Goal: Information Seeking & Learning: Learn about a topic

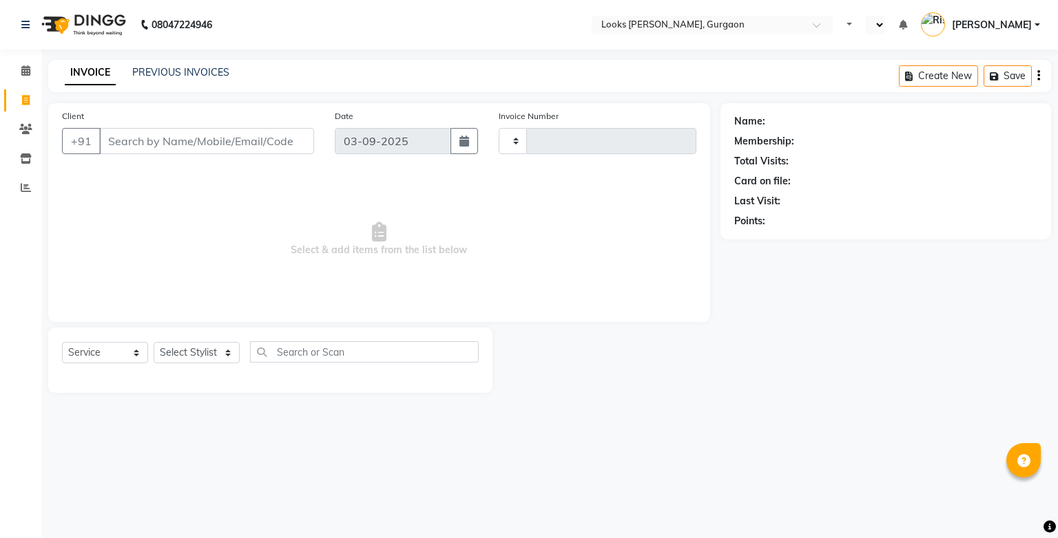
select select "service"
type input "1470"
select select "en"
select select "8452"
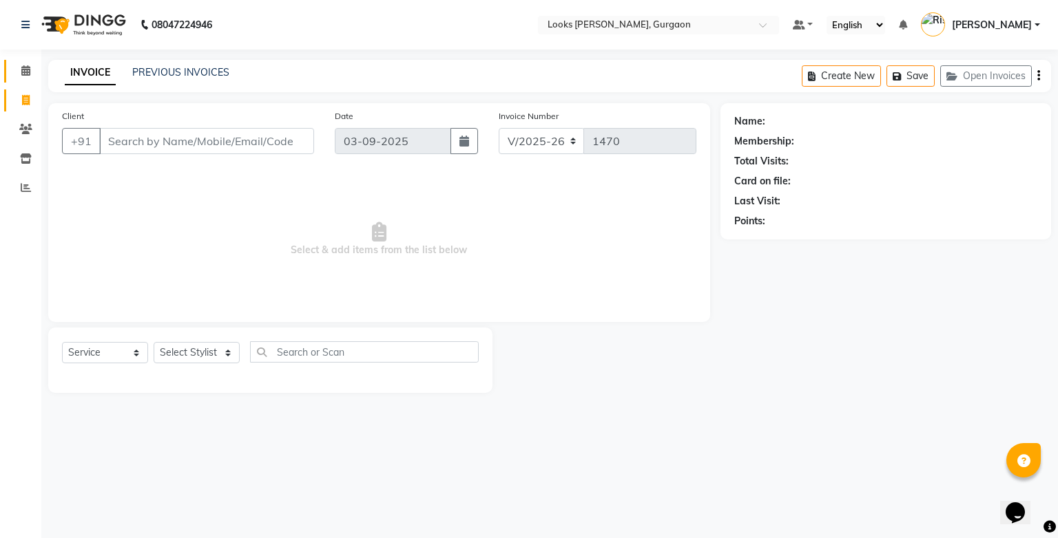
click at [26, 62] on link "Calendar" at bounding box center [20, 71] width 33 height 23
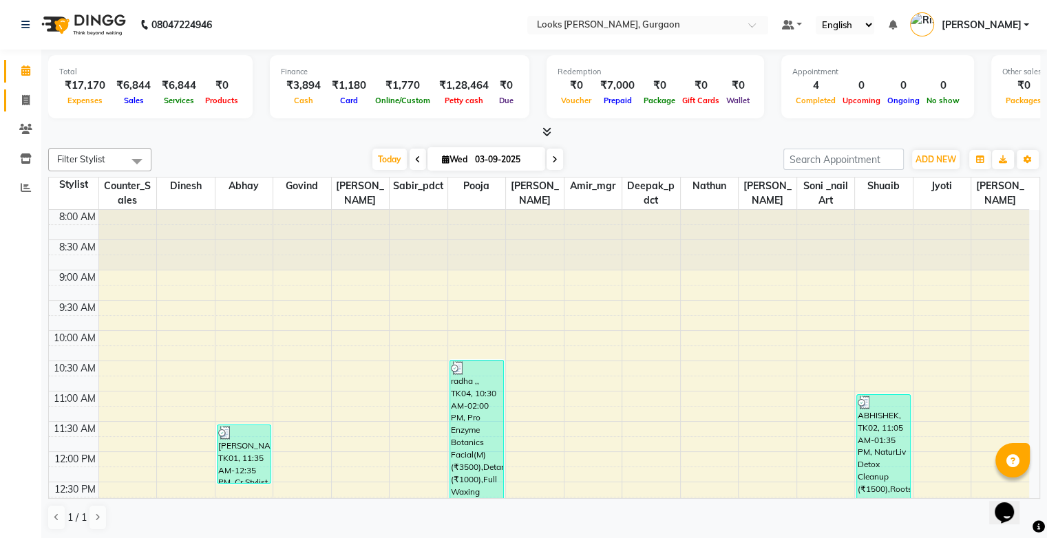
click at [27, 95] on icon at bounding box center [26, 100] width 8 height 10
select select "service"
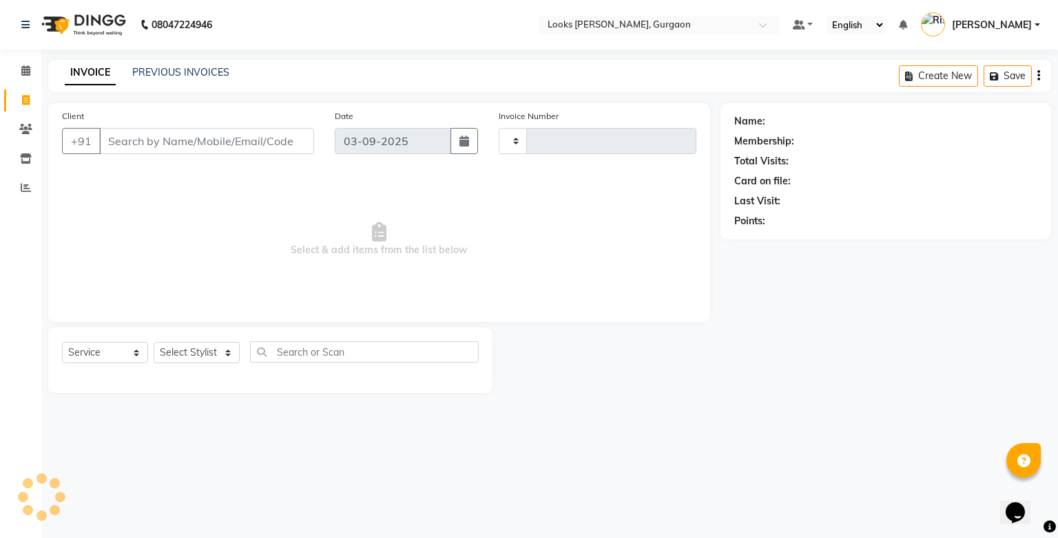
type input "1470"
select select "8452"
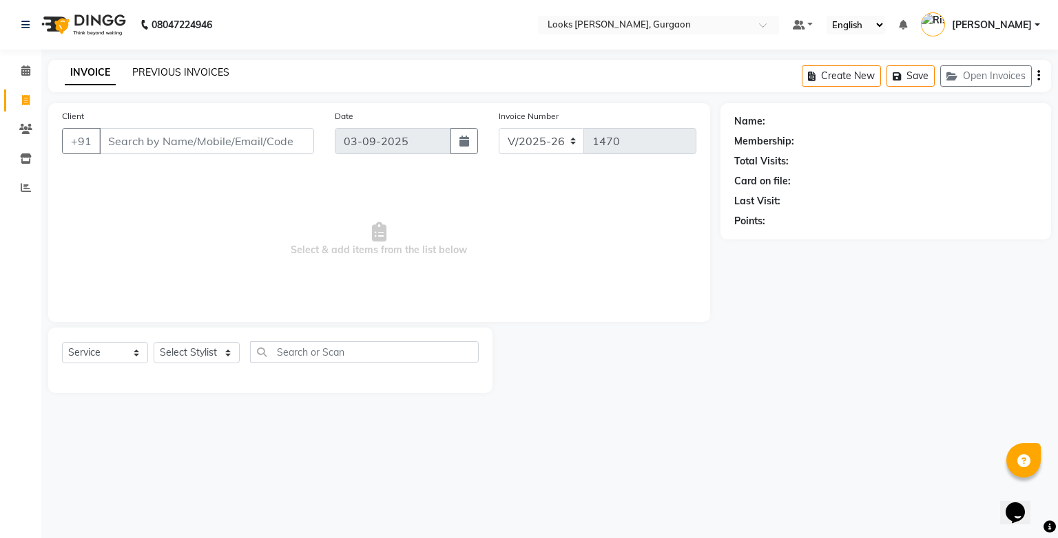
click at [150, 76] on link "PREVIOUS INVOICES" at bounding box center [180, 72] width 97 height 12
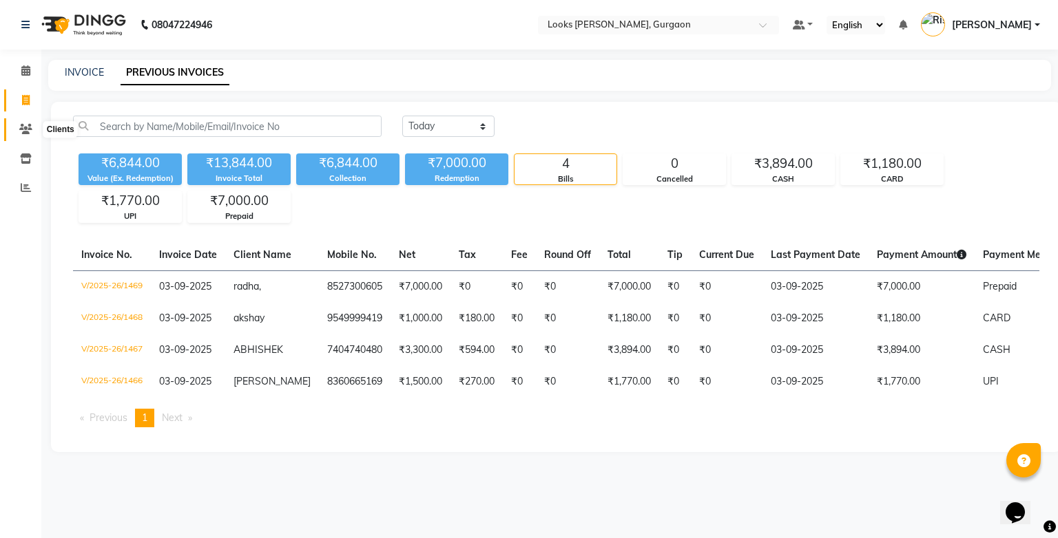
click at [29, 131] on icon at bounding box center [25, 129] width 13 height 10
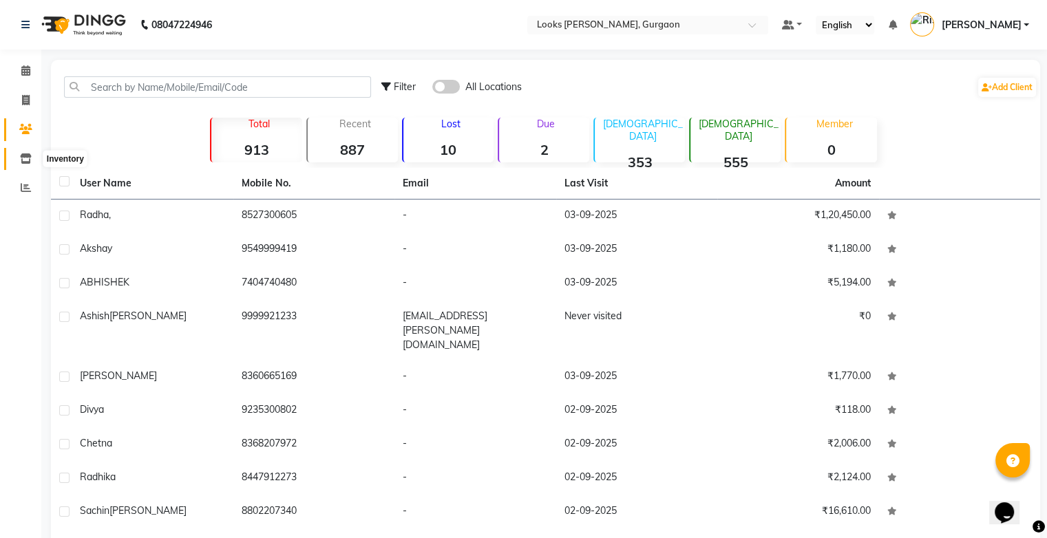
click at [21, 160] on icon at bounding box center [26, 159] width 12 height 10
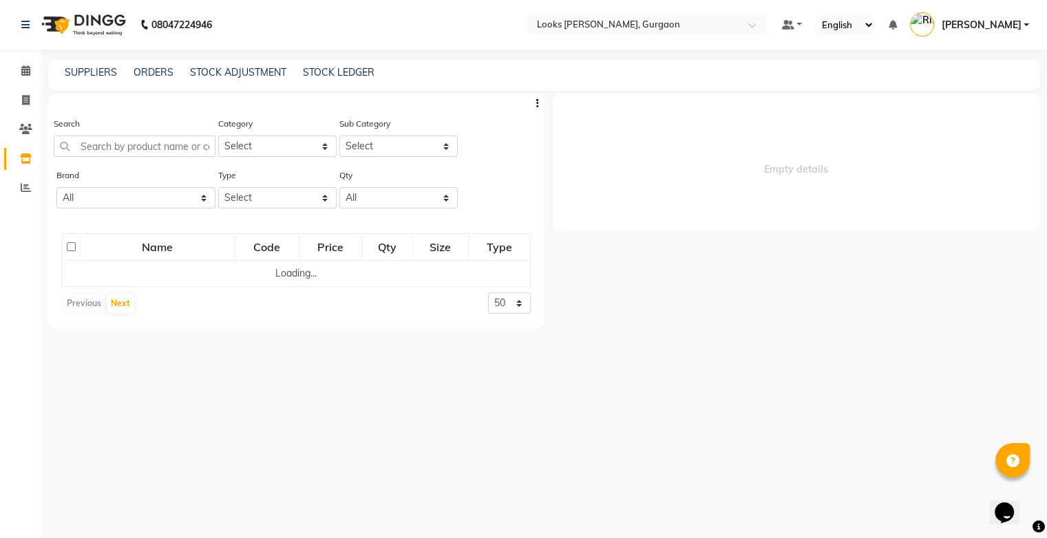
select select
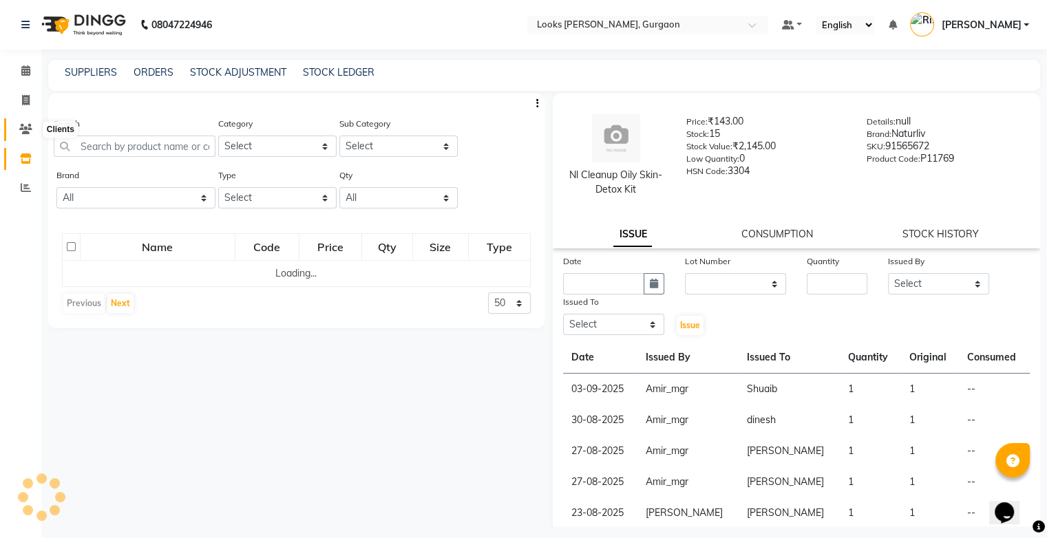
click at [24, 128] on icon at bounding box center [25, 129] width 13 height 10
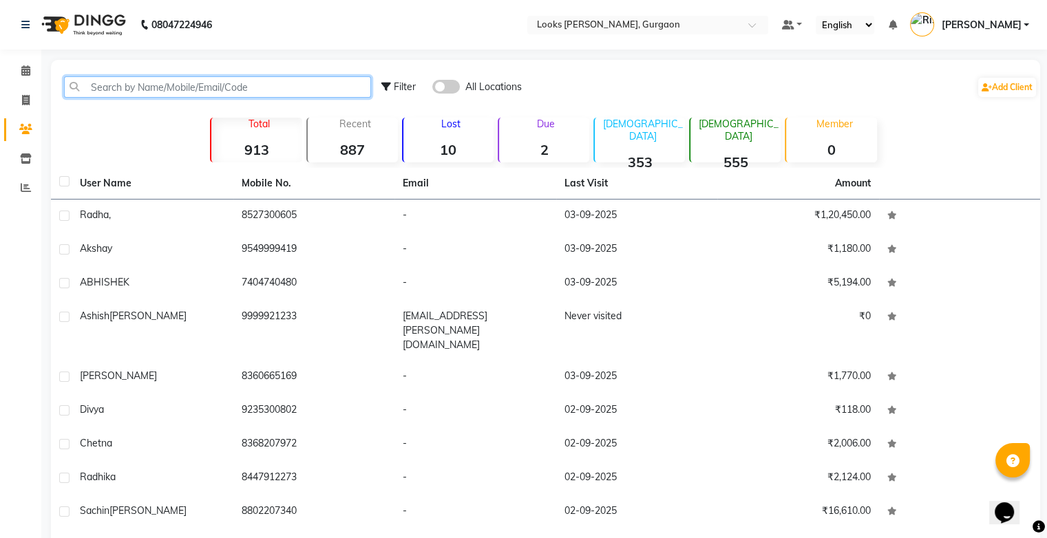
click at [140, 87] on input "text" at bounding box center [217, 86] width 307 height 21
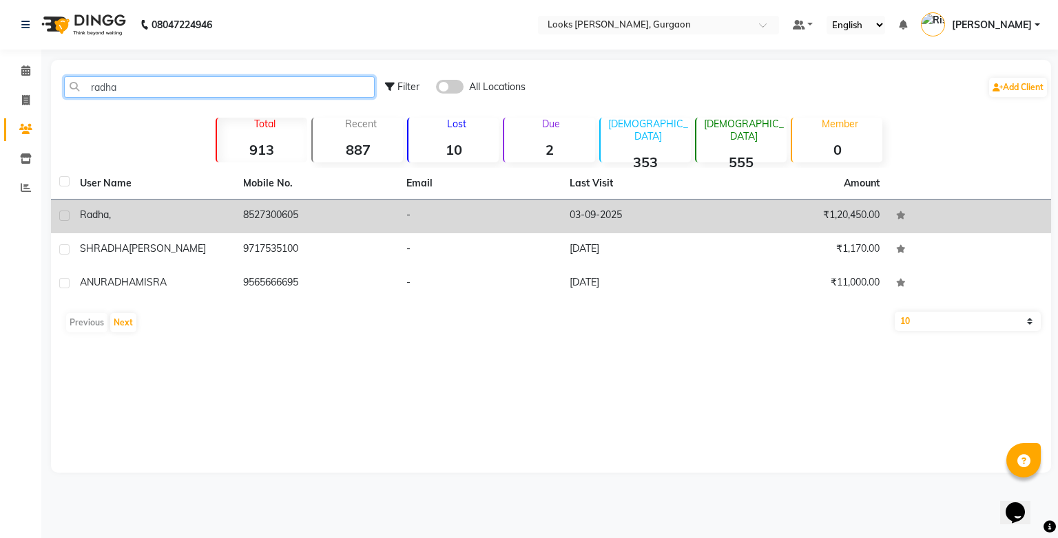
type input "radha"
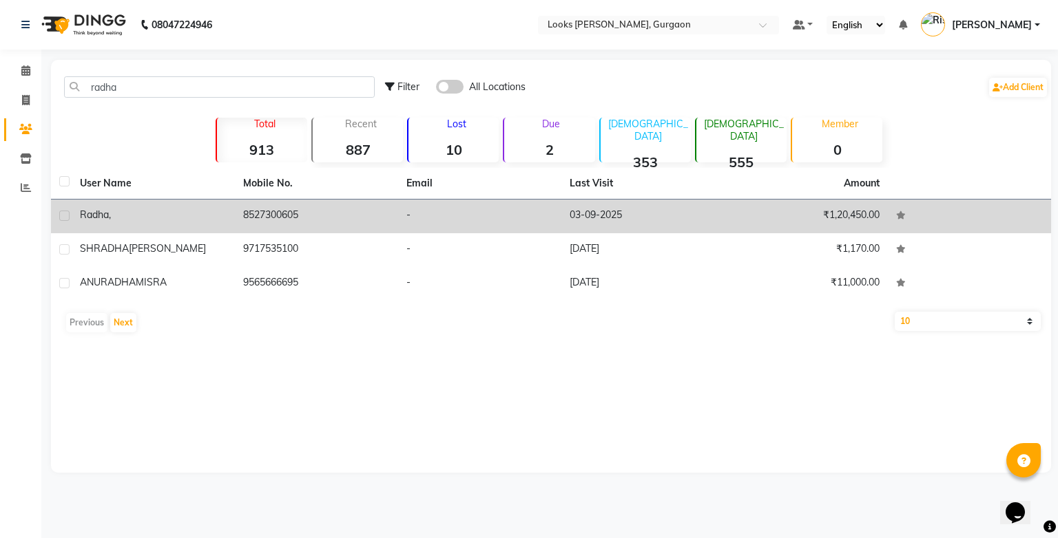
click at [275, 210] on td "8527300605" at bounding box center [316, 217] width 163 height 34
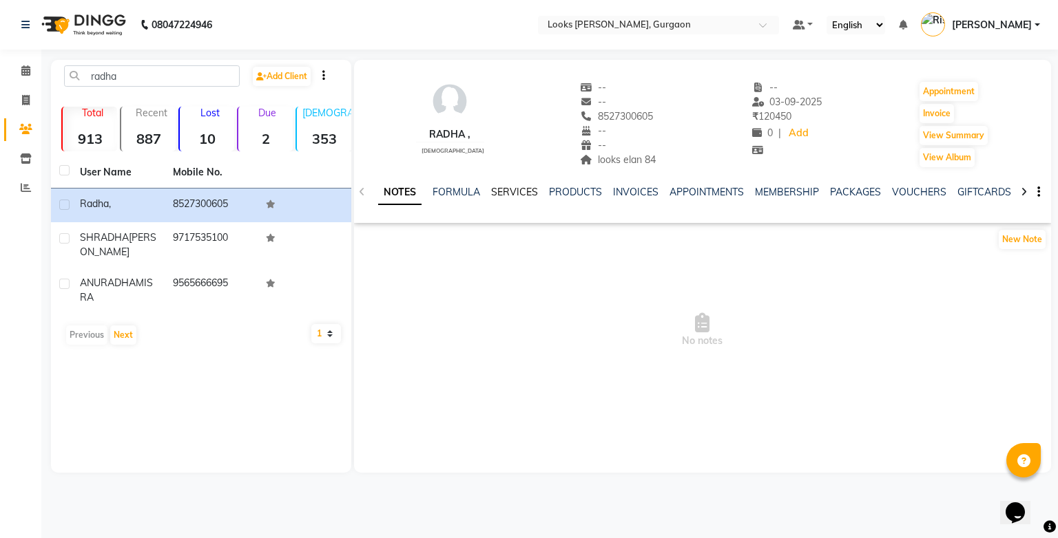
click at [493, 191] on link "SERVICES" at bounding box center [514, 192] width 47 height 12
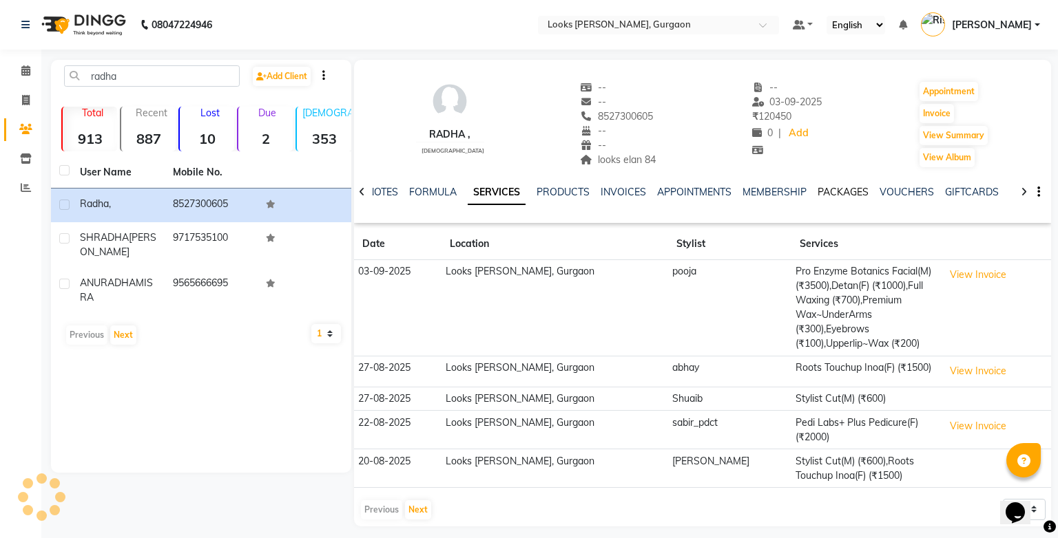
click at [819, 193] on link "PACKAGES" at bounding box center [842, 192] width 51 height 12
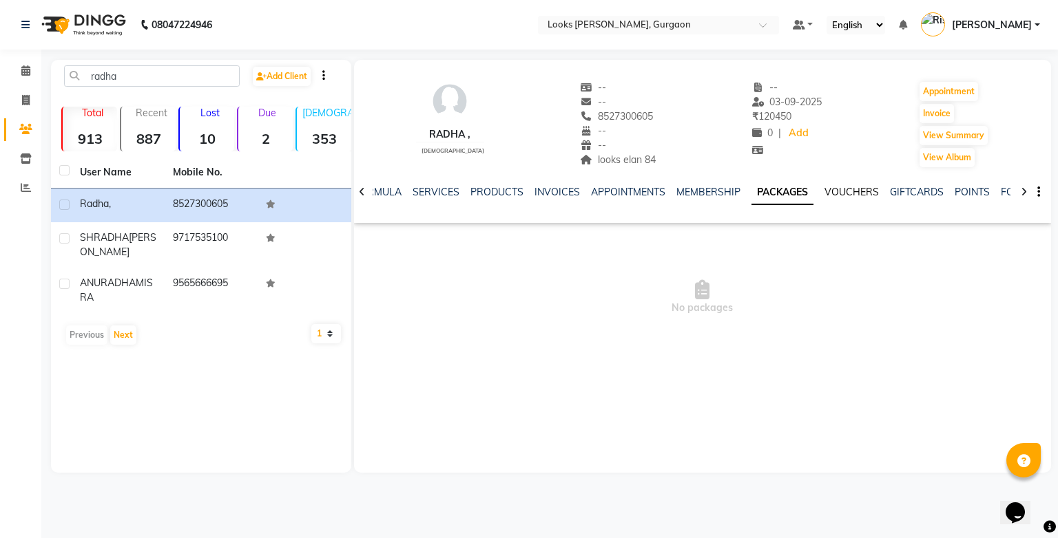
click at [826, 193] on link "VOUCHERS" at bounding box center [851, 192] width 54 height 12
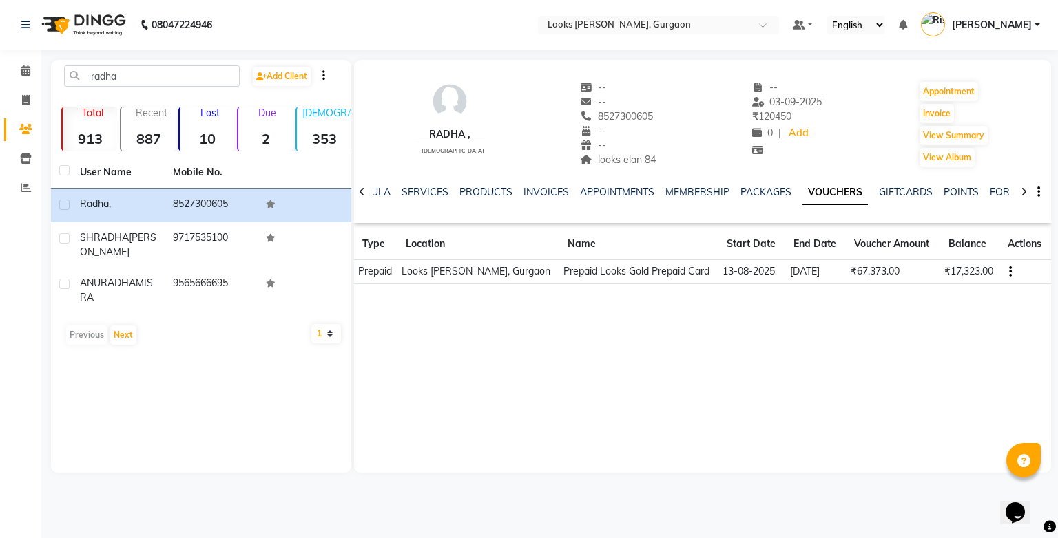
click at [220, 135] on strong "10" at bounding box center [207, 138] width 54 height 17
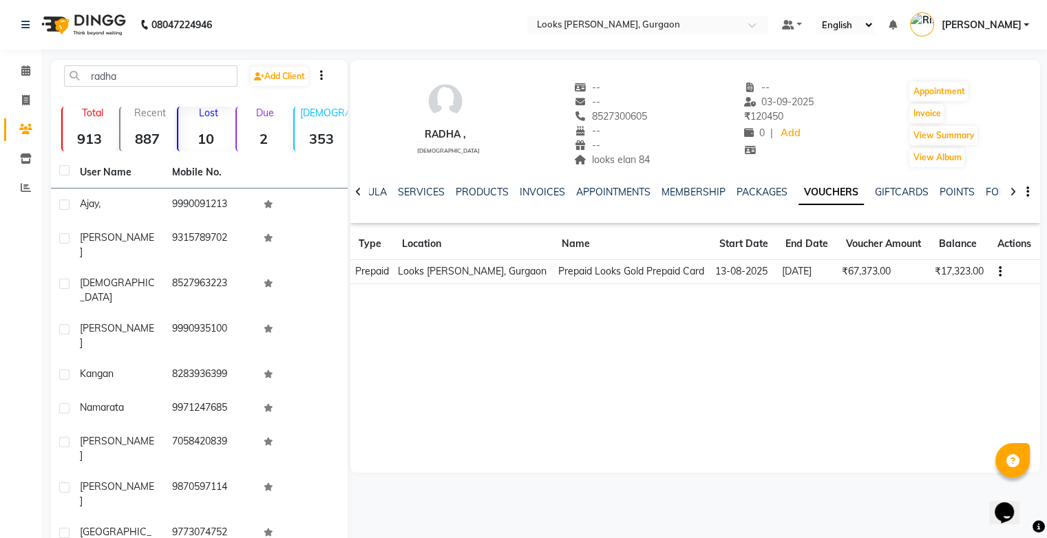
click at [165, 131] on strong "887" at bounding box center [147, 138] width 54 height 17
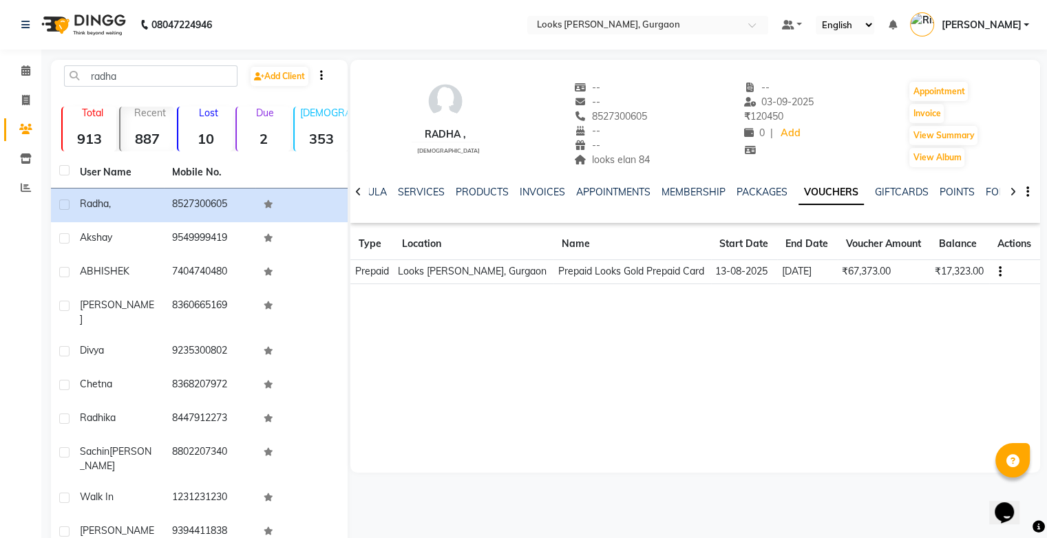
click at [209, 135] on strong "10" at bounding box center [205, 138] width 54 height 17
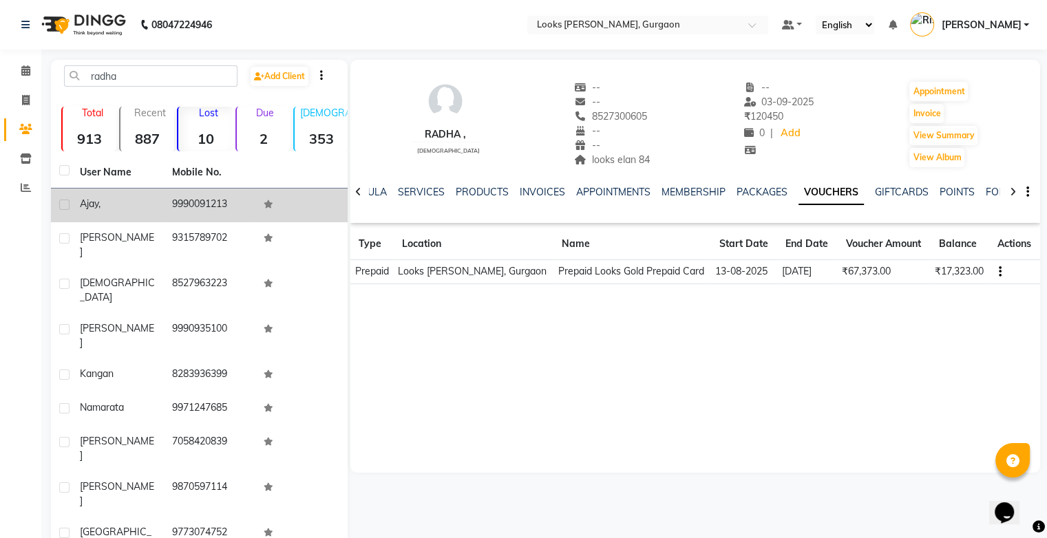
click at [168, 204] on td "9990091213" at bounding box center [210, 206] width 92 height 34
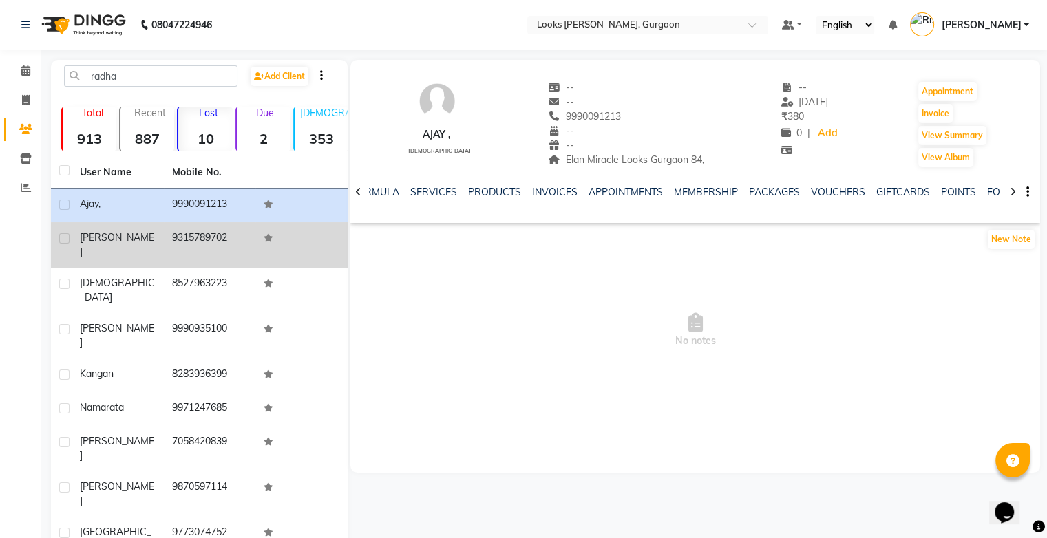
click at [187, 240] on td "9315789702" at bounding box center [210, 244] width 92 height 45
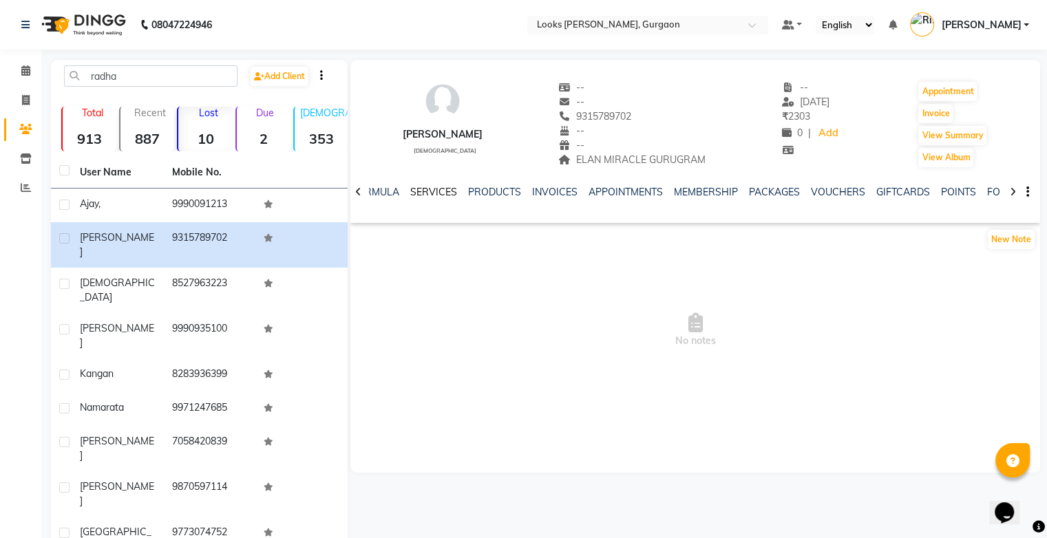
click at [433, 194] on link "SERVICES" at bounding box center [433, 192] width 47 height 12
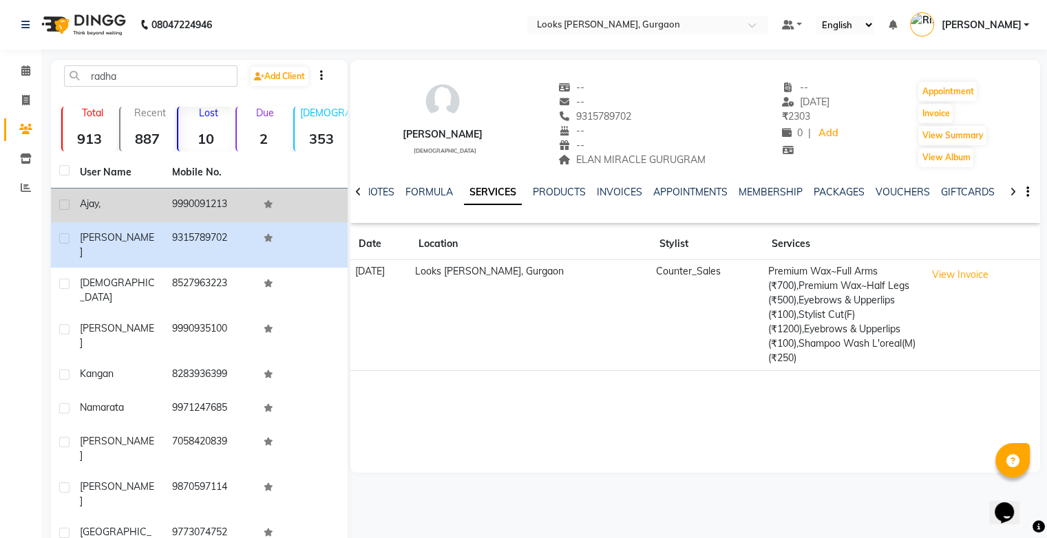
click at [220, 216] on td "9990091213" at bounding box center [210, 206] width 92 height 34
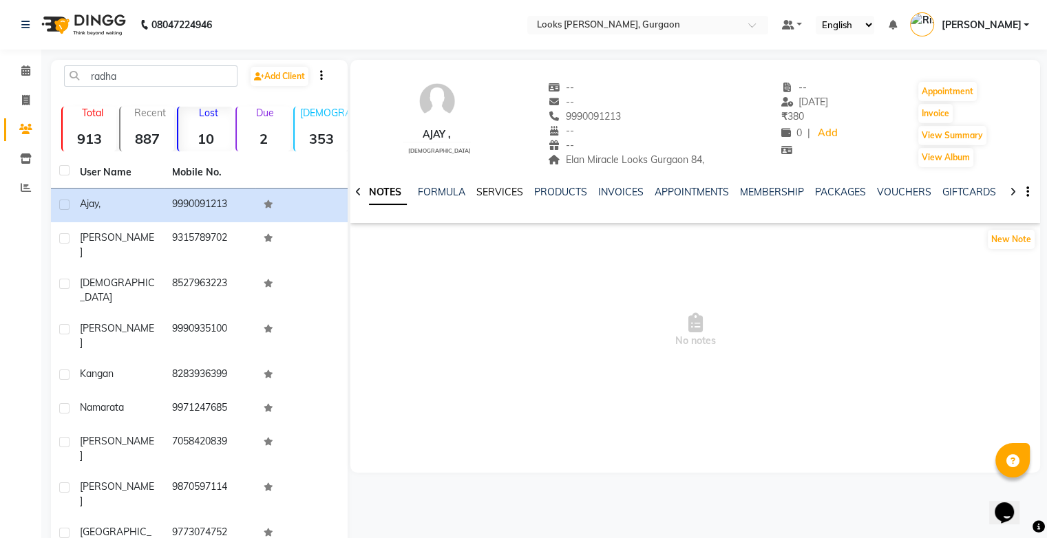
click at [479, 197] on link "SERVICES" at bounding box center [499, 192] width 47 height 12
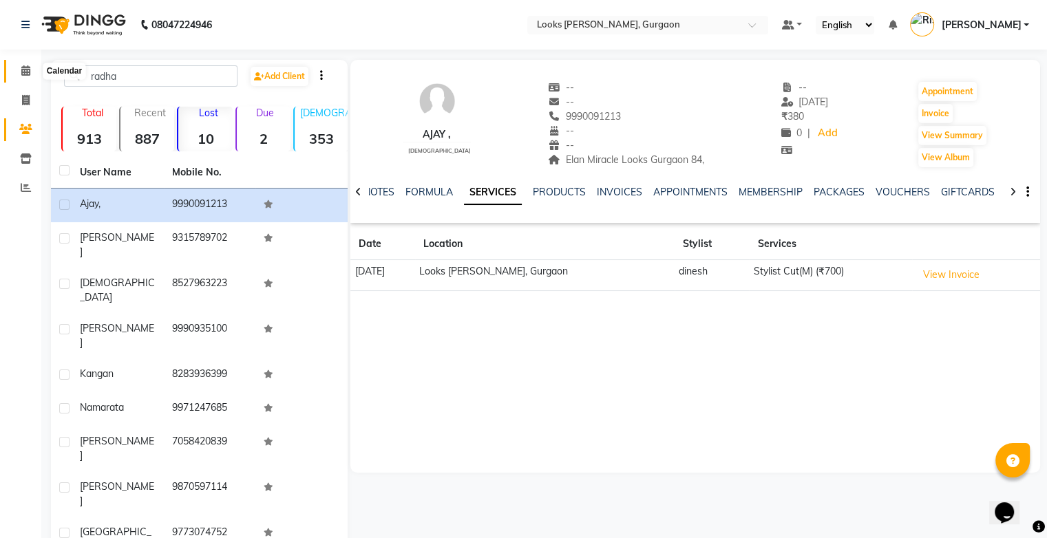
click at [28, 76] on span at bounding box center [26, 71] width 24 height 16
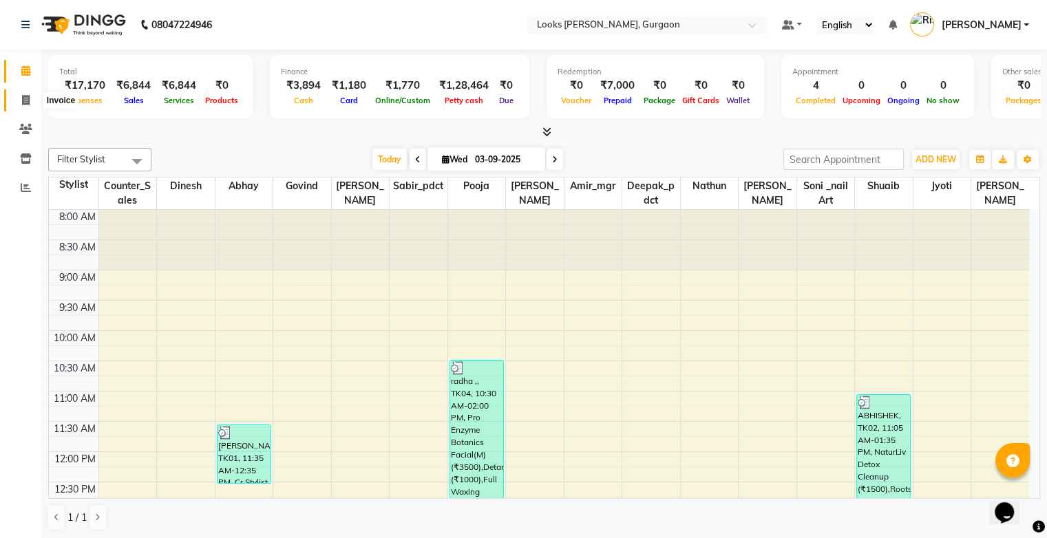
click at [28, 96] on icon at bounding box center [26, 100] width 8 height 10
select select "service"
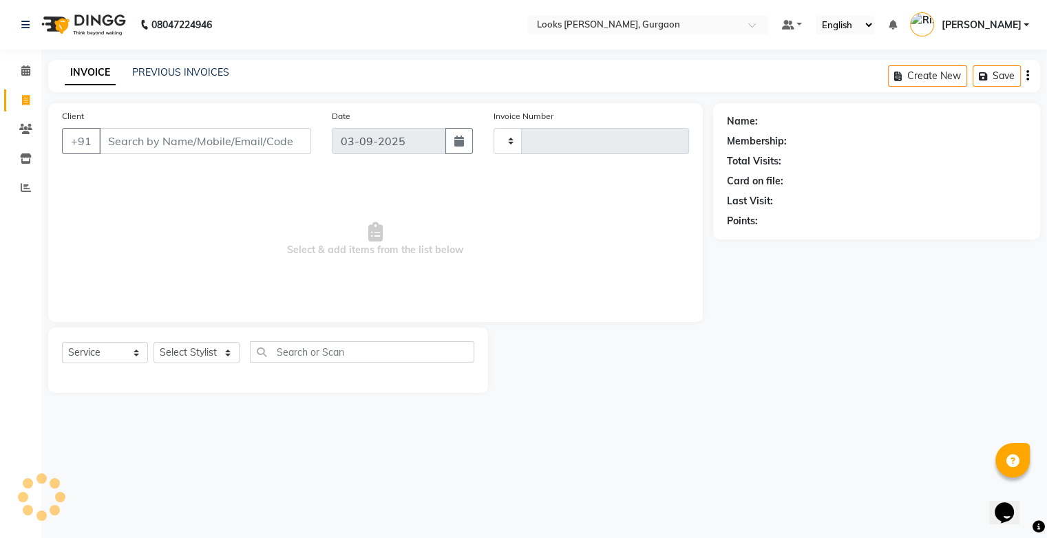
type input "1470"
select select "8452"
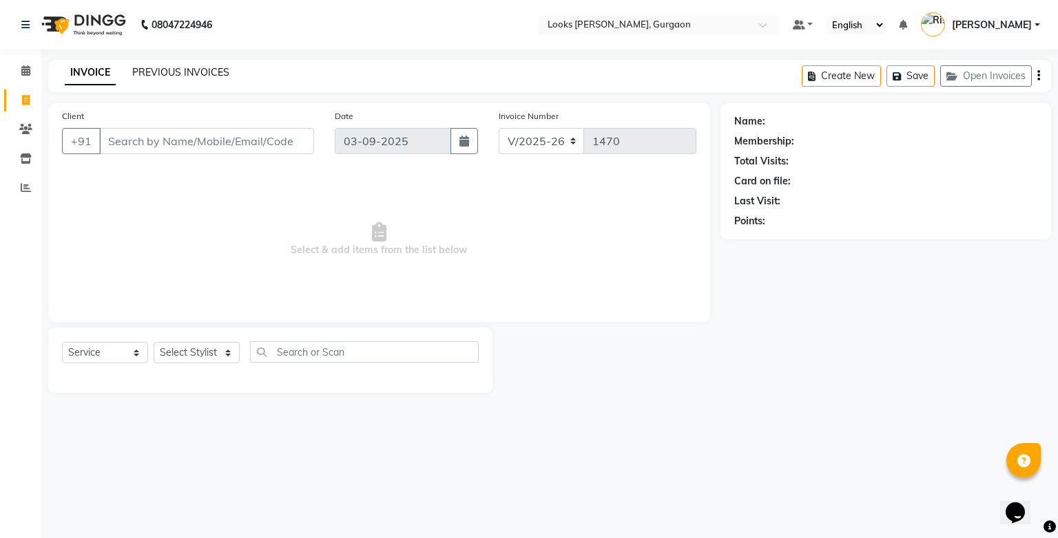
click at [196, 70] on link "PREVIOUS INVOICES" at bounding box center [180, 72] width 97 height 12
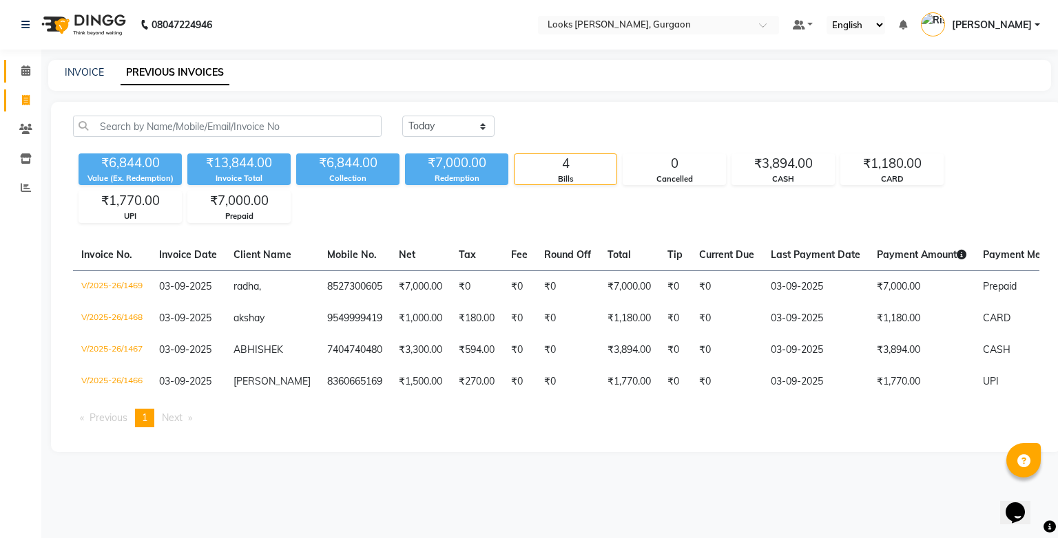
click at [25, 76] on icon at bounding box center [25, 70] width 9 height 10
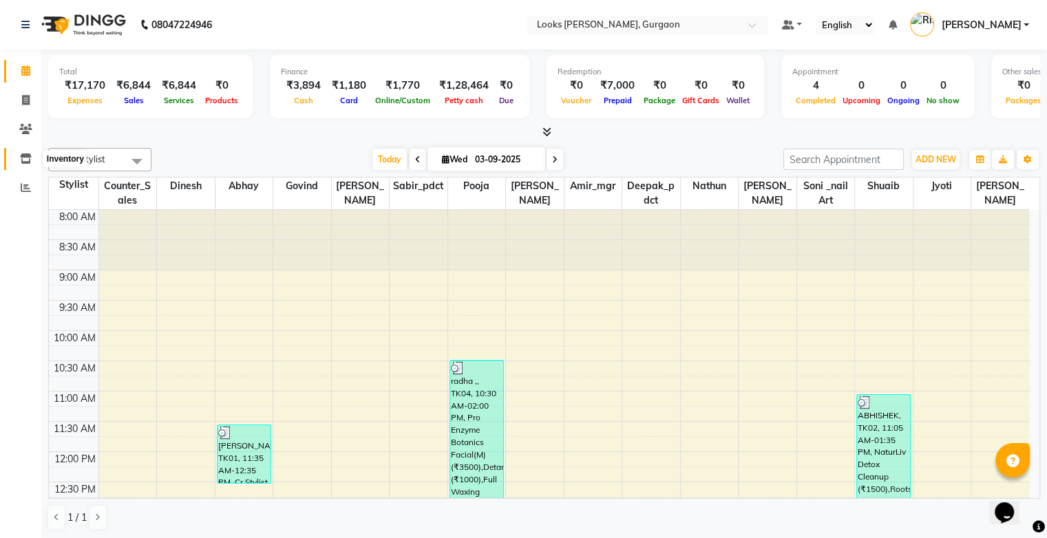
click at [30, 161] on icon at bounding box center [26, 159] width 12 height 10
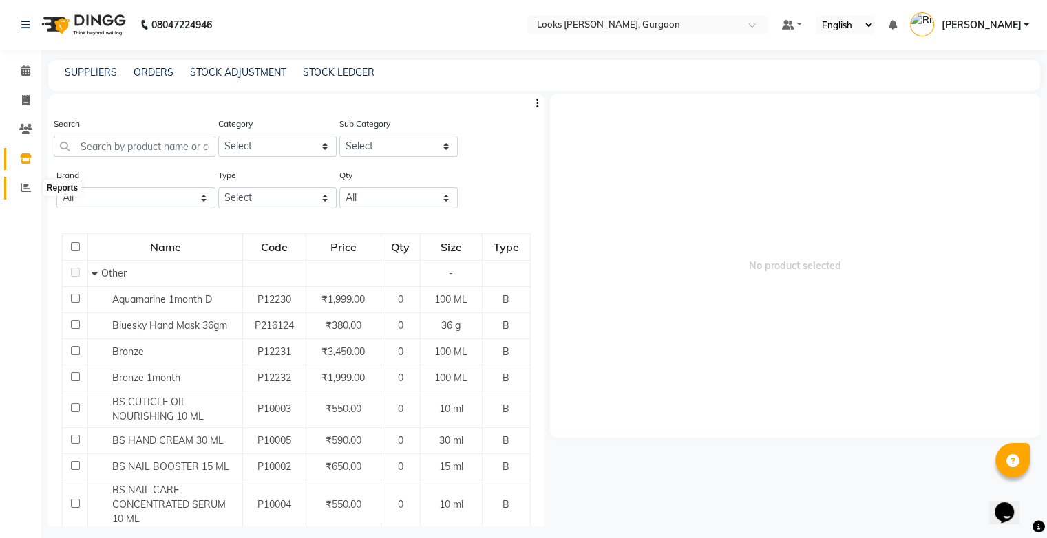
click at [32, 194] on span at bounding box center [26, 188] width 24 height 16
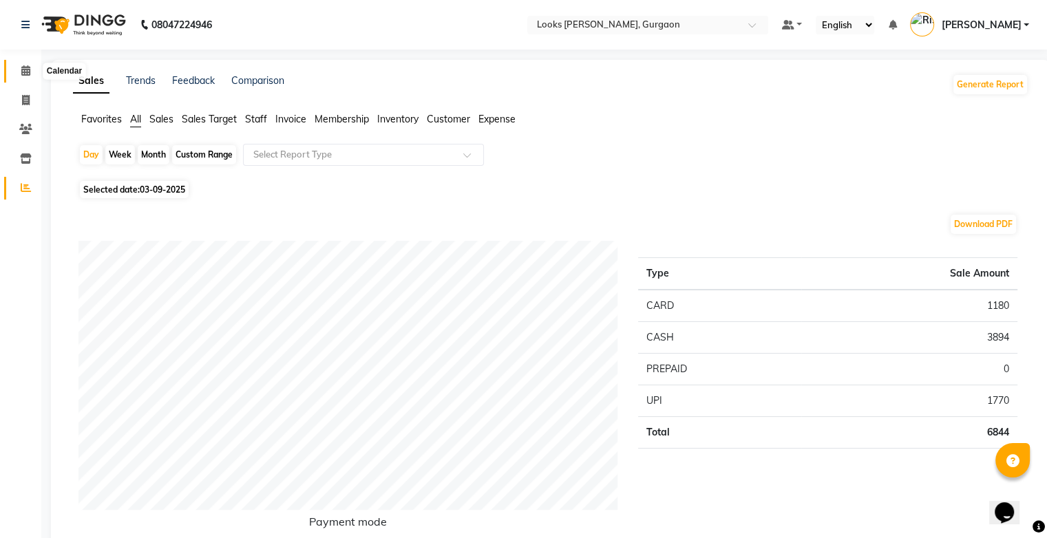
click at [21, 73] on icon at bounding box center [25, 70] width 9 height 10
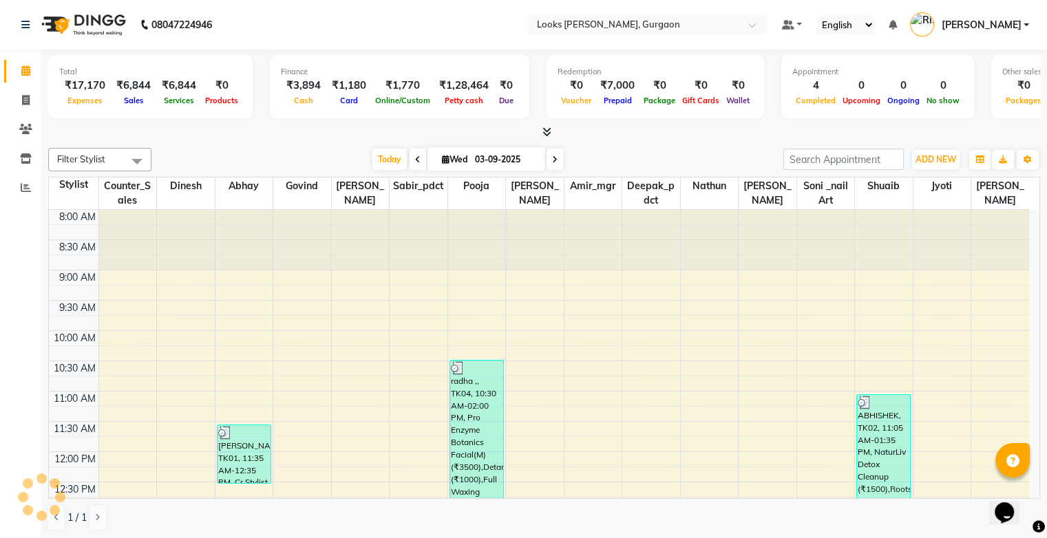
scroll to position [361, 0]
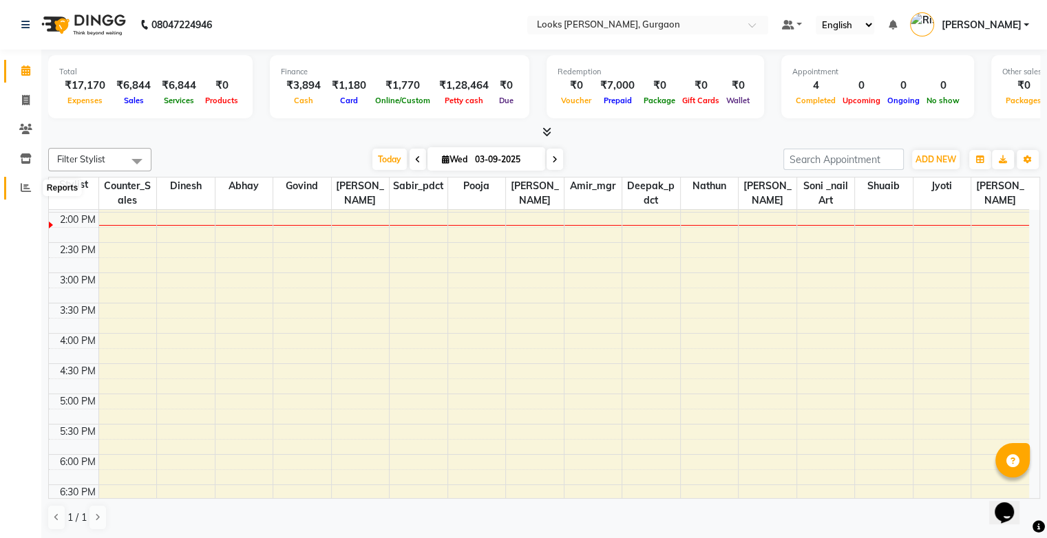
click at [26, 193] on icon at bounding box center [26, 187] width 10 height 10
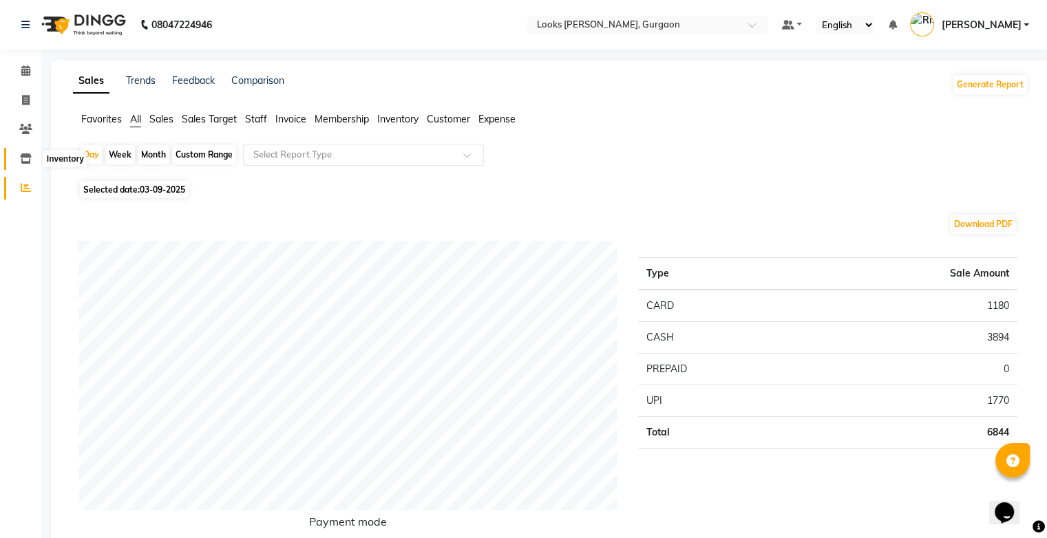
click at [27, 155] on icon at bounding box center [26, 159] width 12 height 10
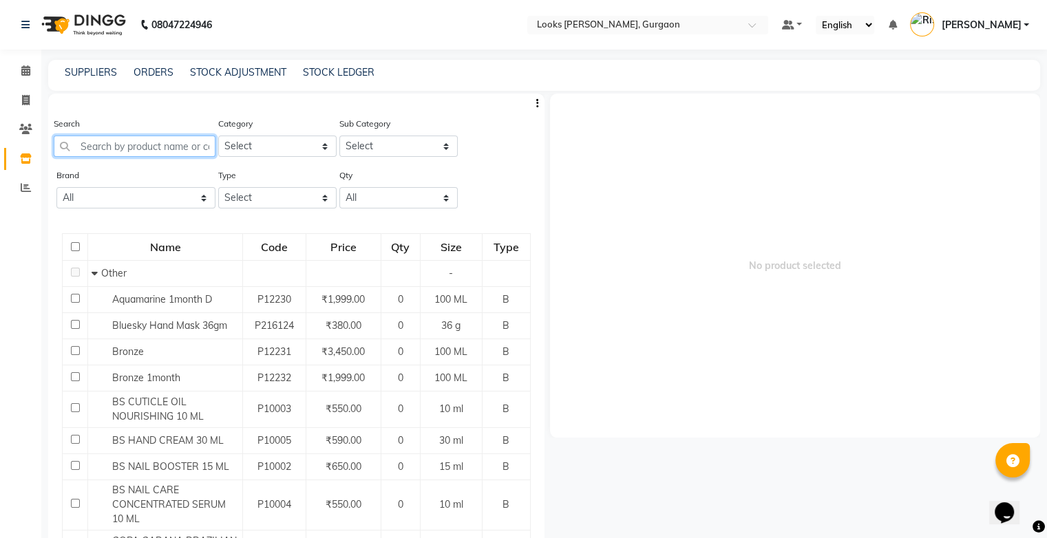
click at [160, 149] on input "text" at bounding box center [135, 146] width 162 height 21
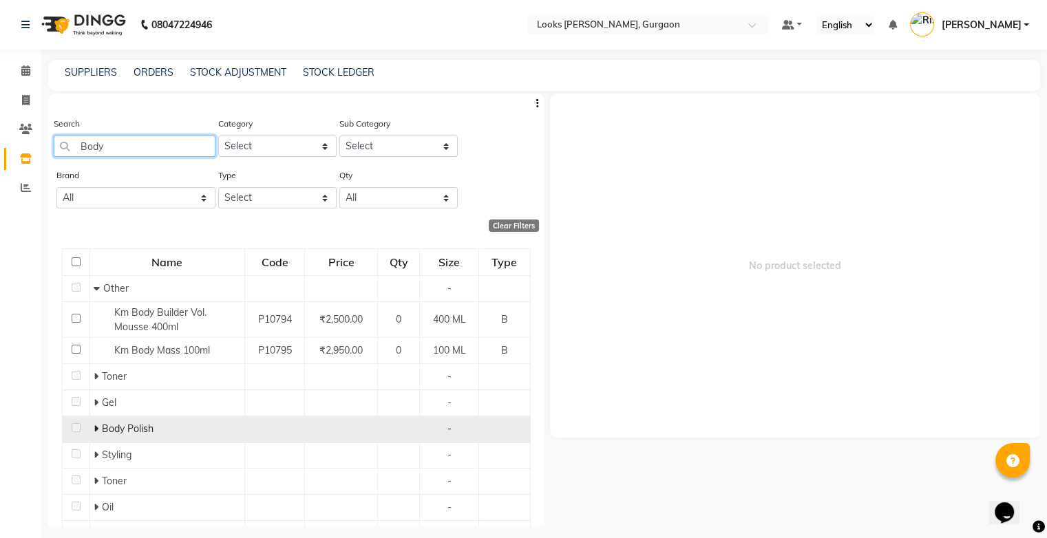
type input "Body"
click at [132, 432] on span "Body Polish" at bounding box center [128, 429] width 52 height 12
click at [94, 427] on icon at bounding box center [96, 429] width 5 height 10
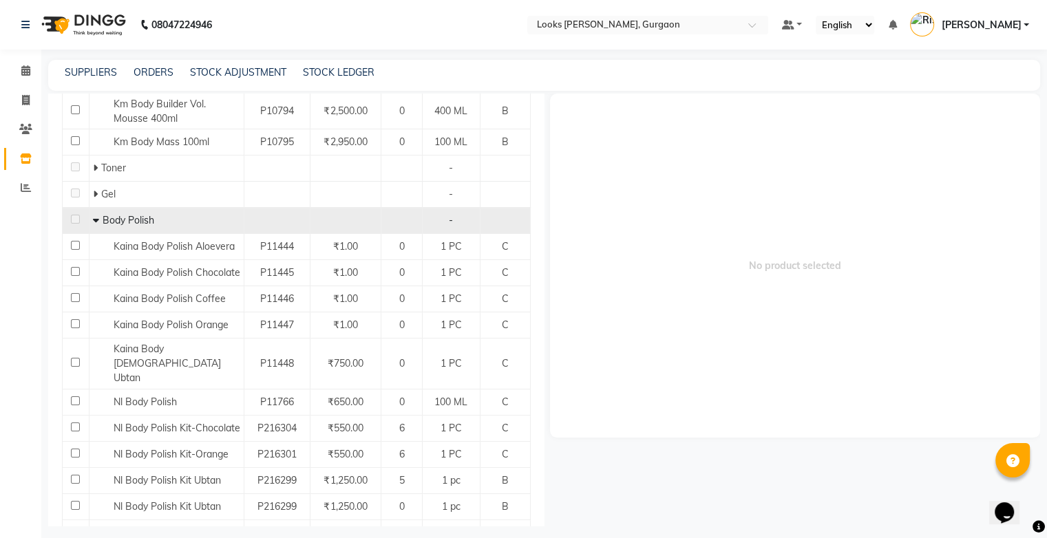
scroll to position [220, 0]
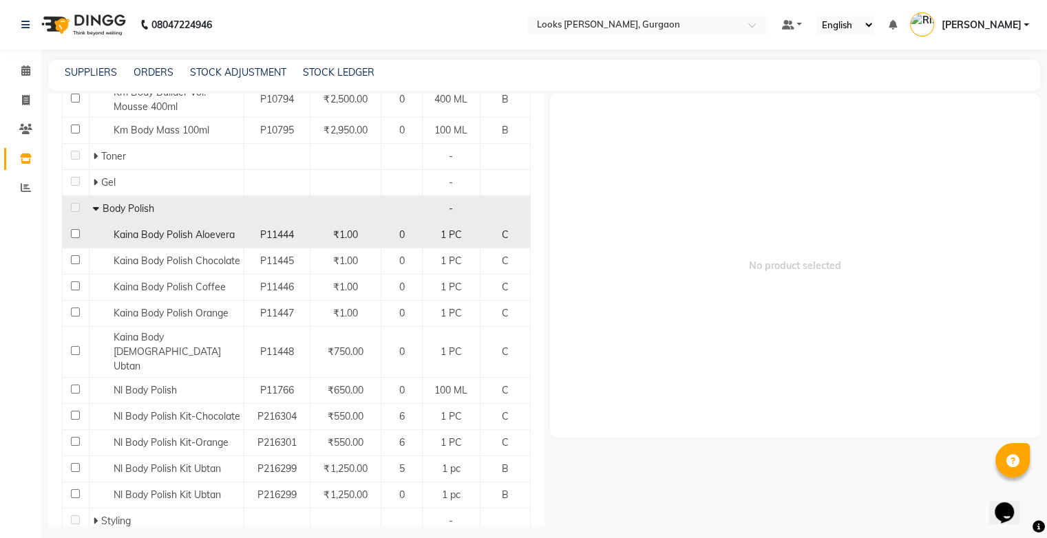
click at [182, 234] on span "Kaina Body Polish Aloevera" at bounding box center [174, 235] width 121 height 12
select select
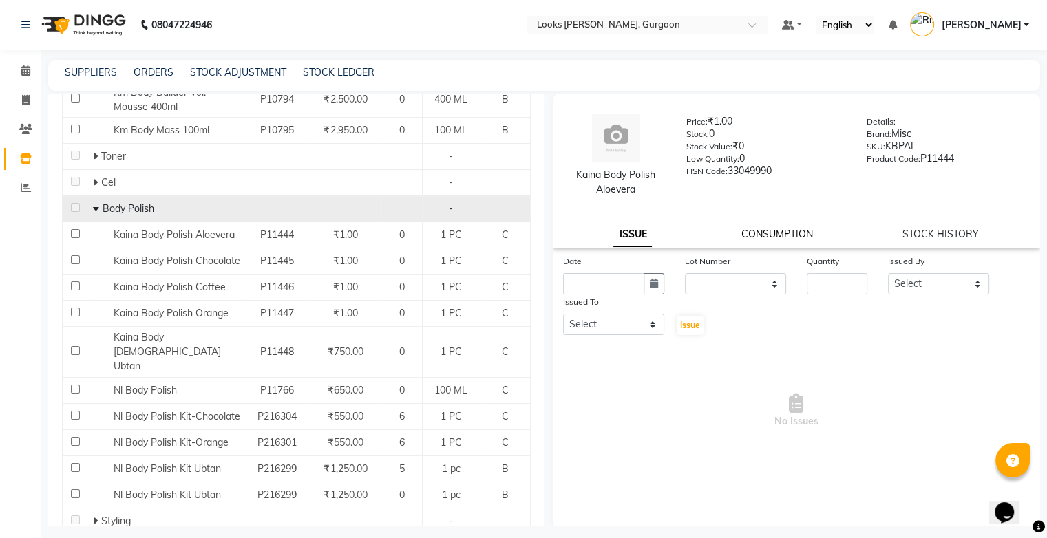
click at [808, 237] on link "CONSUMPTION" at bounding box center [778, 234] width 72 height 12
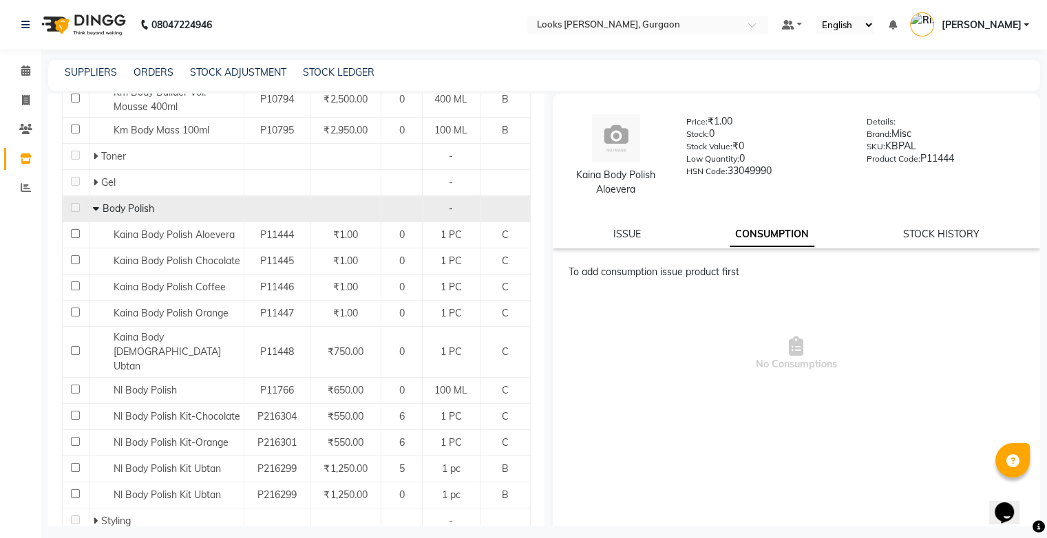
click at [941, 212] on div "Kaina Body Polish Aloevera Price: ₹1.00 Stock: 0 Stock Value: ₹0 Low Quantity: …" at bounding box center [797, 171] width 488 height 155
click at [932, 238] on link "STOCK HISTORY" at bounding box center [941, 234] width 76 height 12
select select "all"
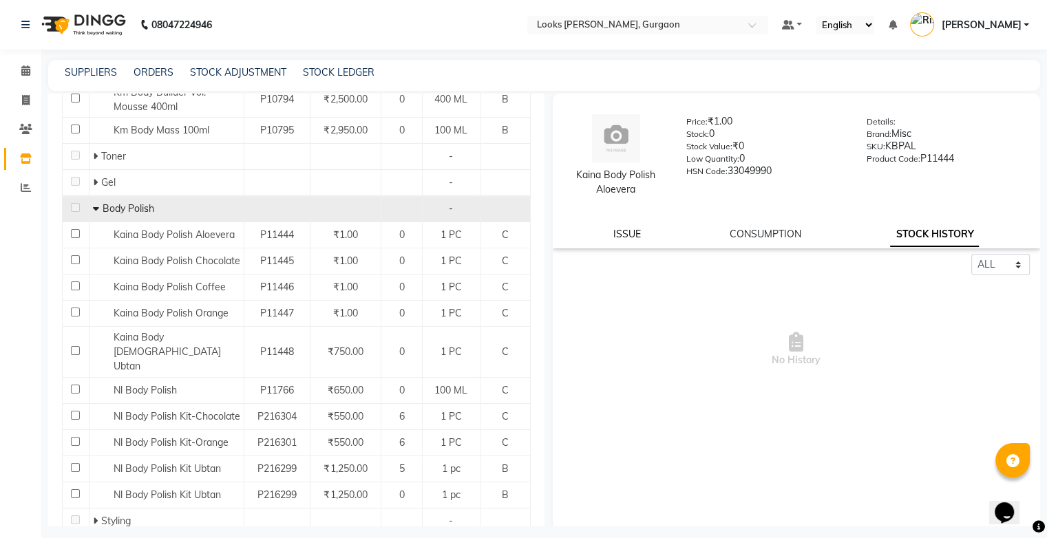
click at [636, 235] on link "ISSUE" at bounding box center [627, 234] width 28 height 12
select select
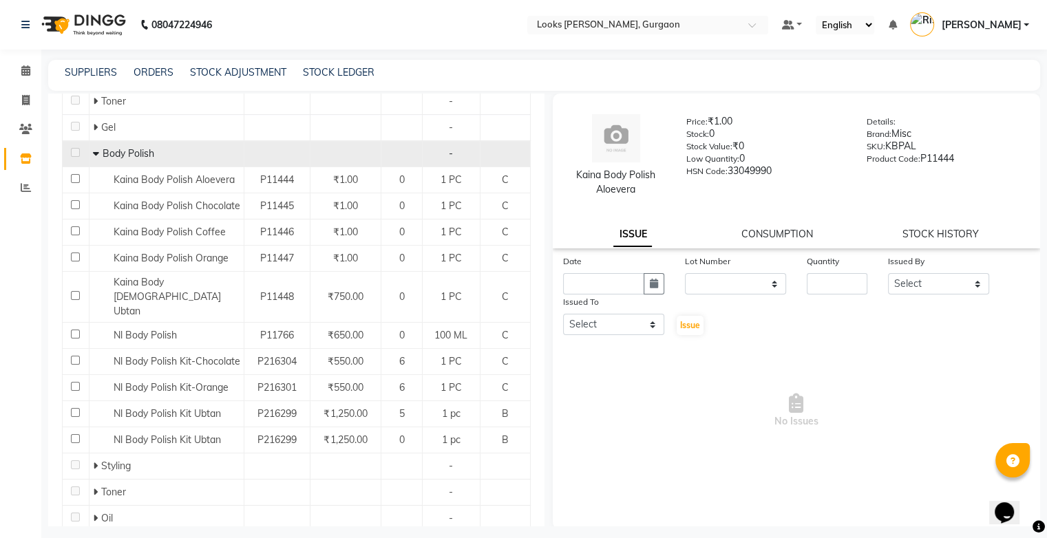
scroll to position [269, 0]
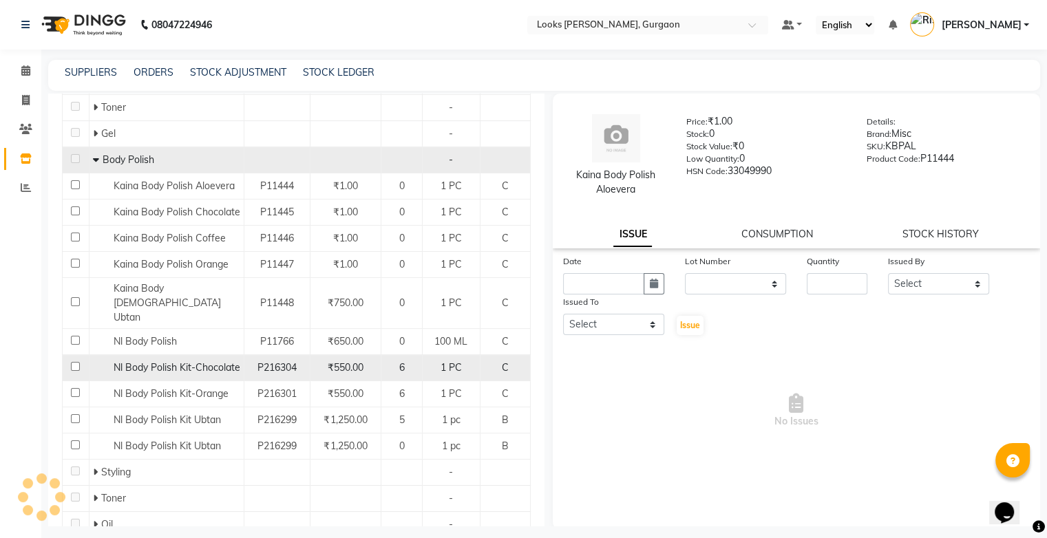
click at [232, 361] on div "Nl Body Polish Kit-Chocolate" at bounding box center [166, 368] width 147 height 14
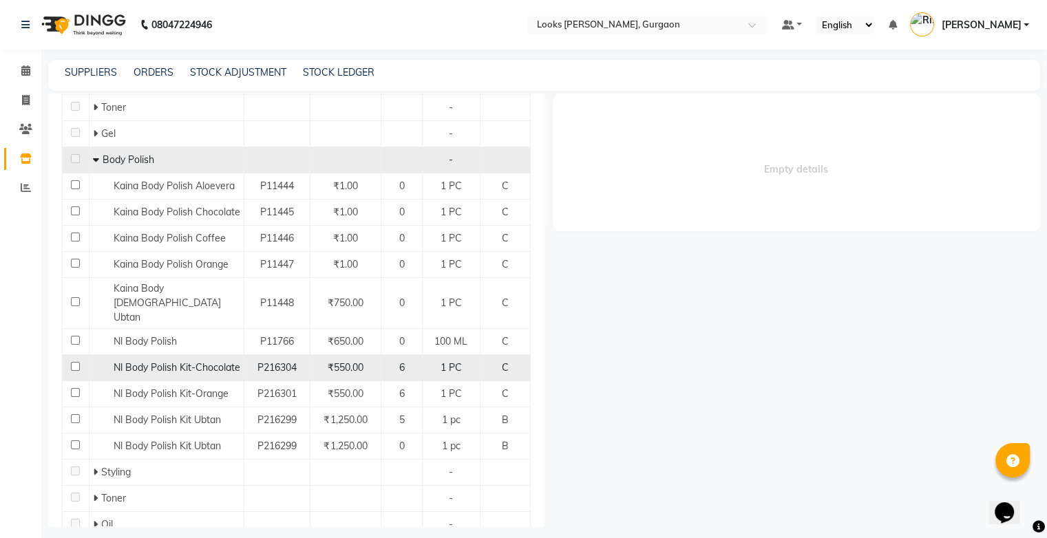
select select
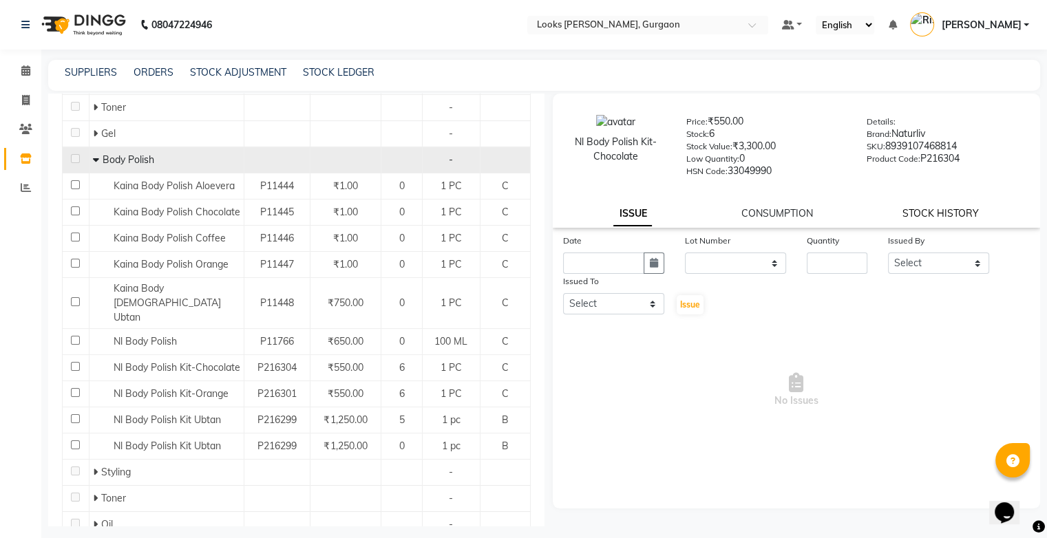
click at [920, 220] on link "STOCK HISTORY" at bounding box center [941, 213] width 76 height 12
select select "all"
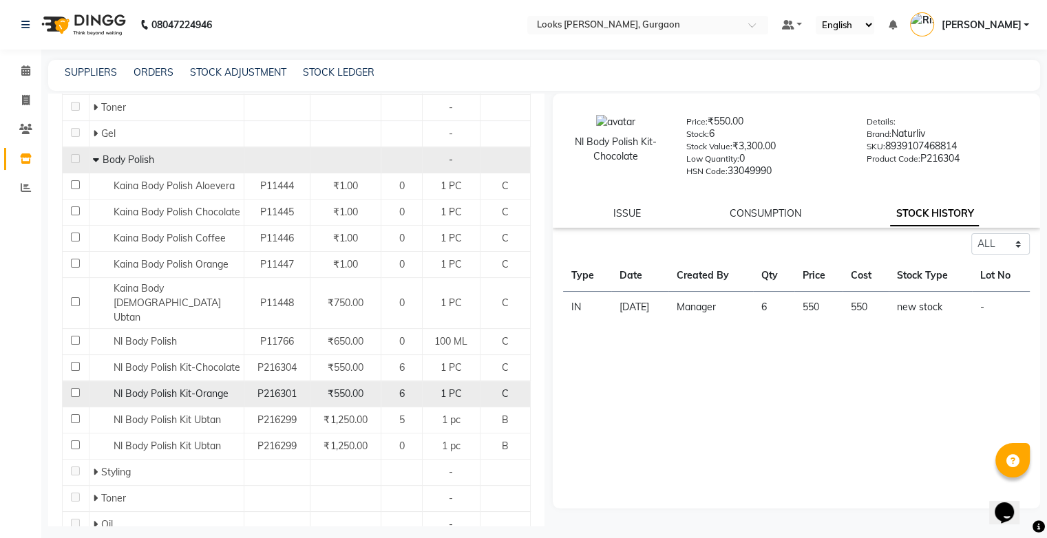
click at [201, 388] on span "Nl Body Polish Kit-Orange" at bounding box center [171, 394] width 115 height 12
select select "all"
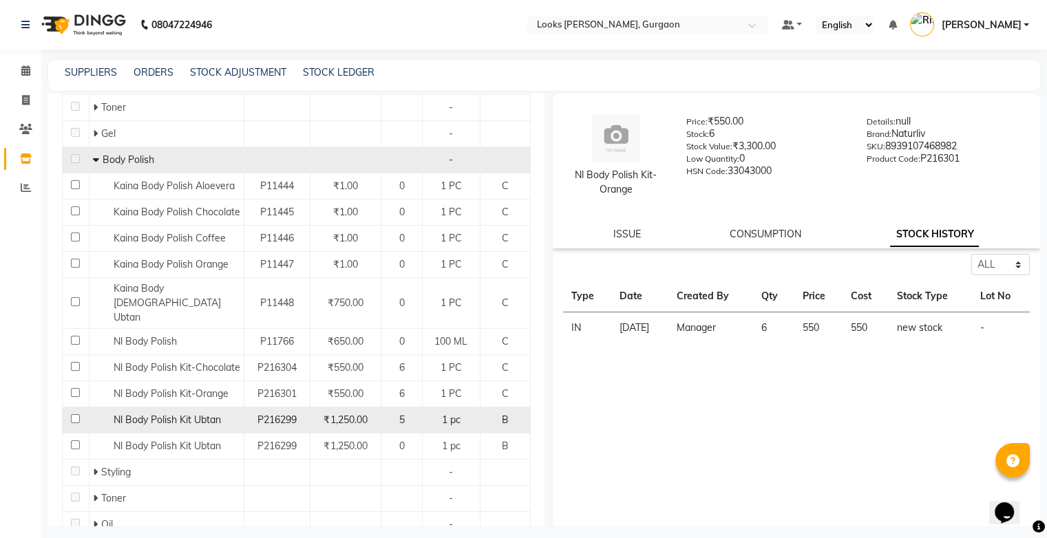
click at [151, 414] on span "Nl Body Polish Kit Ubtan" at bounding box center [167, 420] width 107 height 12
select select "all"
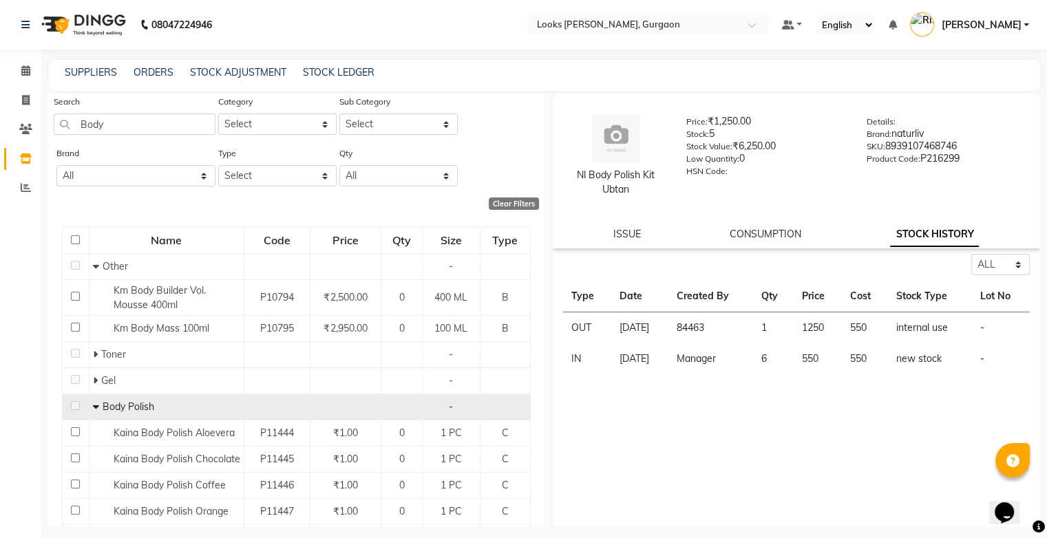
scroll to position [0, 0]
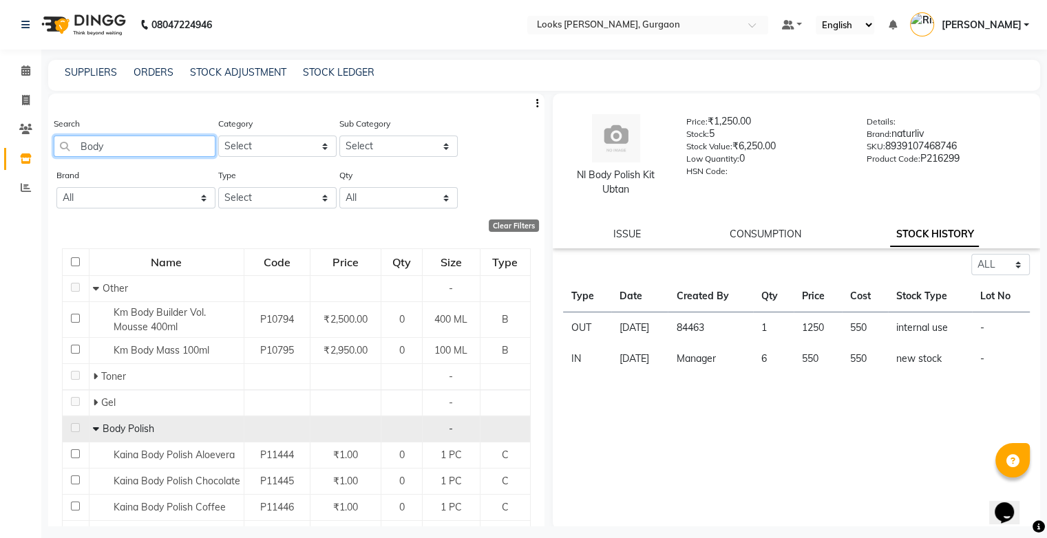
click at [183, 144] on input "Body" at bounding box center [135, 146] width 162 height 21
type input "B"
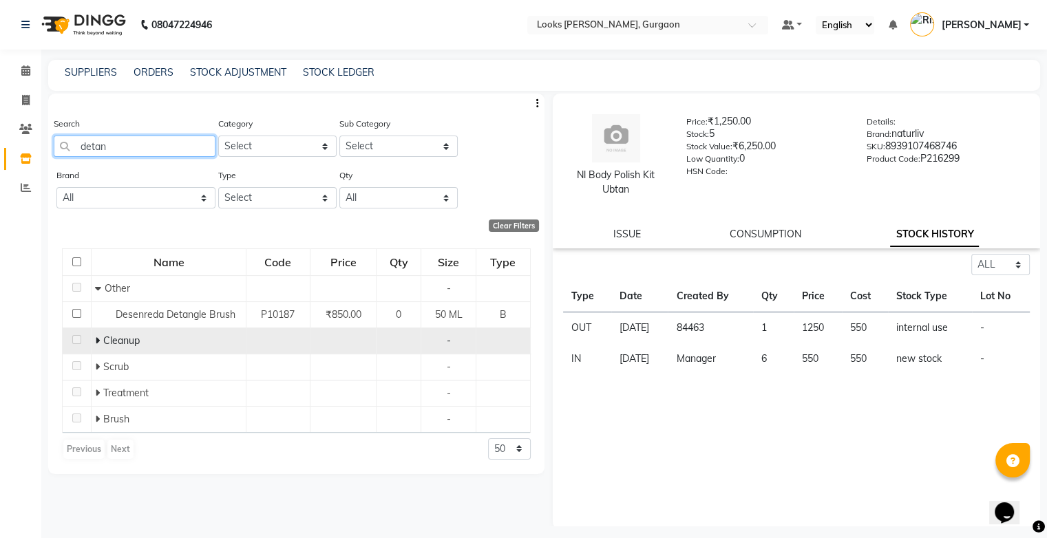
type input "detan"
click at [129, 346] on span "Cleanup" at bounding box center [121, 341] width 36 height 12
click at [98, 342] on icon at bounding box center [97, 341] width 5 height 10
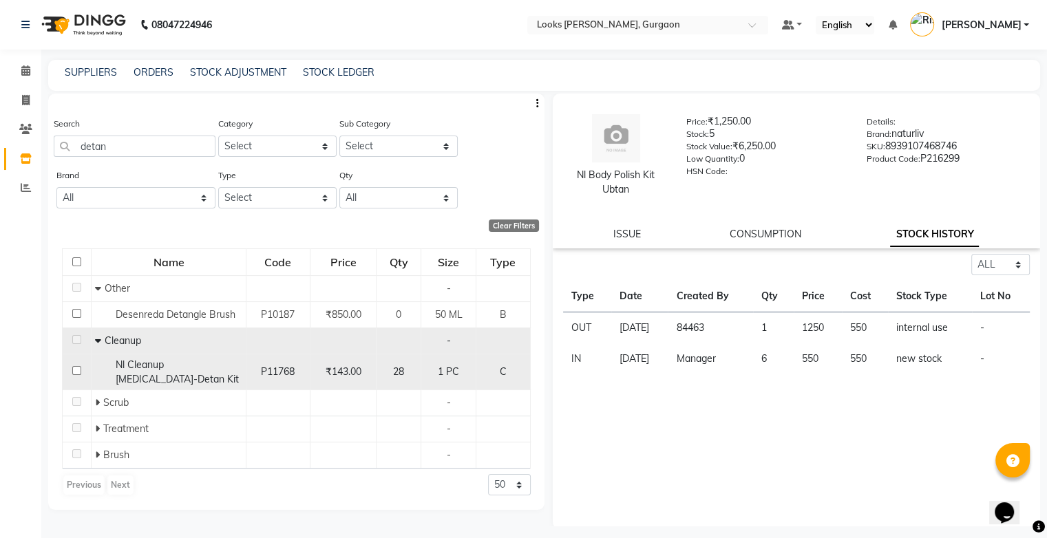
click at [193, 372] on div "Nl Cleanup [MEDICAL_DATA]-Detan Kit" at bounding box center [168, 372] width 147 height 29
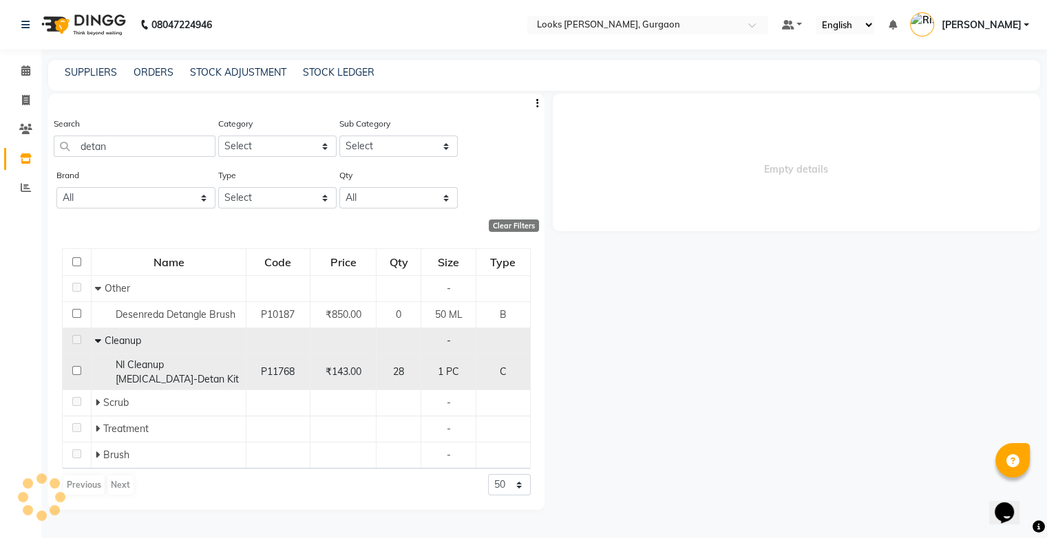
select select "all"
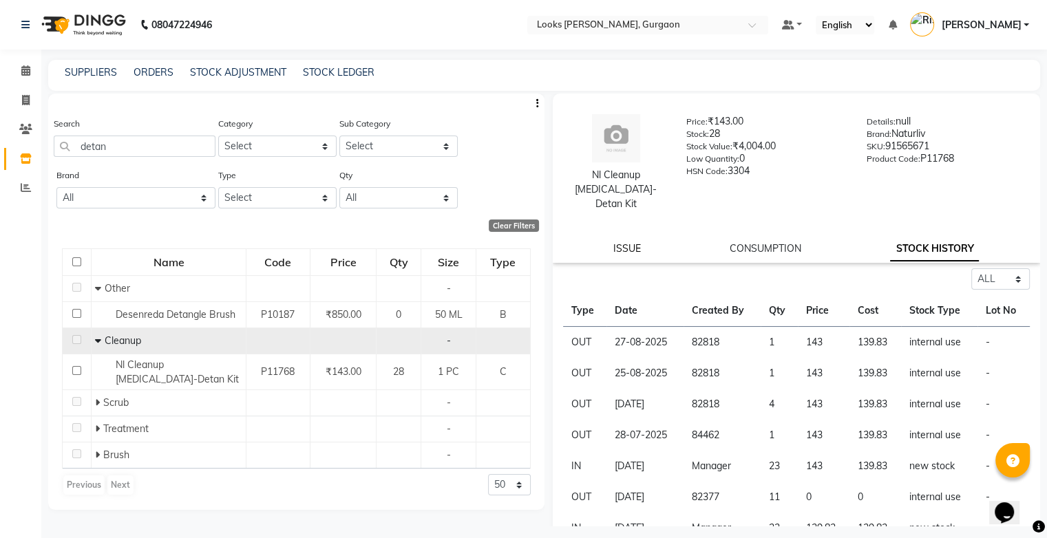
click at [636, 242] on link "ISSUE" at bounding box center [627, 248] width 28 height 12
select select
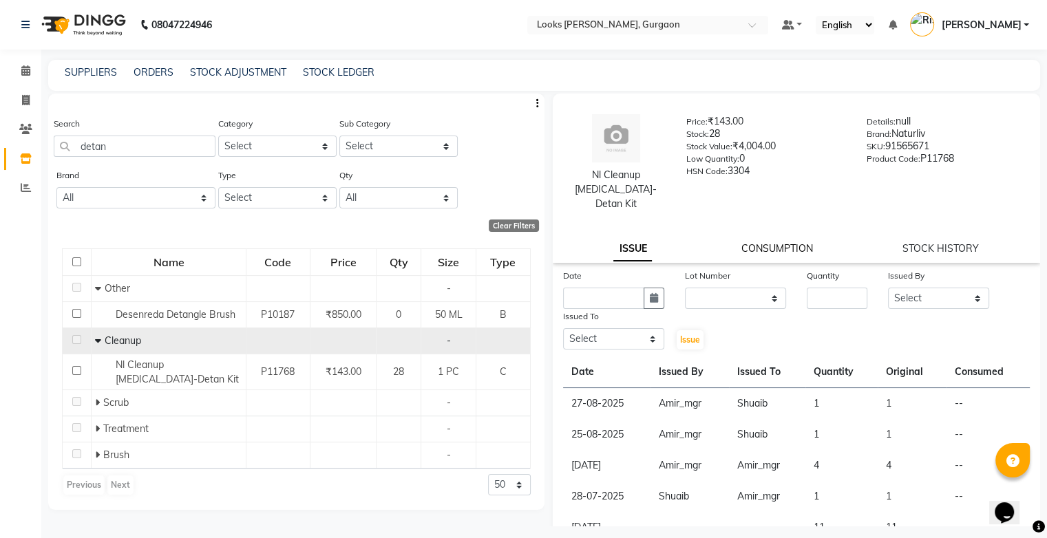
click at [765, 242] on link "CONSUMPTION" at bounding box center [778, 248] width 72 height 12
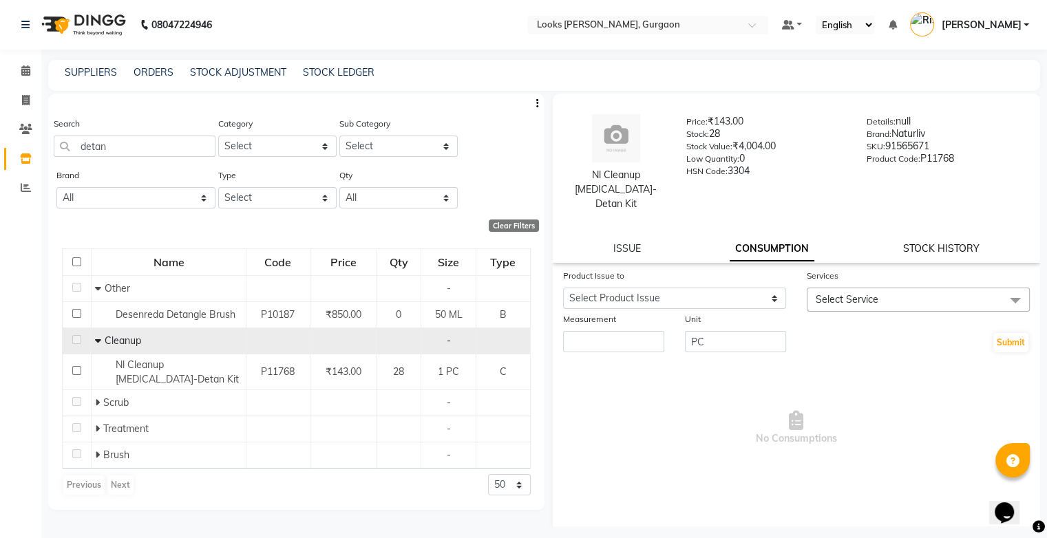
click at [927, 242] on link "STOCK HISTORY" at bounding box center [941, 248] width 76 height 12
select select "all"
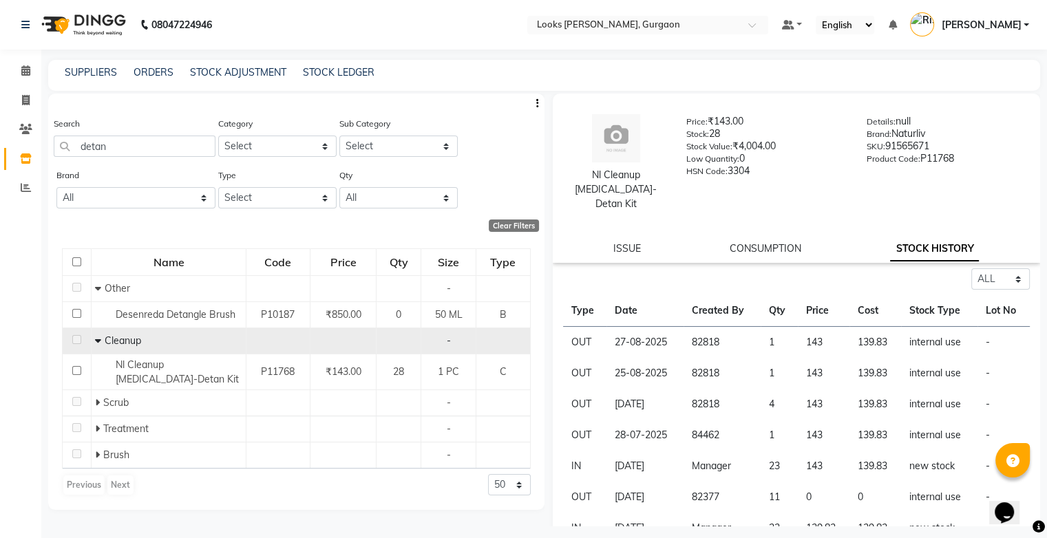
scroll to position [3, 0]
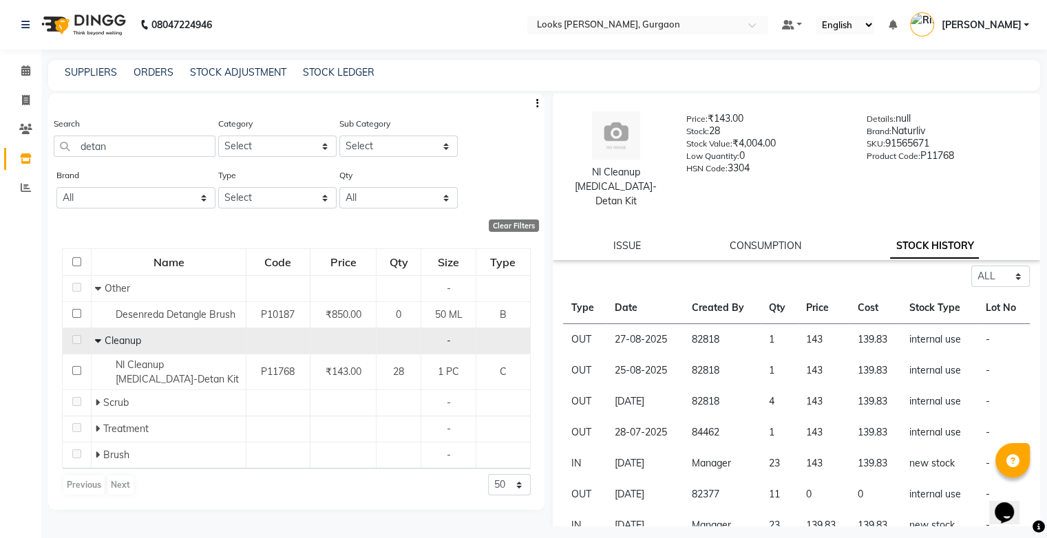
click at [631, 244] on div "Nl Cleanup [MEDICAL_DATA]-Detan Kit Price: ₹143.00 Stock: 28 Stock Value: ₹4,00…" at bounding box center [797, 175] width 488 height 169
click at [631, 239] on div "Nl Cleanup [MEDICAL_DATA]-Detan Kit Price: ₹143.00 Stock: 28 Stock Value: ₹4,00…" at bounding box center [797, 175] width 488 height 169
click at [631, 240] on link "ISSUE" at bounding box center [627, 246] width 28 height 12
select select
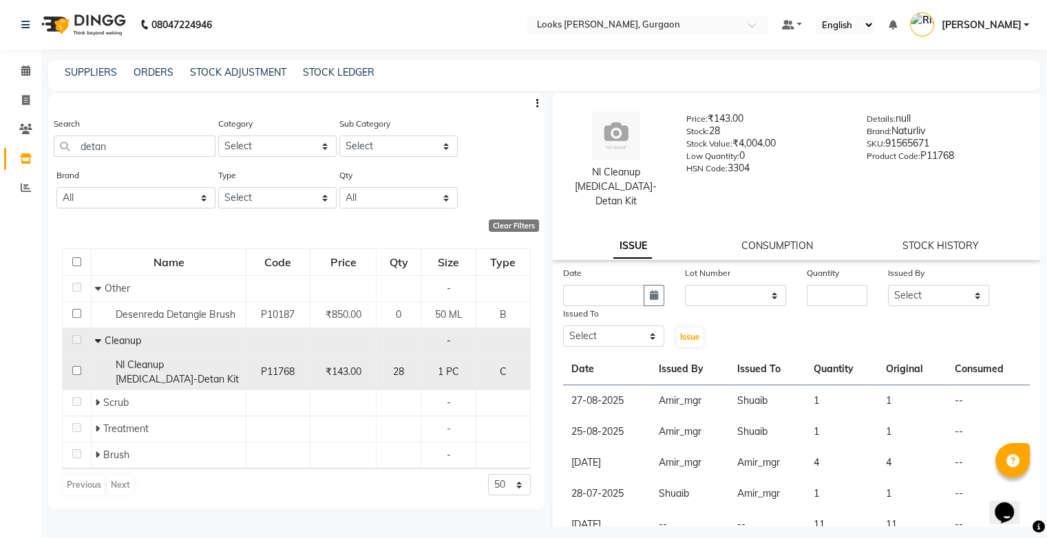
click at [200, 370] on span "Nl Cleanup [MEDICAL_DATA]-Detan Kit" at bounding box center [177, 372] width 123 height 27
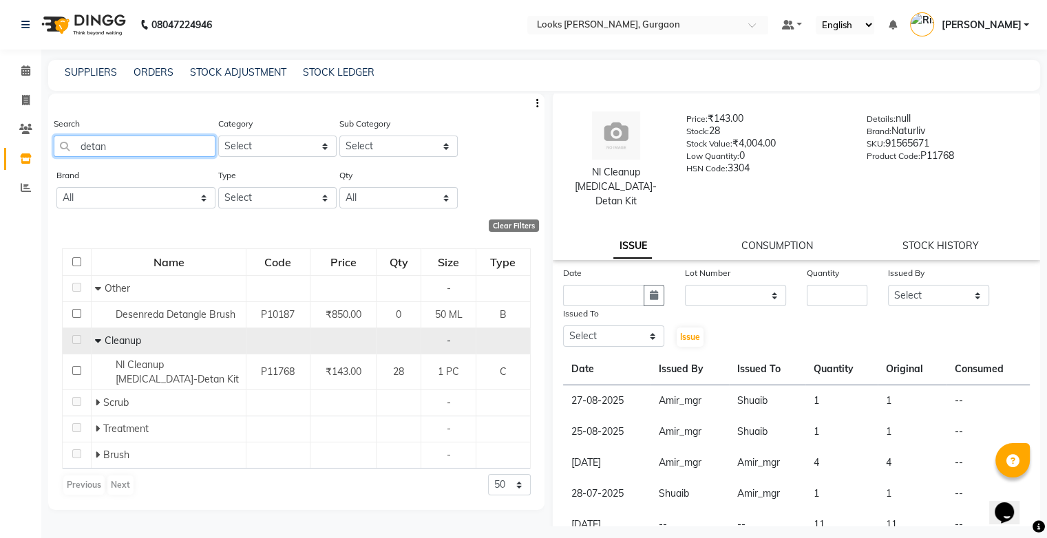
click at [163, 145] on input "detan" at bounding box center [135, 146] width 162 height 21
type input "d"
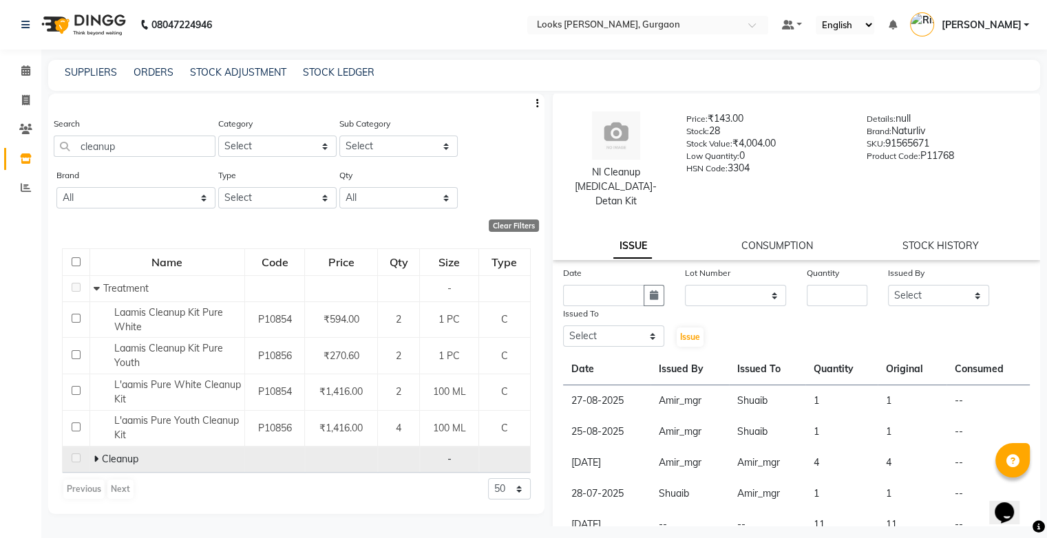
click at [107, 460] on span "Cleanup" at bounding box center [120, 459] width 36 height 12
click at [97, 460] on icon at bounding box center [96, 459] width 5 height 10
drag, startPoint x: 532, startPoint y: 285, endPoint x: 531, endPoint y: 368, distance: 83.3
click at [531, 368] on div "Name Code Price Qty Size Type Treatment - Laamis Cleanup Kit Pure White P10854 …" at bounding box center [296, 468] width 496 height 467
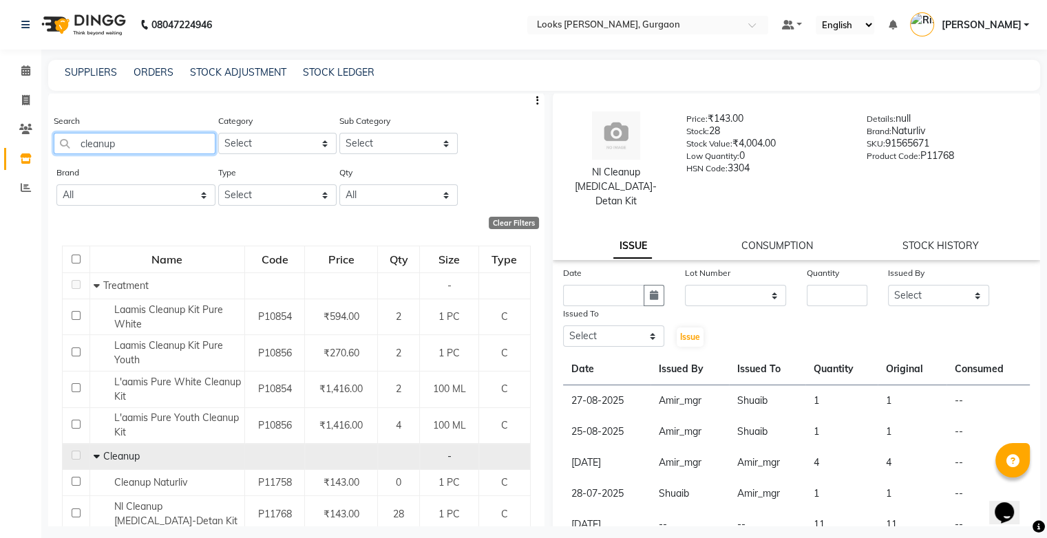
click at [142, 141] on input "cleanup" at bounding box center [135, 143] width 162 height 21
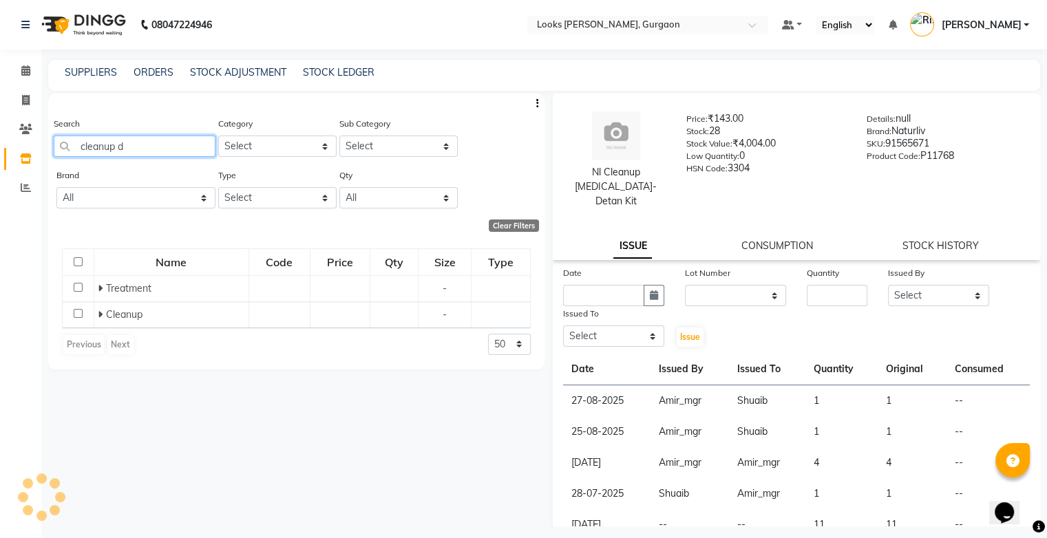
scroll to position [0, 0]
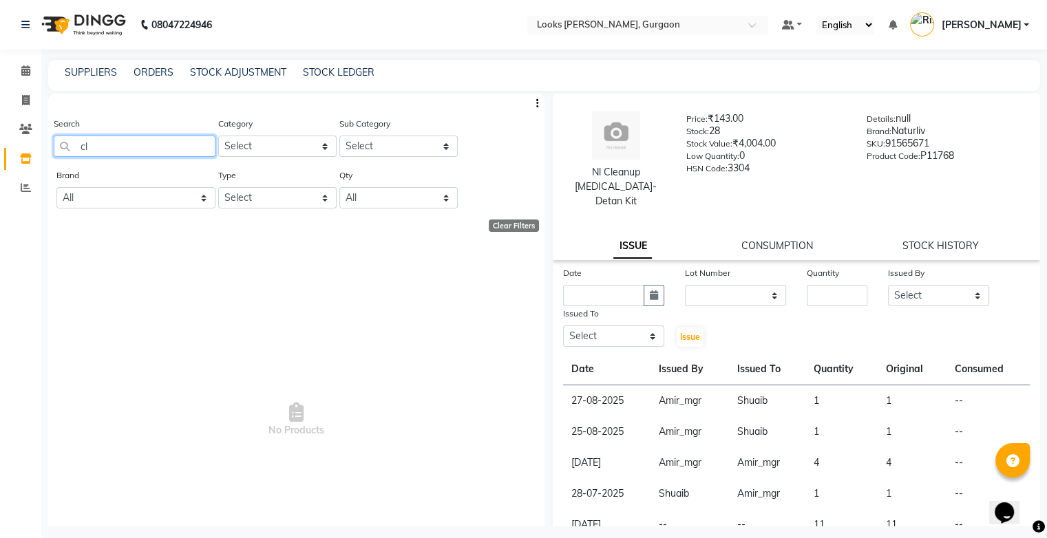
type input "c"
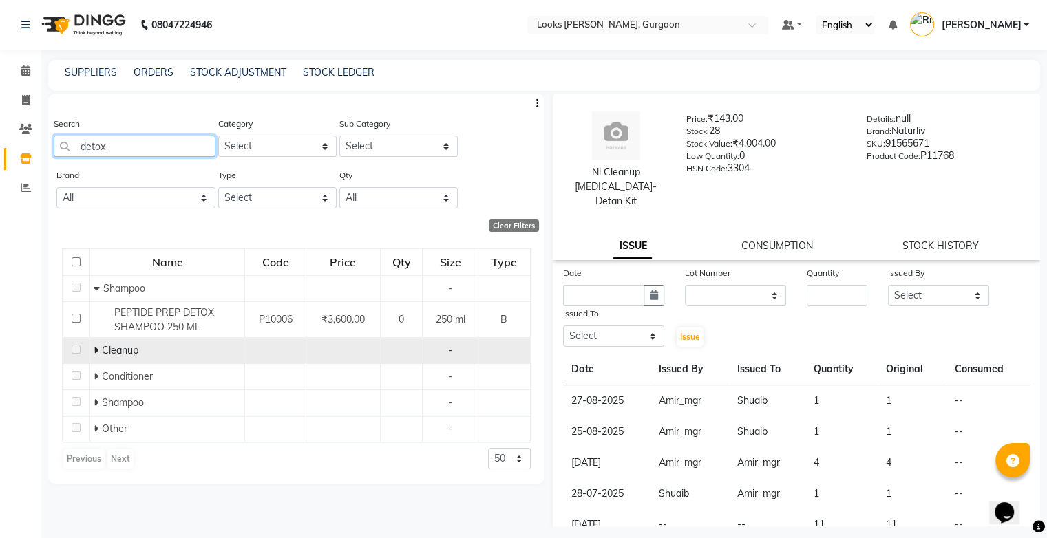
type input "detox"
click at [116, 346] on span "Cleanup" at bounding box center [120, 350] width 36 height 12
click at [118, 355] on span "Cleanup" at bounding box center [120, 350] width 36 height 12
click at [94, 353] on icon at bounding box center [96, 351] width 5 height 10
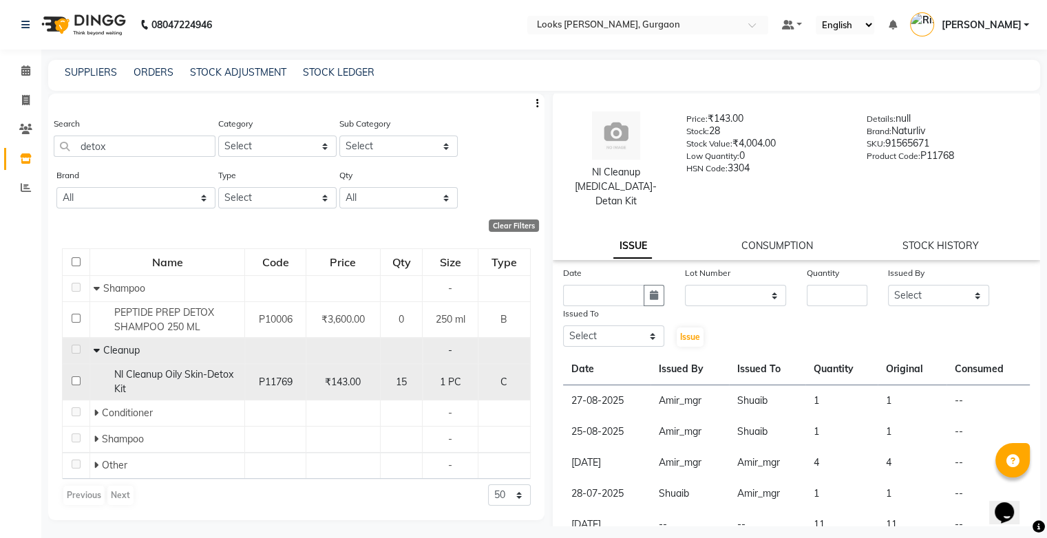
click at [198, 382] on div "Nl Cleanup Oily Skin-Detox Kit" at bounding box center [167, 382] width 147 height 29
select select
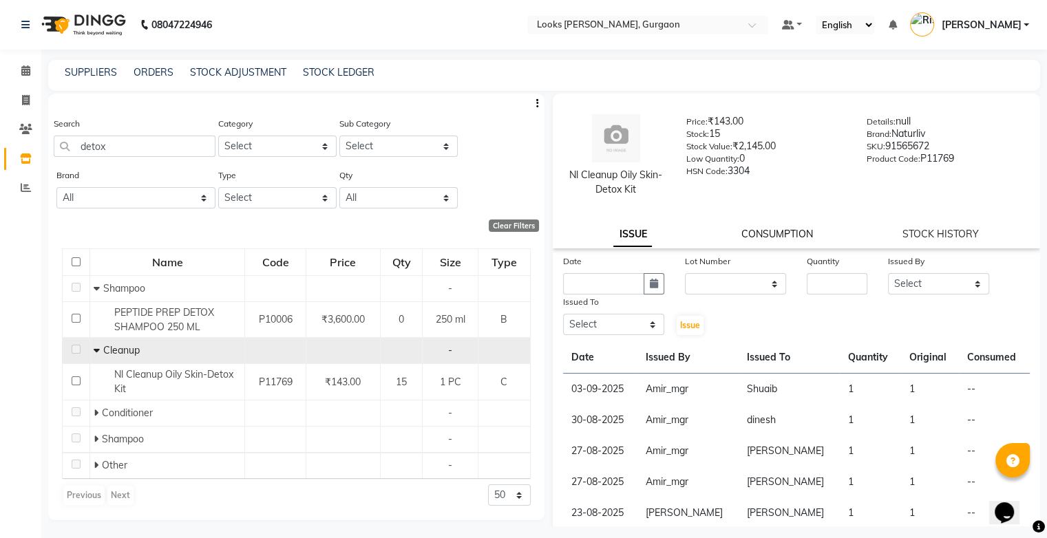
click at [803, 237] on link "CONSUMPTION" at bounding box center [778, 234] width 72 height 12
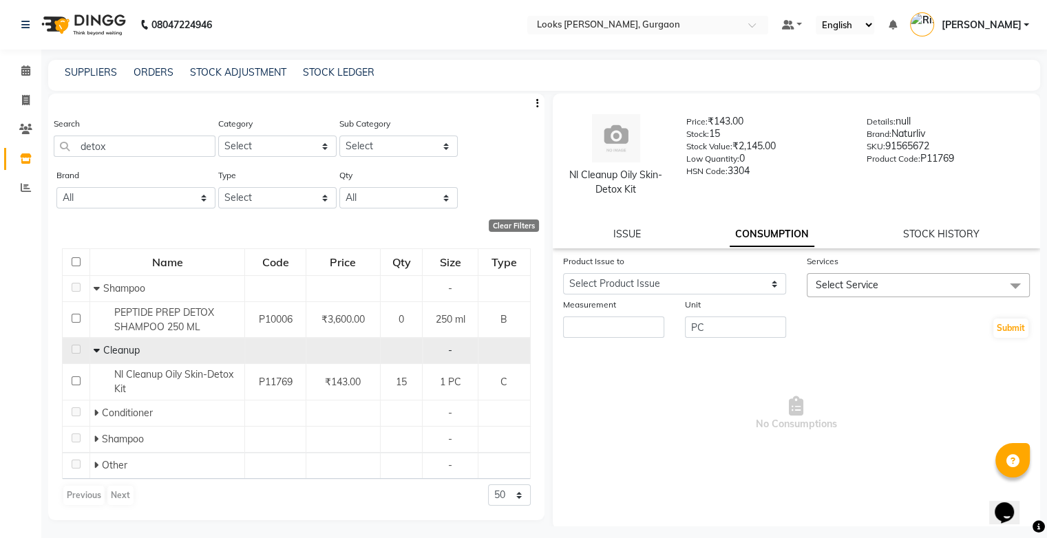
click at [937, 241] on div "STOCK HISTORY" at bounding box center [941, 234] width 76 height 14
click at [939, 236] on link "STOCK HISTORY" at bounding box center [941, 234] width 76 height 12
select select "all"
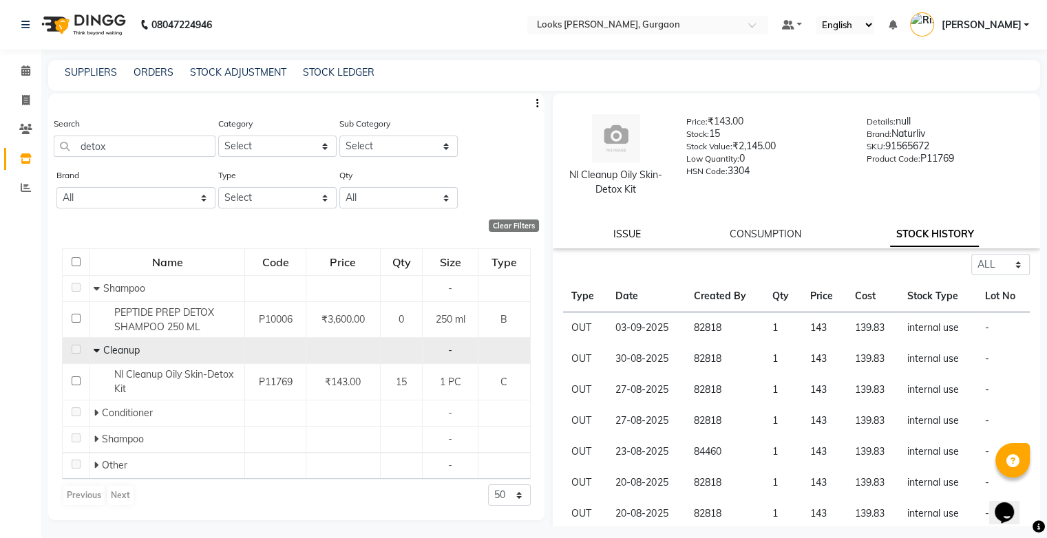
click at [626, 228] on link "ISSUE" at bounding box center [627, 234] width 28 height 12
select select
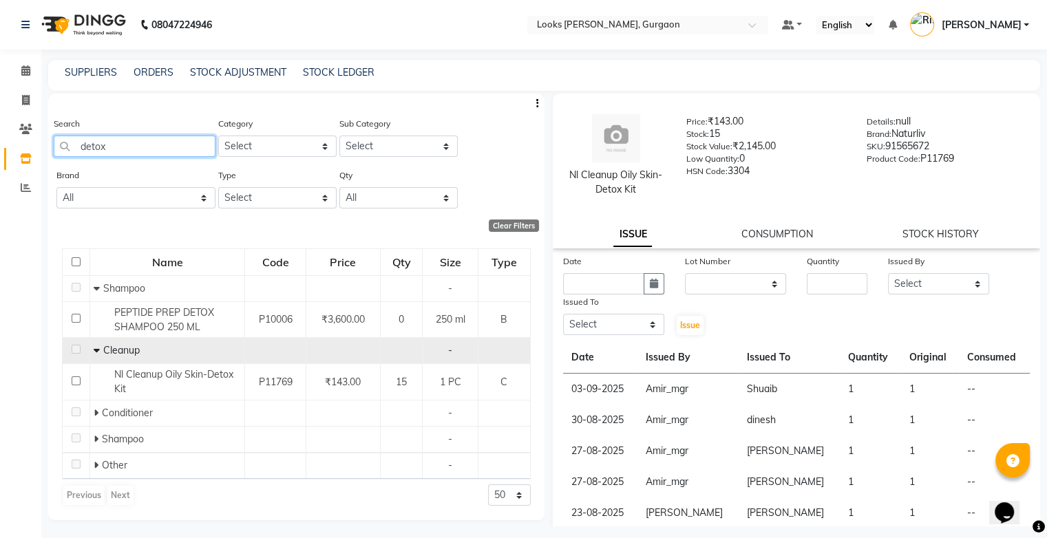
click at [147, 148] on input "detox" at bounding box center [135, 146] width 162 height 21
type input "d"
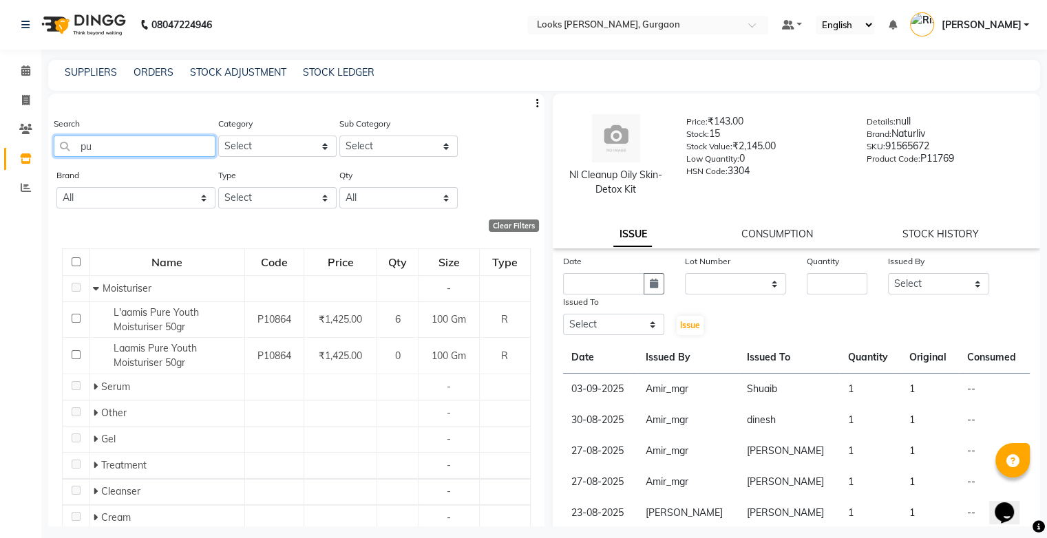
type input "p"
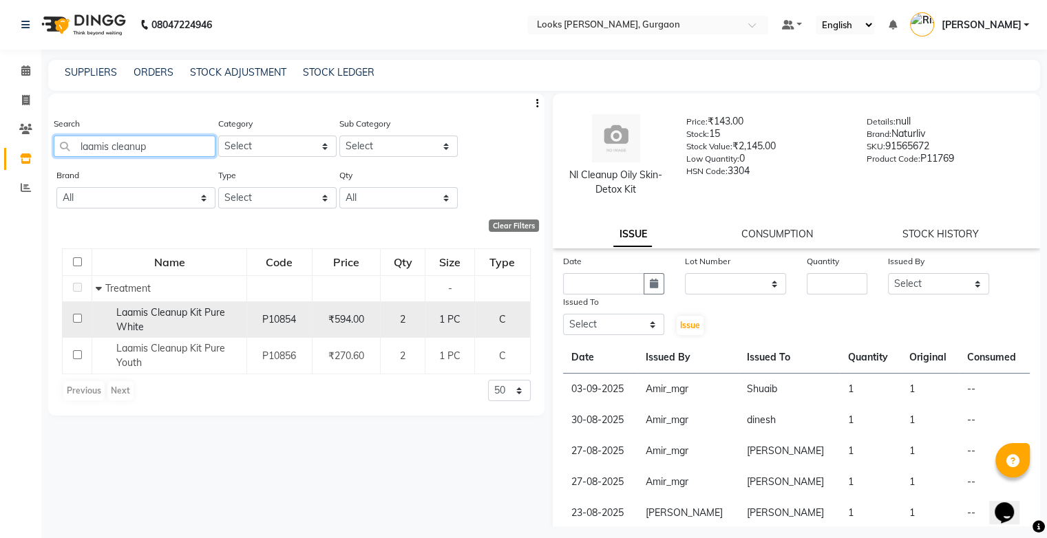
type input "laamis cleanup"
click at [73, 319] on input "checkbox" at bounding box center [77, 318] width 9 height 9
checkbox input "true"
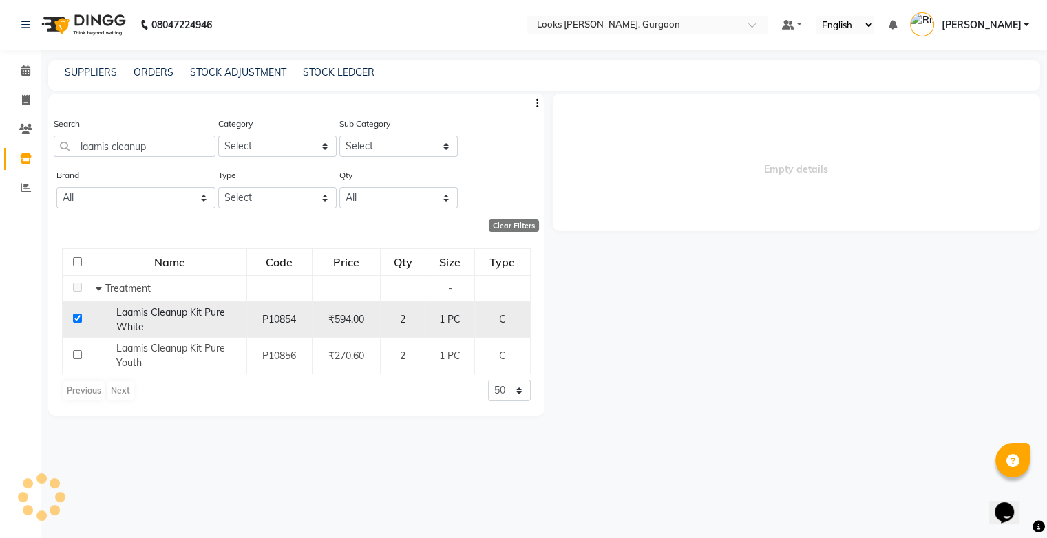
select select
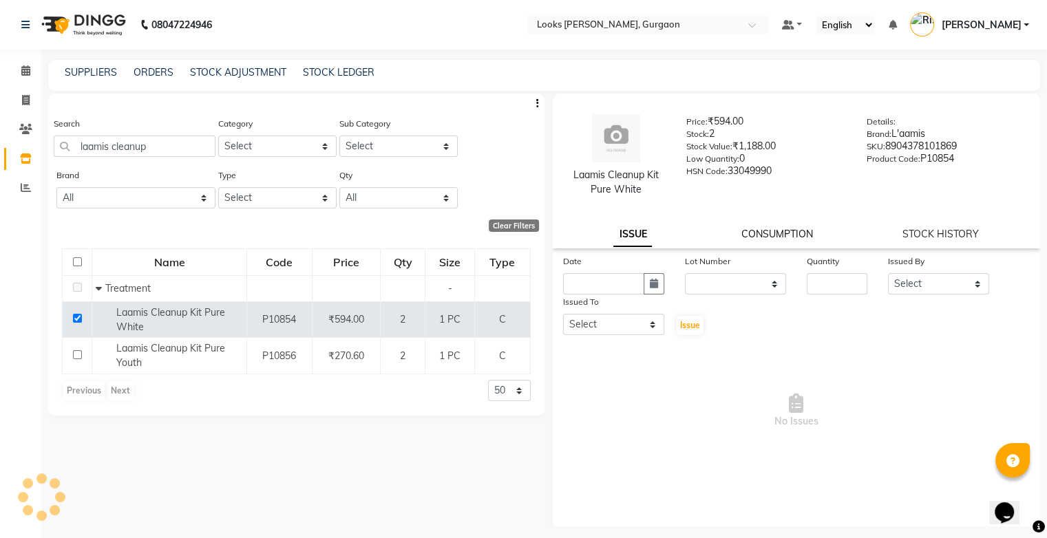
click at [775, 236] on link "CONSUMPTION" at bounding box center [778, 234] width 72 height 12
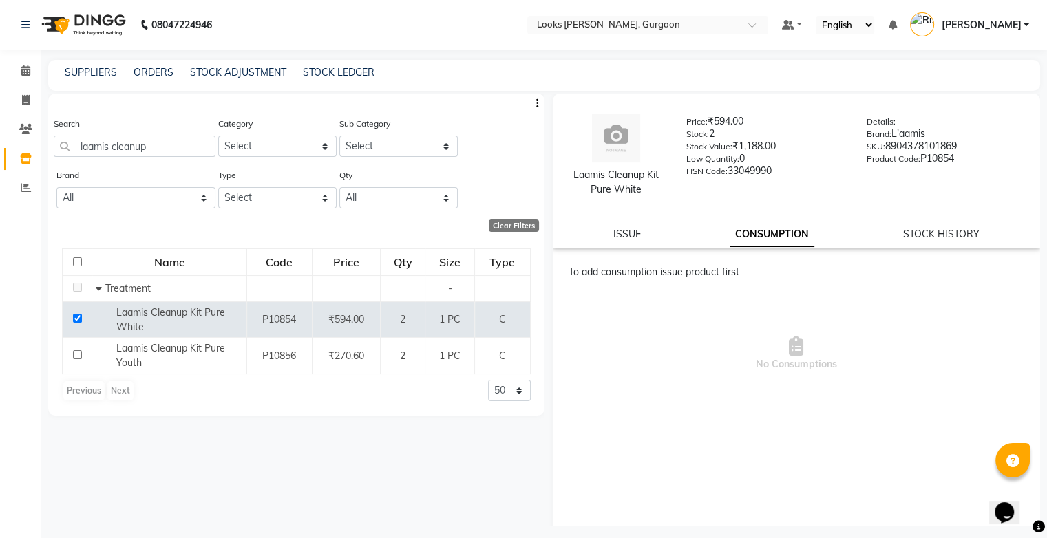
click at [924, 241] on div "STOCK HISTORY" at bounding box center [941, 234] width 76 height 14
click at [926, 235] on link "STOCK HISTORY" at bounding box center [941, 234] width 76 height 12
select select "all"
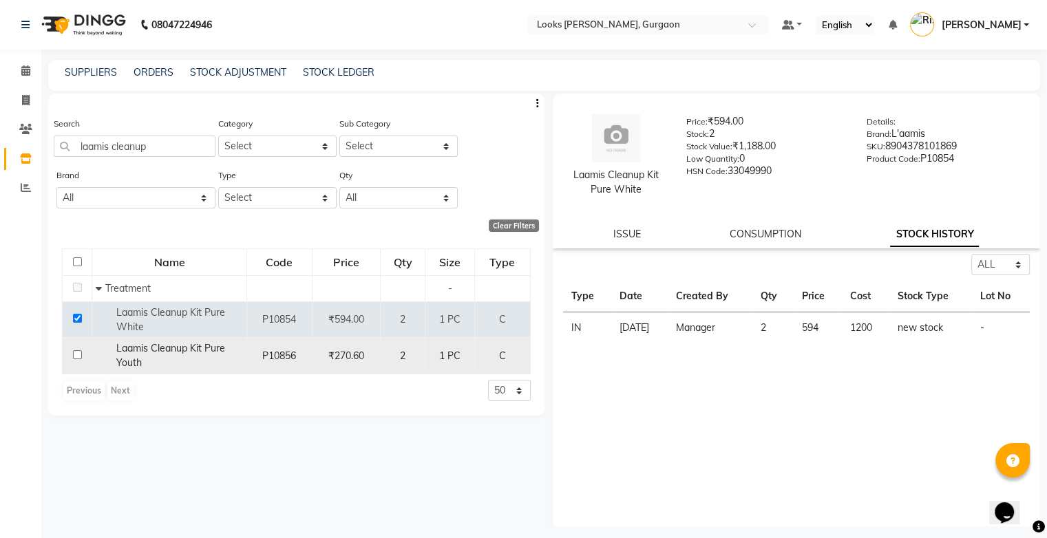
click at [193, 364] on div "Laamis Cleanup Kit Pure Youth" at bounding box center [169, 355] width 147 height 29
select select "all"
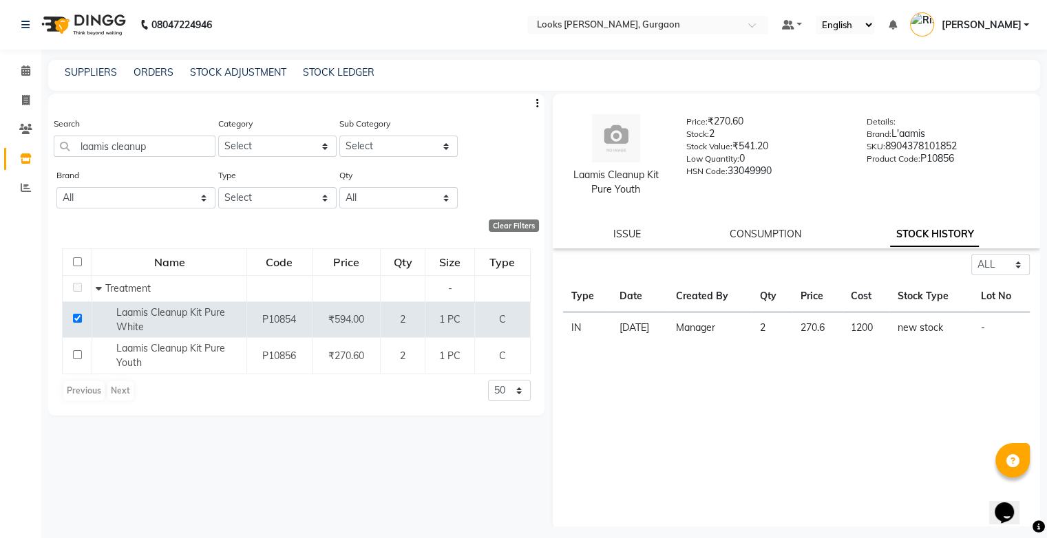
click at [29, 174] on li "Reports" at bounding box center [20, 189] width 41 height 30
click at [25, 187] on icon at bounding box center [26, 187] width 10 height 10
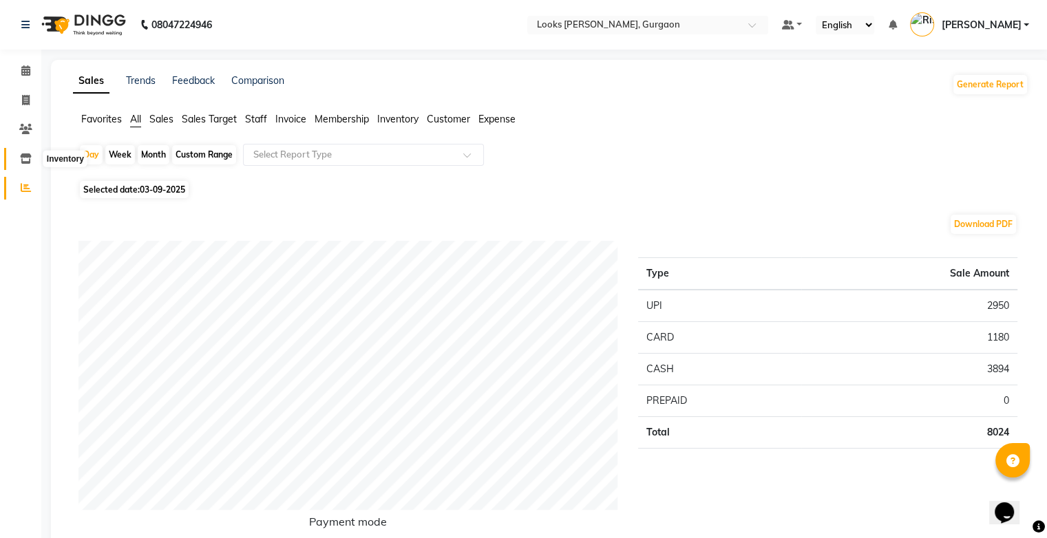
click at [26, 156] on icon at bounding box center [26, 159] width 12 height 10
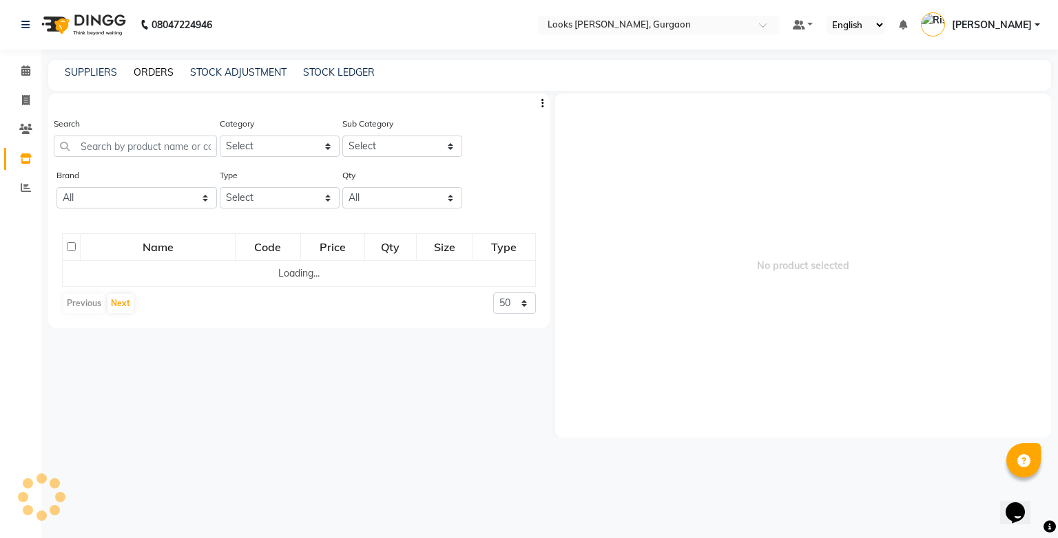
click at [149, 76] on link "ORDERS" at bounding box center [154, 72] width 40 height 12
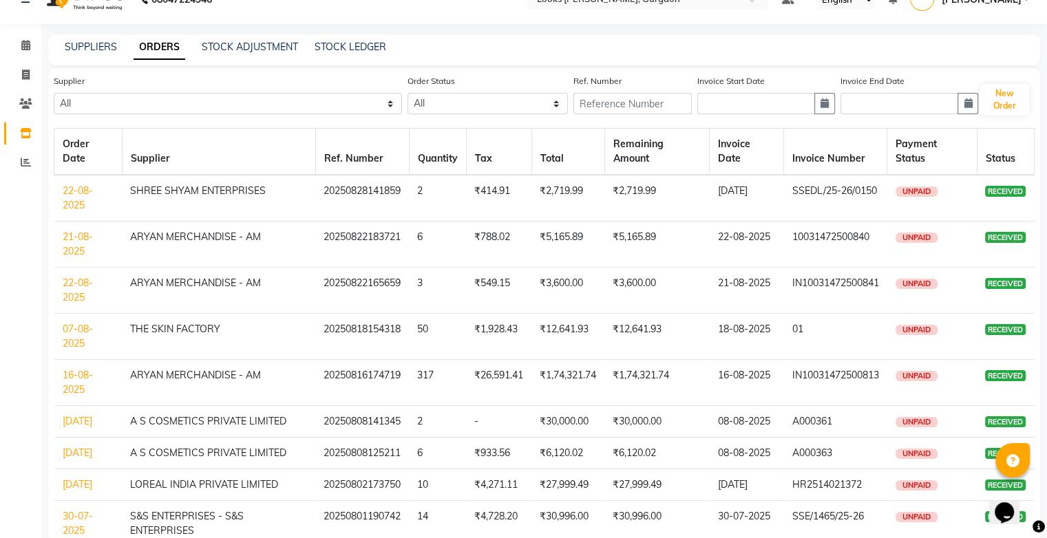
scroll to position [187, 0]
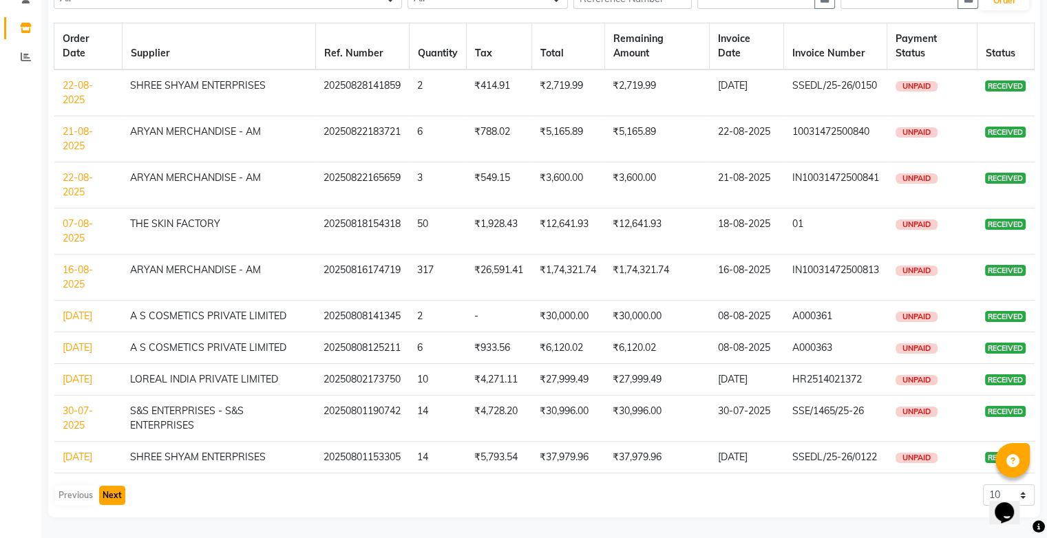
click at [115, 500] on button "Next" at bounding box center [112, 495] width 26 height 19
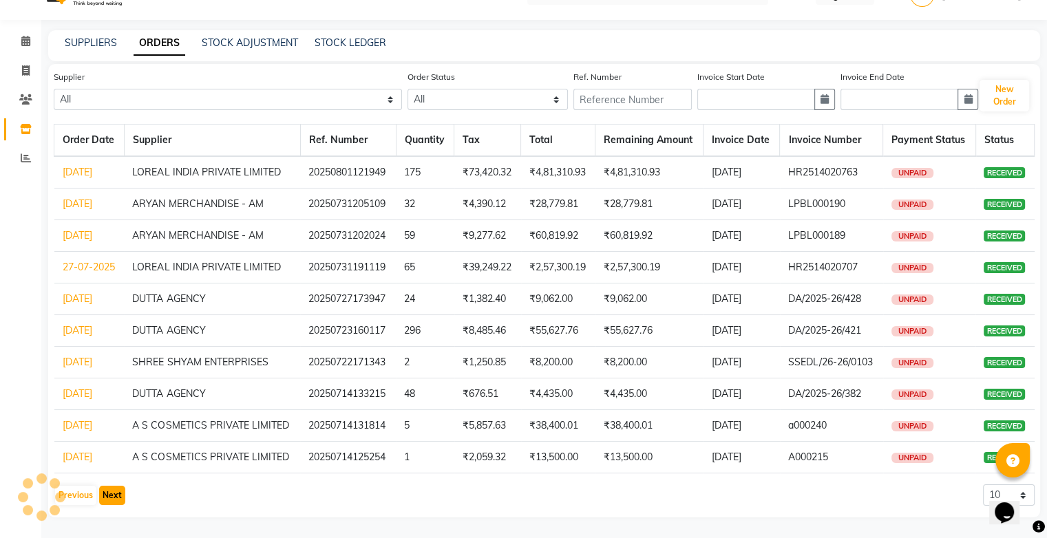
scroll to position [28, 0]
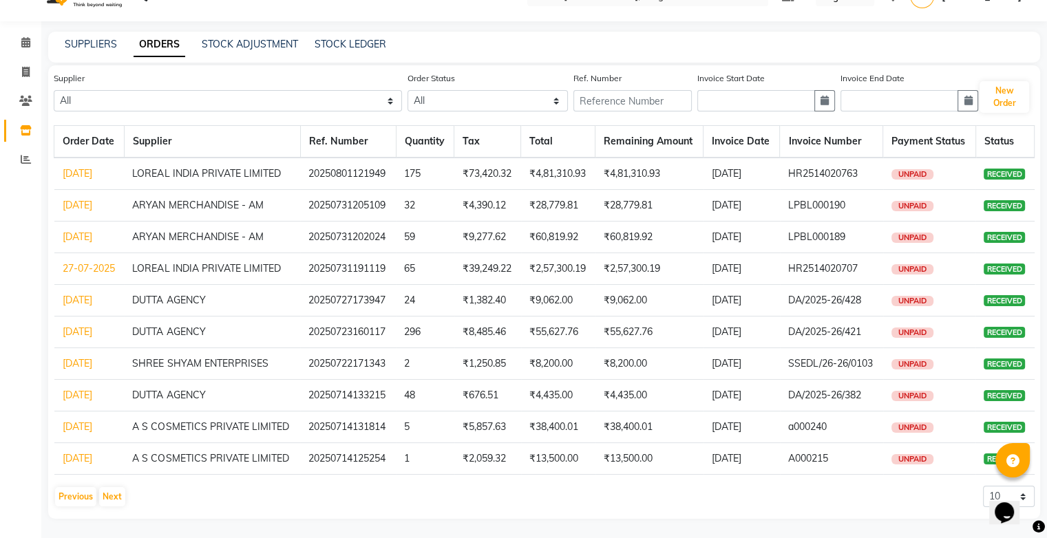
click at [92, 329] on link "[DATE]" at bounding box center [78, 332] width 30 height 12
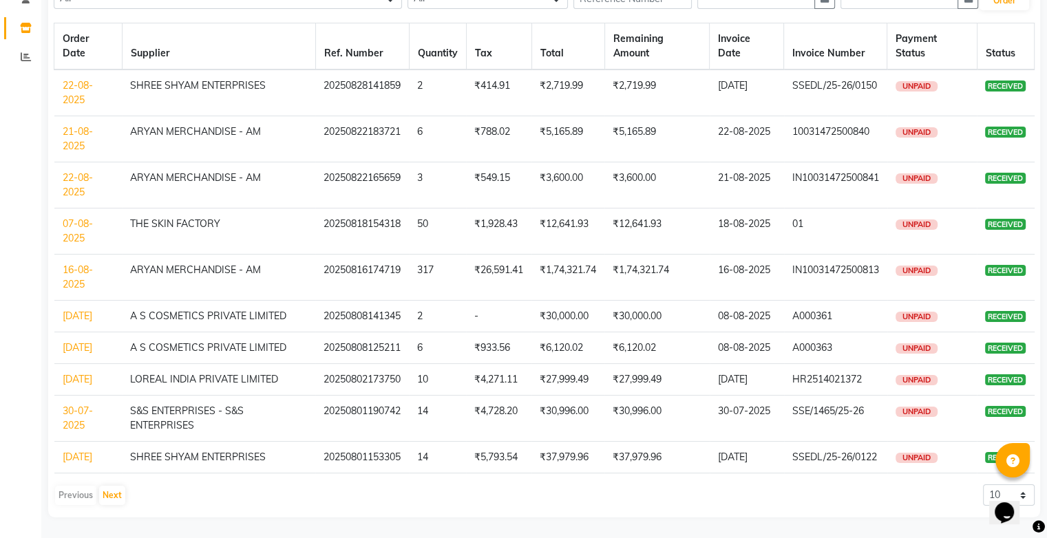
scroll to position [187, 0]
click at [111, 497] on button "Next" at bounding box center [112, 495] width 26 height 19
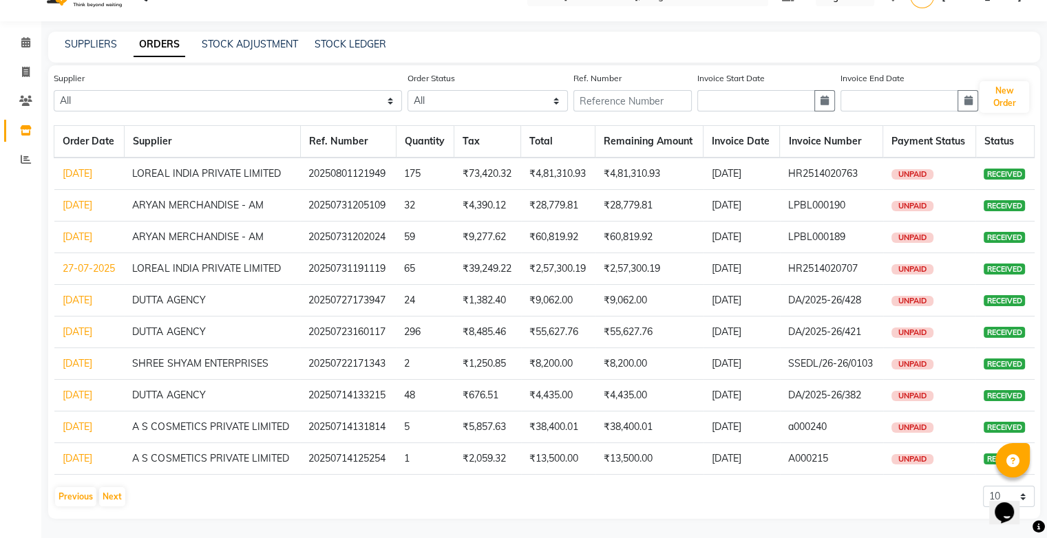
click at [92, 329] on link "[DATE]" at bounding box center [78, 332] width 30 height 12
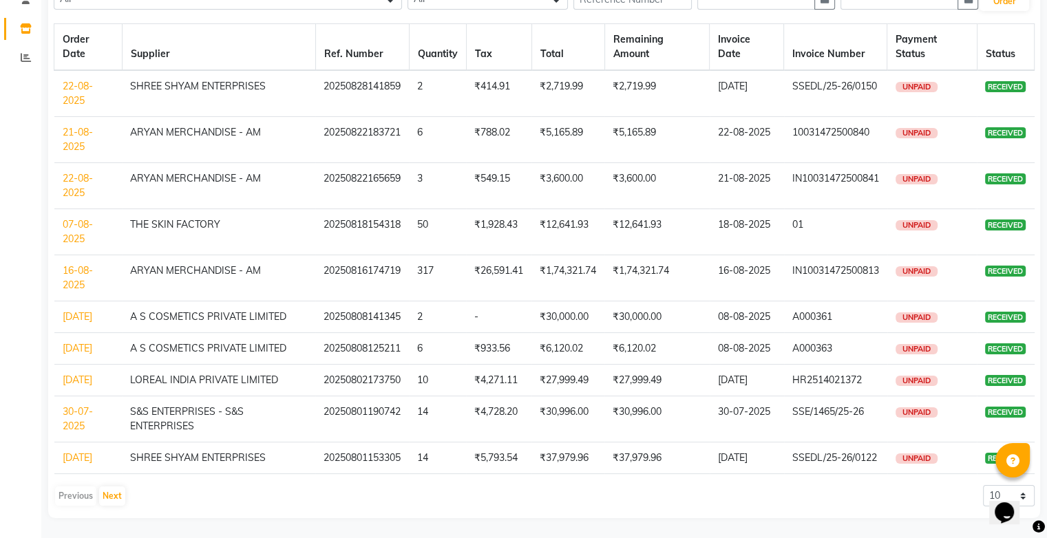
scroll to position [187, 0]
click at [110, 491] on button "Next" at bounding box center [112, 495] width 26 height 19
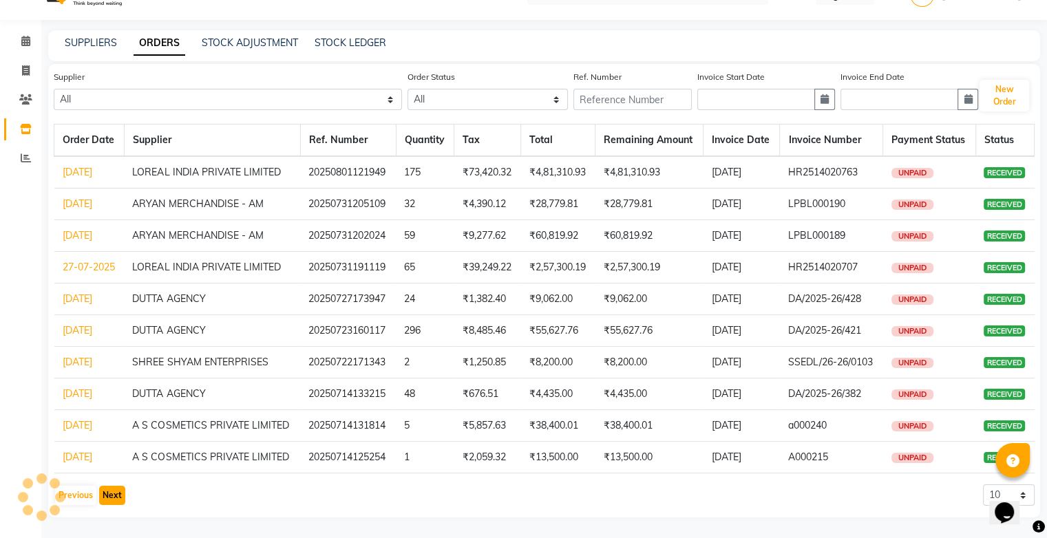
scroll to position [28, 0]
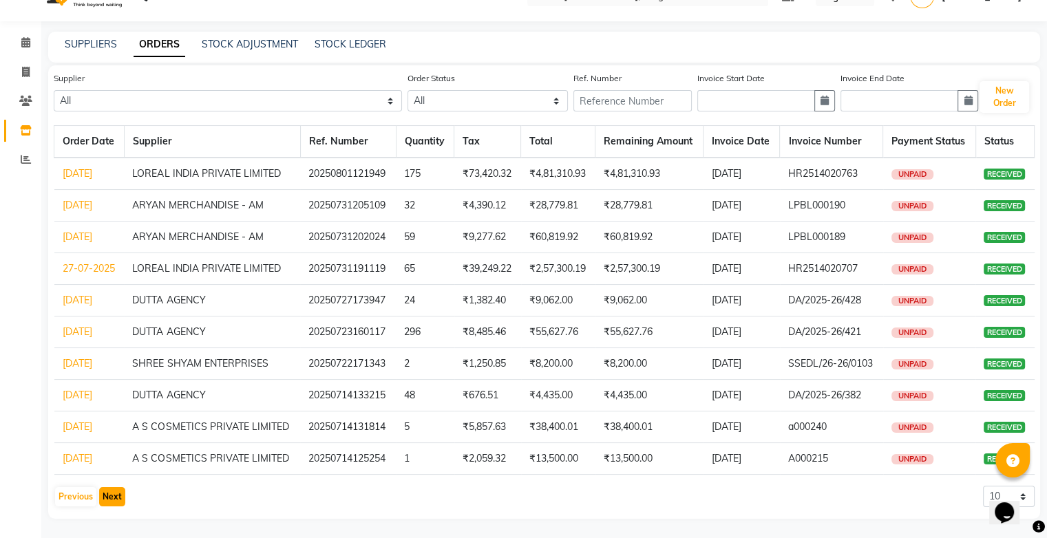
click at [110, 491] on button "Next" at bounding box center [112, 496] width 26 height 19
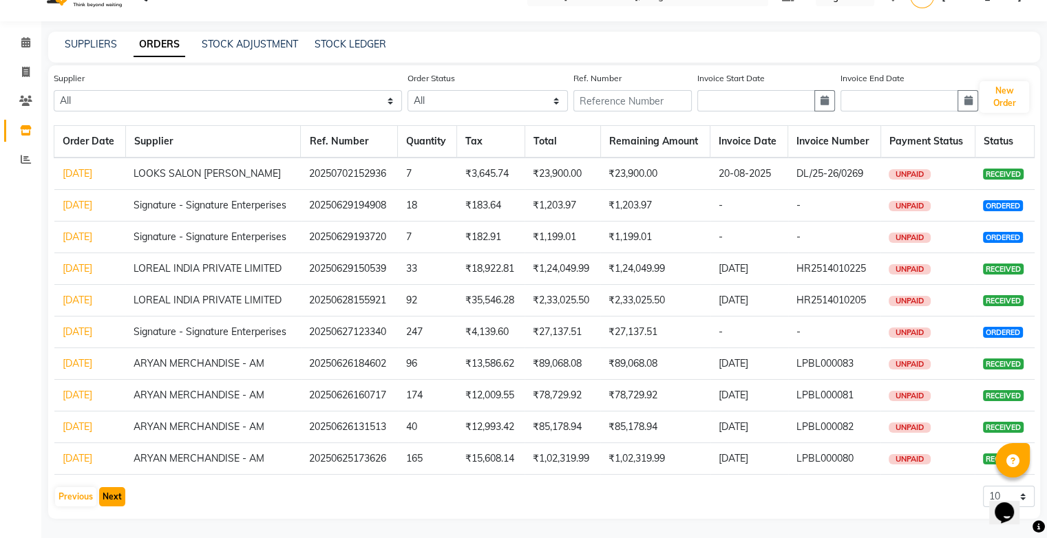
click at [113, 492] on button "Next" at bounding box center [112, 496] width 26 height 19
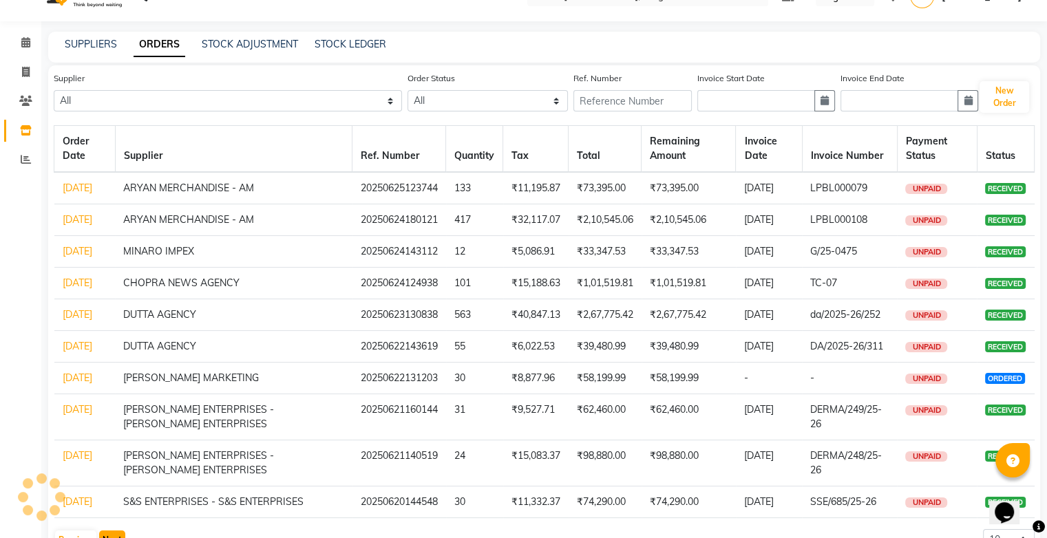
scroll to position [187, 0]
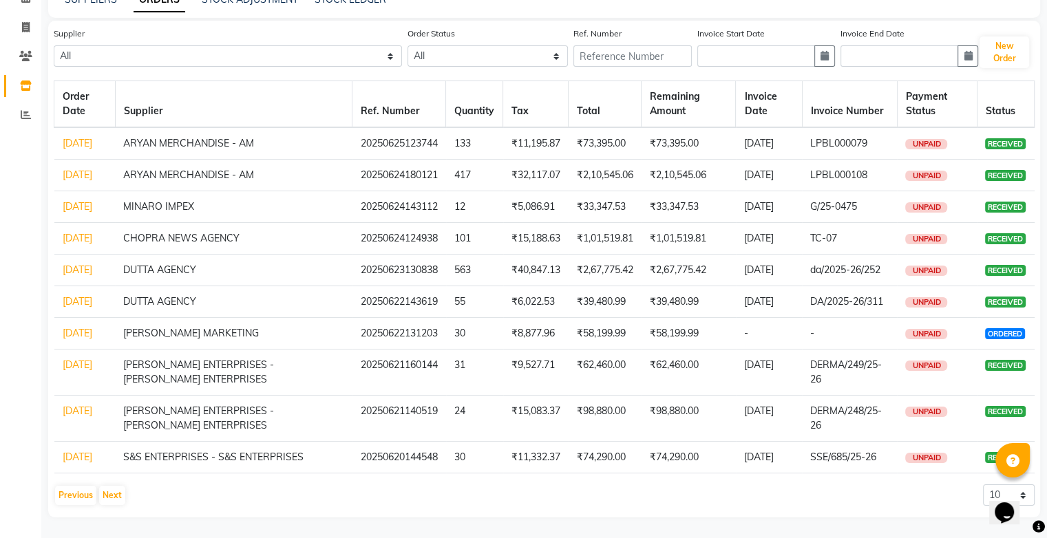
click at [72, 264] on link "[DATE]" at bounding box center [78, 270] width 30 height 12
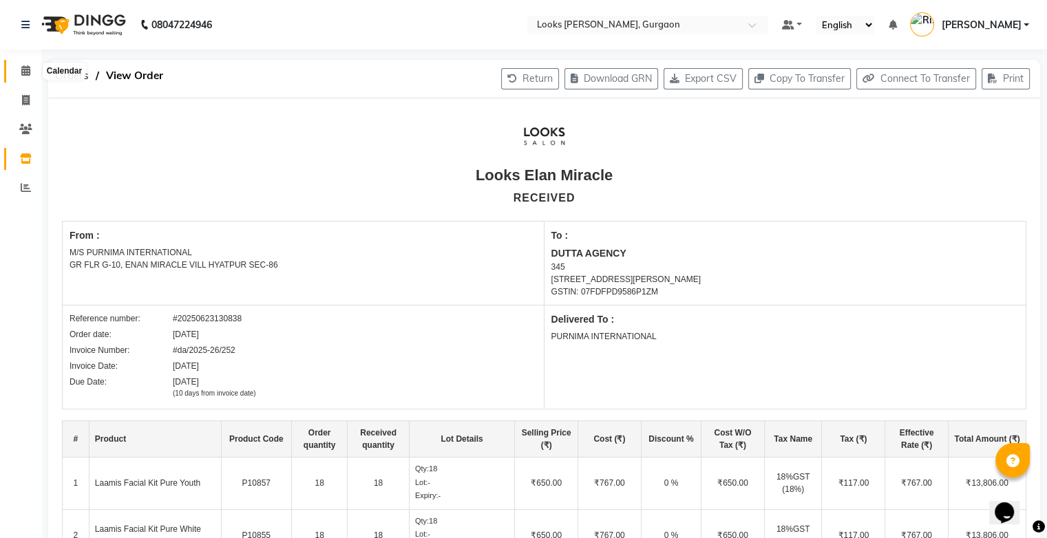
click at [23, 74] on icon at bounding box center [25, 70] width 9 height 10
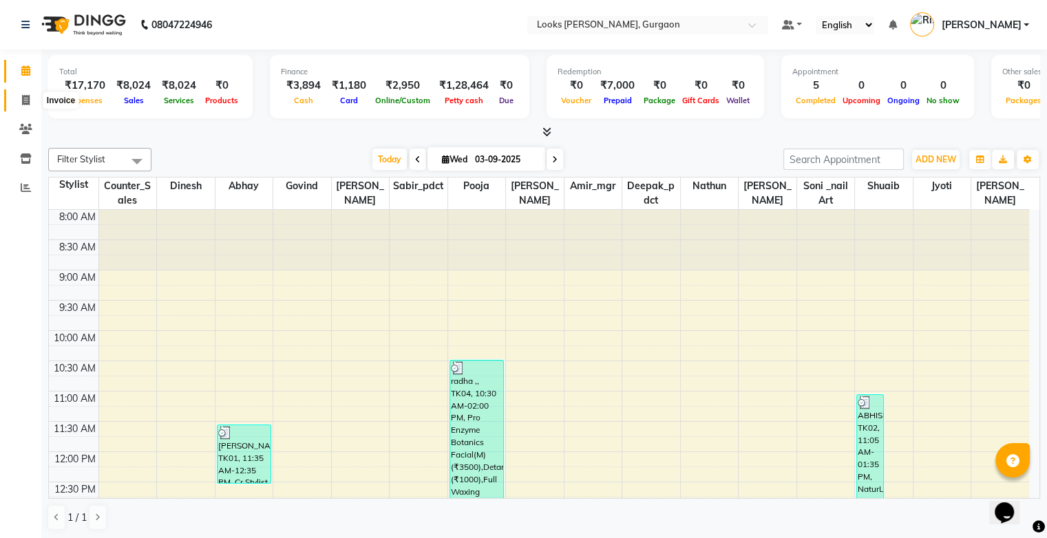
click at [18, 98] on span at bounding box center [26, 101] width 24 height 16
select select "service"
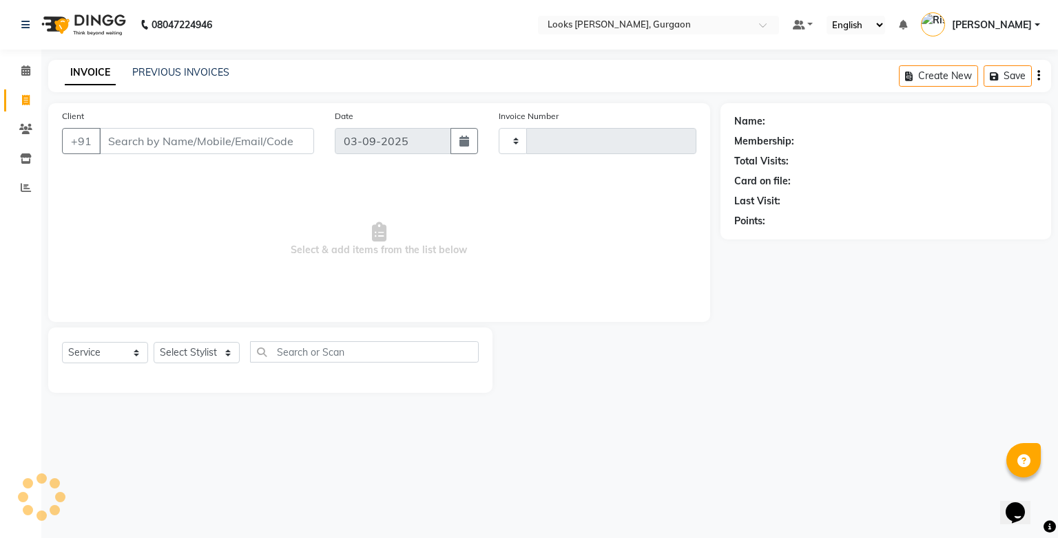
type input "1471"
select select "8452"
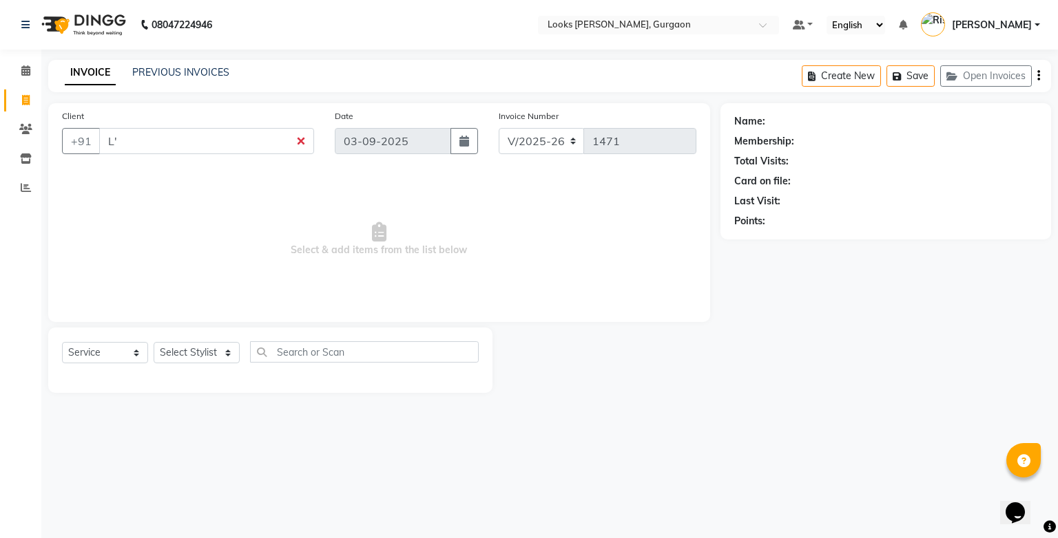
type input "L"
click at [28, 166] on span at bounding box center [26, 159] width 24 height 16
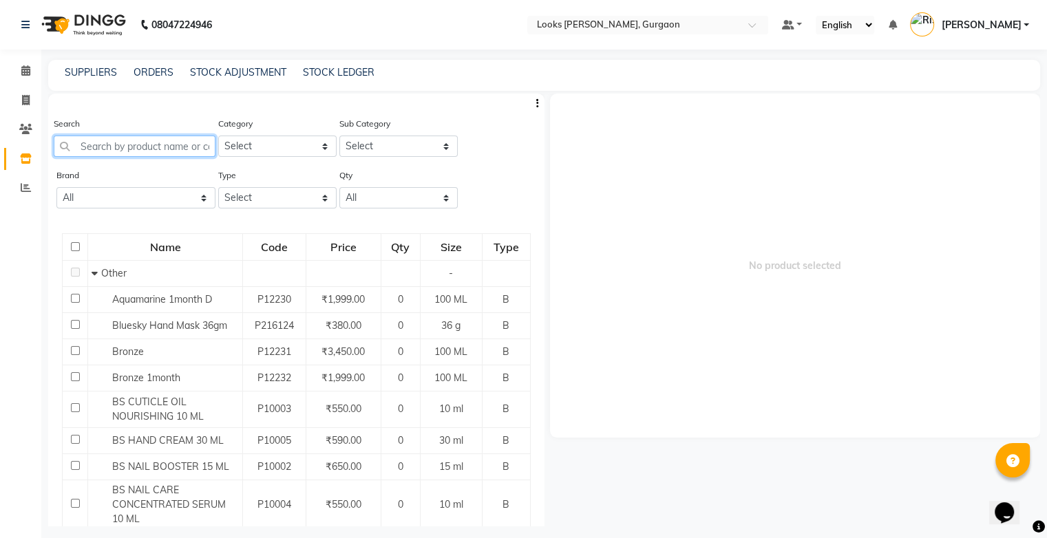
click at [140, 145] on input "text" at bounding box center [135, 146] width 162 height 21
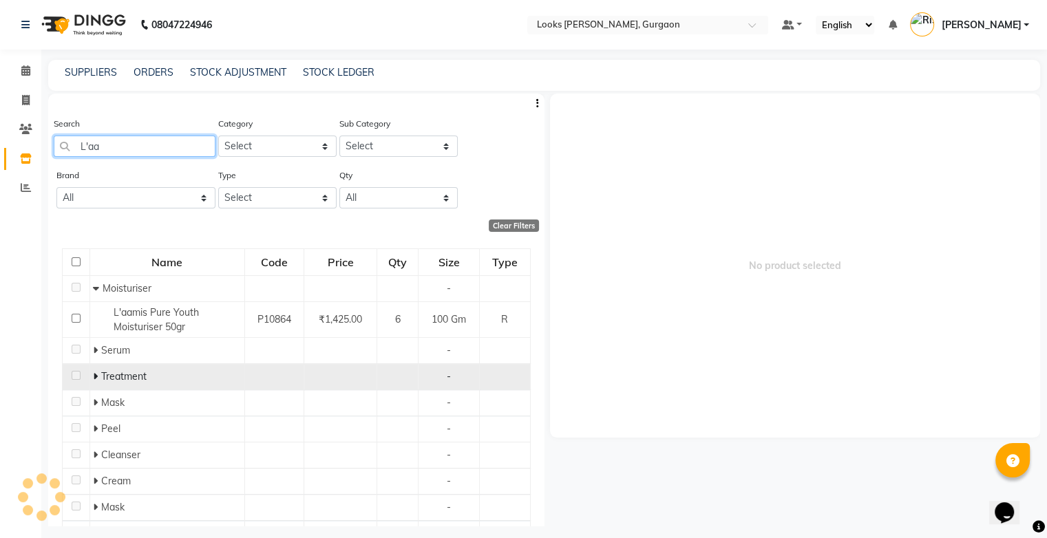
type input "L'aa"
click at [116, 374] on span "Treatment" at bounding box center [123, 376] width 45 height 12
click at [99, 379] on span at bounding box center [97, 376] width 8 height 12
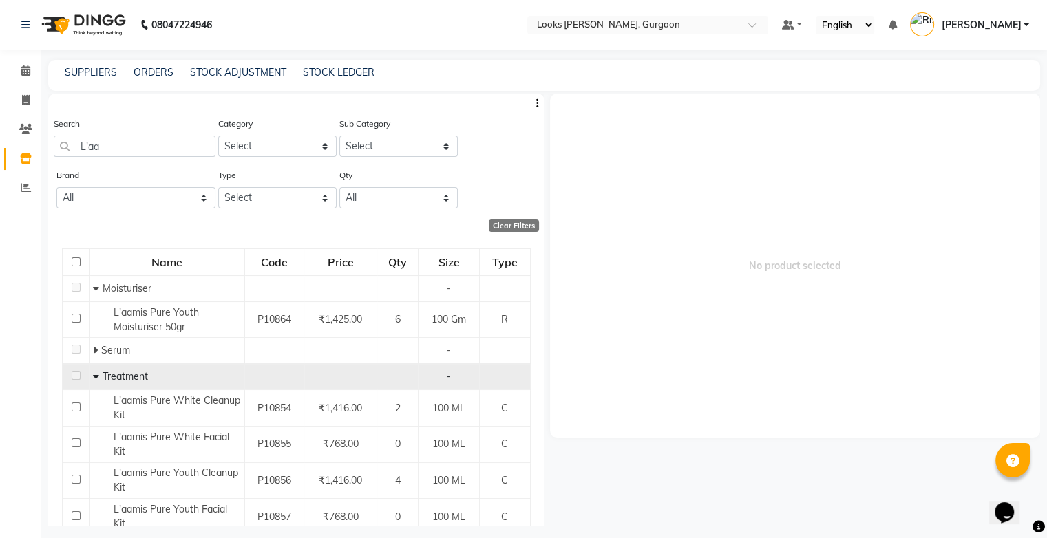
drag, startPoint x: 545, startPoint y: 249, endPoint x: 547, endPoint y: 294, distance: 44.8
click at [547, 294] on div "No product selected" at bounding box center [793, 310] width 496 height 433
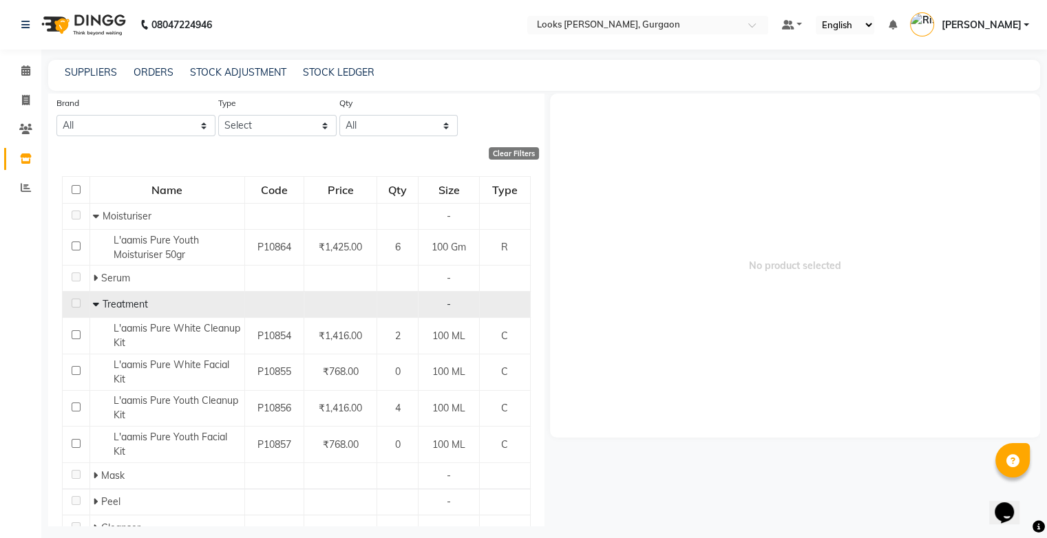
scroll to position [80, 0]
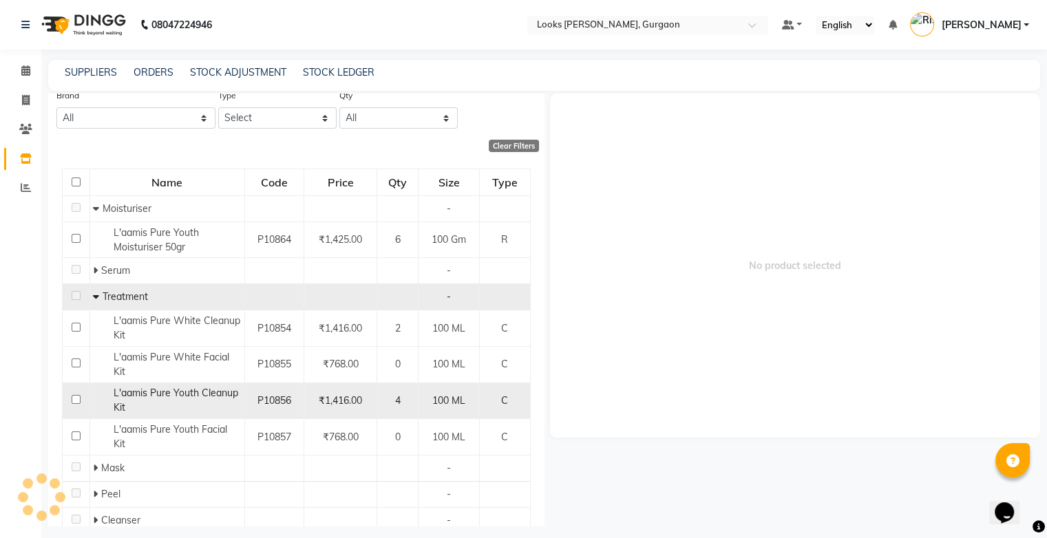
click at [207, 390] on span "L'aamis Pure Youth Cleanup Kit" at bounding box center [176, 400] width 125 height 27
select select
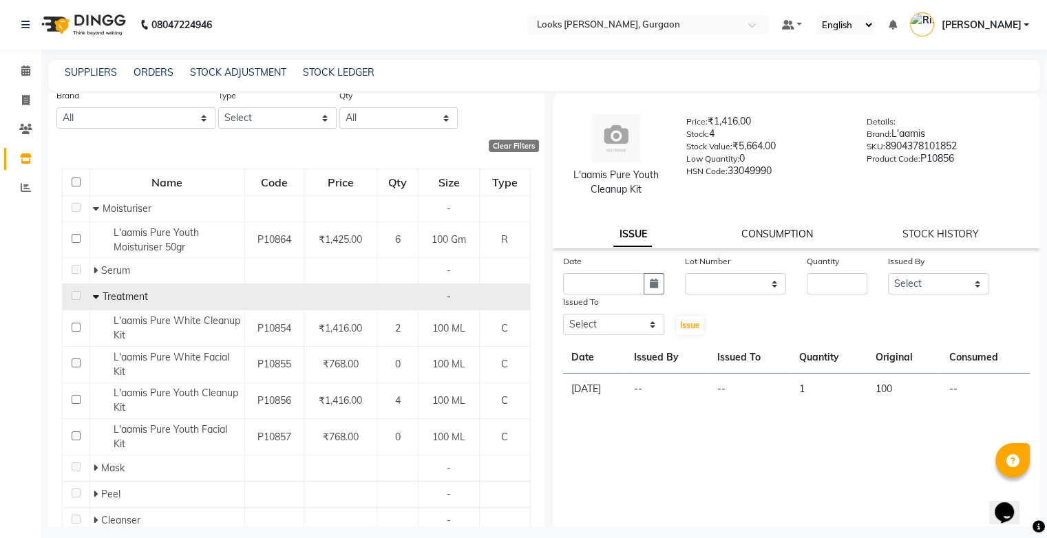
click at [781, 228] on link "CONSUMPTION" at bounding box center [778, 234] width 72 height 12
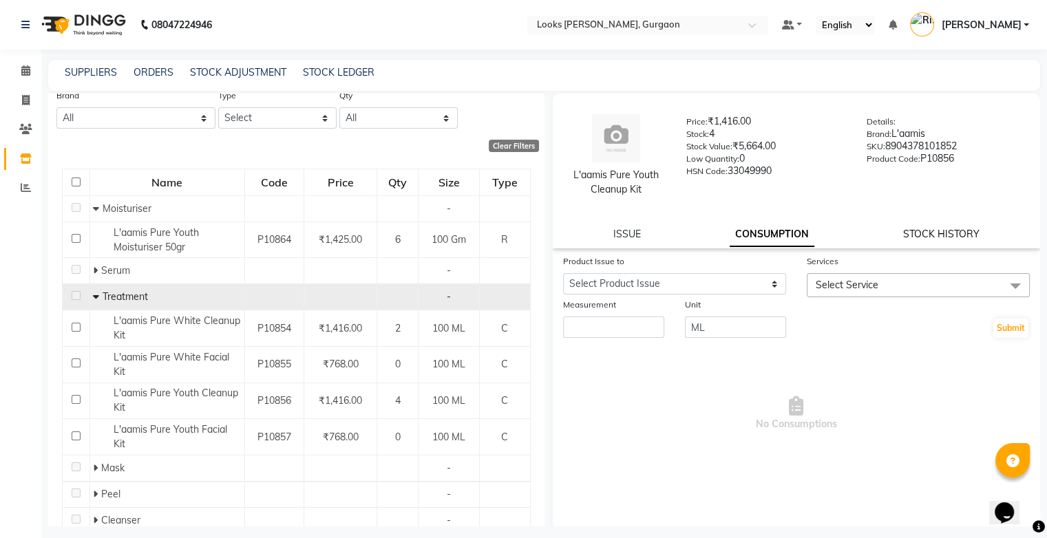
click at [903, 236] on link "STOCK HISTORY" at bounding box center [941, 234] width 76 height 12
select select "all"
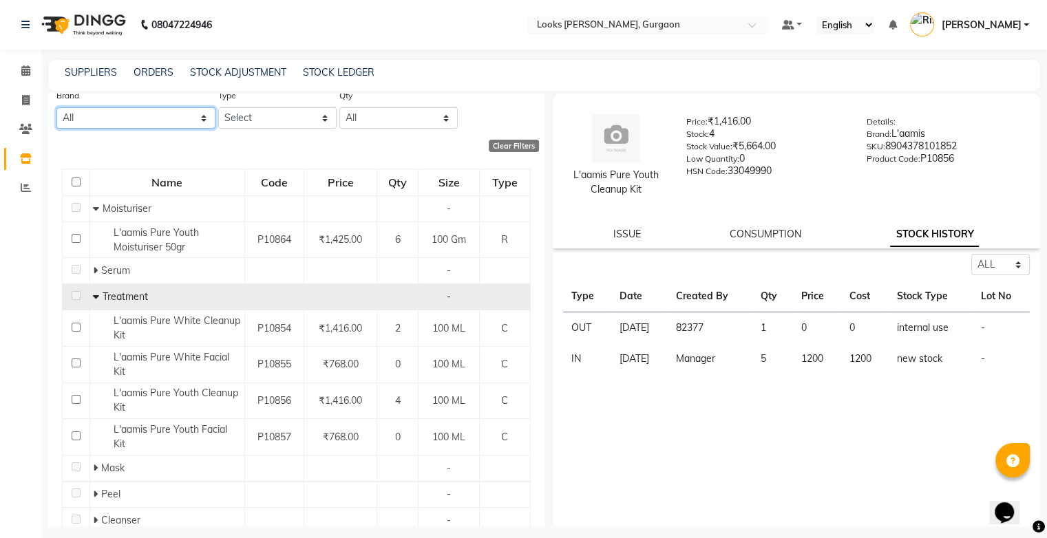
click at [140, 114] on select "All 1821 Aeronot Amazon Series American Crew Aminu Body Oil Asthetic [MEDICAL_D…" at bounding box center [135, 117] width 159 height 21
click at [142, 118] on select "All 1821 Aeronot Amazon Series American Crew Aminu Body Oil Asthetic [MEDICAL_D…" at bounding box center [135, 117] width 159 height 21
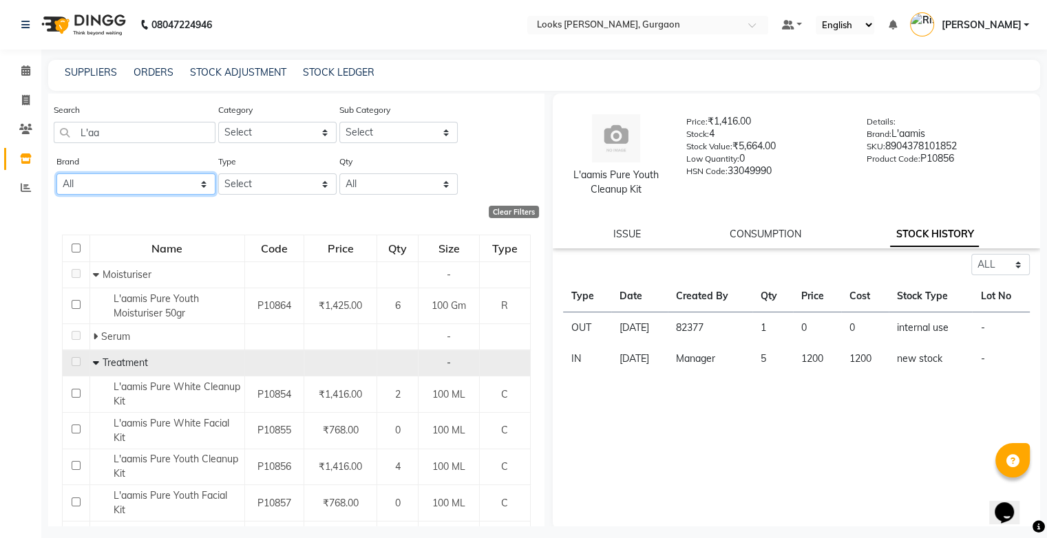
scroll to position [0, 0]
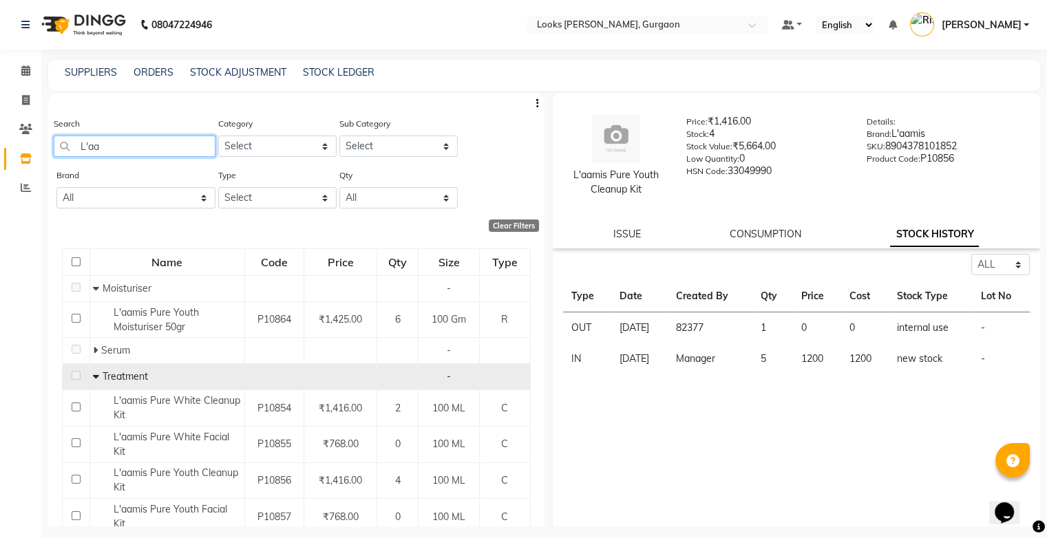
click at [179, 146] on input "L'aa" at bounding box center [135, 146] width 162 height 21
type input "L"
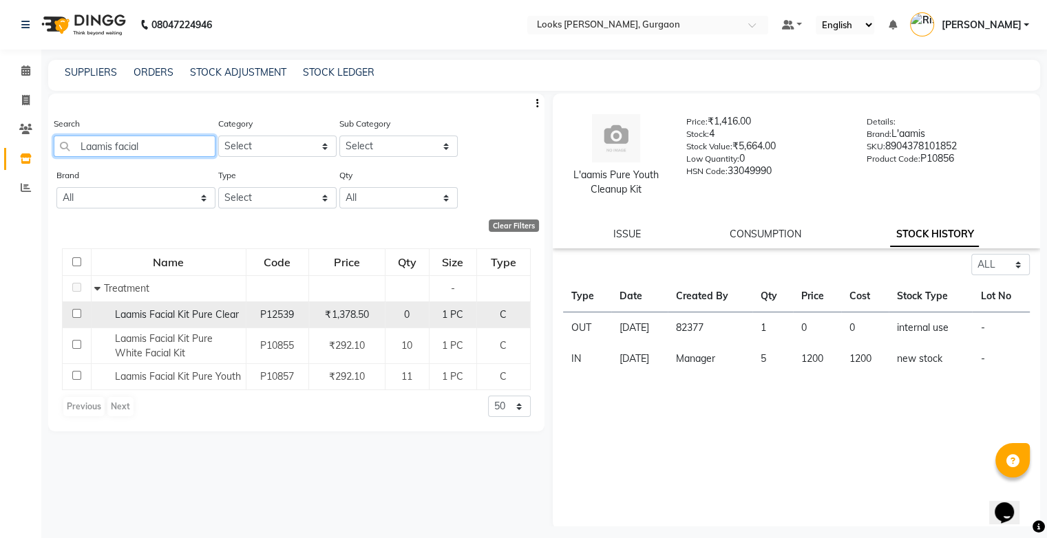
type input "Laamis facial"
click at [191, 320] on span "Laamis Facial Kit Pure Clear" at bounding box center [177, 314] width 124 height 12
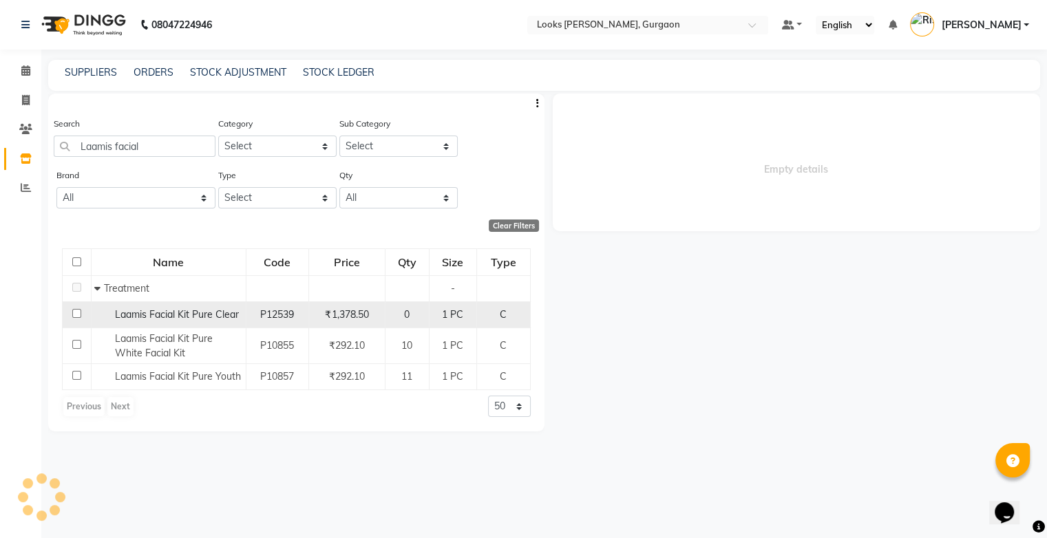
select select "all"
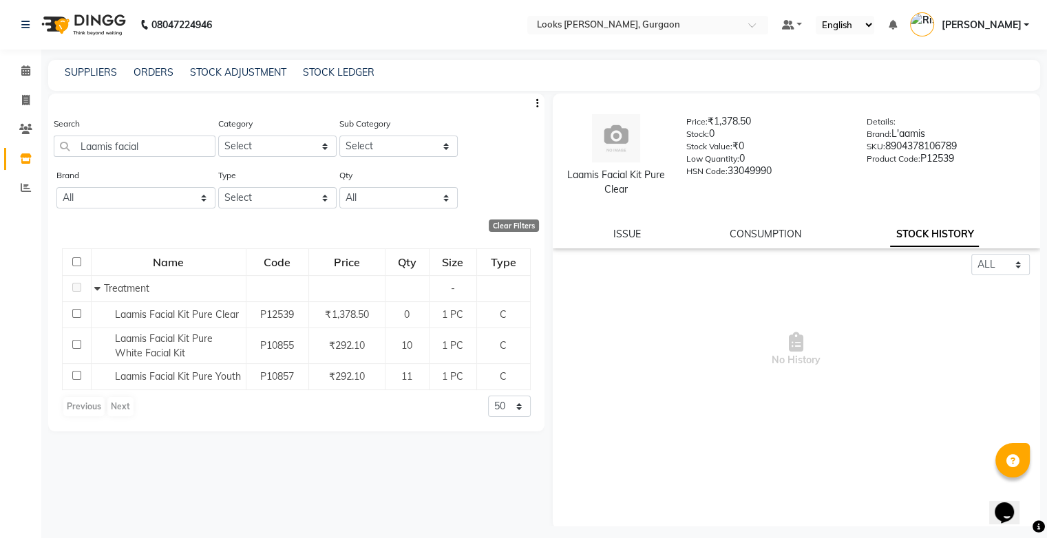
click at [653, 238] on div "ISSUE CONSUMPTION STOCK HISTORY" at bounding box center [796, 234] width 455 height 14
click at [633, 231] on link "ISSUE" at bounding box center [627, 234] width 28 height 12
select select
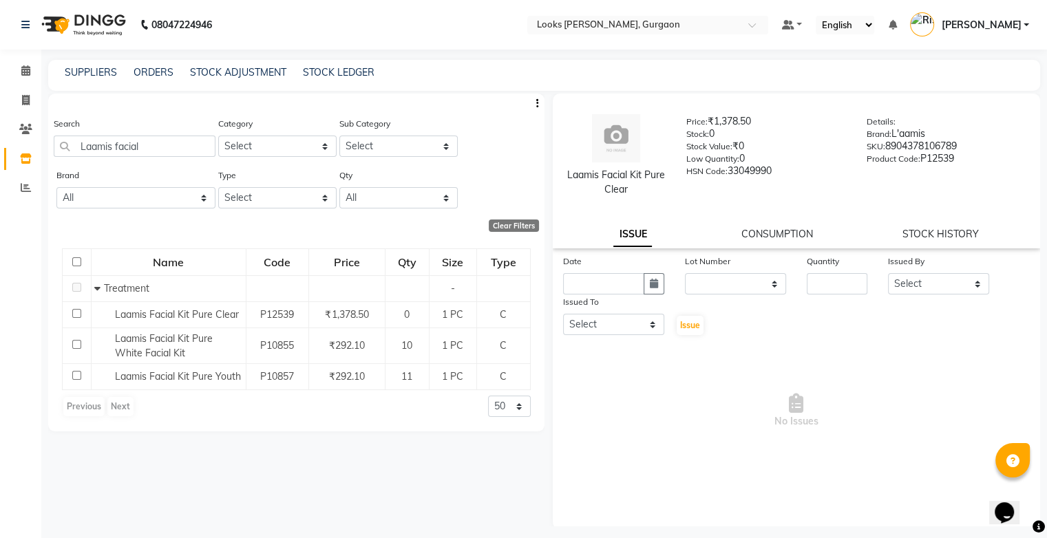
click at [763, 227] on div "CONSUMPTION" at bounding box center [778, 234] width 72 height 14
click at [762, 230] on link "CONSUMPTION" at bounding box center [778, 234] width 72 height 12
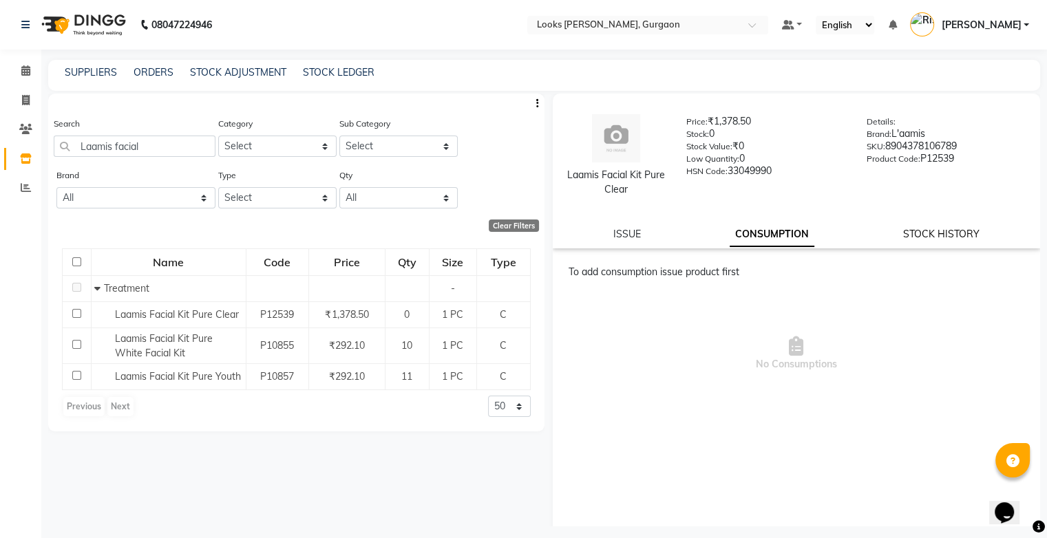
click at [912, 238] on link "STOCK HISTORY" at bounding box center [941, 234] width 76 height 12
select select "all"
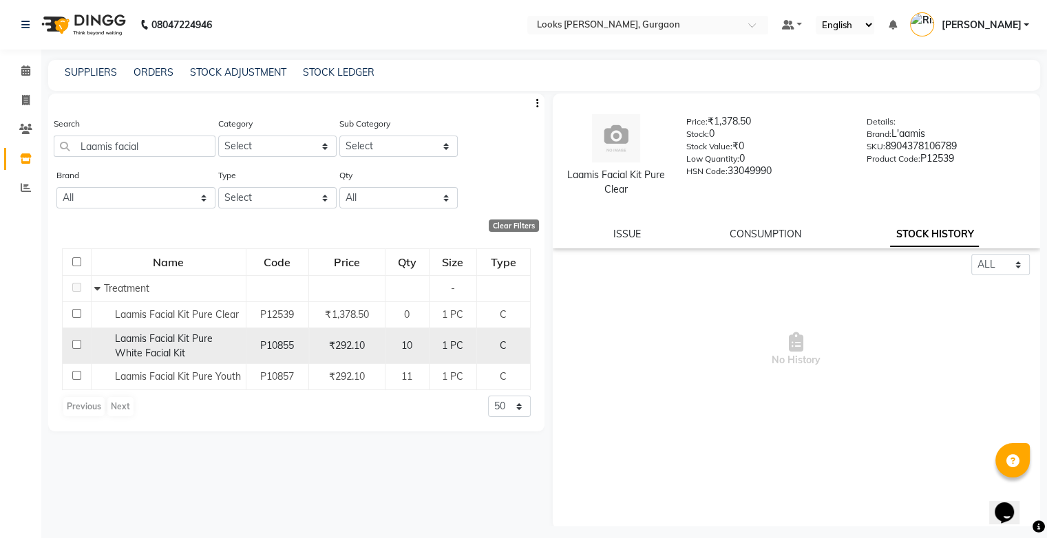
click at [187, 359] on div "Laamis Facial Kit Pure White Facial Kit" at bounding box center [167, 346] width 147 height 29
select select "all"
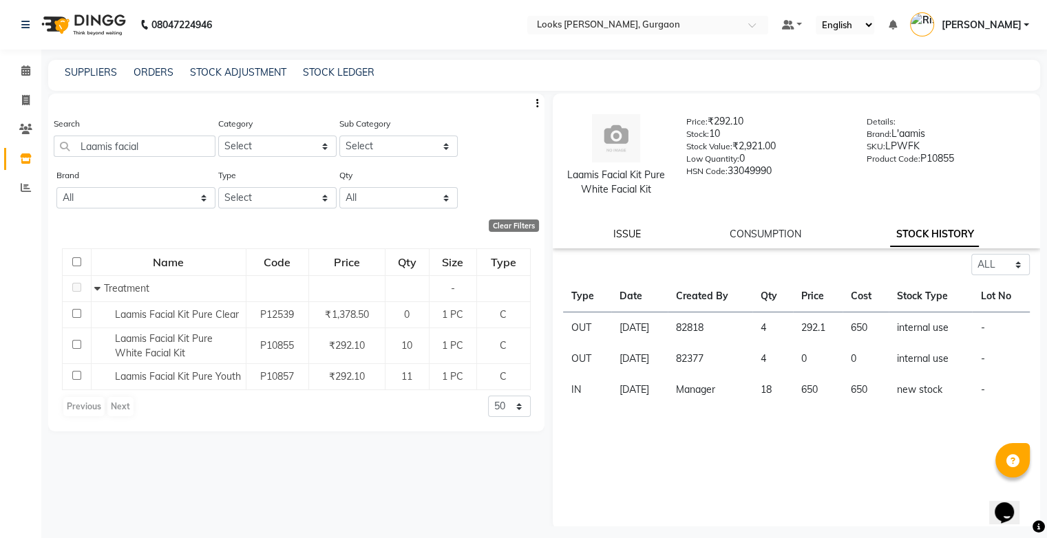
click at [636, 235] on link "ISSUE" at bounding box center [627, 234] width 28 height 12
select select
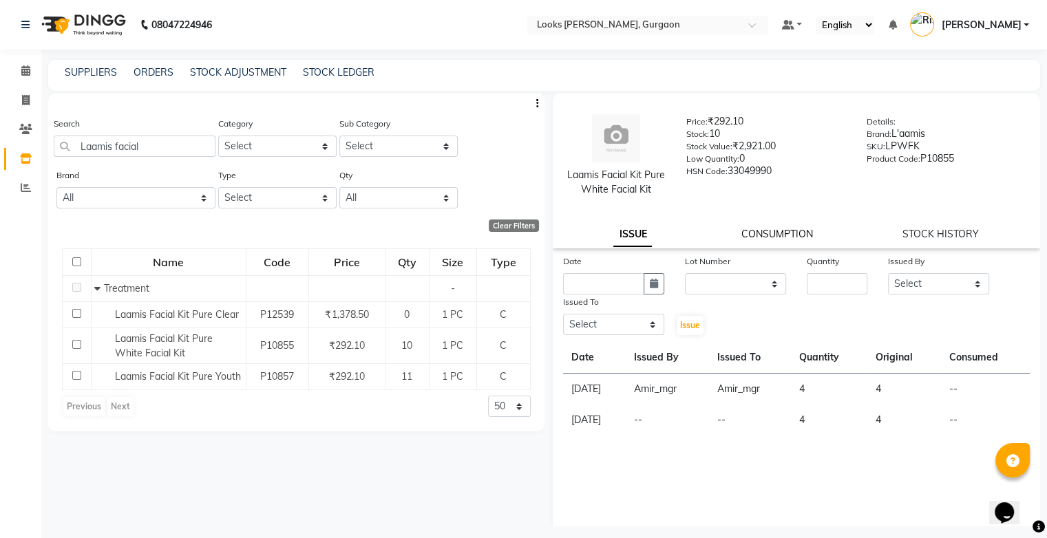
click at [745, 235] on link "CONSUMPTION" at bounding box center [778, 234] width 72 height 12
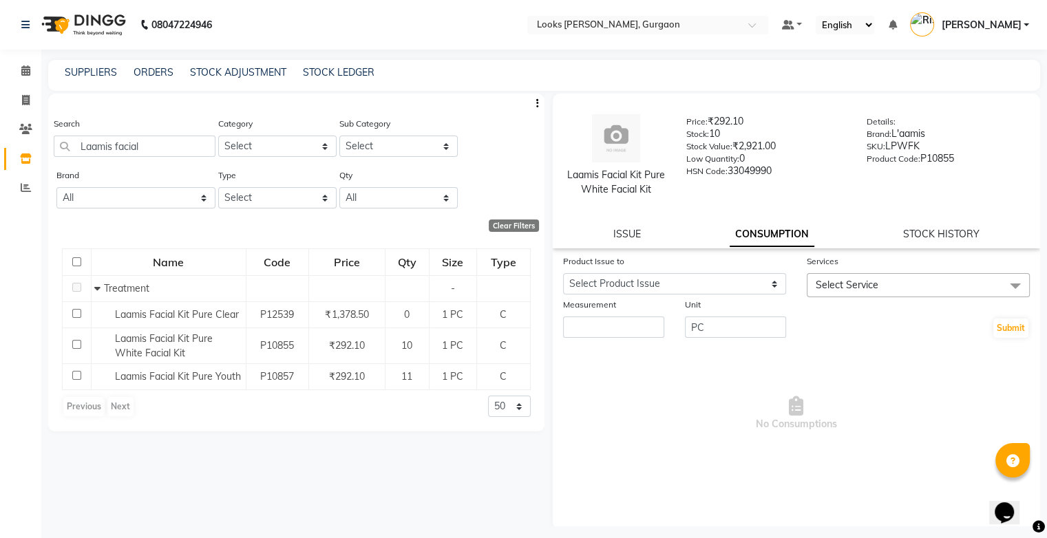
click at [892, 236] on div "ISSUE CONSUMPTION STOCK HISTORY" at bounding box center [796, 234] width 455 height 14
click at [904, 236] on link "STOCK HISTORY" at bounding box center [941, 234] width 76 height 12
select select "all"
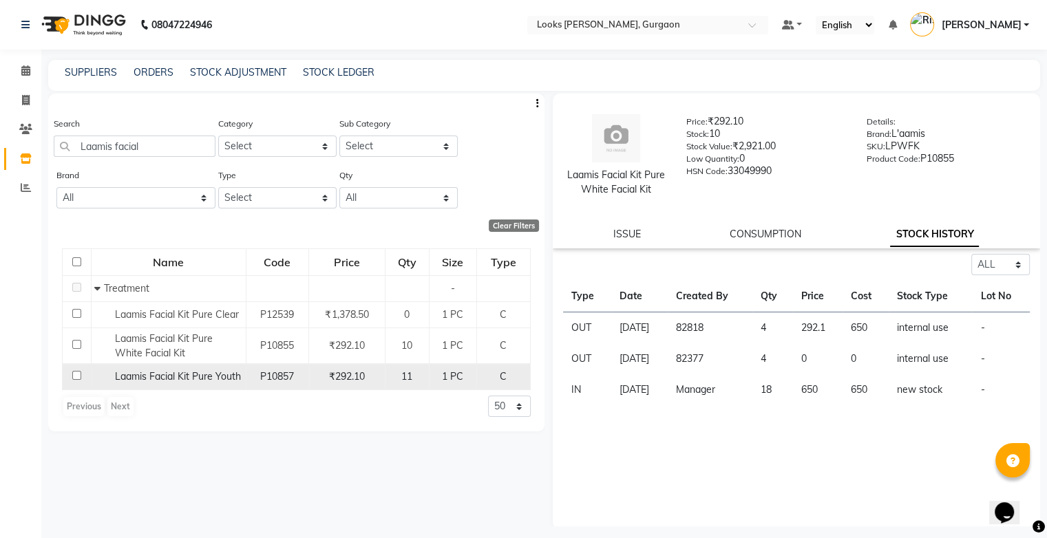
click at [204, 383] on span "Laamis Facial Kit Pure Youth" at bounding box center [178, 376] width 126 height 12
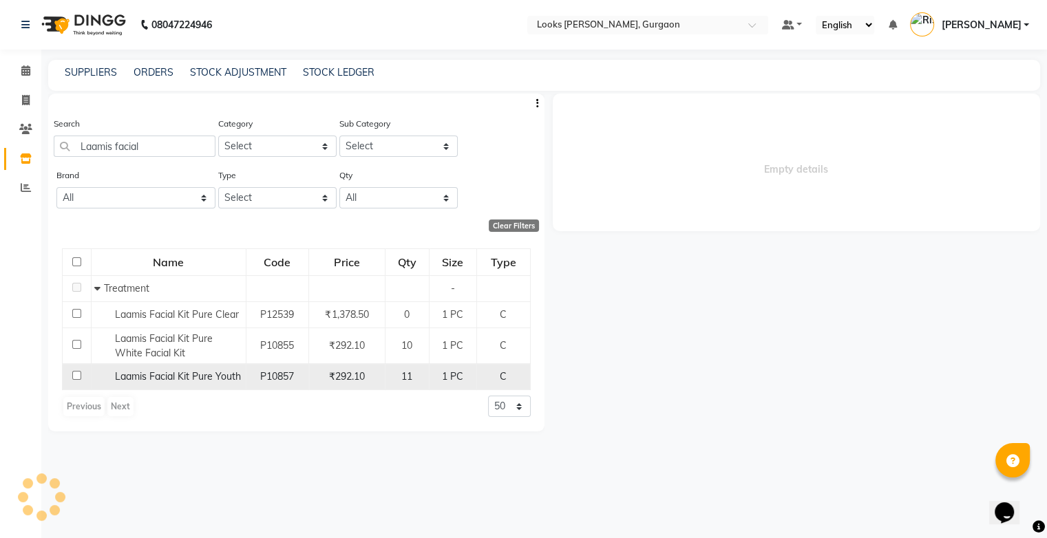
select select "all"
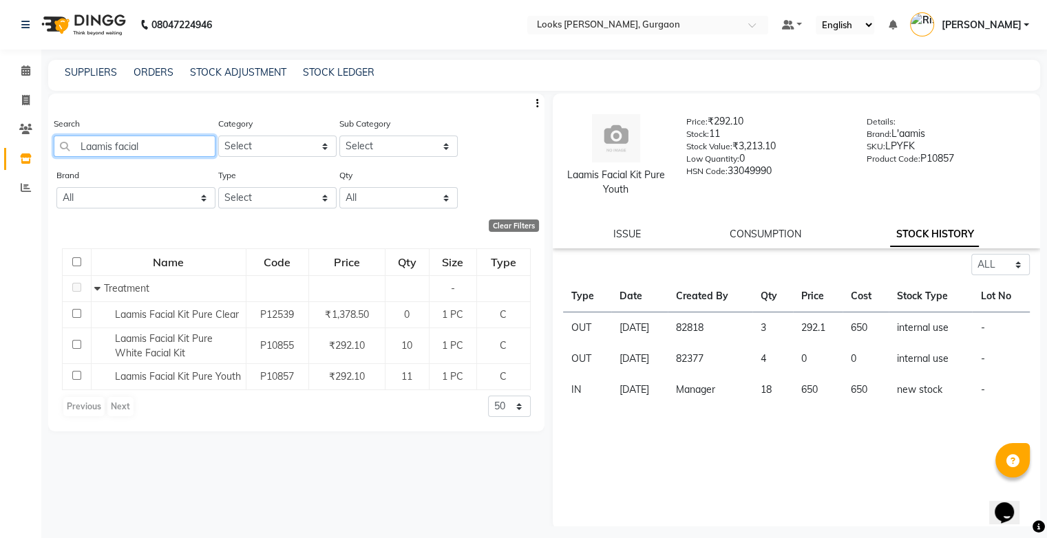
click at [175, 149] on input "Laamis facial" at bounding box center [135, 146] width 162 height 21
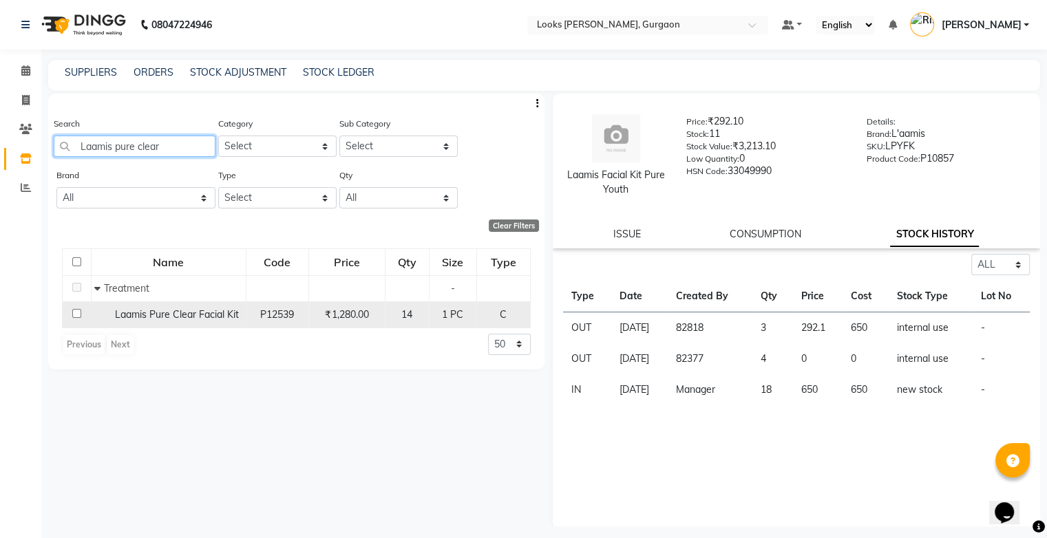
type input "Laamis pure clear"
click at [179, 312] on span "Laamis Pure Clear Facial Kit" at bounding box center [177, 314] width 124 height 12
select select "all"
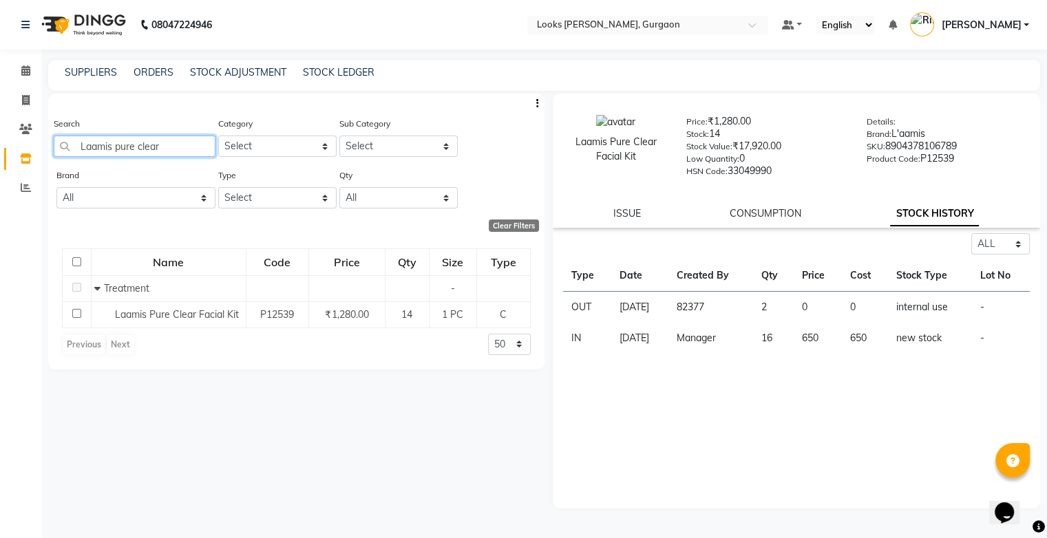
click at [176, 150] on input "Laamis pure clear" at bounding box center [135, 146] width 162 height 21
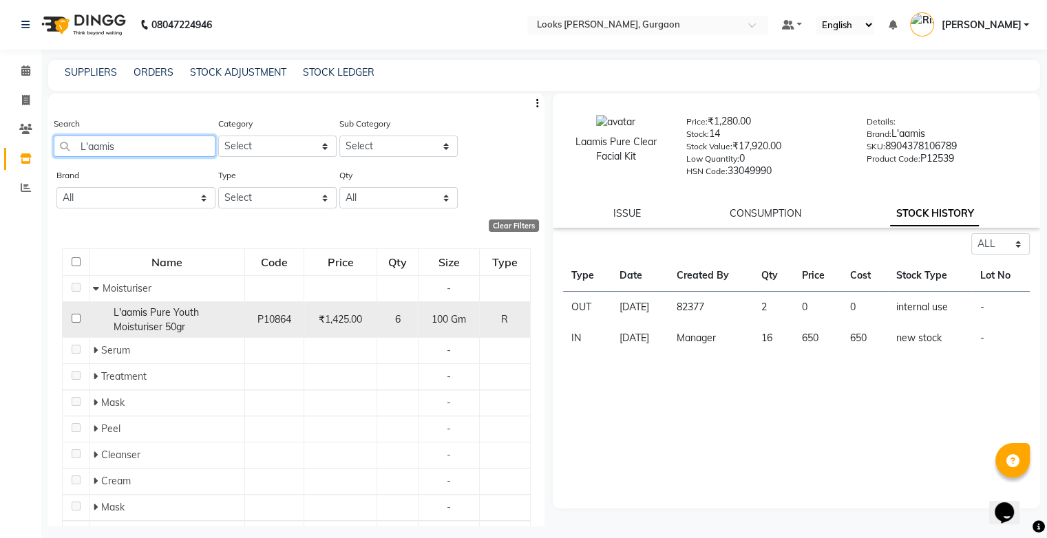
type input "L'aamis"
click at [128, 315] on span "L'aamis Pure Youth Moisturiser 50gr" at bounding box center [156, 319] width 85 height 27
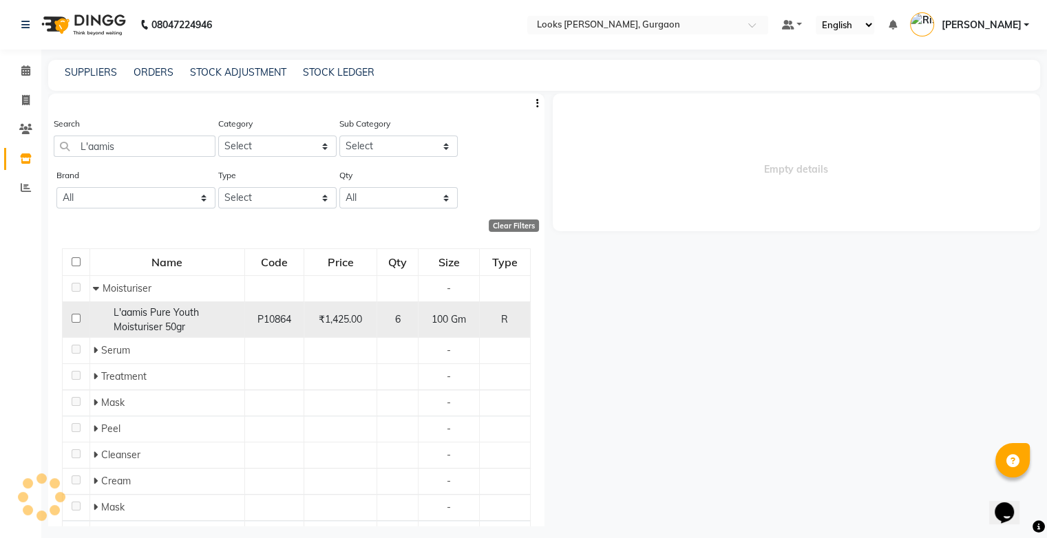
select select "all"
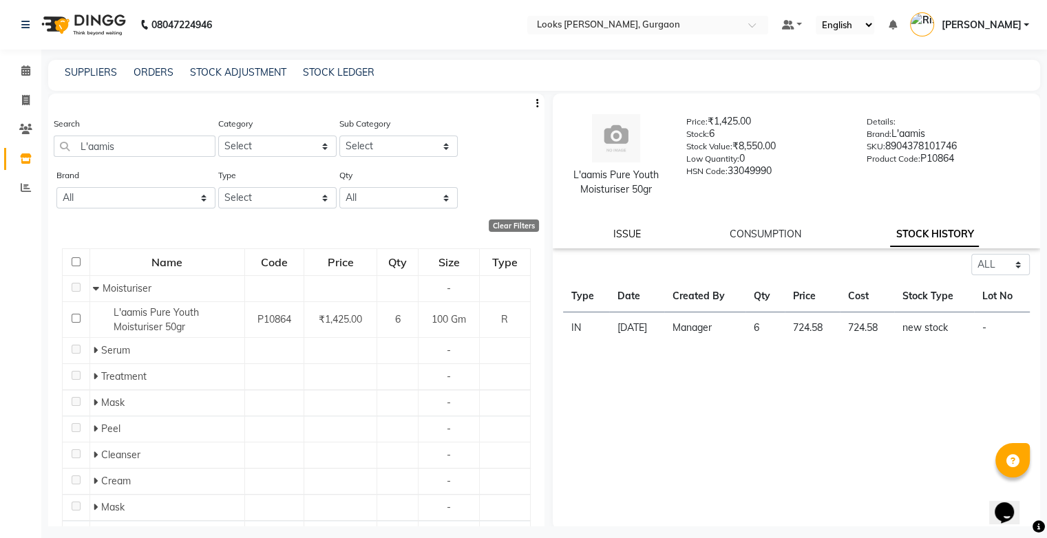
click at [629, 235] on link "ISSUE" at bounding box center [627, 234] width 28 height 12
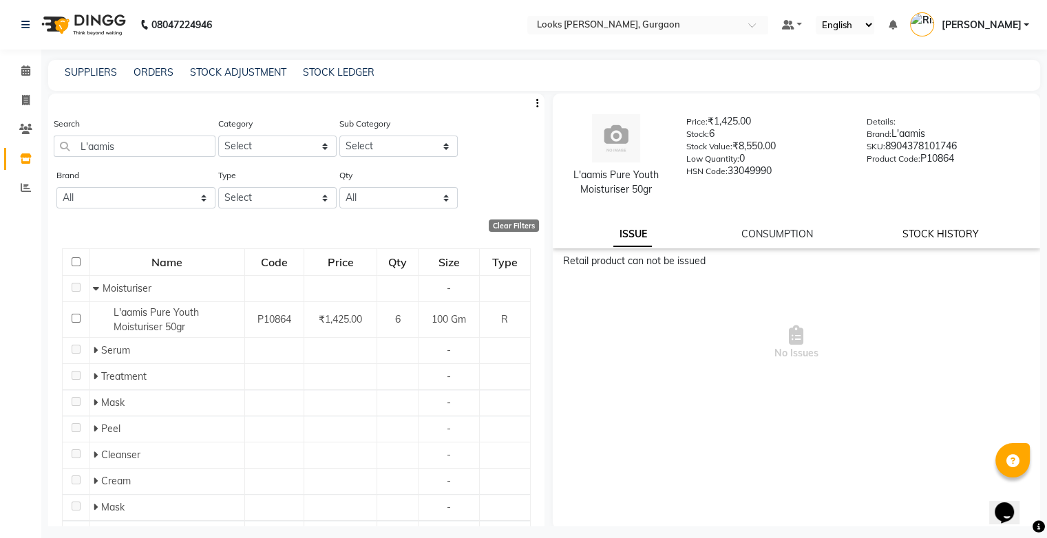
click at [919, 231] on link "STOCK HISTORY" at bounding box center [941, 234] width 76 height 12
select select "all"
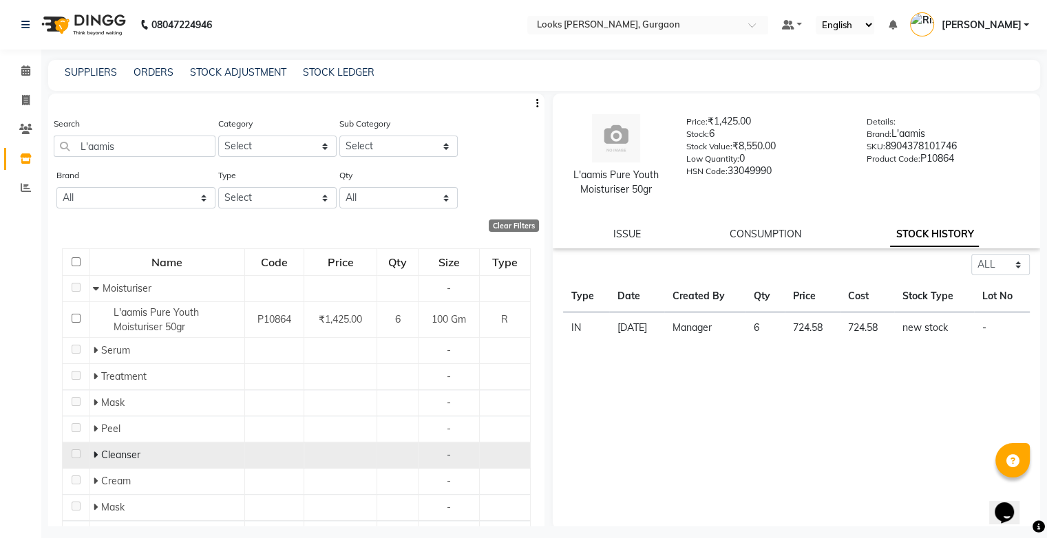
click at [99, 456] on span at bounding box center [97, 455] width 8 height 12
drag, startPoint x: 533, startPoint y: 305, endPoint x: 540, endPoint y: 337, distance: 32.4
click at [540, 337] on div "Search L'aamis Category Select Skin Personal Care Hair Threading Loreal Bio Top…" at bounding box center [296, 310] width 496 height 433
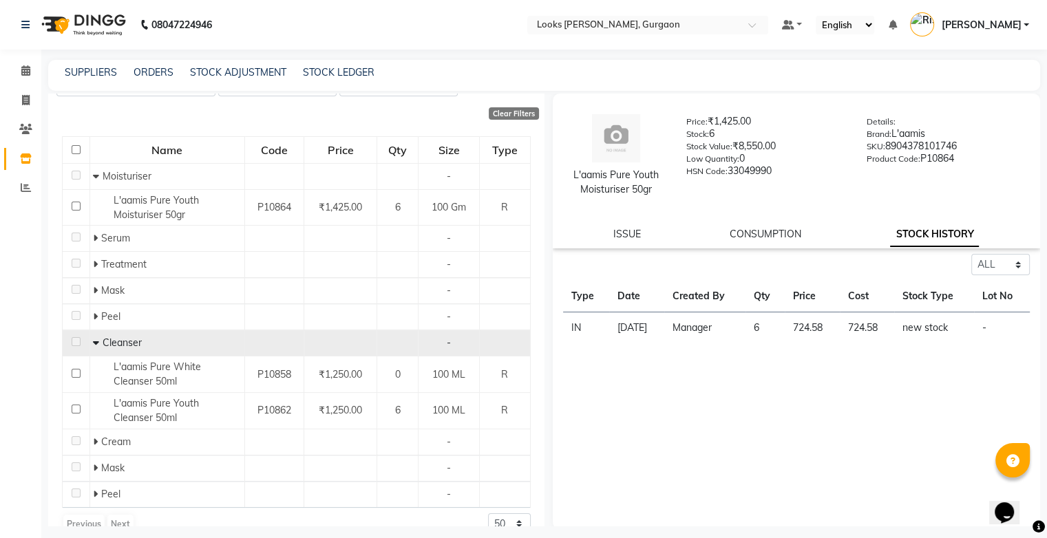
scroll to position [118, 0]
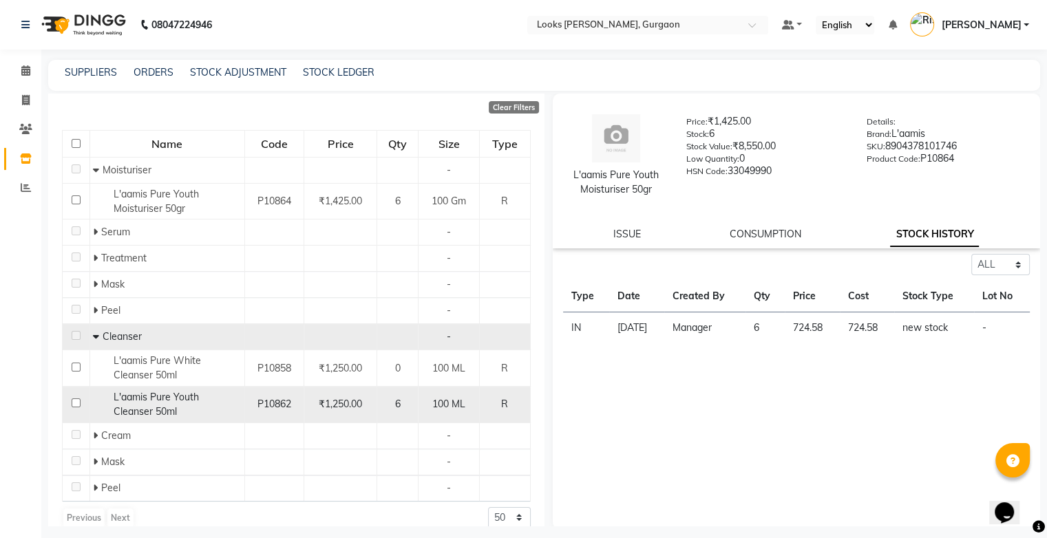
click at [224, 403] on div "L'aamis Pure Youth Cleanser 50ml" at bounding box center [166, 404] width 147 height 29
select select "all"
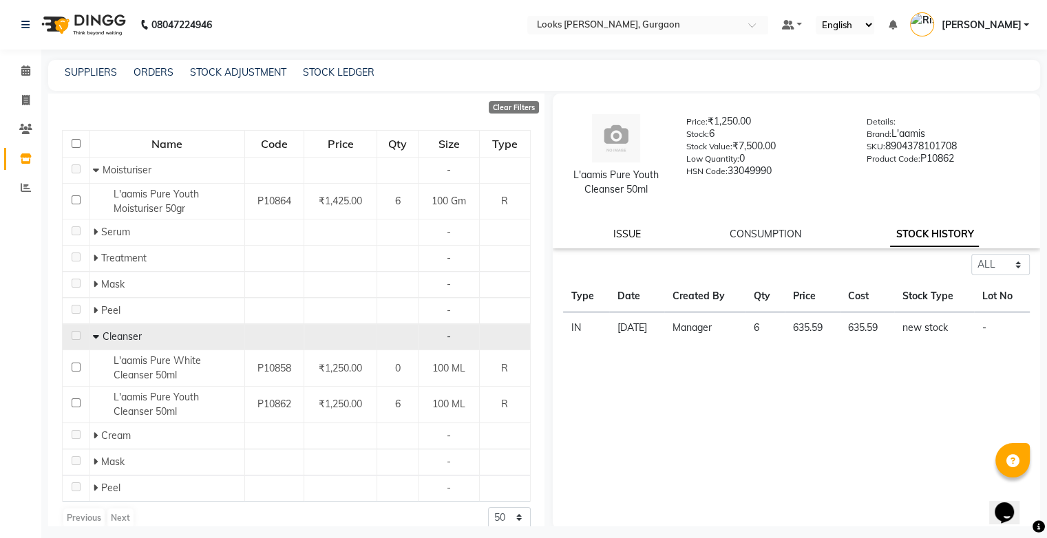
click at [634, 235] on link "ISSUE" at bounding box center [627, 234] width 28 height 12
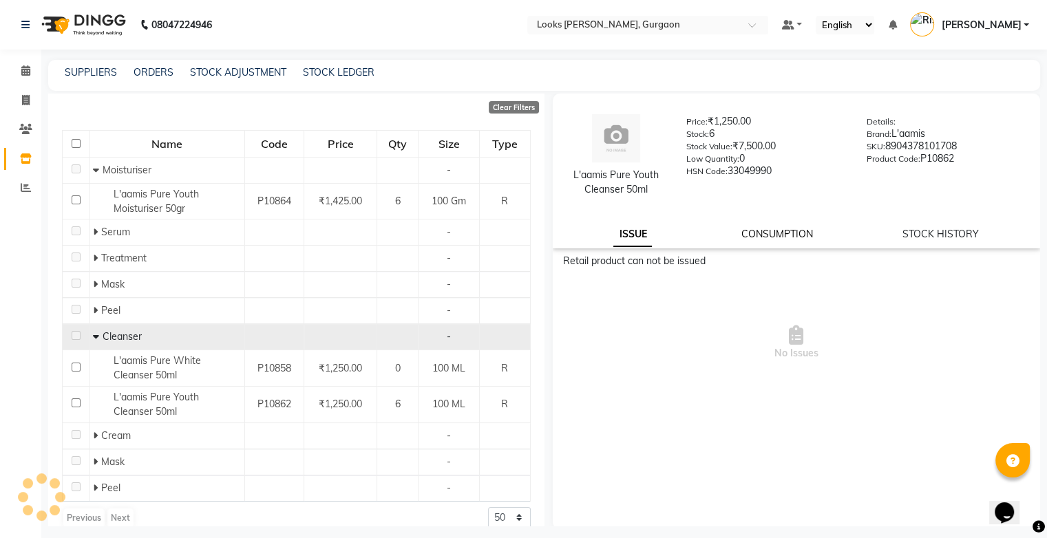
click at [755, 235] on link "CONSUMPTION" at bounding box center [778, 234] width 72 height 12
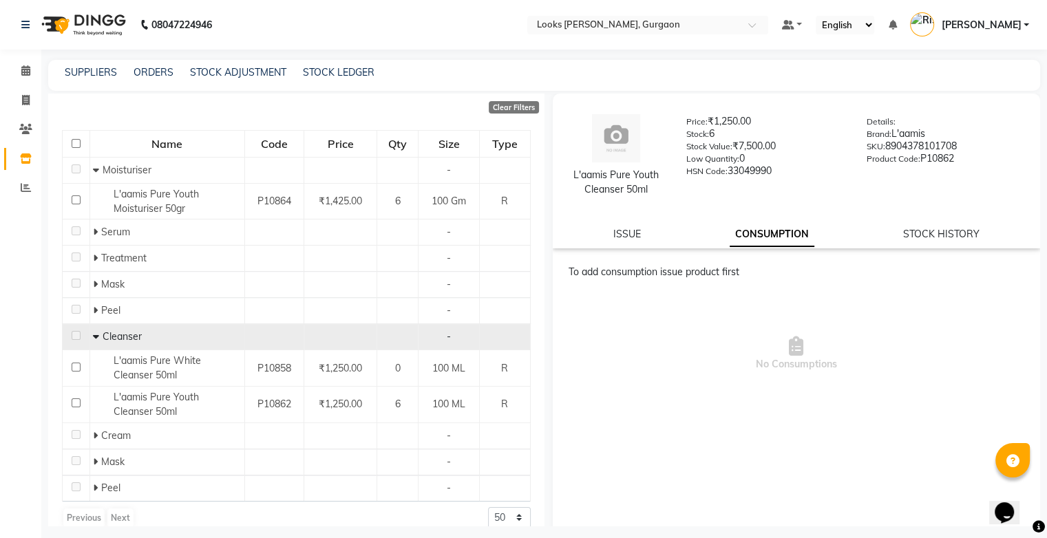
click at [893, 233] on div "ISSUE CONSUMPTION STOCK HISTORY" at bounding box center [796, 234] width 455 height 14
click at [910, 234] on link "STOCK HISTORY" at bounding box center [941, 234] width 76 height 12
select select "all"
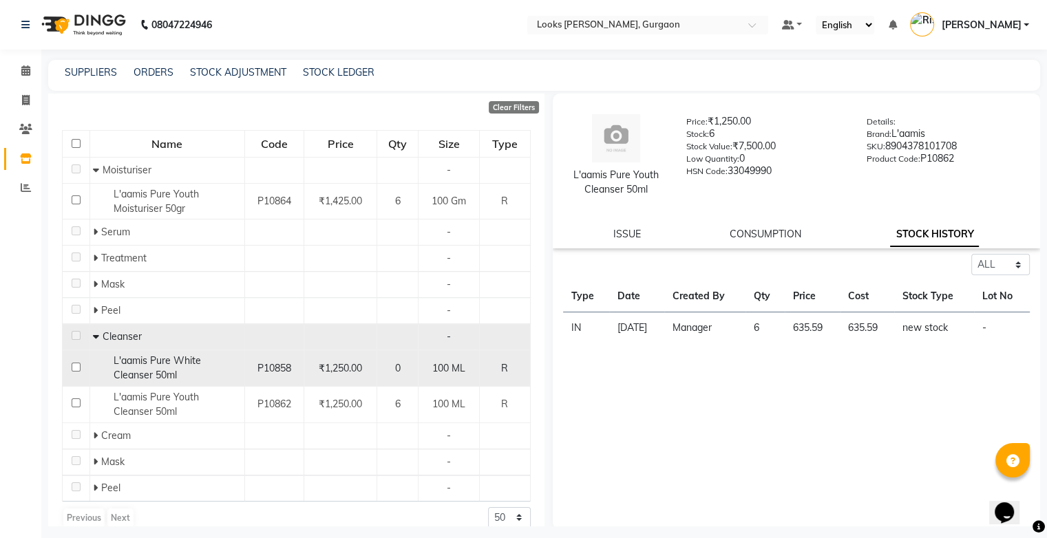
click at [202, 376] on div "L'aamis Pure White Cleanser 50ml" at bounding box center [166, 368] width 147 height 29
select select "all"
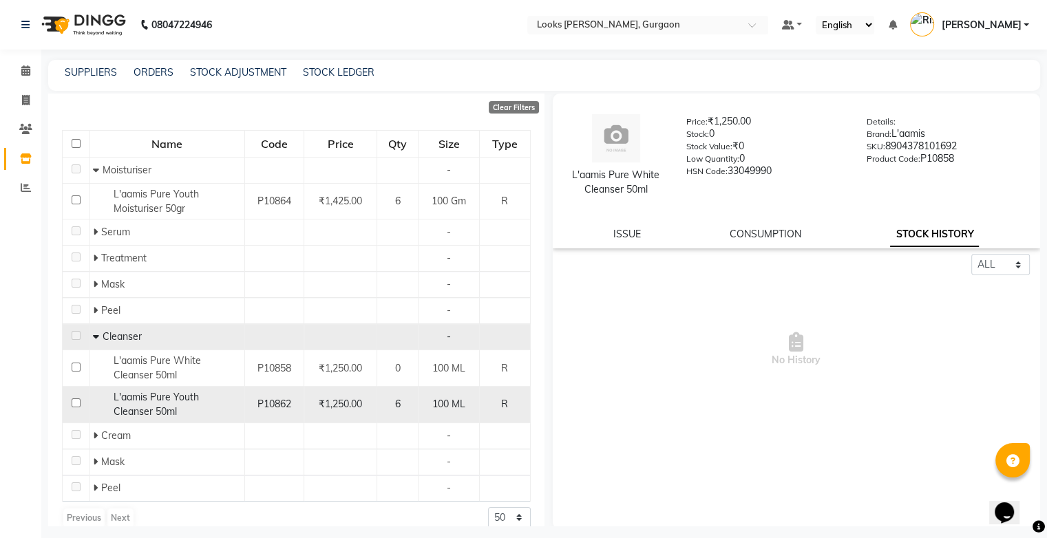
click at [199, 401] on span "L'aamis Pure Youth Cleanser 50ml" at bounding box center [156, 404] width 85 height 27
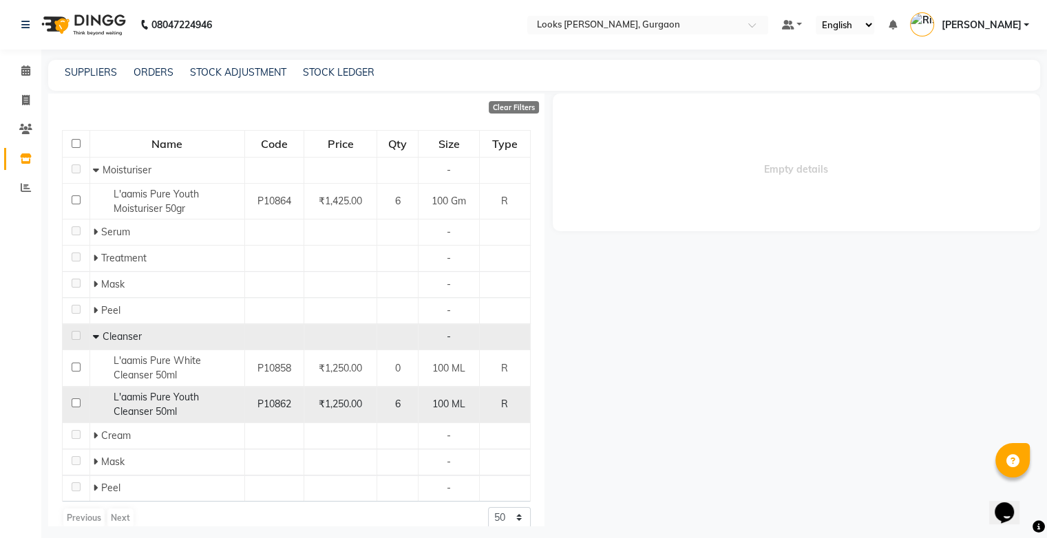
select select "all"
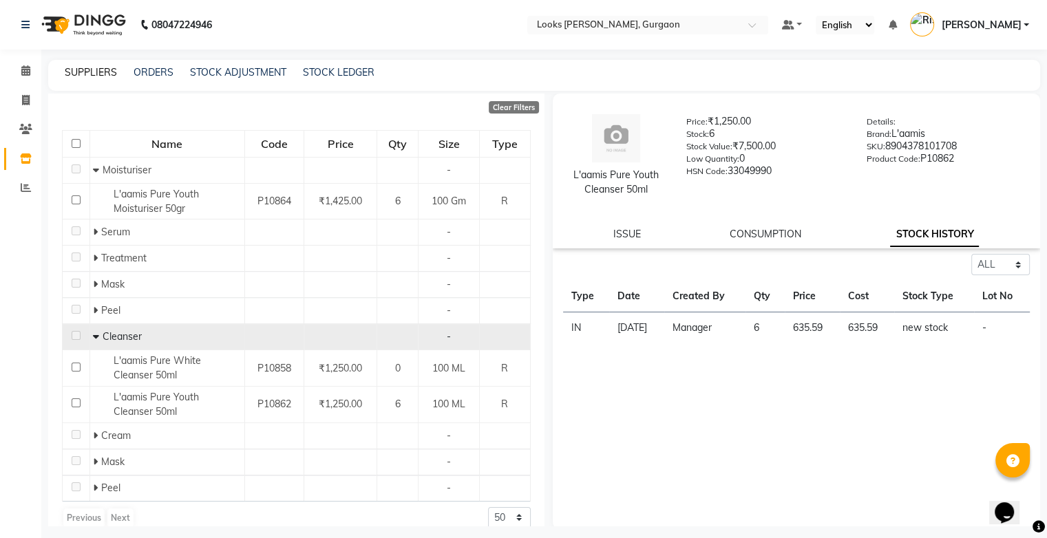
click at [85, 78] on link "SUPPLIERS" at bounding box center [91, 72] width 52 height 12
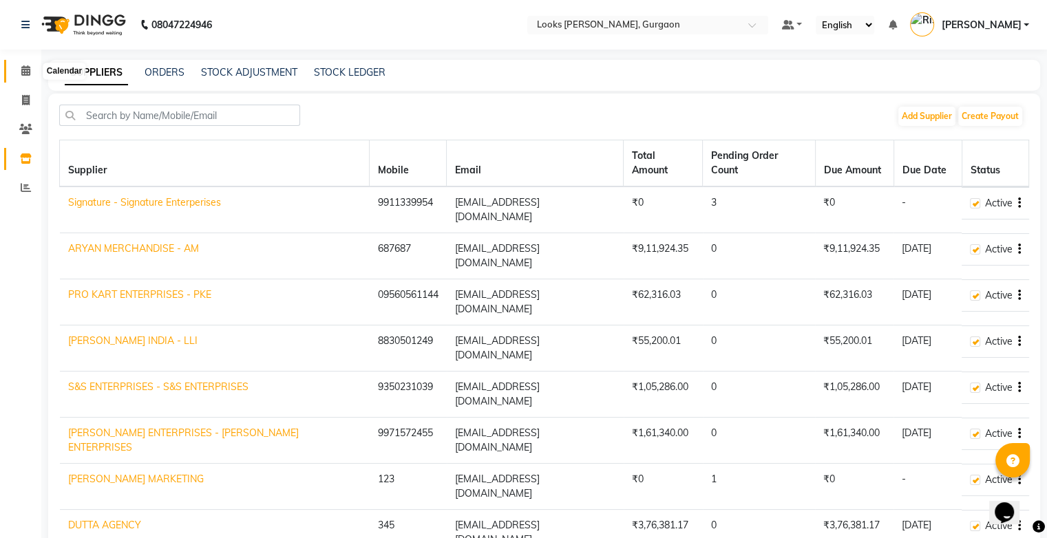
click at [27, 74] on icon at bounding box center [25, 70] width 9 height 10
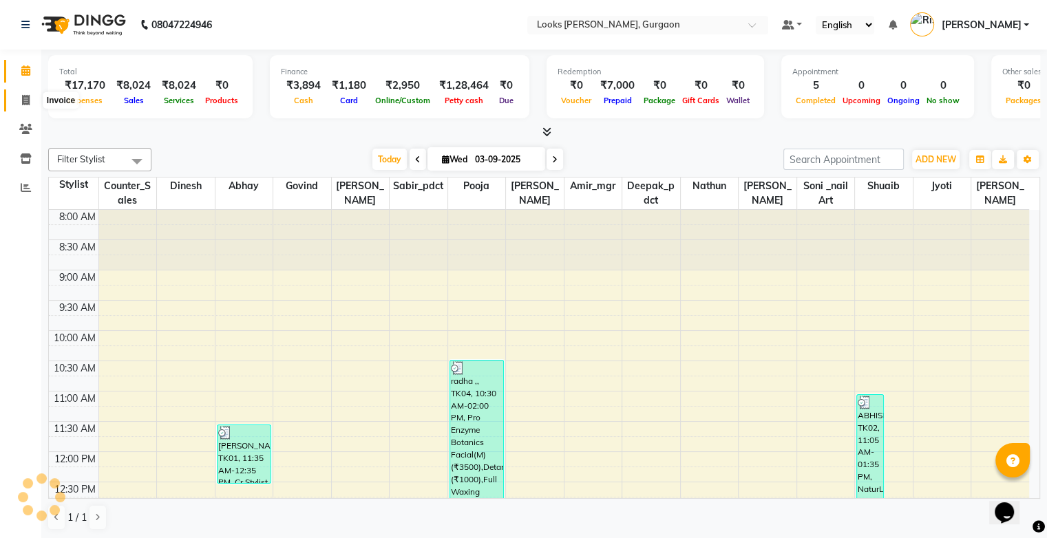
click at [34, 105] on span at bounding box center [26, 101] width 24 height 16
select select "service"
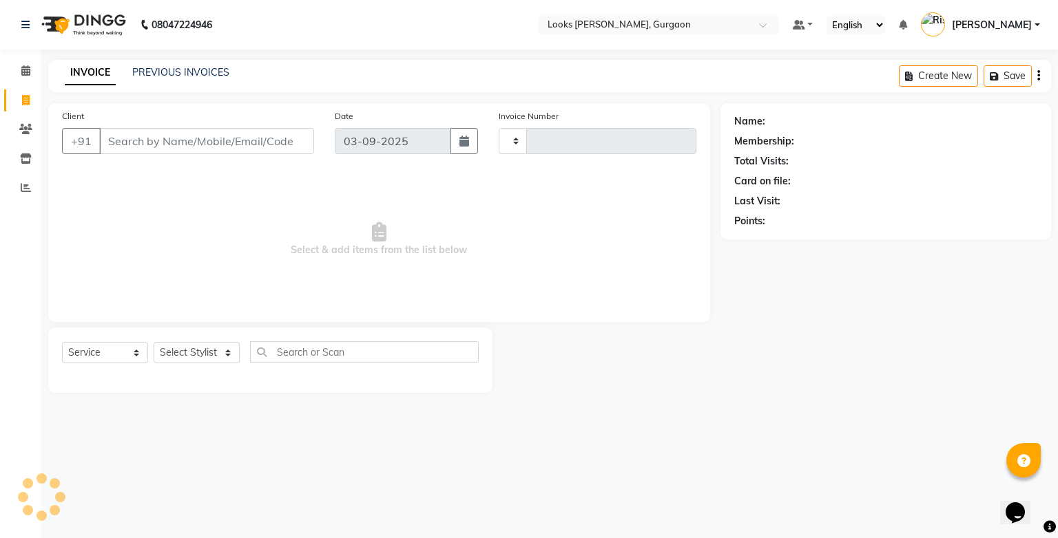
type input "1471"
select select "8452"
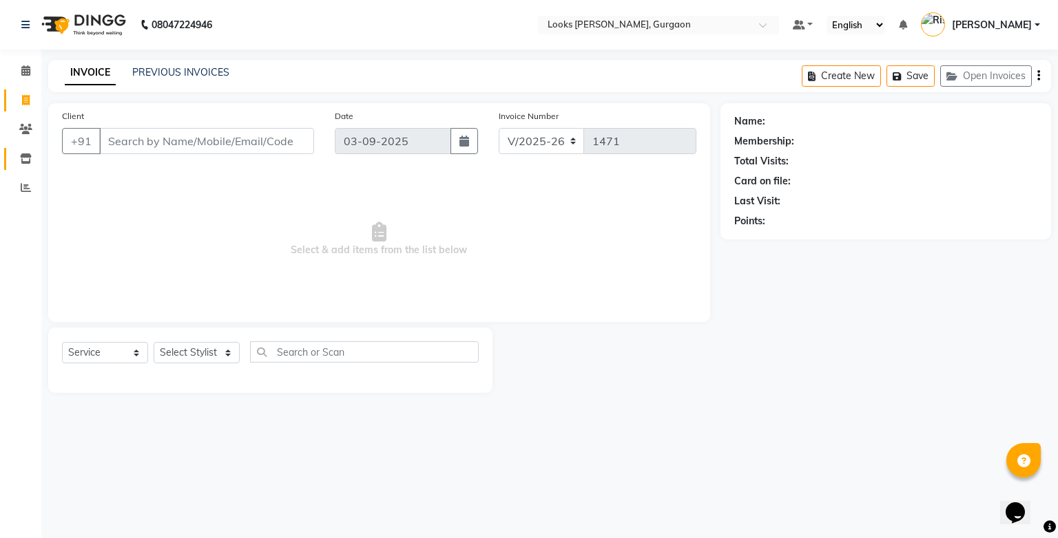
click at [31, 158] on span at bounding box center [26, 159] width 24 height 16
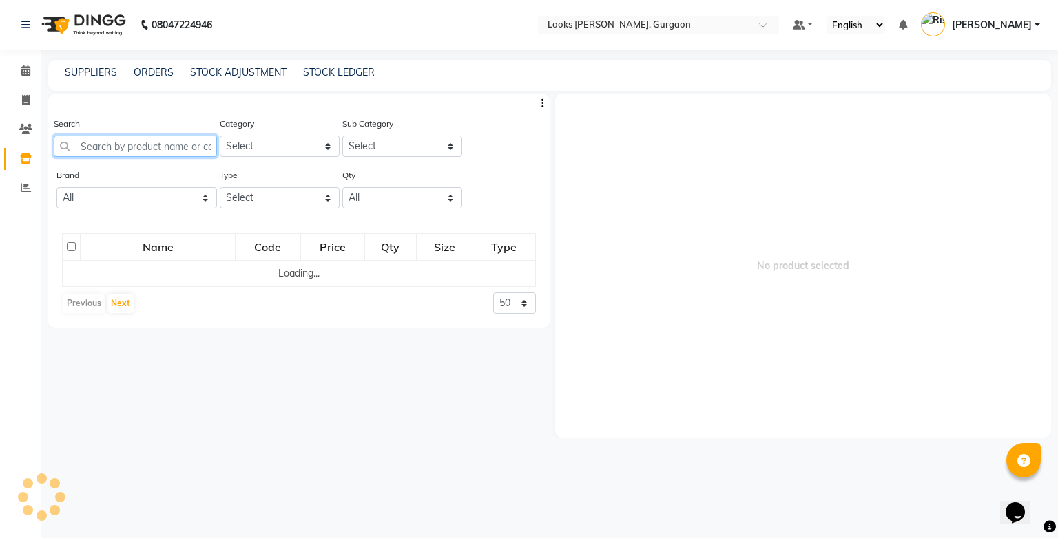
click at [145, 154] on input "text" at bounding box center [135, 146] width 163 height 21
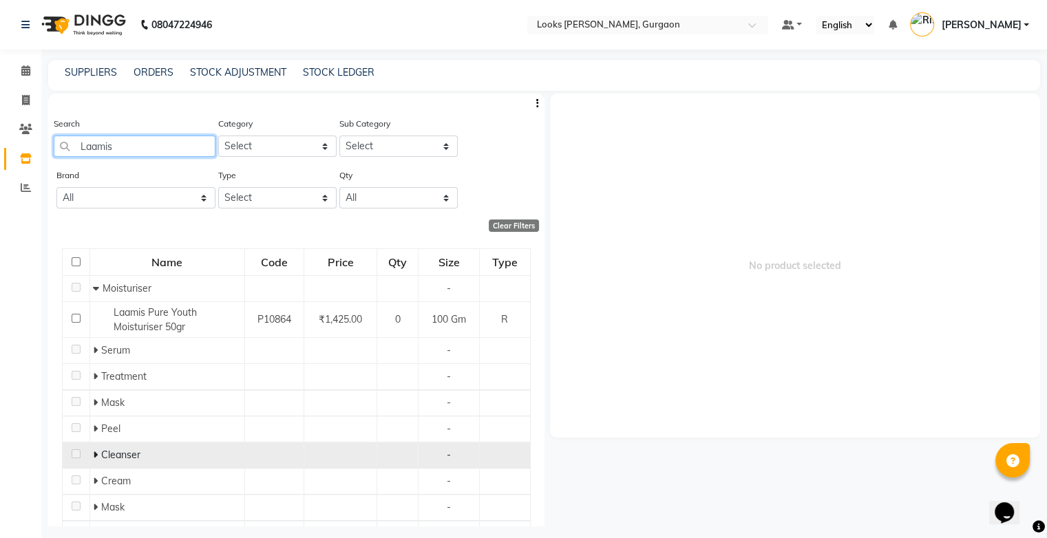
type input "Laamis"
click at [126, 450] on span "Cleanser" at bounding box center [120, 455] width 39 height 12
click at [90, 457] on td "Cleanser" at bounding box center [167, 456] width 155 height 26
click at [99, 459] on span at bounding box center [97, 455] width 8 height 12
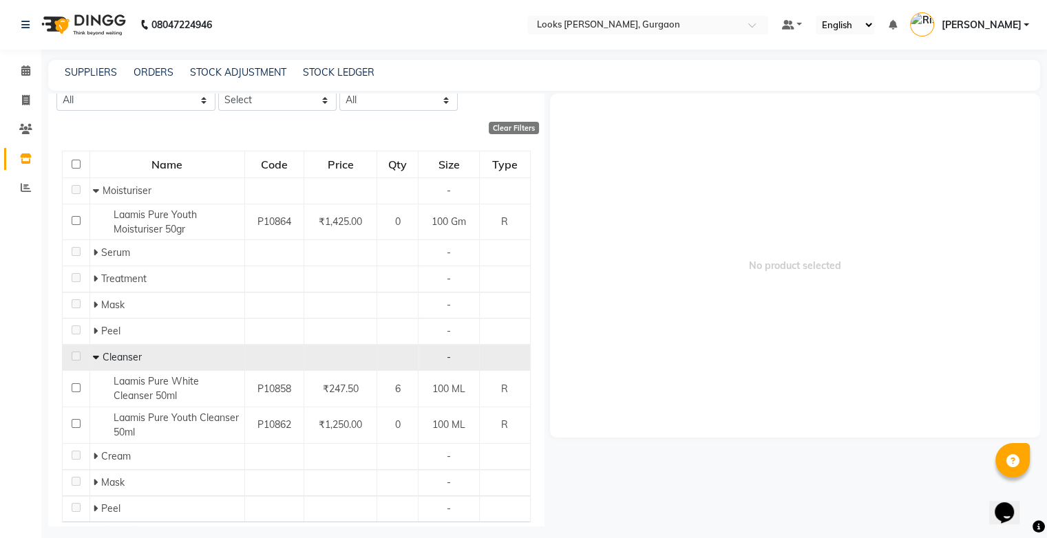
scroll to position [116, 0]
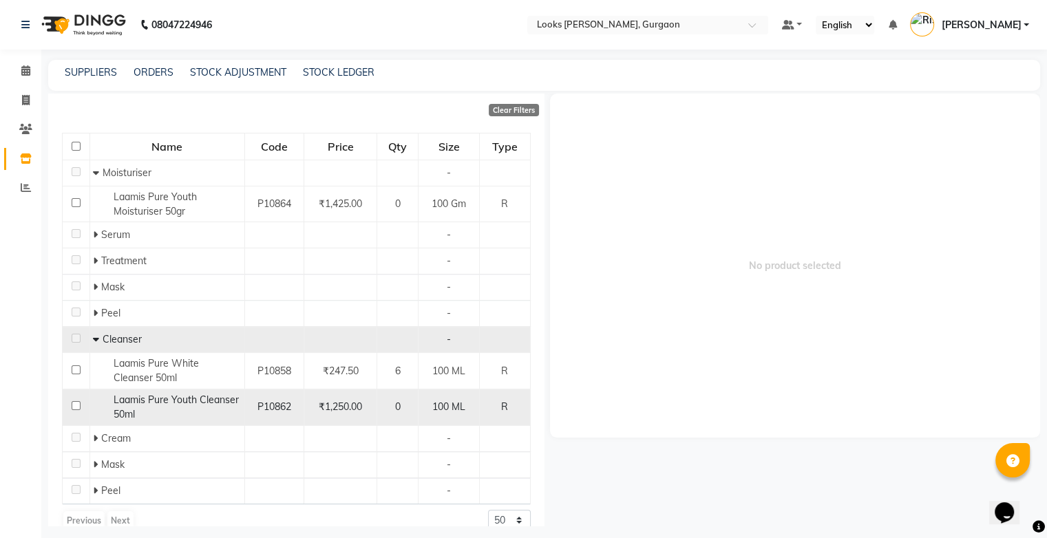
click at [189, 406] on span "Laamis Pure Youth Cleanser 50ml" at bounding box center [176, 407] width 125 height 27
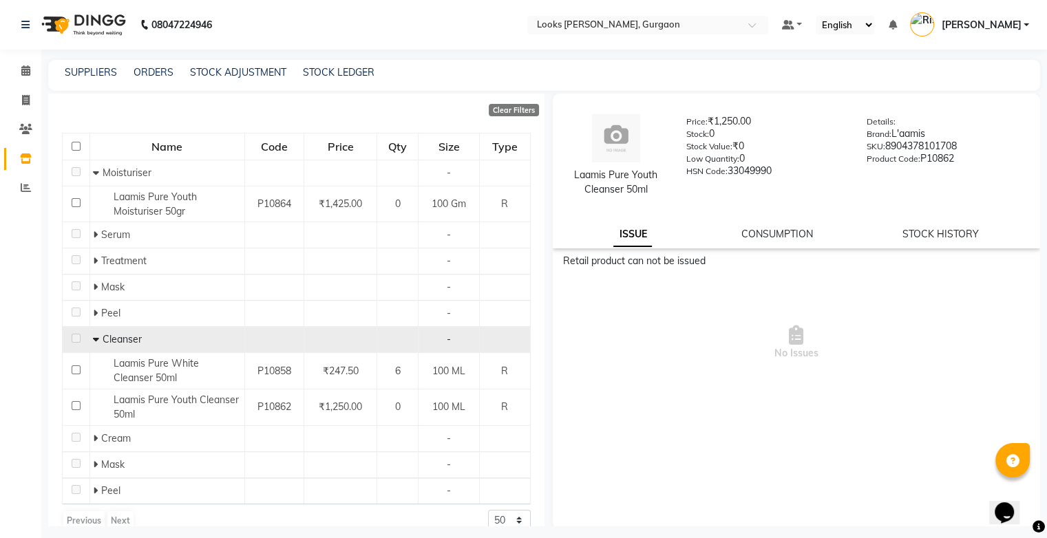
click at [770, 241] on div "CONSUMPTION" at bounding box center [778, 234] width 72 height 14
click at [770, 232] on link "CONSUMPTION" at bounding box center [778, 234] width 72 height 12
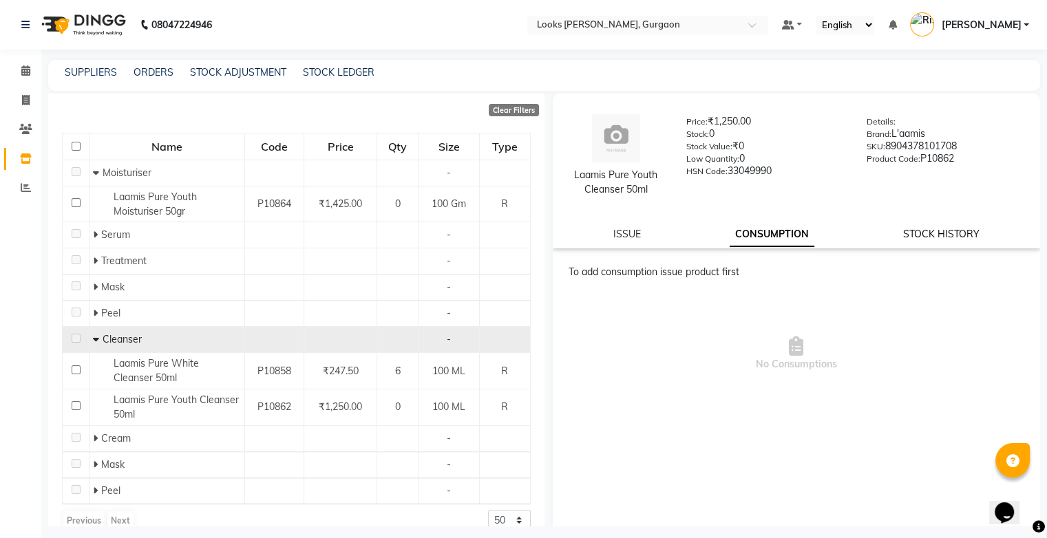
click at [931, 228] on link "STOCK HISTORY" at bounding box center [941, 234] width 76 height 12
select select "all"
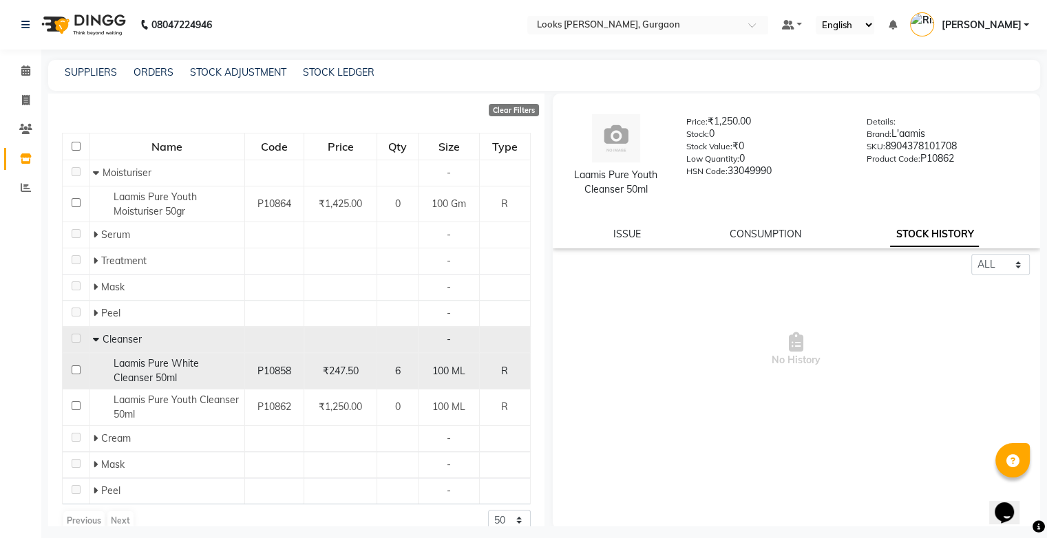
click at [169, 377] on div "Laamis Pure White Cleanser 50ml" at bounding box center [166, 371] width 147 height 29
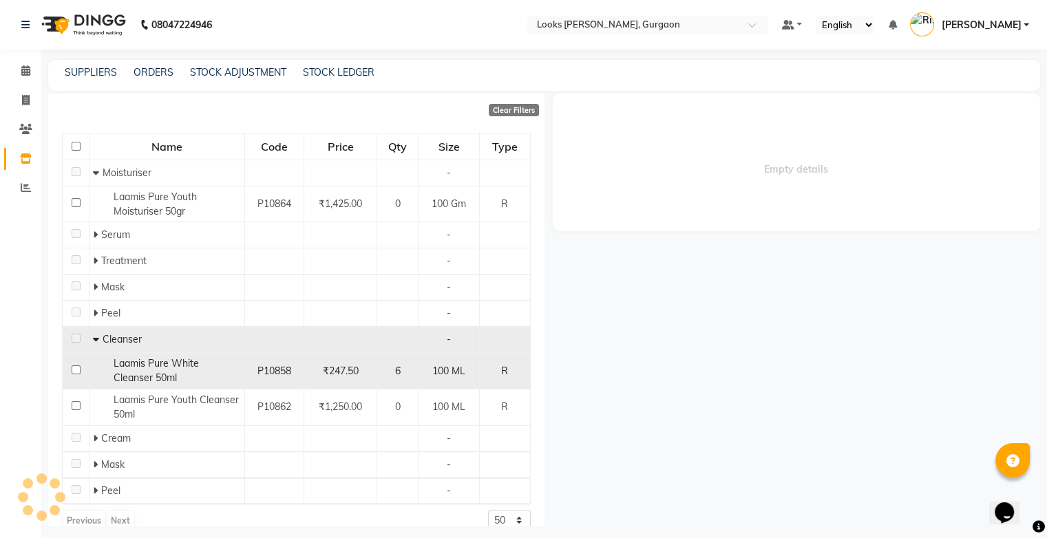
select select "all"
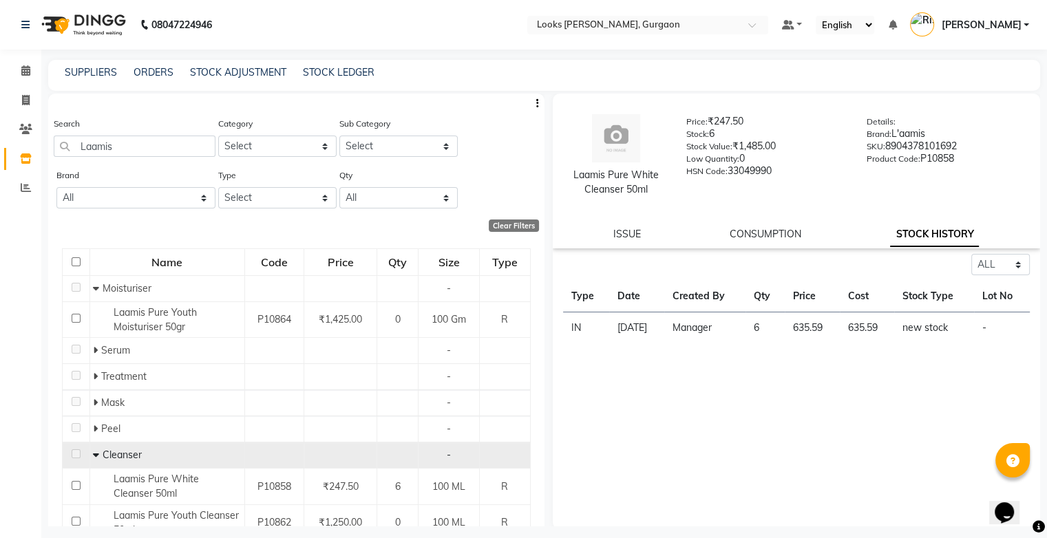
scroll to position [134, 0]
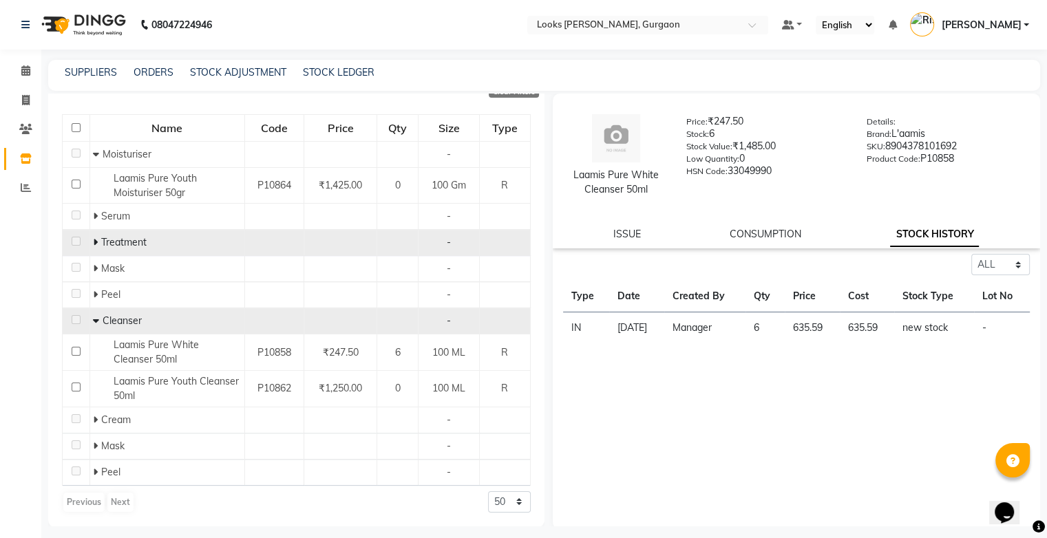
click at [165, 244] on div "Treatment" at bounding box center [166, 242] width 147 height 14
click at [93, 244] on icon at bounding box center [95, 243] width 5 height 10
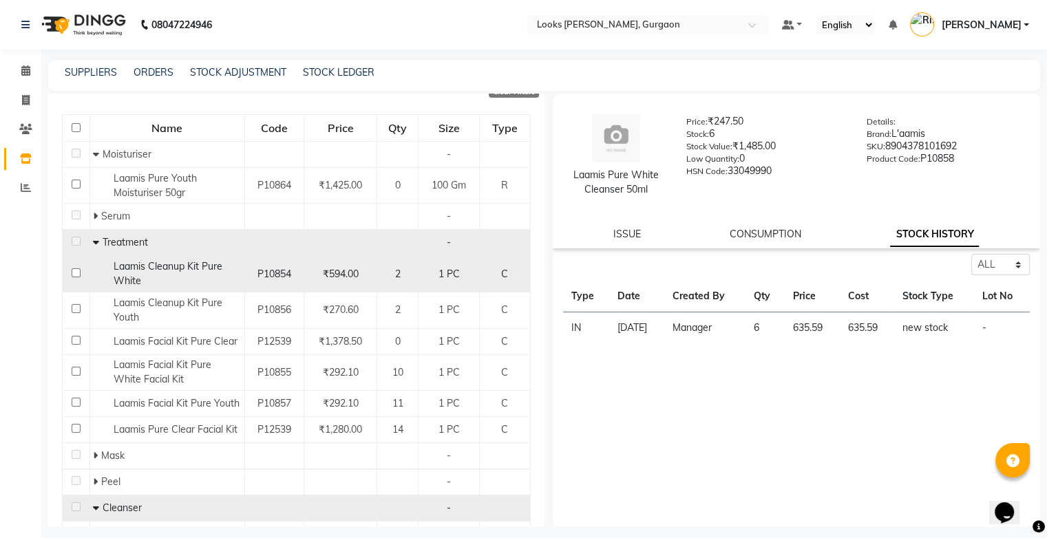
click at [166, 280] on div "Laamis Cleanup Kit Pure White" at bounding box center [166, 274] width 147 height 29
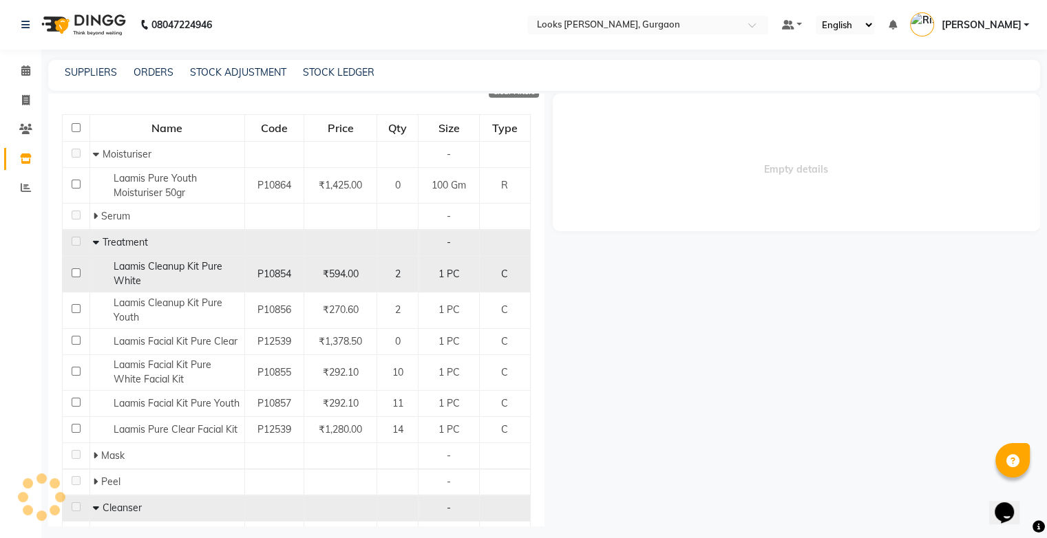
select select "all"
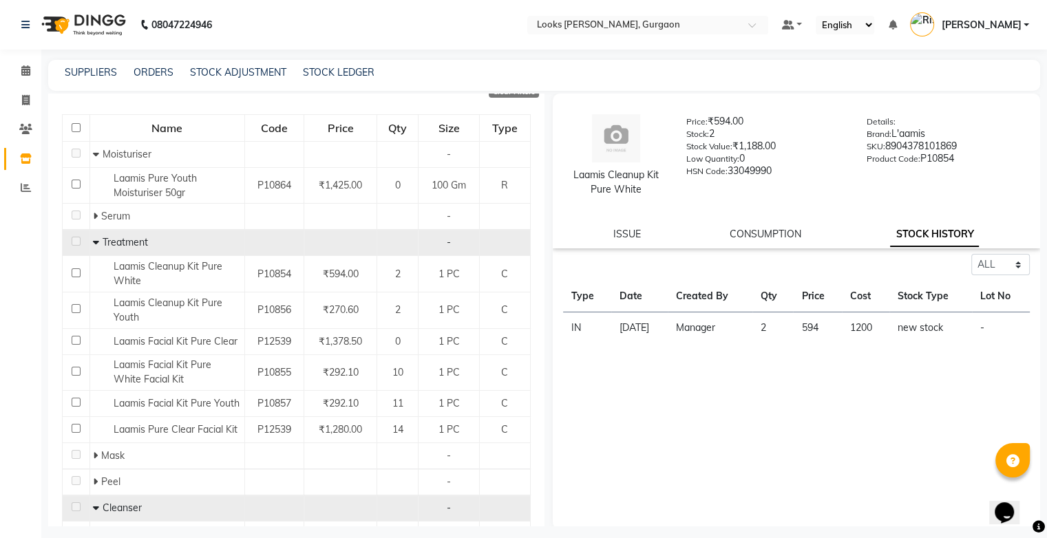
click at [628, 241] on div "ISSUE" at bounding box center [627, 234] width 28 height 14
click at [629, 238] on link "ISSUE" at bounding box center [627, 234] width 28 height 12
select select
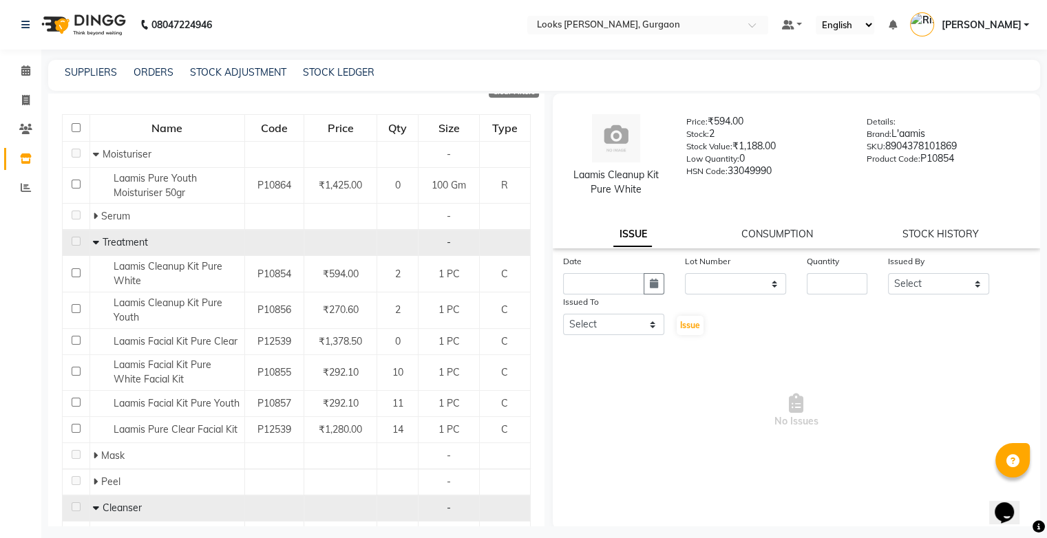
click at [947, 241] on div "STOCK HISTORY" at bounding box center [941, 234] width 76 height 14
click at [946, 233] on link "STOCK HISTORY" at bounding box center [941, 234] width 76 height 12
select select "all"
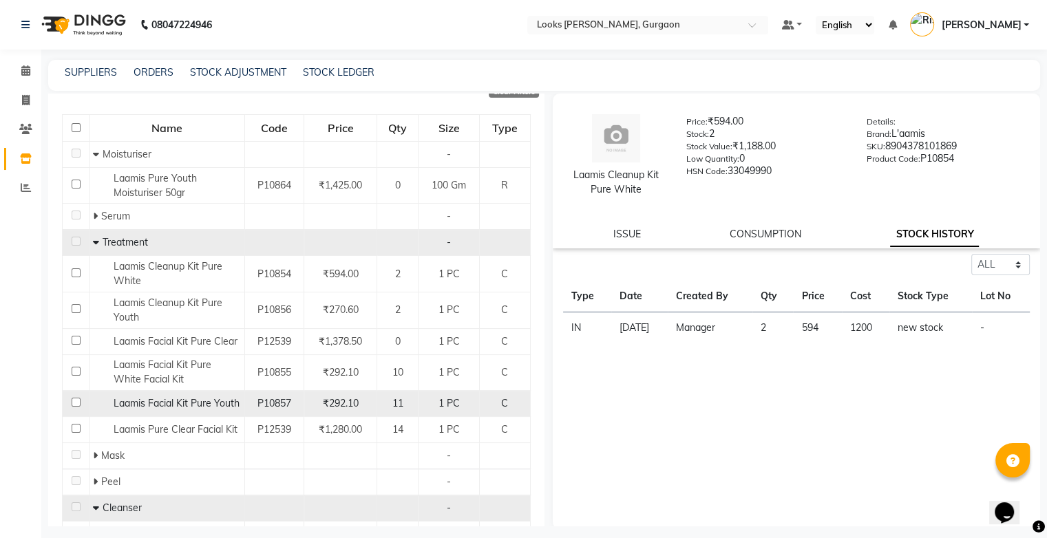
click at [207, 404] on span "Laamis Facial Kit Pure Youth" at bounding box center [177, 403] width 126 height 12
select select "all"
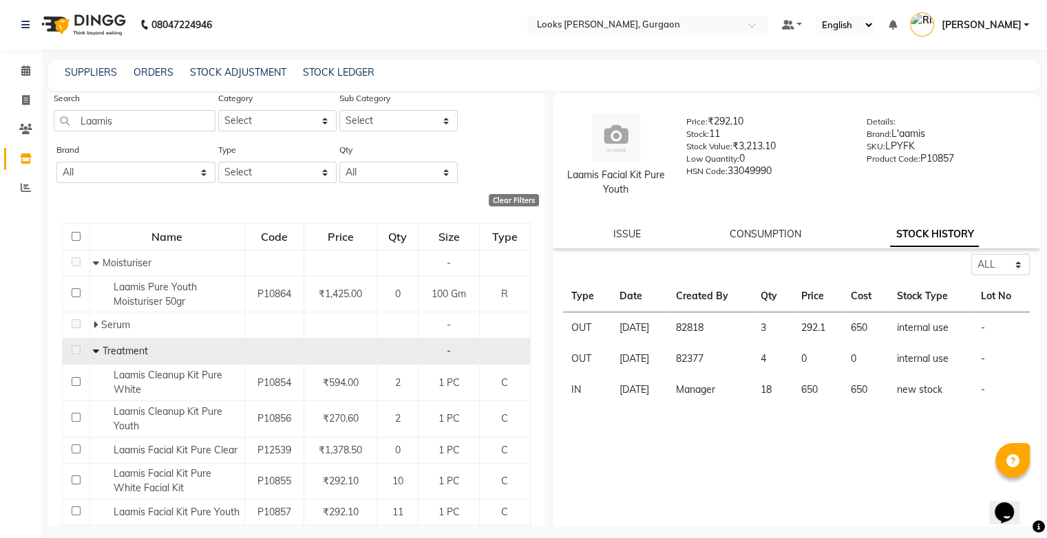
scroll to position [3, 0]
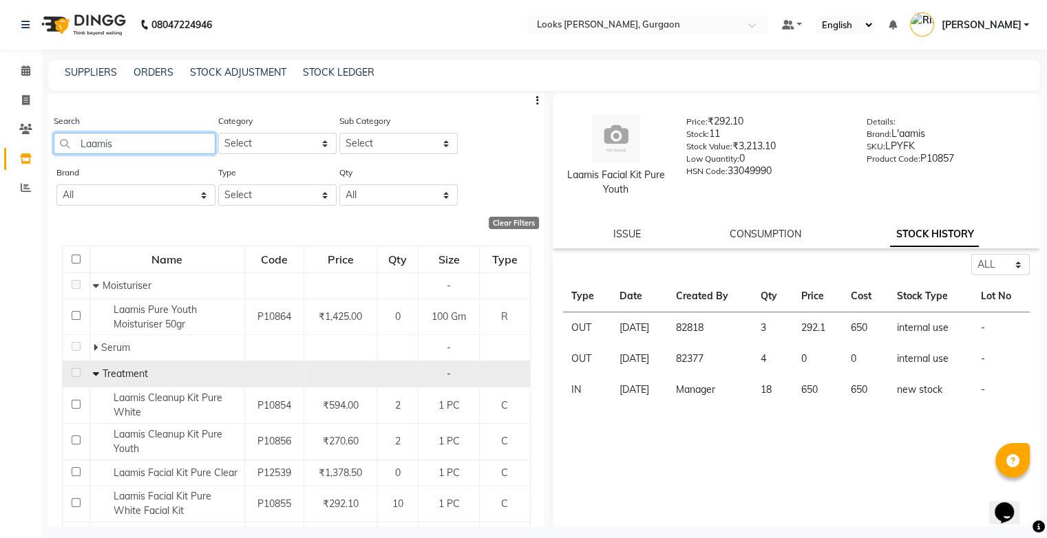
click at [156, 143] on input "Laamis" at bounding box center [135, 143] width 162 height 21
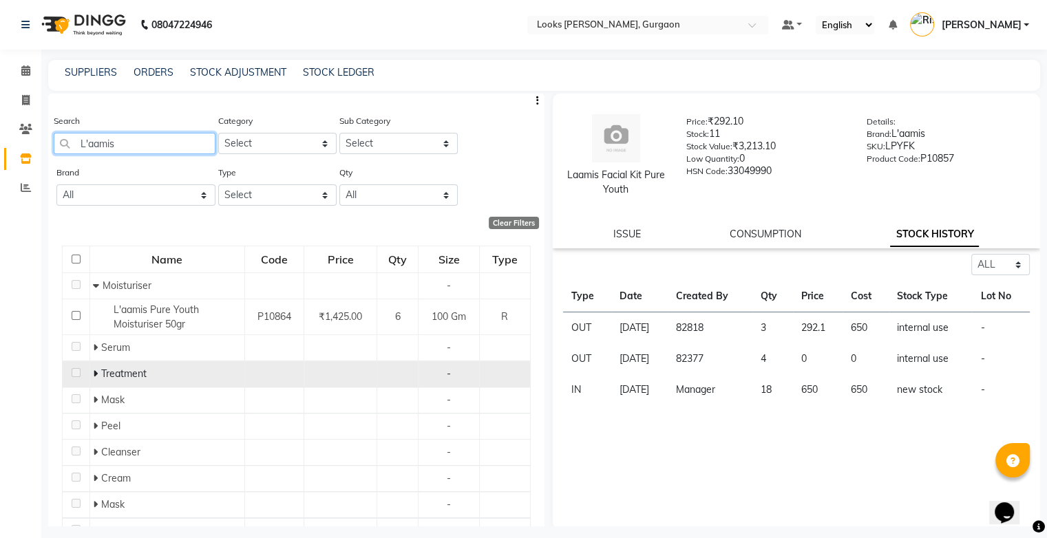
type input "L'aamis"
click at [96, 373] on icon at bounding box center [95, 374] width 5 height 10
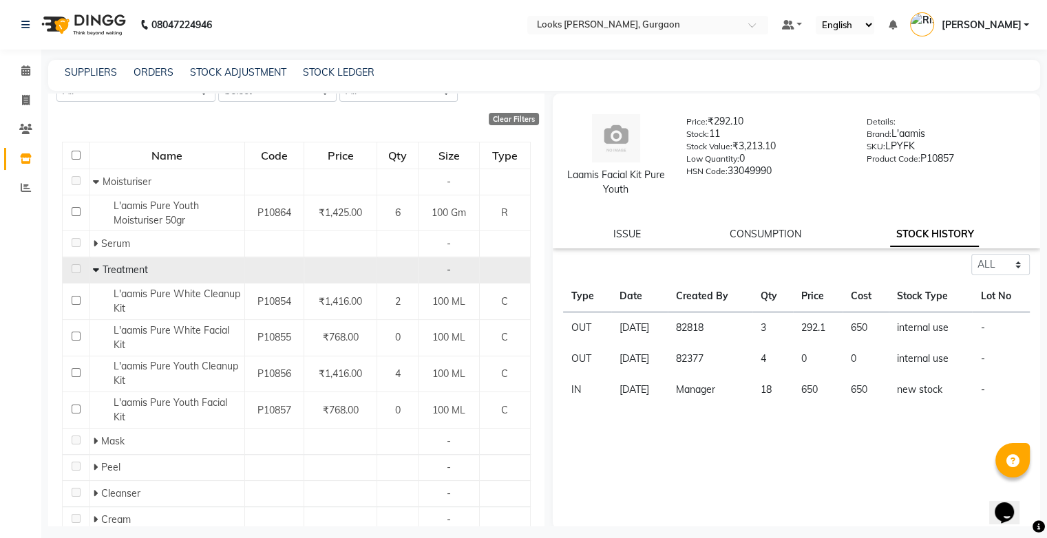
scroll to position [116, 0]
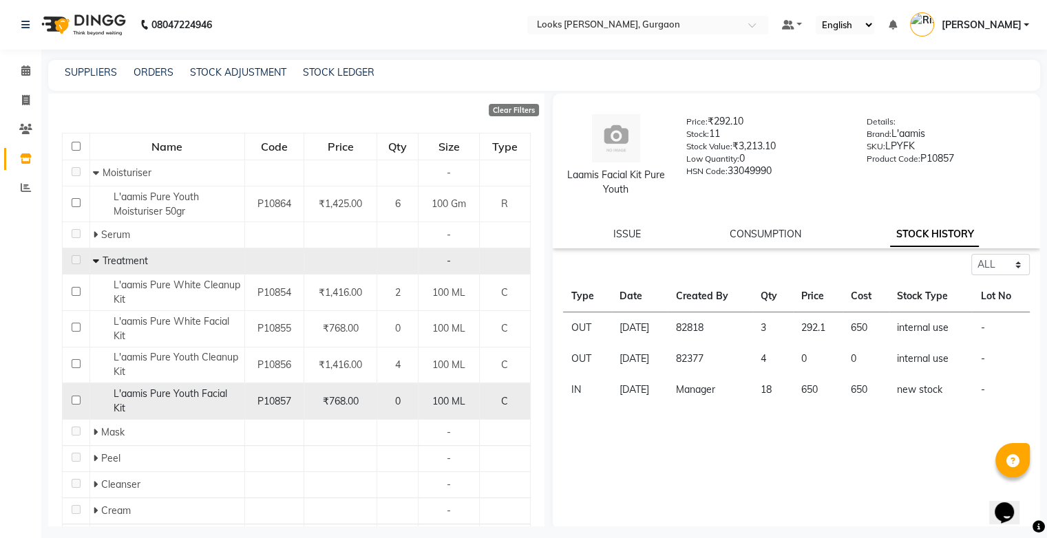
click at [167, 398] on span "L'aamis Pure Youth Facial Kit" at bounding box center [171, 401] width 114 height 27
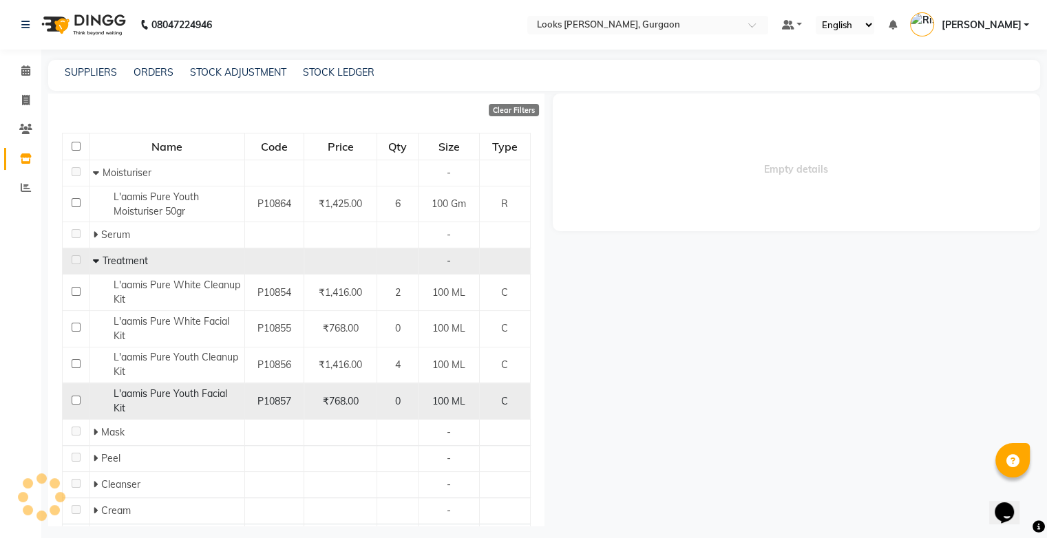
select select "all"
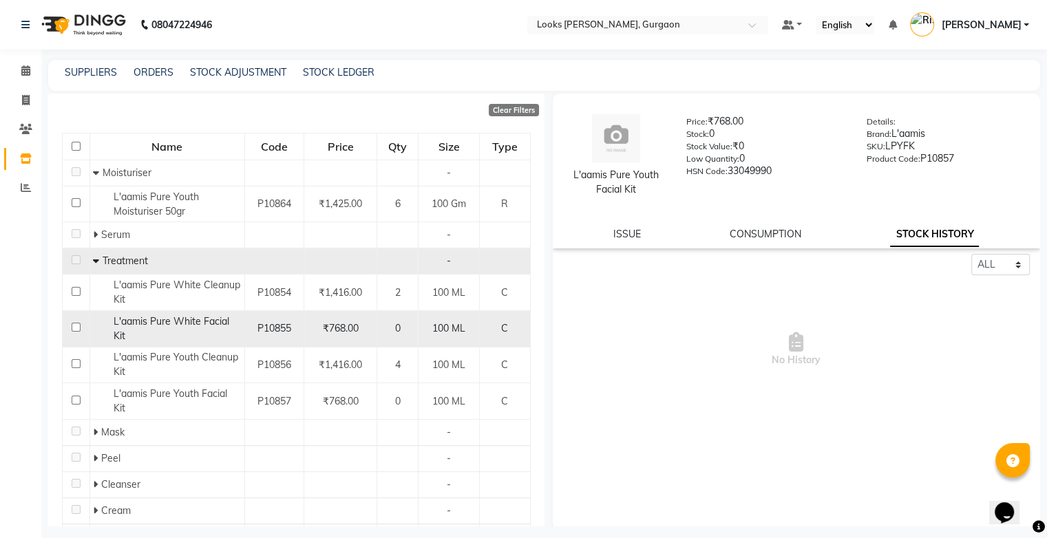
click at [167, 333] on div "L'aamis Pure White Facial Kit" at bounding box center [166, 329] width 147 height 29
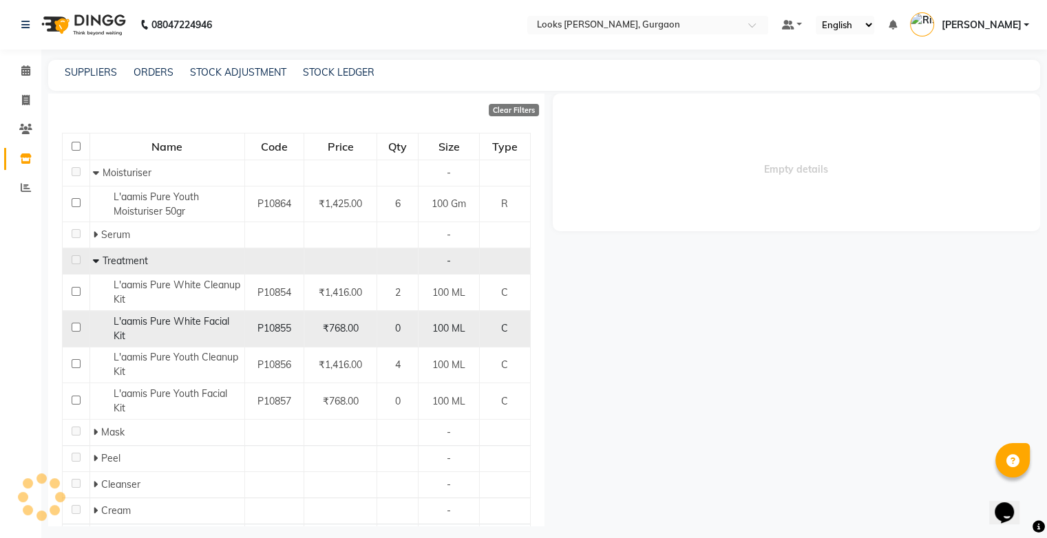
select select "all"
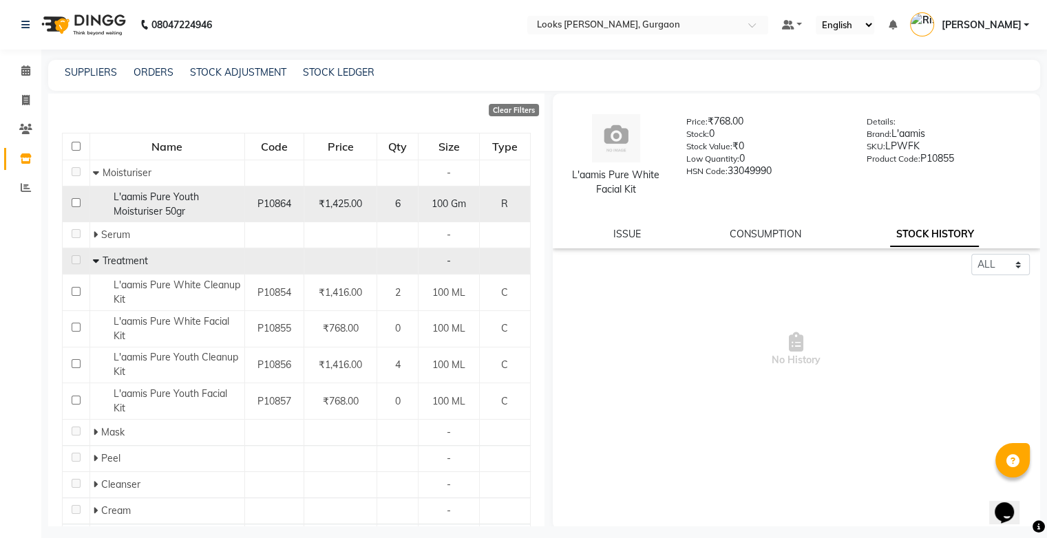
click at [147, 212] on span "L'aamis Pure Youth Moisturiser 50gr" at bounding box center [156, 204] width 85 height 27
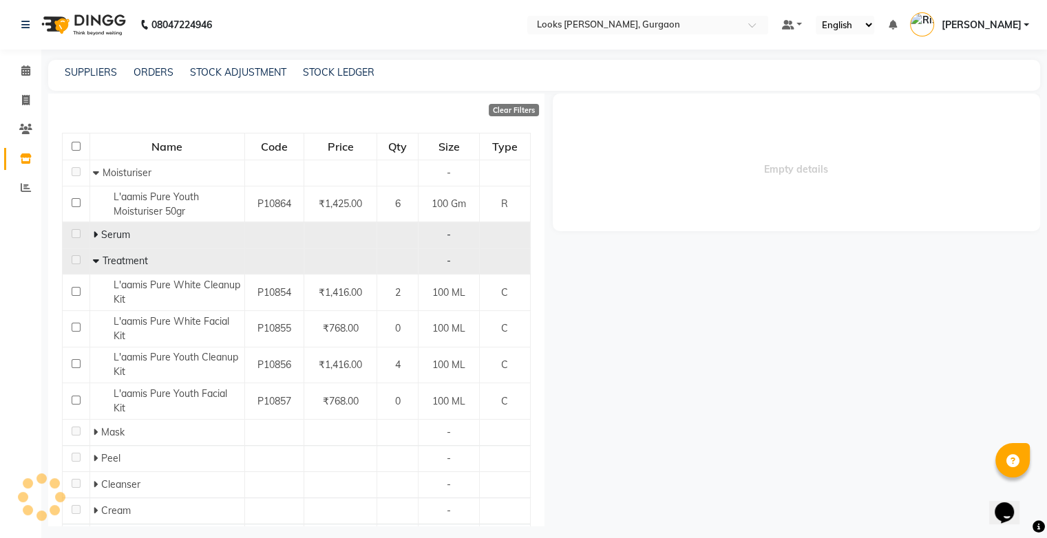
select select "all"
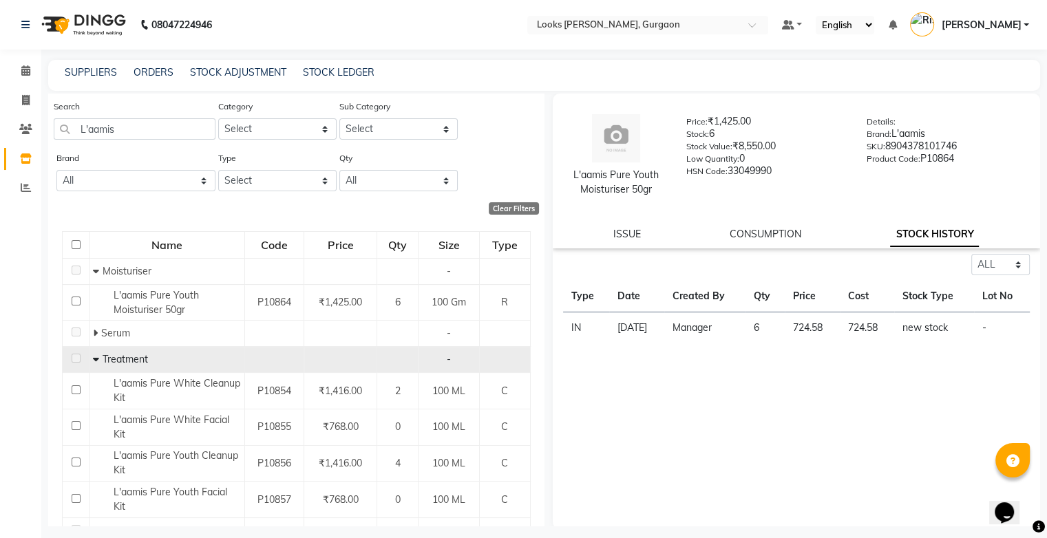
scroll to position [15, 0]
click at [165, 131] on input "L'aamis" at bounding box center [135, 130] width 162 height 21
type input "L"
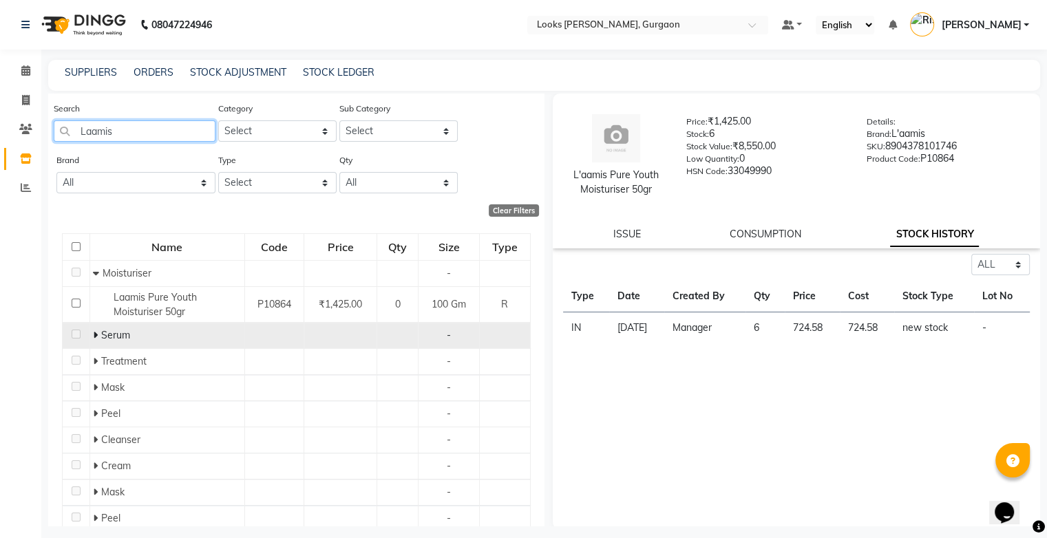
type input "Laamis"
click at [107, 333] on span "Serum" at bounding box center [115, 335] width 29 height 12
click at [94, 337] on icon at bounding box center [95, 335] width 5 height 10
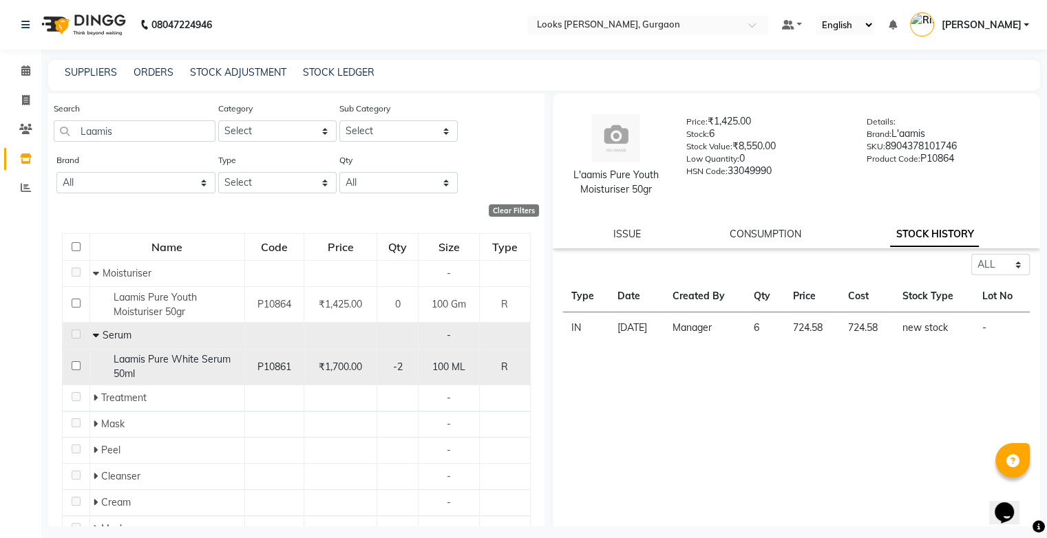
click at [127, 359] on span "Laamis Pure White Serum 50ml" at bounding box center [172, 366] width 117 height 27
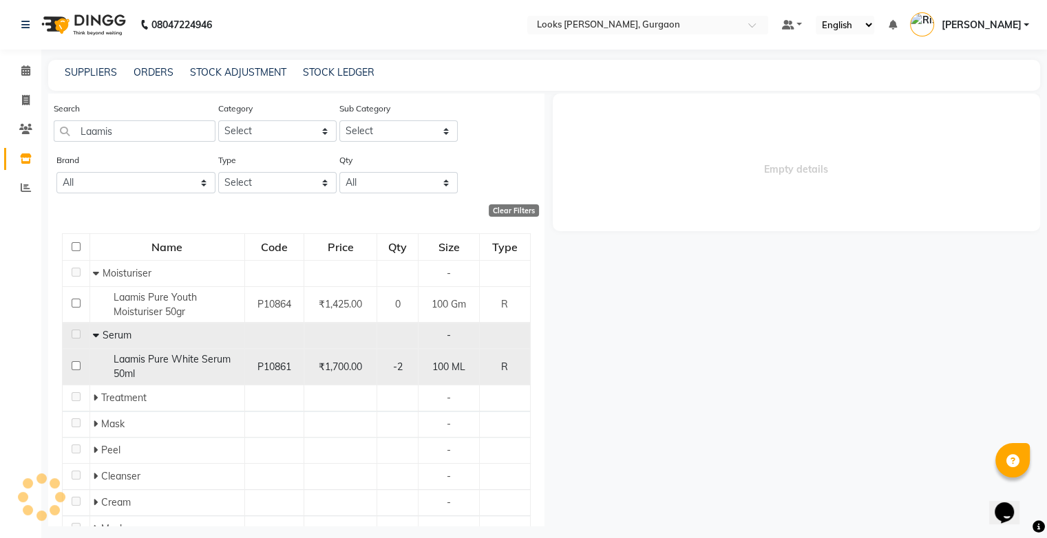
select select "all"
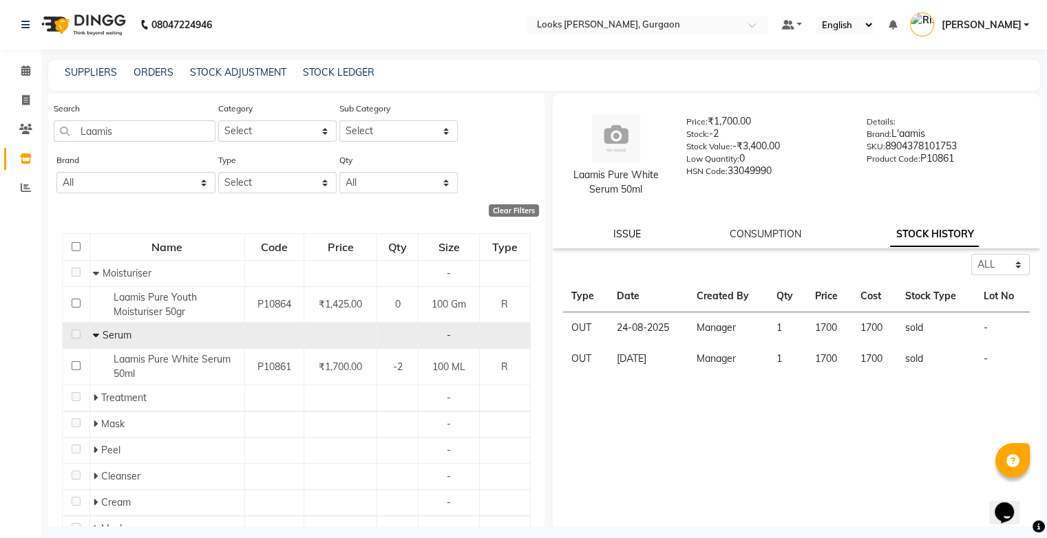
click at [627, 238] on link "ISSUE" at bounding box center [627, 234] width 28 height 12
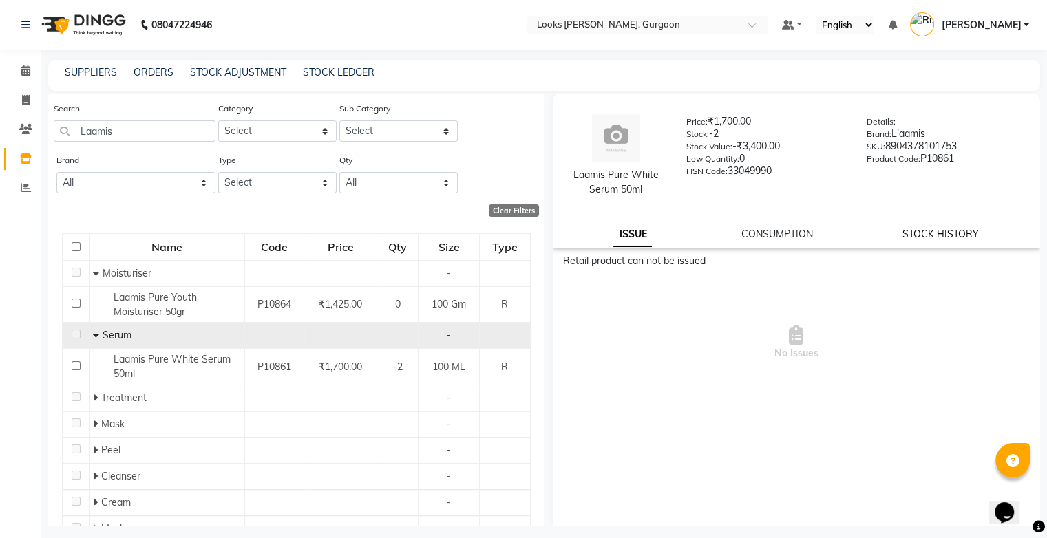
click at [903, 235] on link "STOCK HISTORY" at bounding box center [941, 234] width 76 height 12
select select "all"
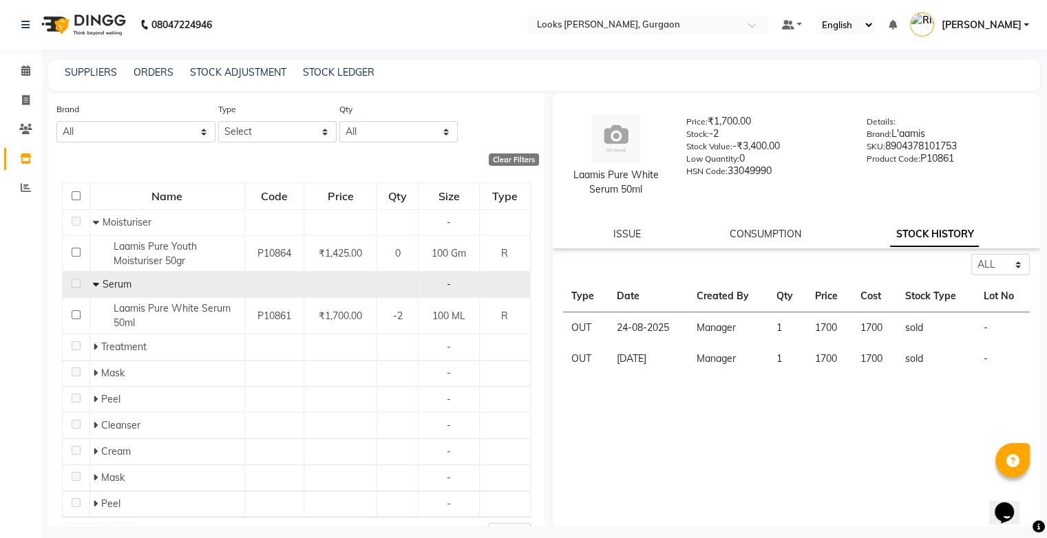
scroll to position [0, 0]
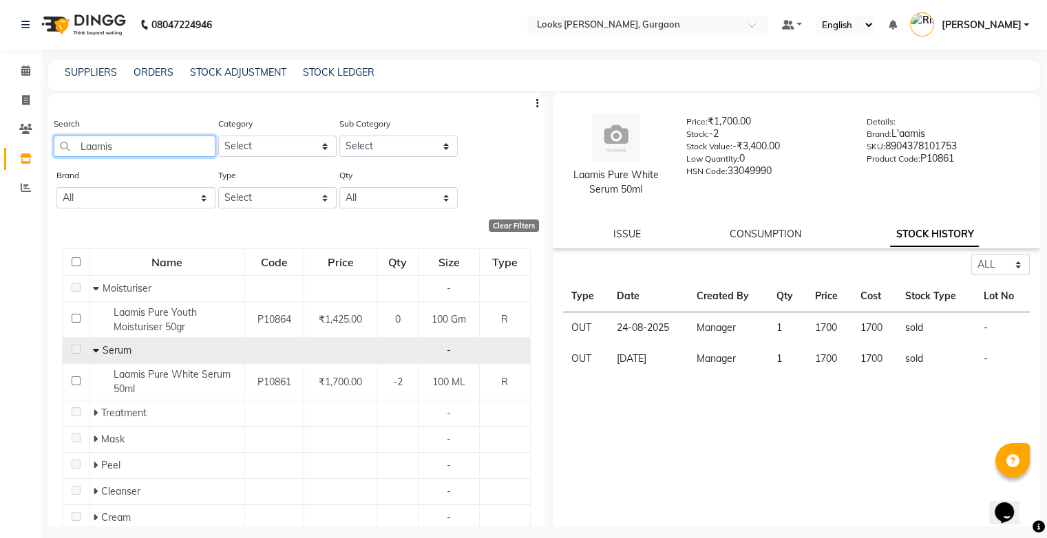
click at [135, 150] on input "Laamis" at bounding box center [135, 146] width 162 height 21
type input "L'aamis"
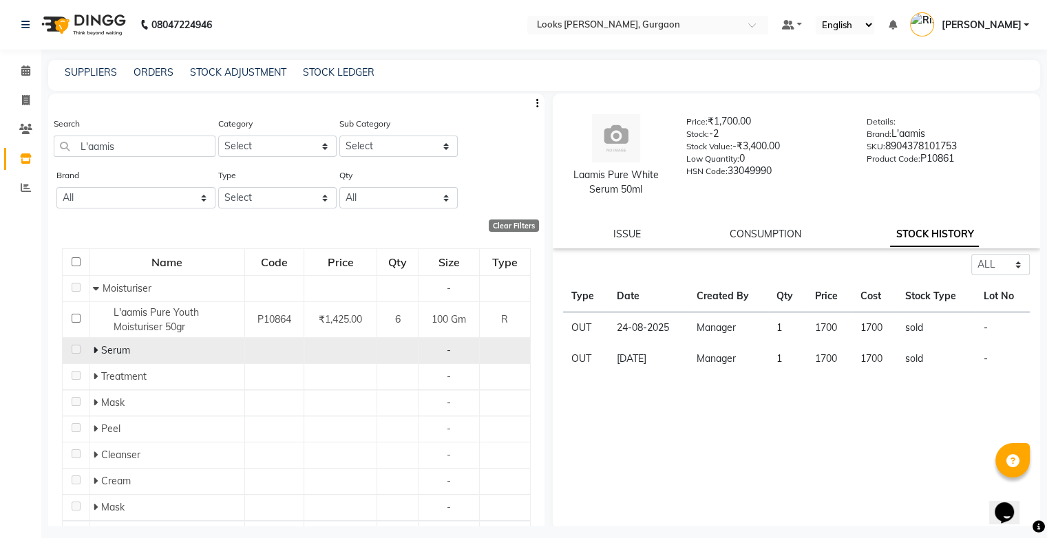
click at [96, 344] on div "Serum" at bounding box center [166, 351] width 147 height 14
click at [96, 351] on icon at bounding box center [95, 351] width 5 height 10
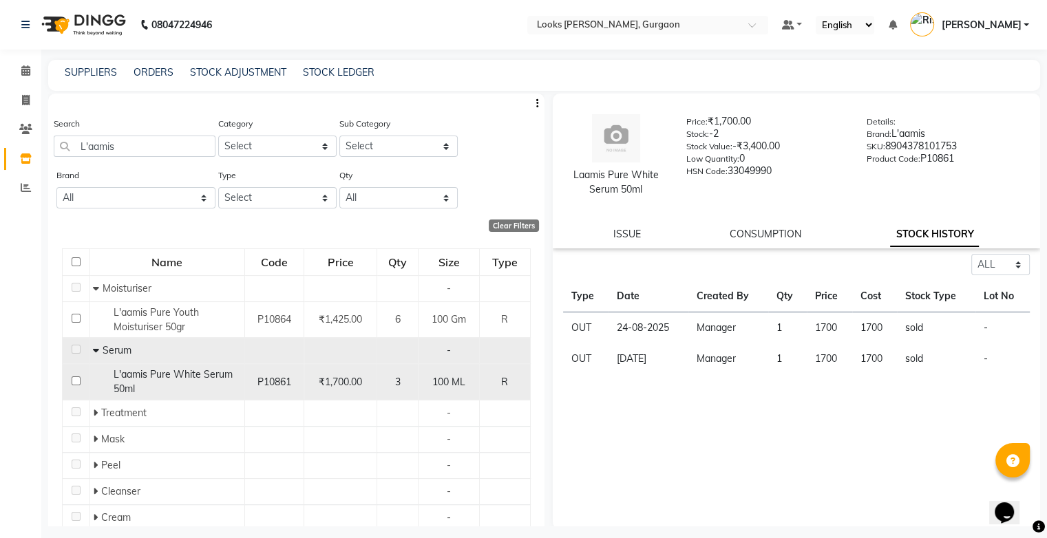
click at [174, 378] on span "L'aamis Pure White Serum 50ml" at bounding box center [173, 381] width 119 height 27
select select "all"
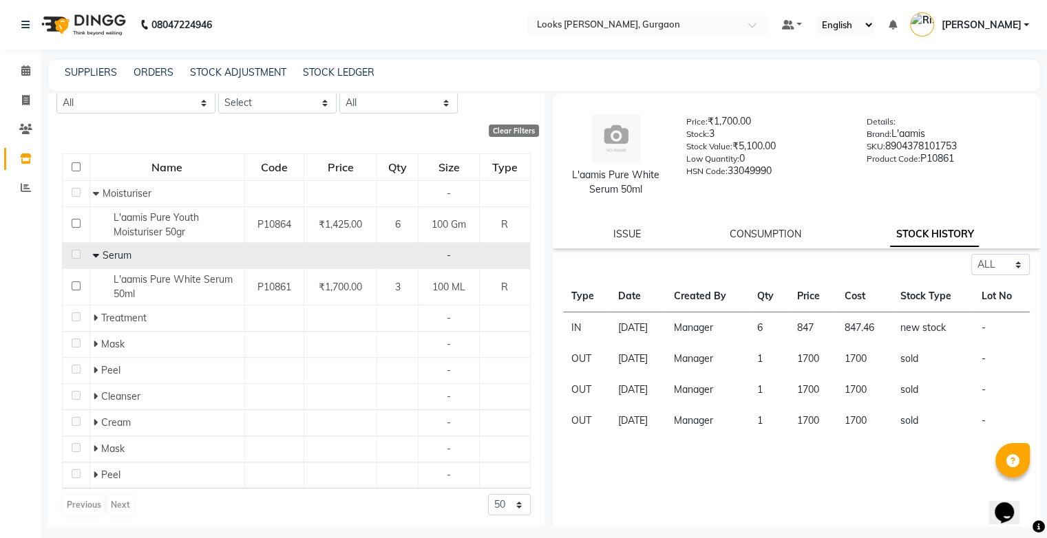
scroll to position [98, 0]
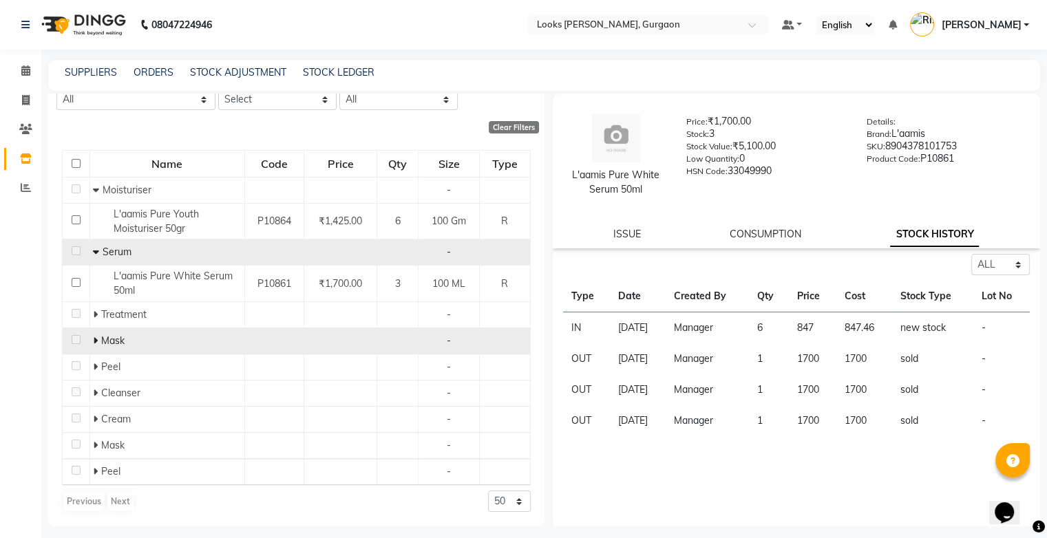
click at [93, 344] on icon at bounding box center [95, 341] width 5 height 10
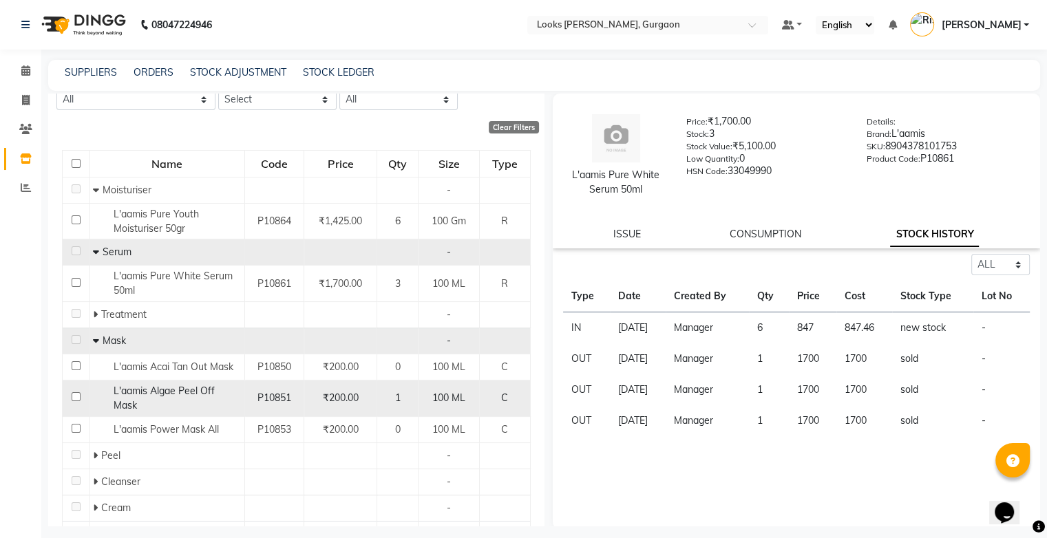
click at [170, 400] on div "L'aamis Algae Peel Off Mask" at bounding box center [166, 398] width 147 height 29
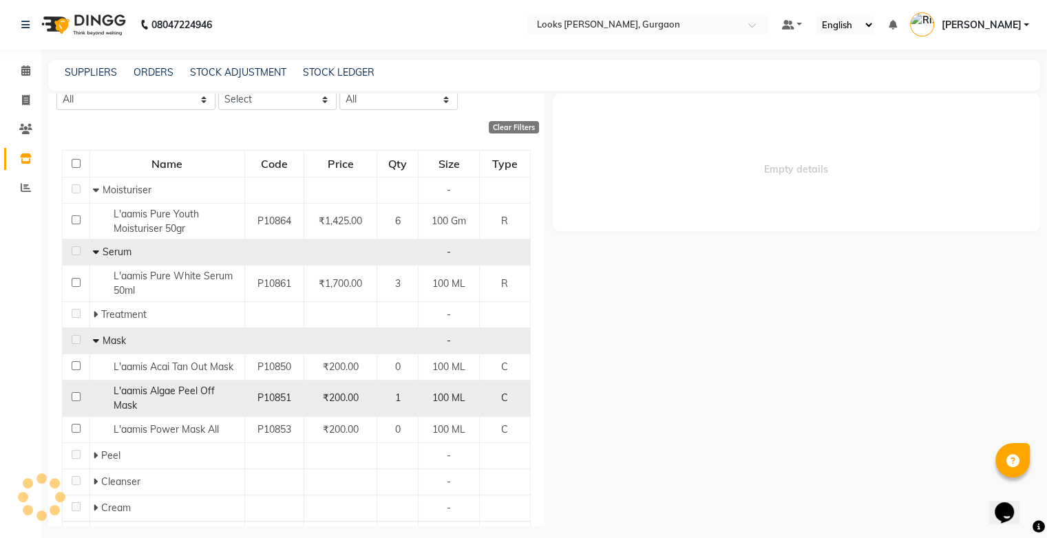
select select "all"
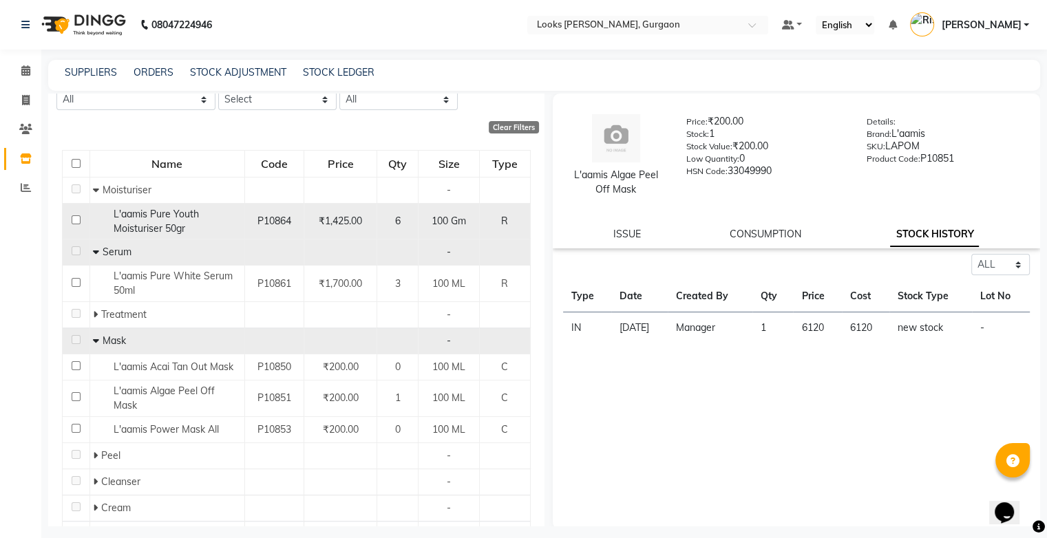
click at [179, 217] on span "L'aamis Pure Youth Moisturiser 50gr" at bounding box center [156, 221] width 85 height 27
select select "all"
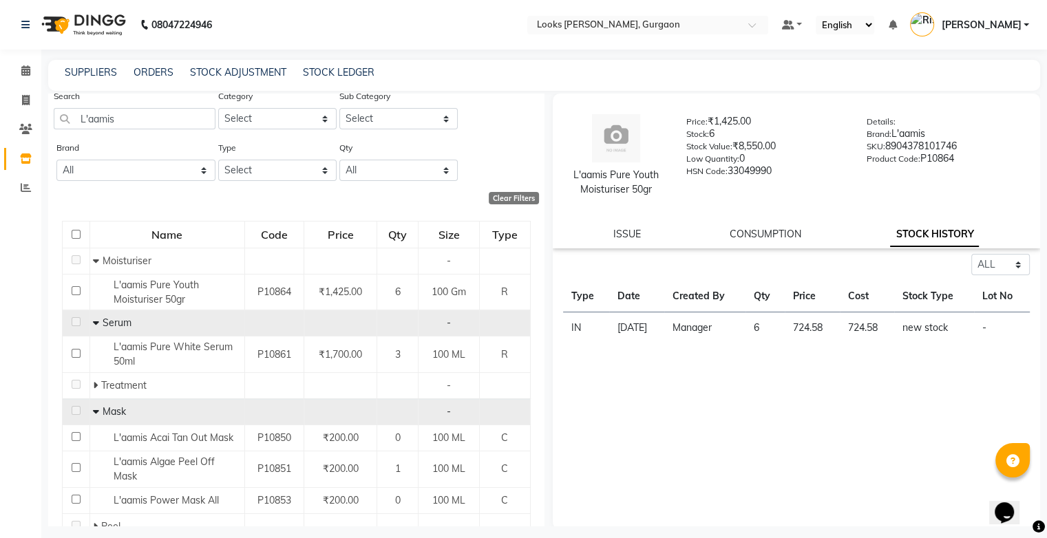
scroll to position [0, 0]
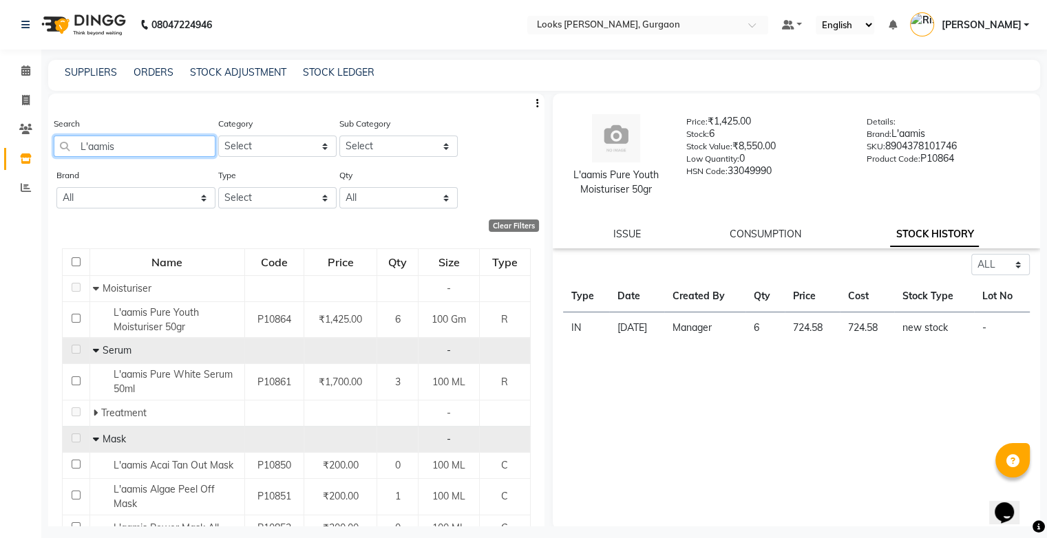
click at [178, 146] on input "L'aamis" at bounding box center [135, 146] width 162 height 21
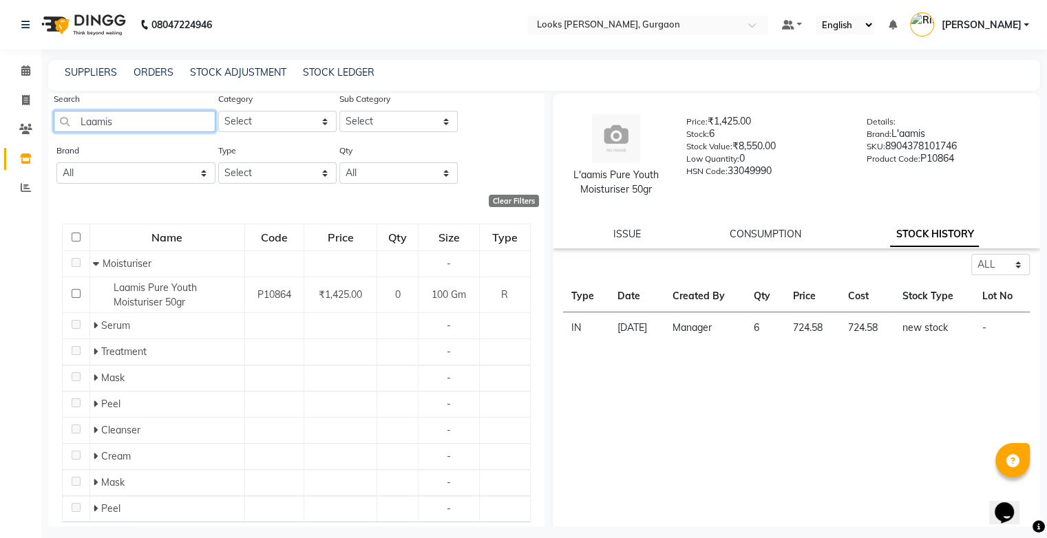
scroll to position [41, 0]
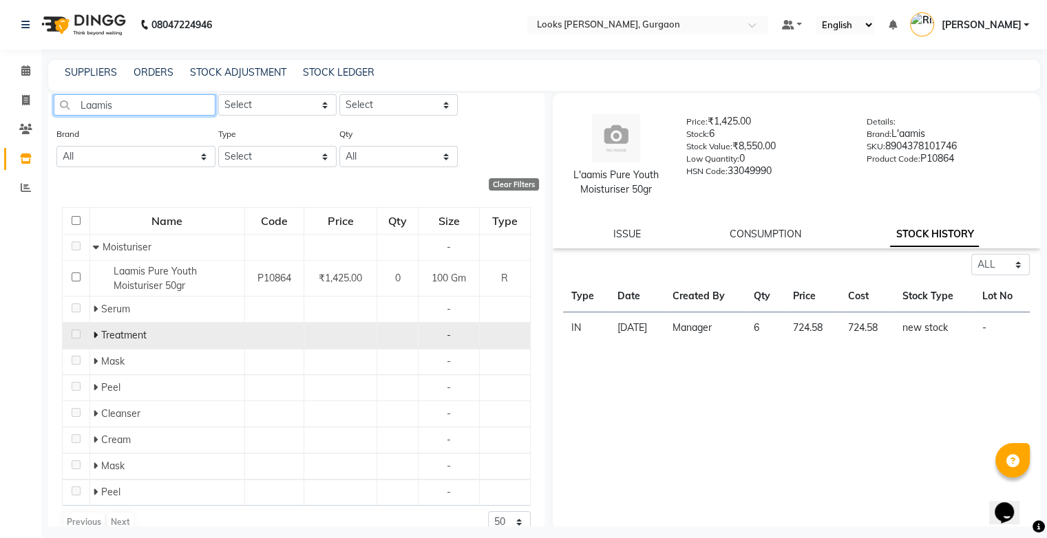
type input "Laamis"
click at [102, 335] on span "Treatment" at bounding box center [123, 335] width 45 height 12
click at [96, 336] on icon at bounding box center [95, 335] width 5 height 10
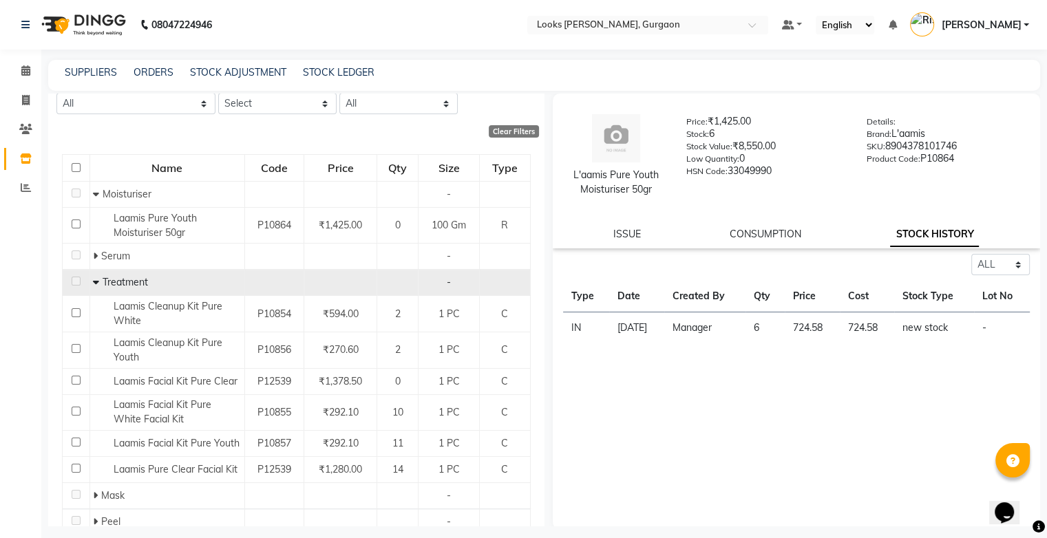
scroll to position [99, 0]
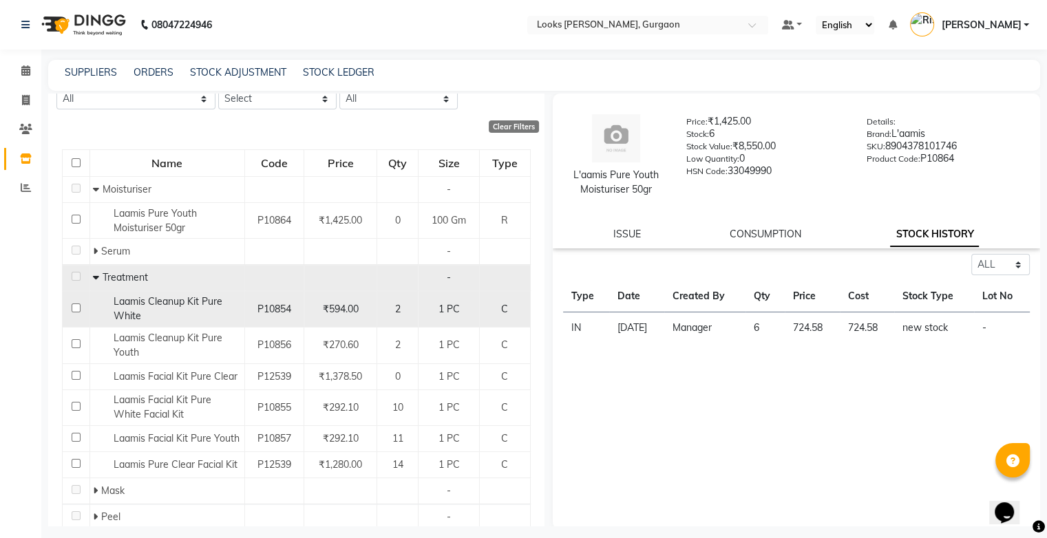
click at [326, 311] on span "₹594.00" at bounding box center [341, 309] width 36 height 12
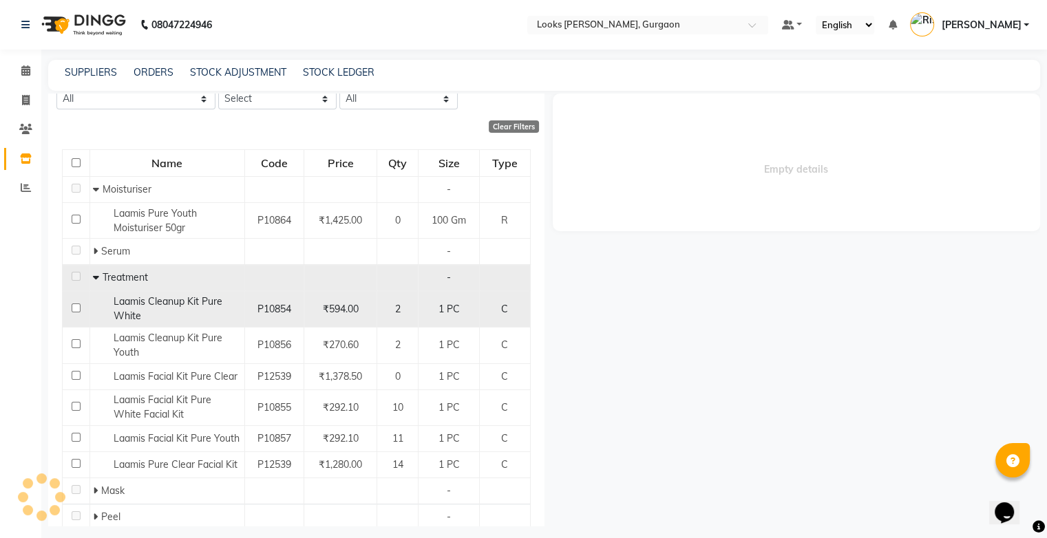
select select "all"
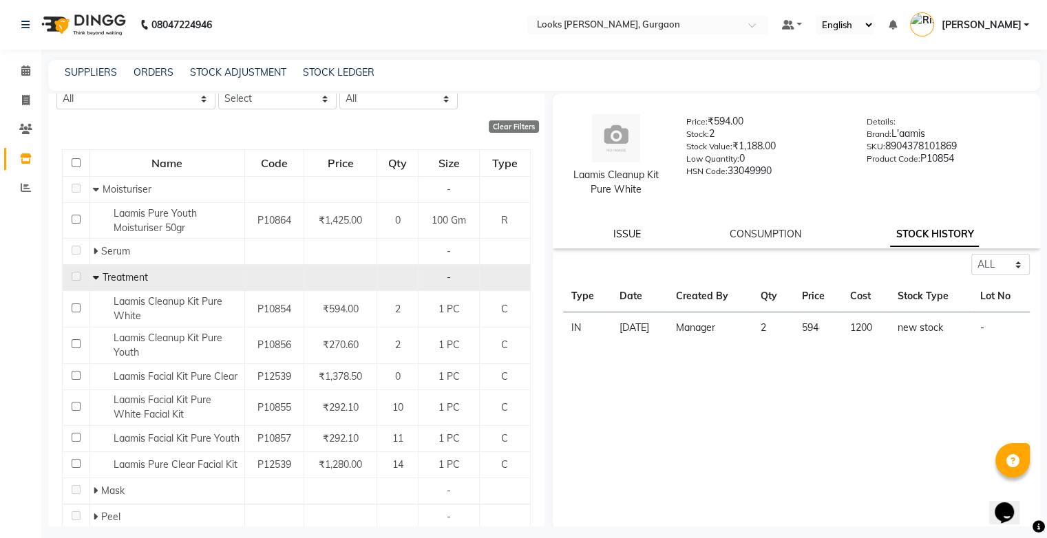
click at [639, 236] on link "ISSUE" at bounding box center [627, 234] width 28 height 12
select select
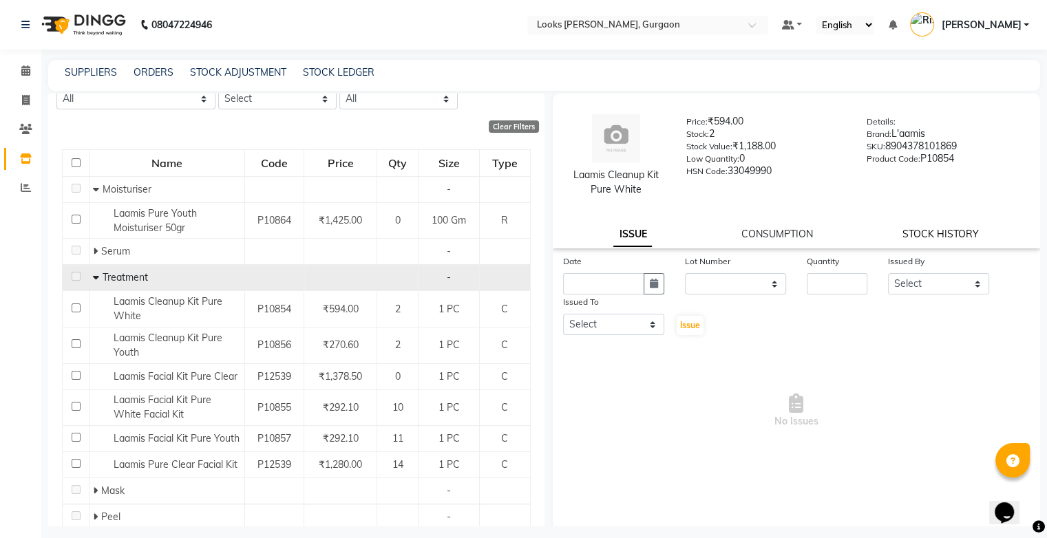
click at [920, 234] on link "STOCK HISTORY" at bounding box center [941, 234] width 76 height 12
select select "all"
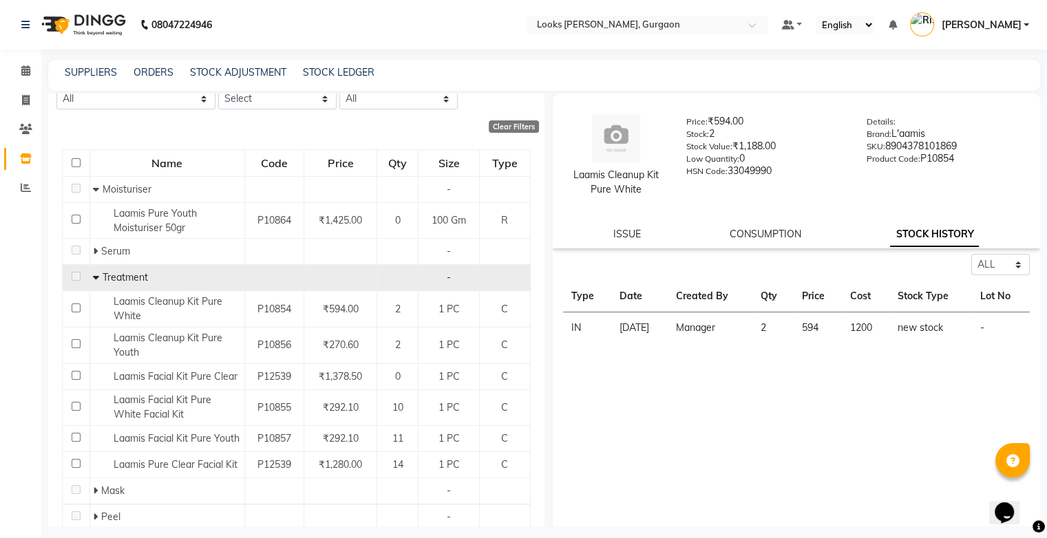
scroll to position [3, 0]
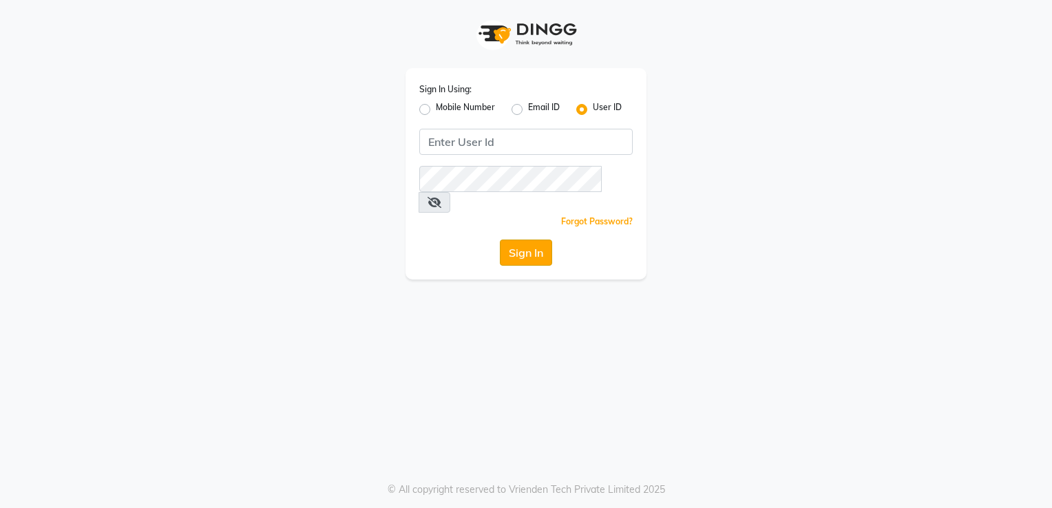
click at [541, 240] on button "Sign In" at bounding box center [526, 253] width 52 height 26
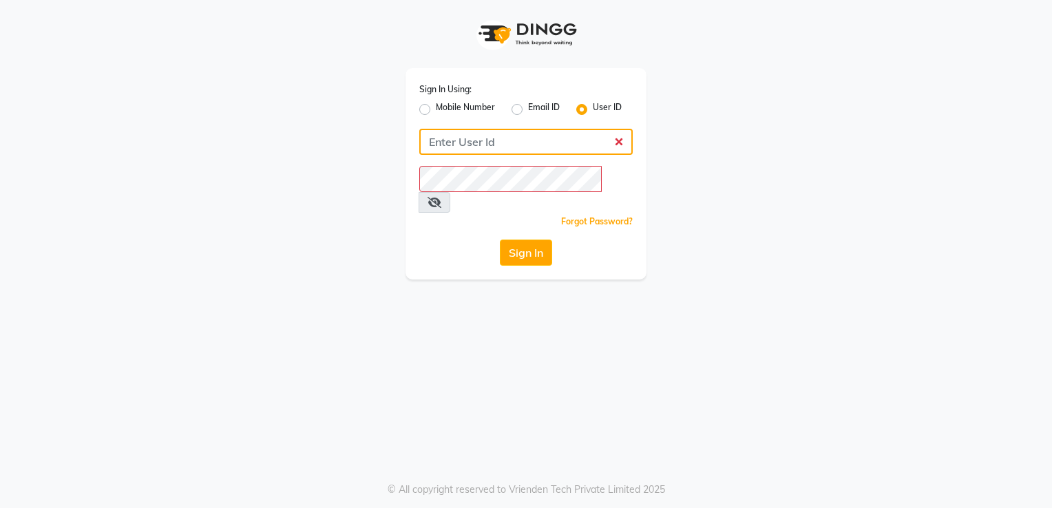
click at [496, 143] on input "Username" at bounding box center [525, 142] width 213 height 26
type input "e3750-21"
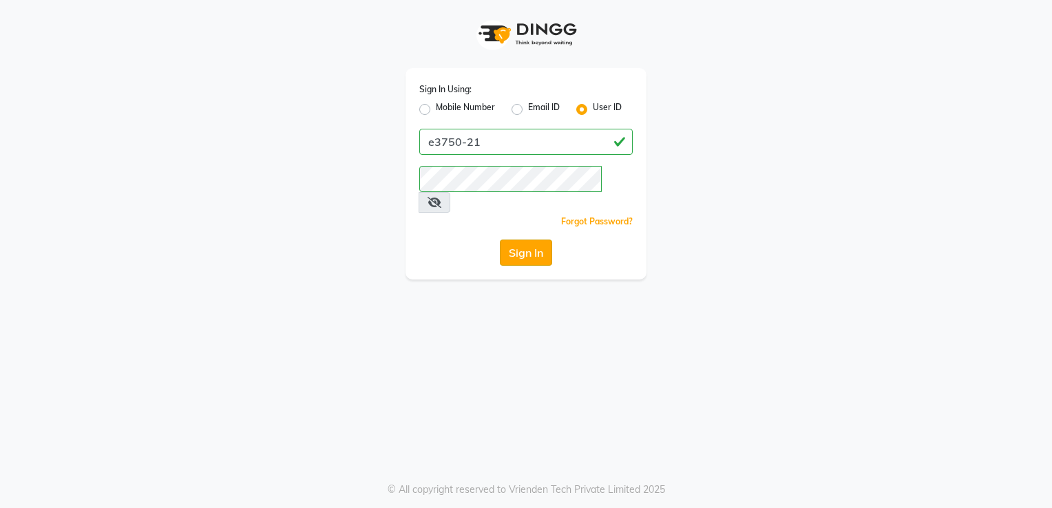
click at [509, 240] on button "Sign In" at bounding box center [526, 253] width 52 height 26
click at [518, 240] on button "Sign In" at bounding box center [526, 253] width 52 height 26
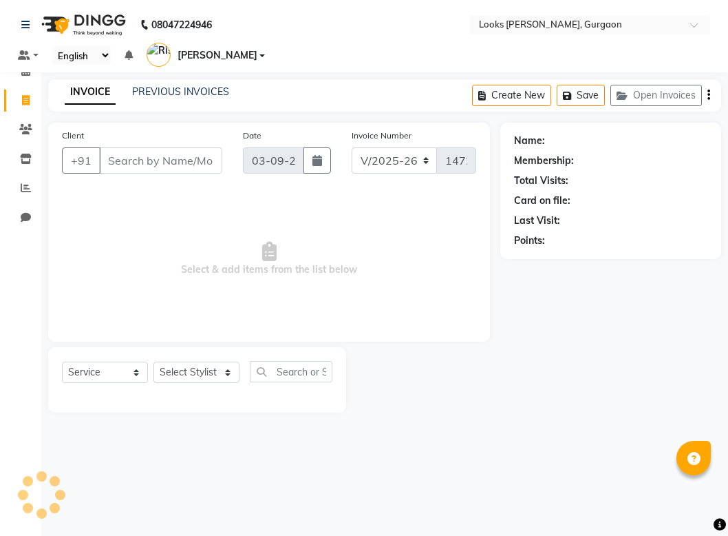
select select "8452"
select select "service"
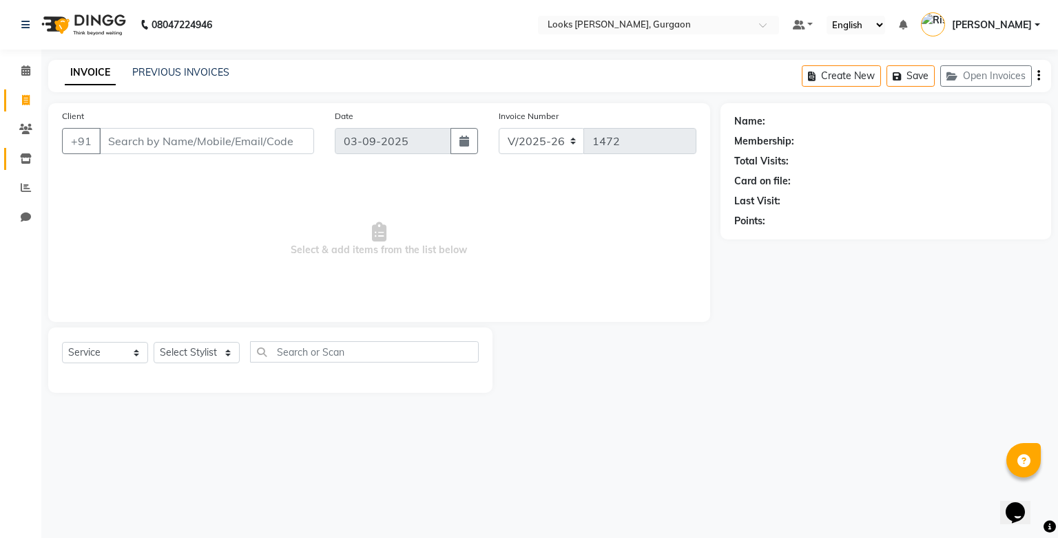
click at [22, 161] on icon at bounding box center [26, 159] width 12 height 10
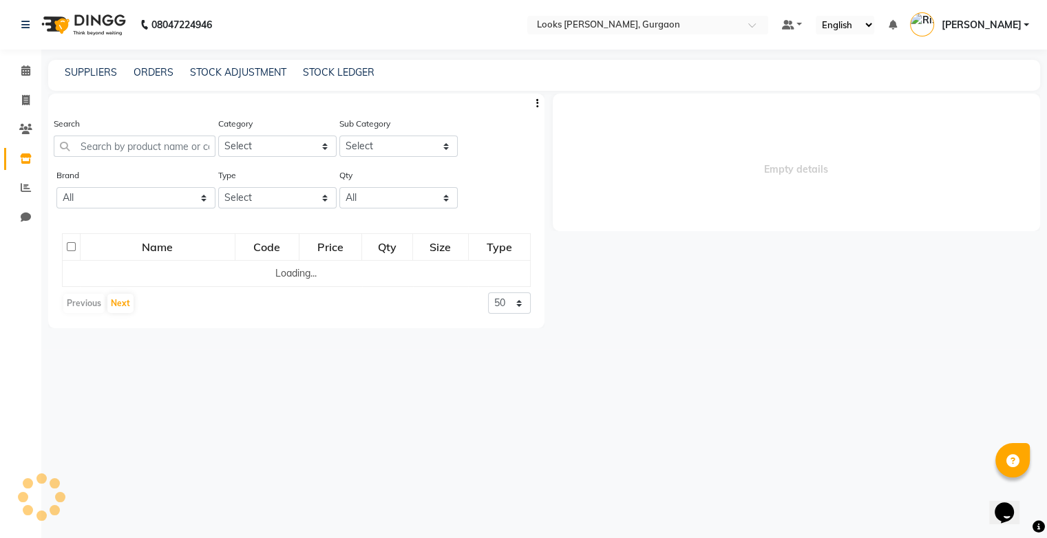
select select
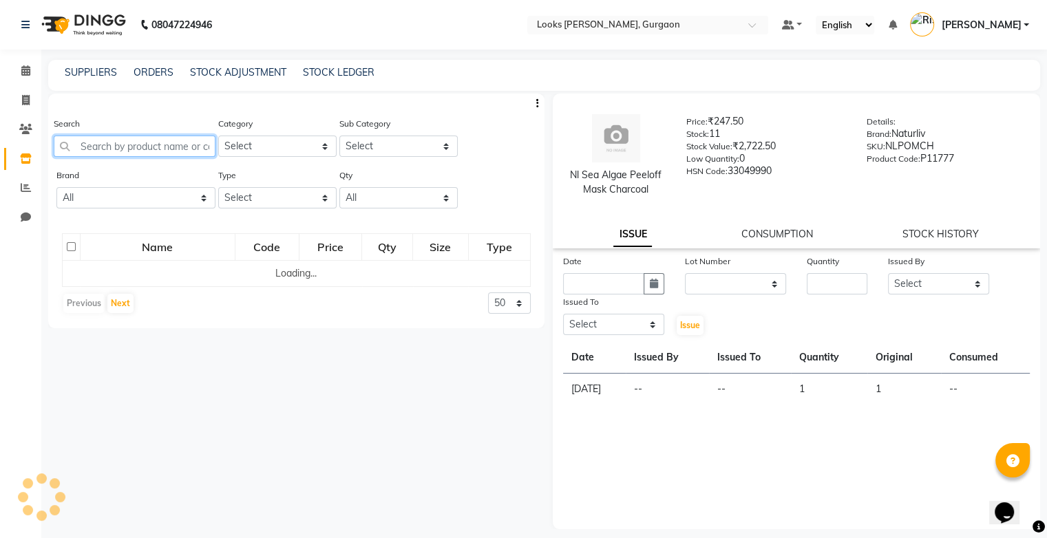
click at [142, 149] on input "text" at bounding box center [135, 146] width 162 height 21
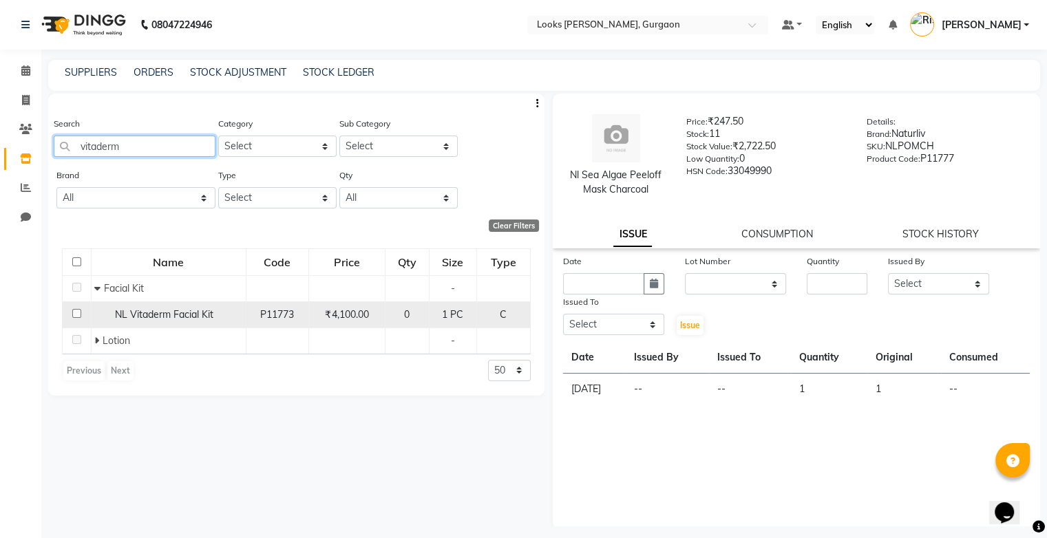
type input "vitaderm"
click at [190, 310] on span "NL Vitaderm Facial Kit" at bounding box center [164, 314] width 98 height 12
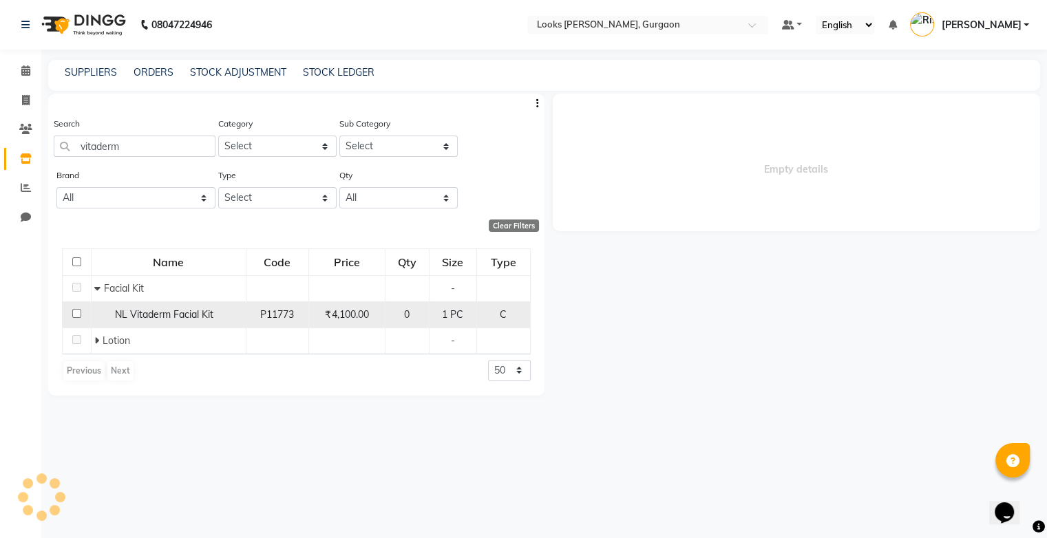
select select
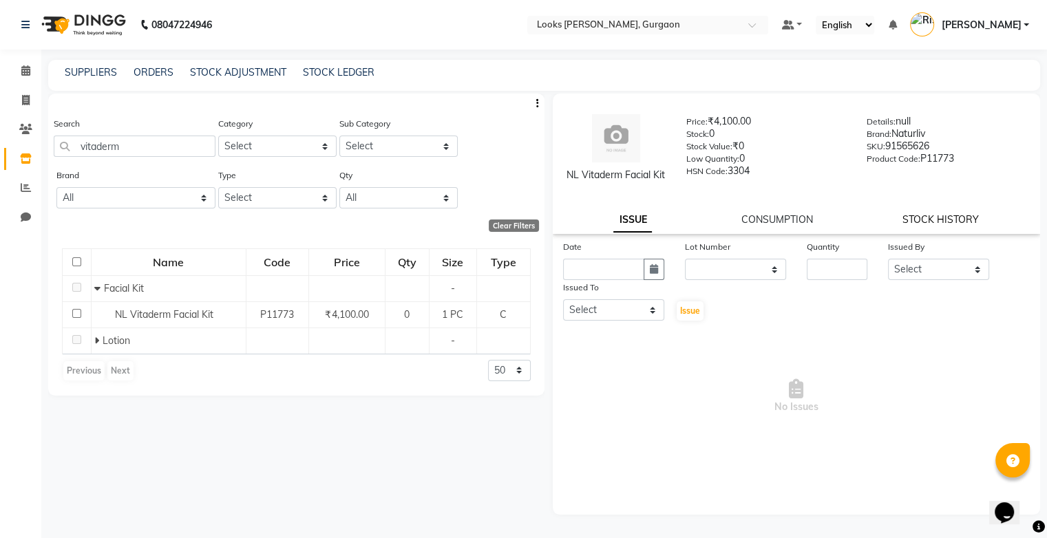
click at [728, 222] on link "STOCK HISTORY" at bounding box center [941, 219] width 76 height 12
select select "all"
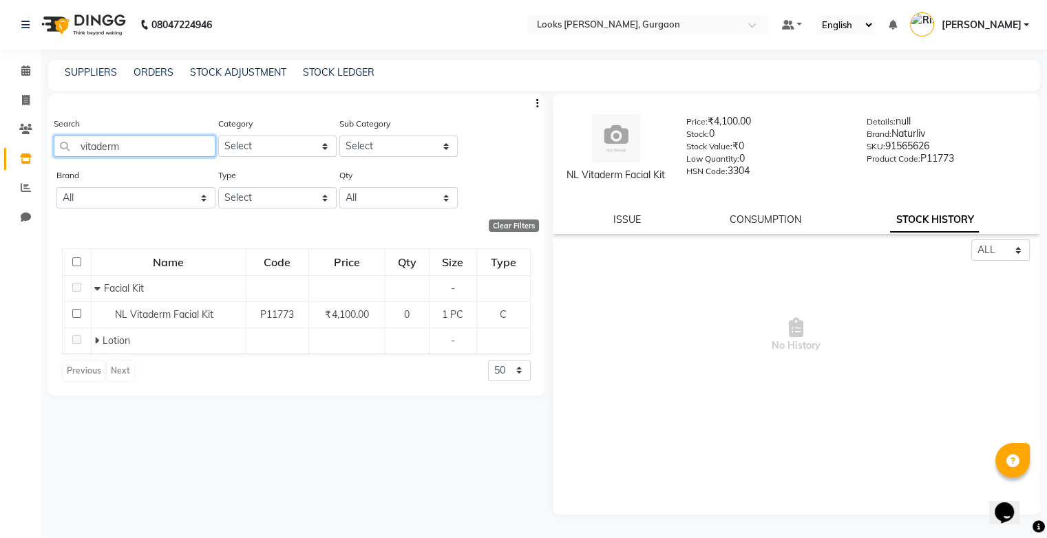
click at [131, 147] on input "vitaderm" at bounding box center [135, 146] width 162 height 21
click at [83, 145] on input "vitaderm" at bounding box center [135, 146] width 162 height 21
click at [150, 145] on input "vitaderm" at bounding box center [135, 146] width 162 height 21
type input "v"
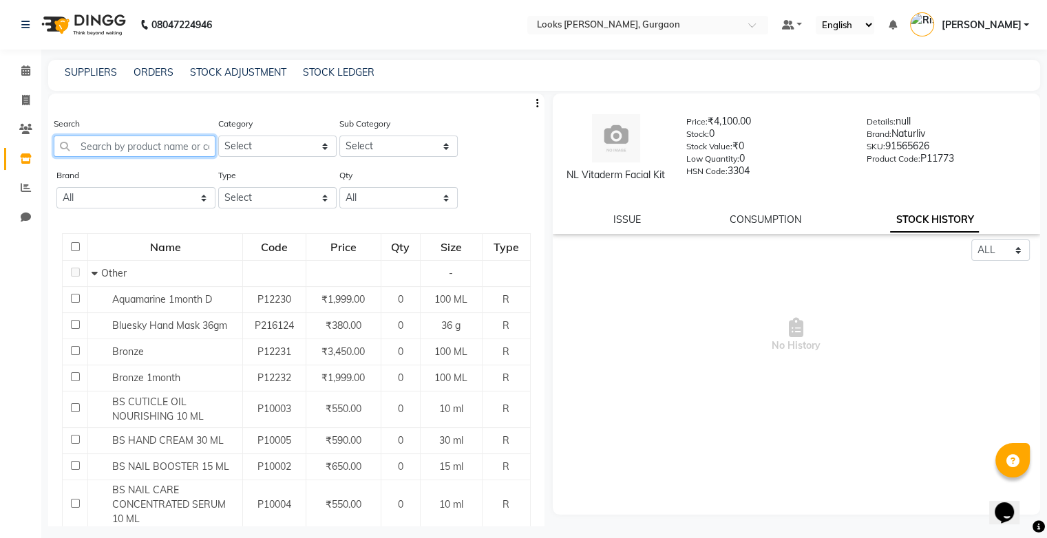
click at [103, 149] on input "text" at bounding box center [135, 146] width 162 height 21
paste input "Nl Facial Kit Vita Derm"
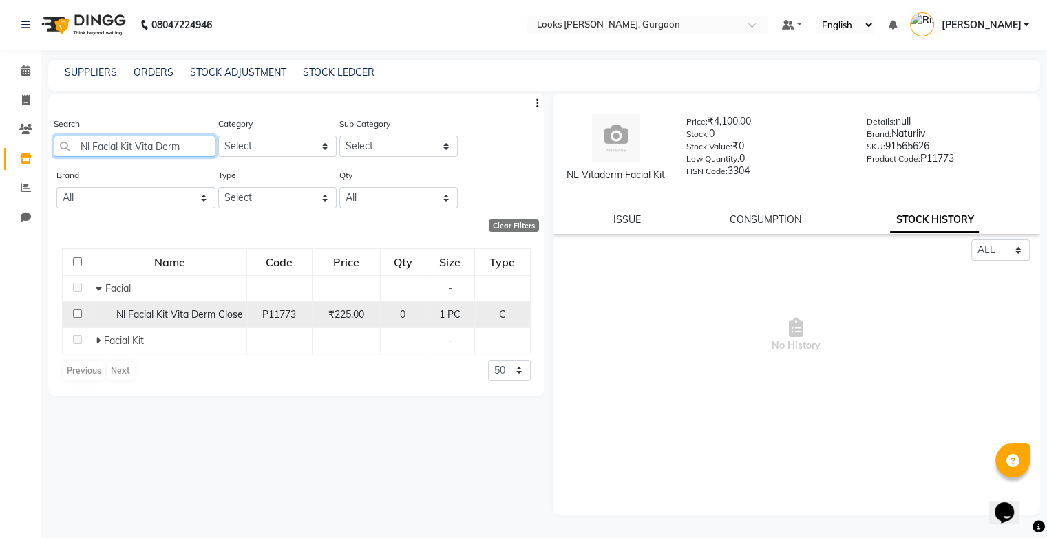
type input "Nl Facial Kit Vita Derm"
click at [195, 318] on span "Nl Facial Kit Vita Derm Close" at bounding box center [179, 314] width 127 height 12
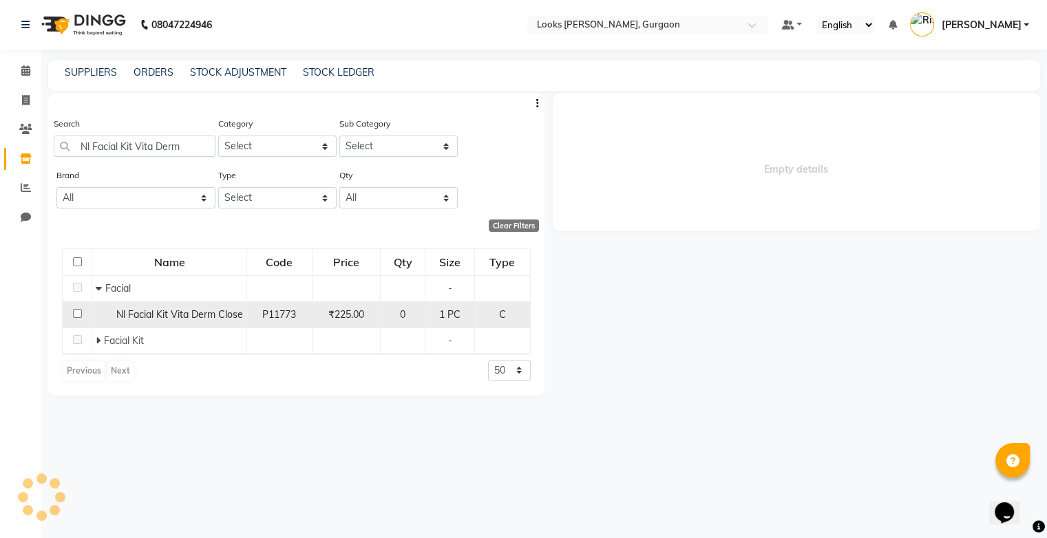
select select "all"
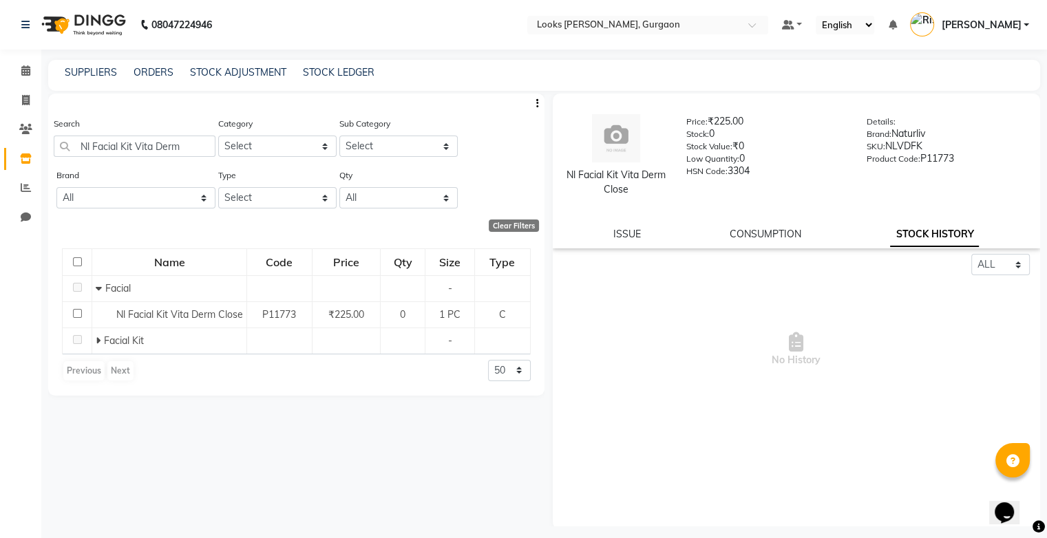
click at [652, 233] on div "ISSUE CONSUMPTION STOCK HISTORY" at bounding box center [796, 234] width 455 height 14
click at [651, 233] on div "ISSUE CONSUMPTION STOCK HISTORY" at bounding box center [796, 234] width 455 height 14
click at [625, 238] on link "ISSUE" at bounding box center [627, 234] width 28 height 12
select select
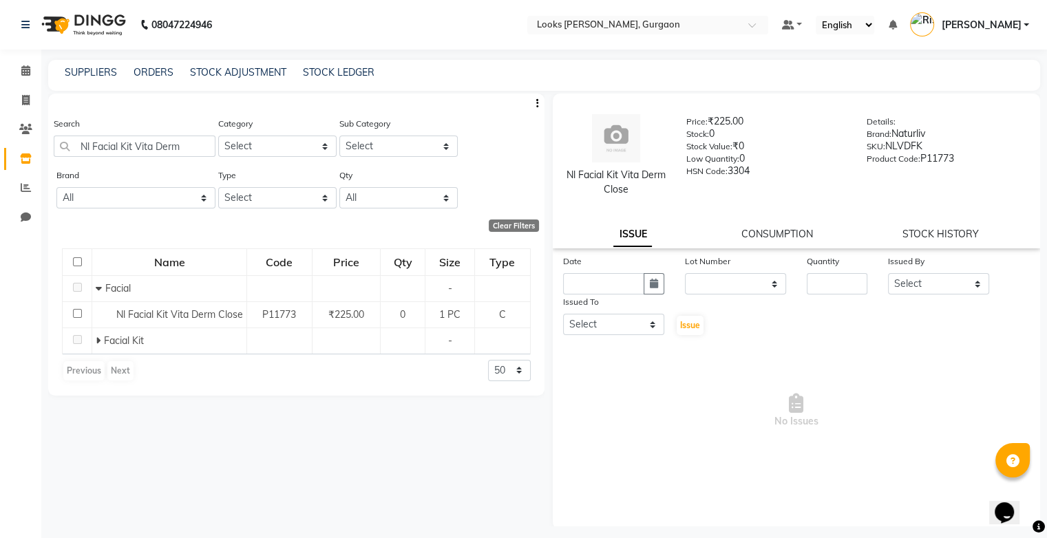
click at [728, 242] on div "Nl Facial Kit Vita Derm Close Price: ₹225.00 Stock: 0 Stock Value: ₹0 Low Quant…" at bounding box center [797, 171] width 488 height 155
click at [728, 240] on link "CONSUMPTION" at bounding box center [778, 234] width 72 height 12
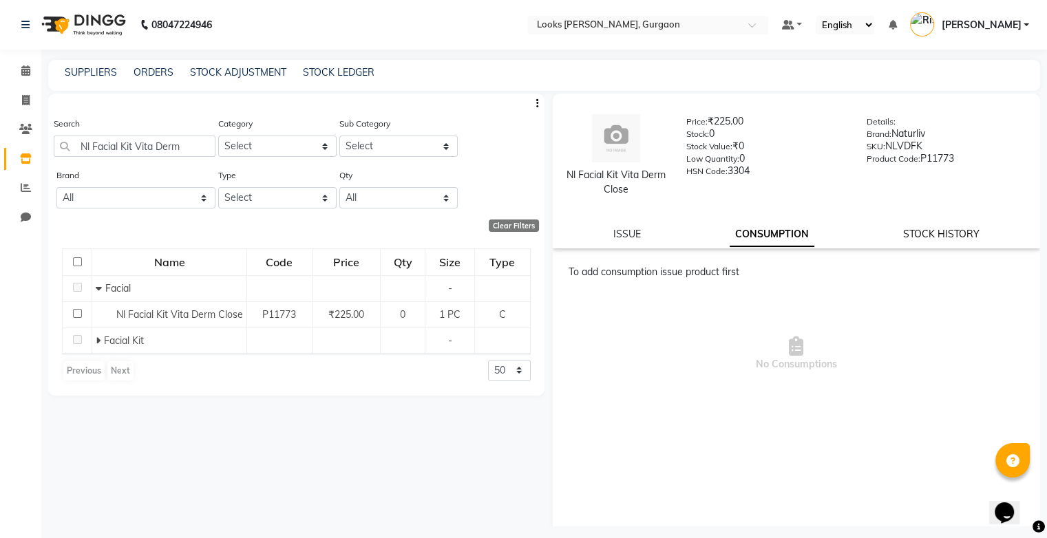
click at [728, 232] on link "STOCK HISTORY" at bounding box center [941, 234] width 76 height 12
select select "all"
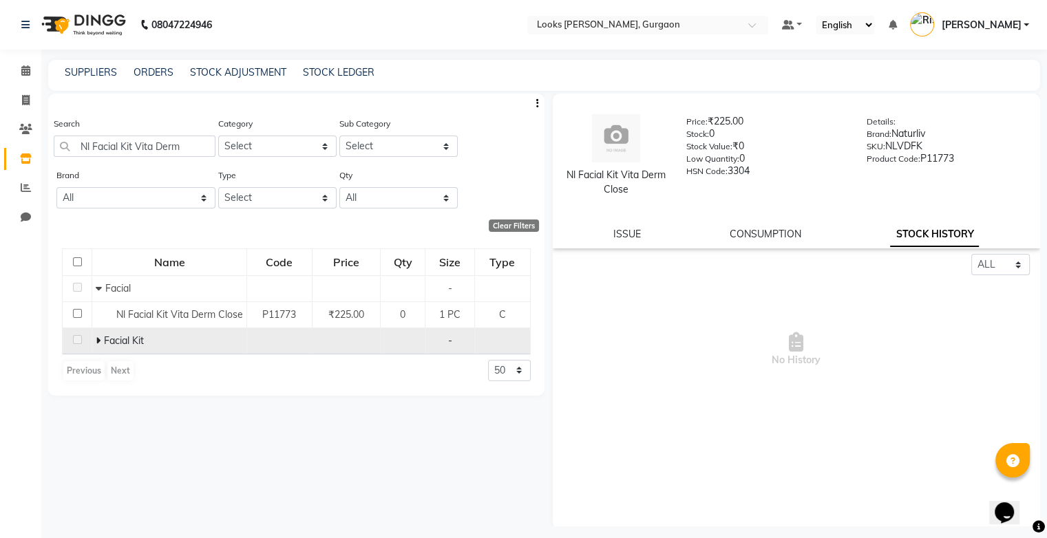
click at [207, 346] on div "Facial Kit" at bounding box center [169, 341] width 147 height 14
click at [97, 343] on icon at bounding box center [98, 341] width 5 height 10
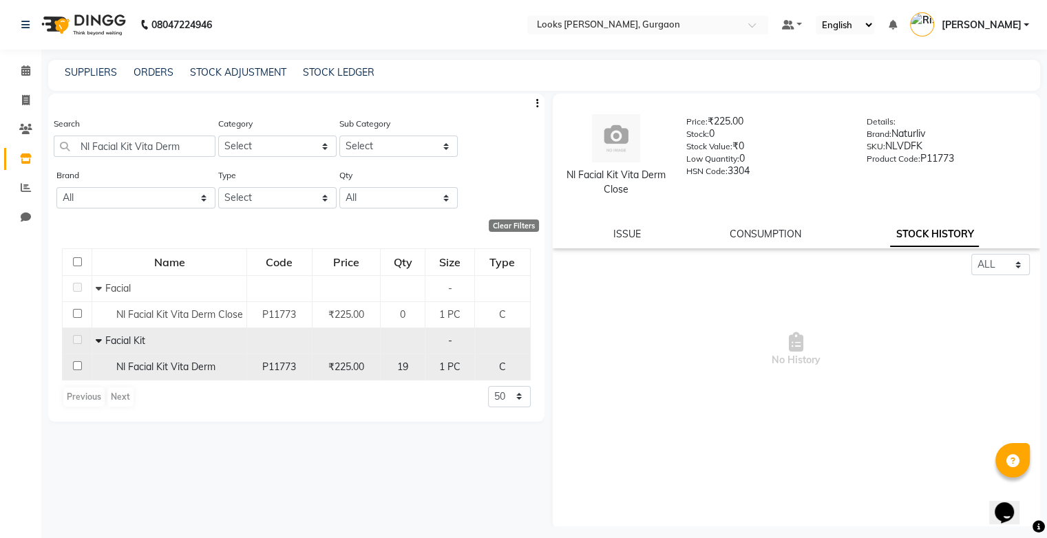
click at [147, 368] on span "Nl Facial Kit Vita Derm" at bounding box center [165, 367] width 99 height 12
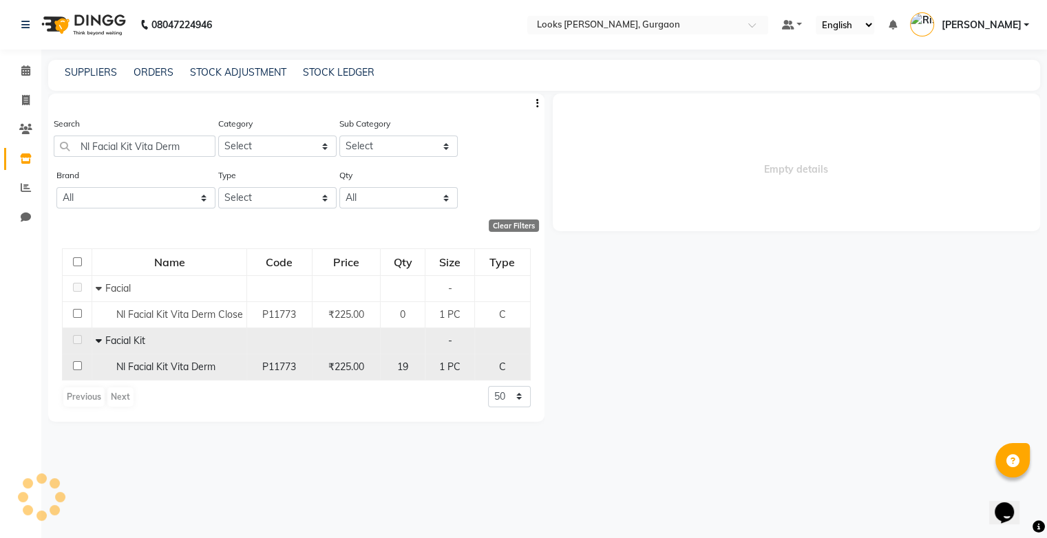
select select "all"
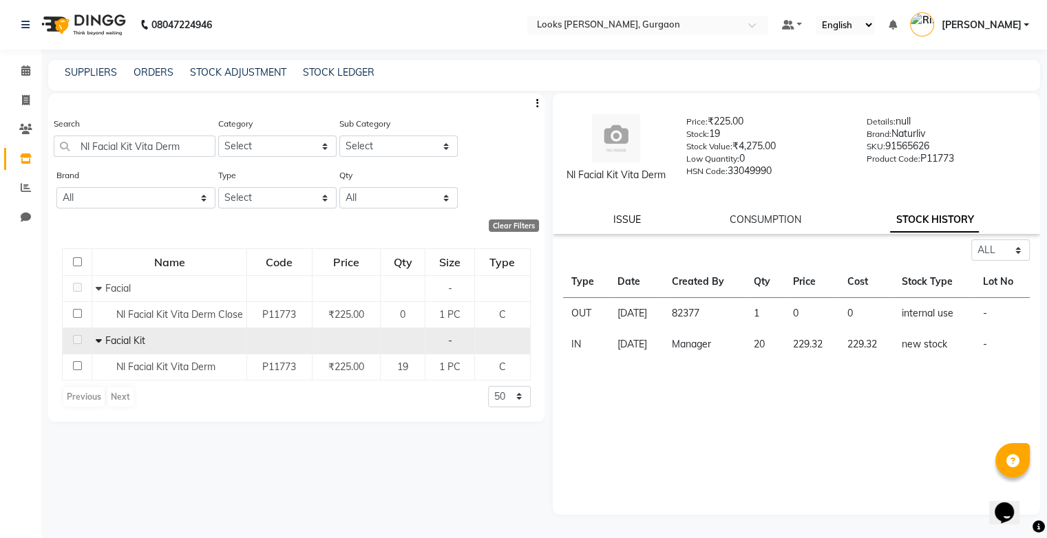
click at [614, 226] on link "ISSUE" at bounding box center [627, 219] width 28 height 12
select select
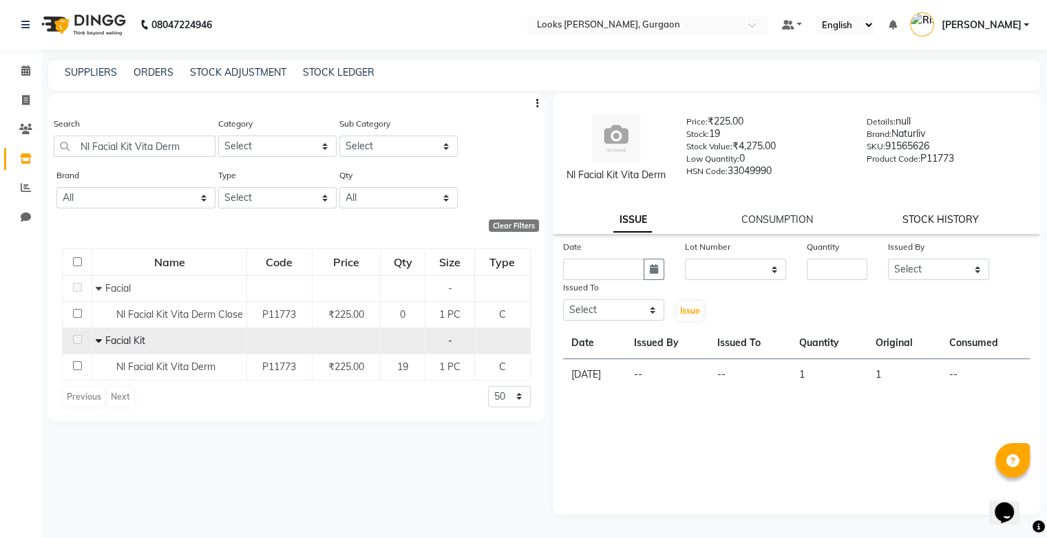
click at [728, 226] on link "STOCK HISTORY" at bounding box center [941, 219] width 76 height 12
select select "all"
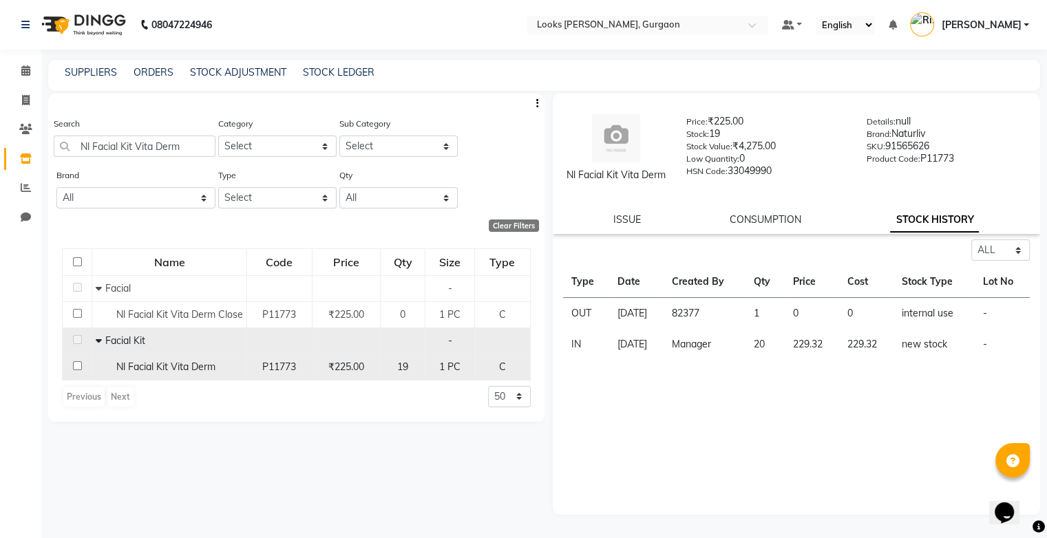
click at [185, 370] on span "Nl Facial Kit Vita Derm" at bounding box center [165, 367] width 99 height 12
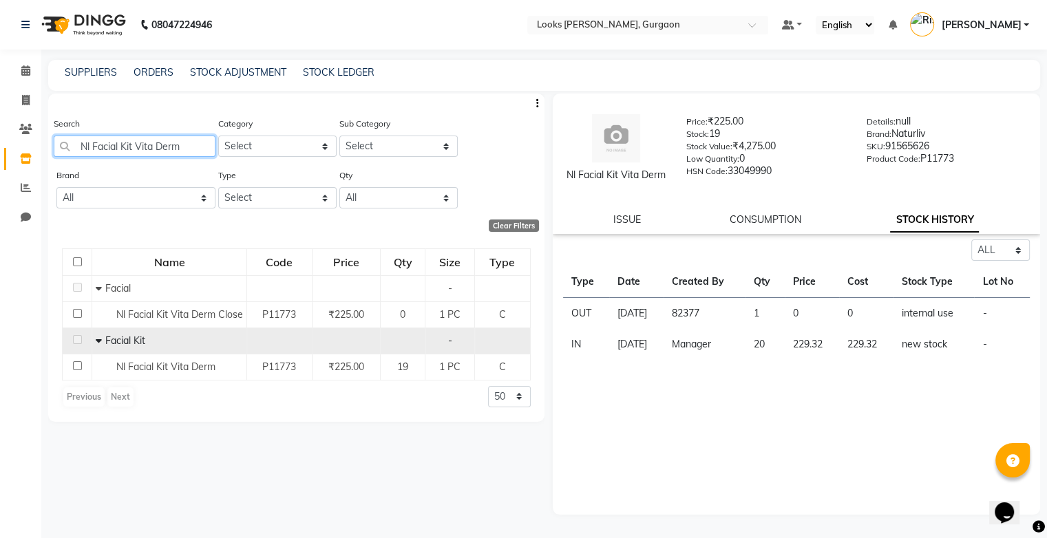
click at [190, 144] on input "Nl Facial Kit Vita Derm" at bounding box center [135, 146] width 162 height 21
type input "N"
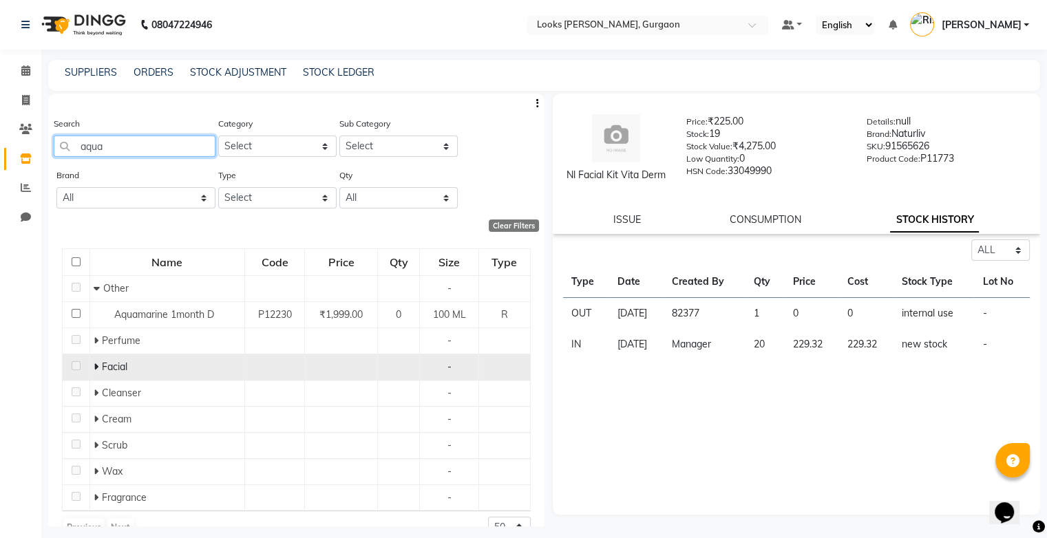
type input "aqua"
click at [97, 367] on span at bounding box center [98, 367] width 8 height 12
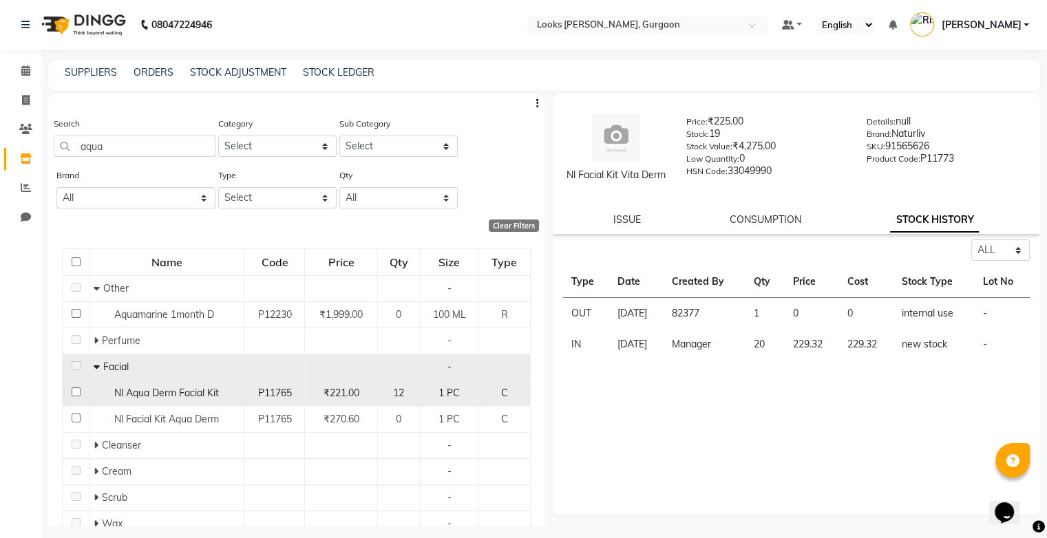
click at [165, 387] on div "Nl Aqua Derm Facial Kit" at bounding box center [167, 393] width 147 height 14
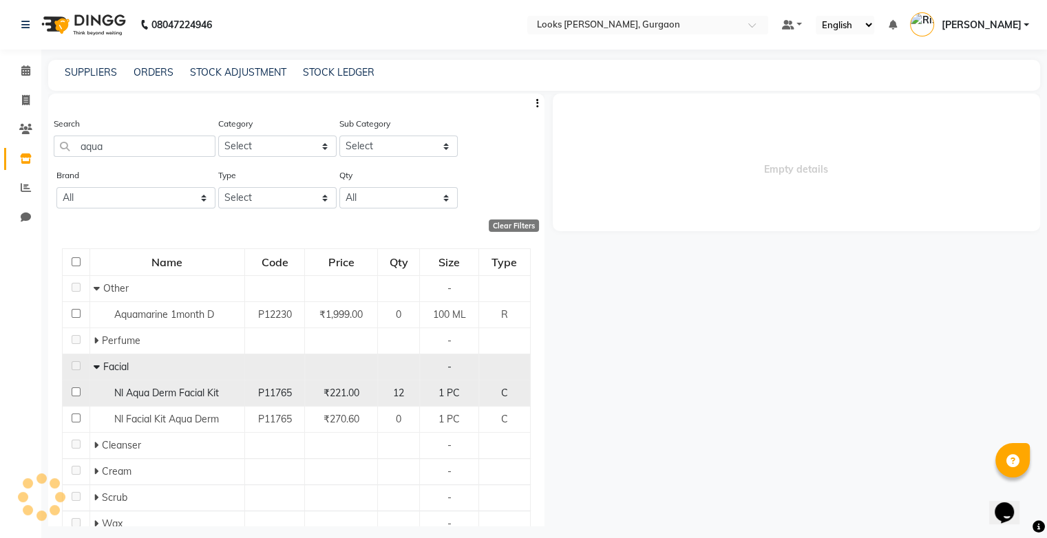
select select "all"
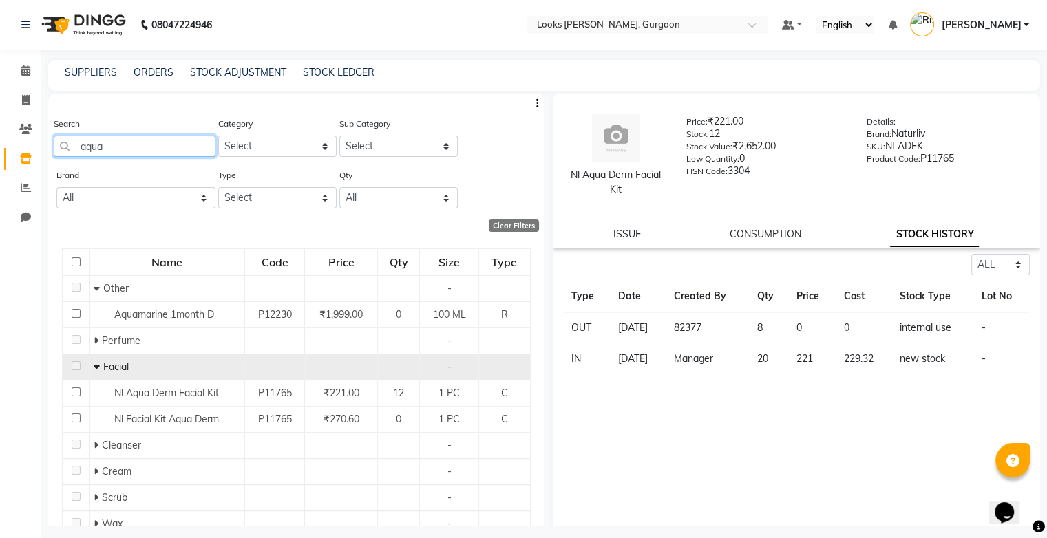
click at [165, 145] on input "aqua" at bounding box center [135, 146] width 162 height 21
type input "a"
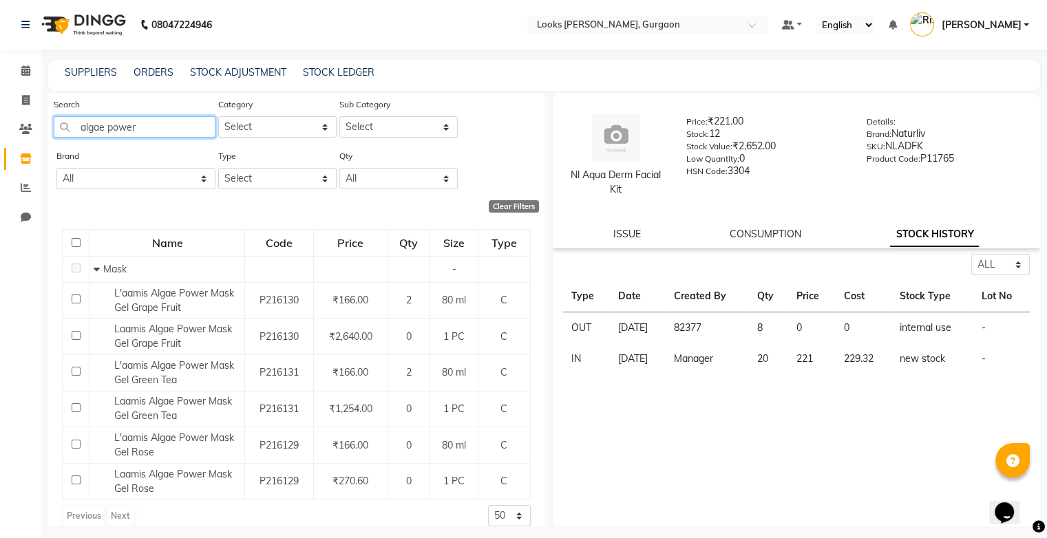
scroll to position [19, 0]
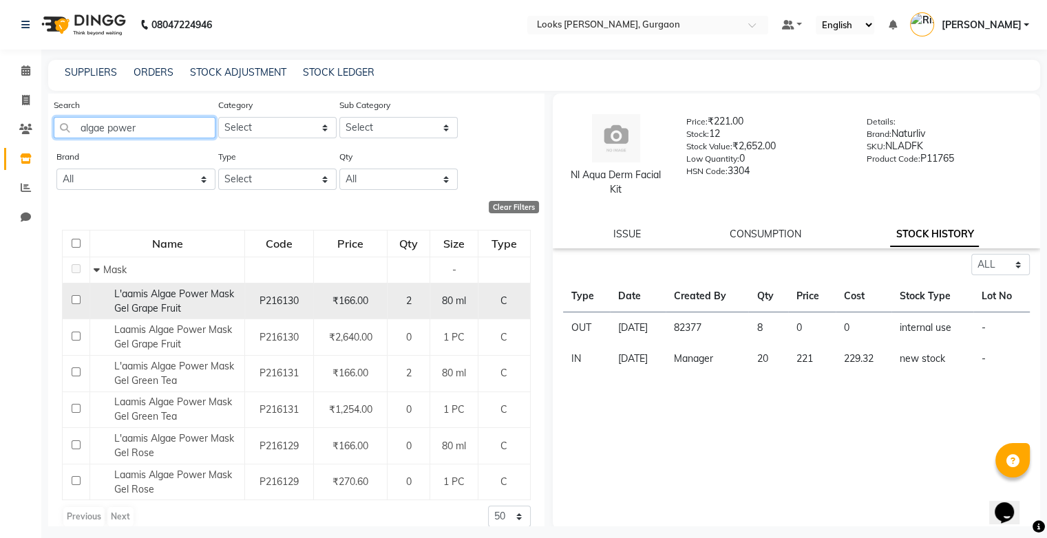
type input "algae power"
click at [202, 308] on div "L'aamis Algae Power Mask Gel Grape Fruit" at bounding box center [167, 301] width 147 height 29
select select "all"
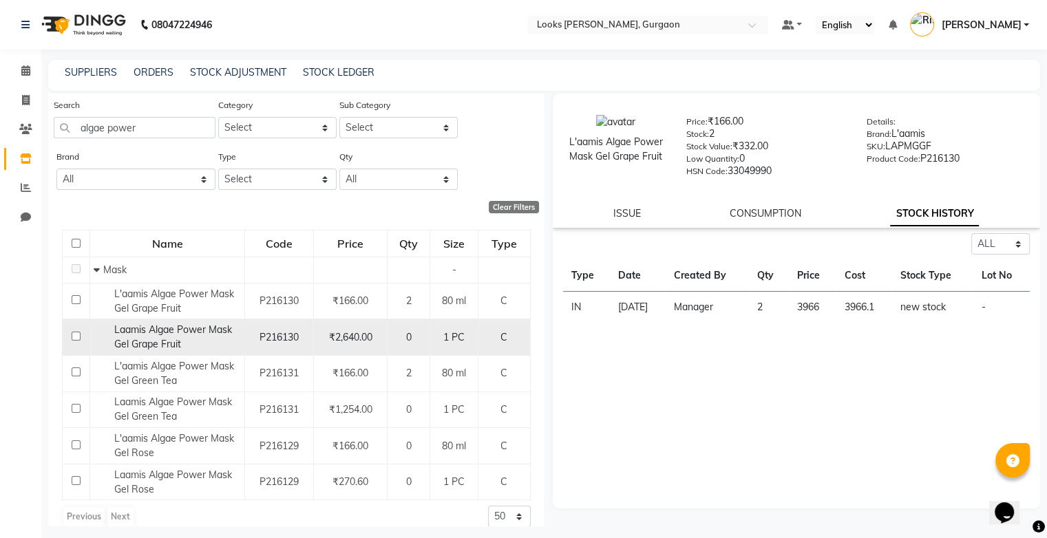
click at [180, 336] on span "Laamis Algae Power Mask Gel Grape Fruit" at bounding box center [173, 337] width 118 height 27
select select "all"
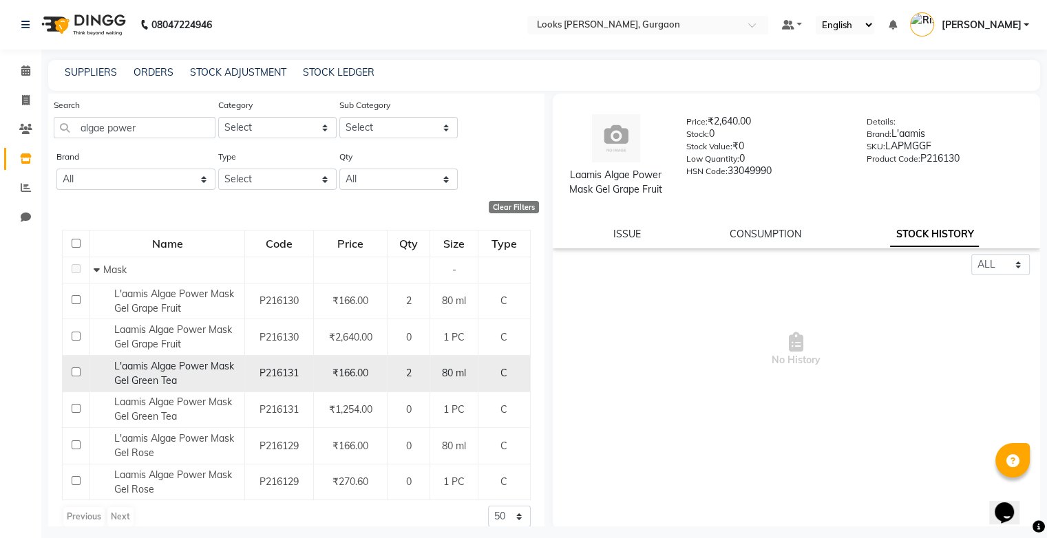
click at [179, 366] on span "L'aamis Algae Power Mask Gel Green Tea" at bounding box center [174, 373] width 120 height 27
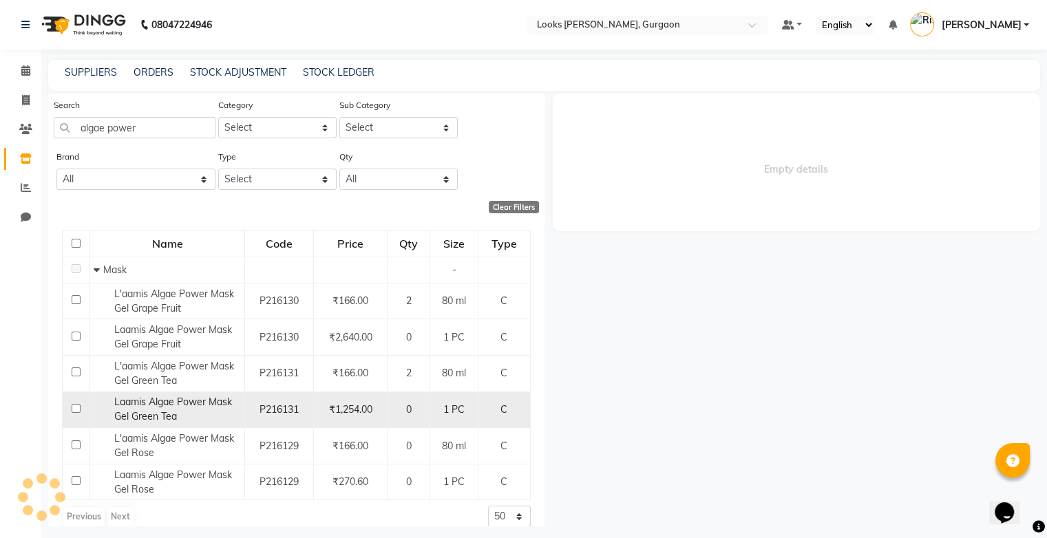
click at [182, 406] on span "Laamis Algae Power Mask Gel Green Tea" at bounding box center [173, 409] width 118 height 27
select select "all"
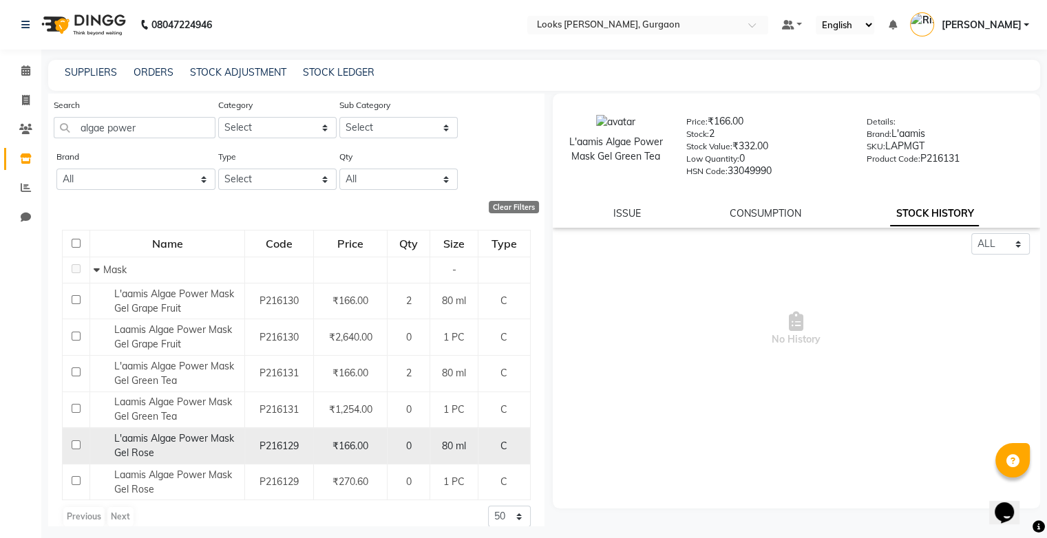
click at [189, 448] on div "L'aamis Algae Power Mask Gel Rose" at bounding box center [167, 446] width 147 height 29
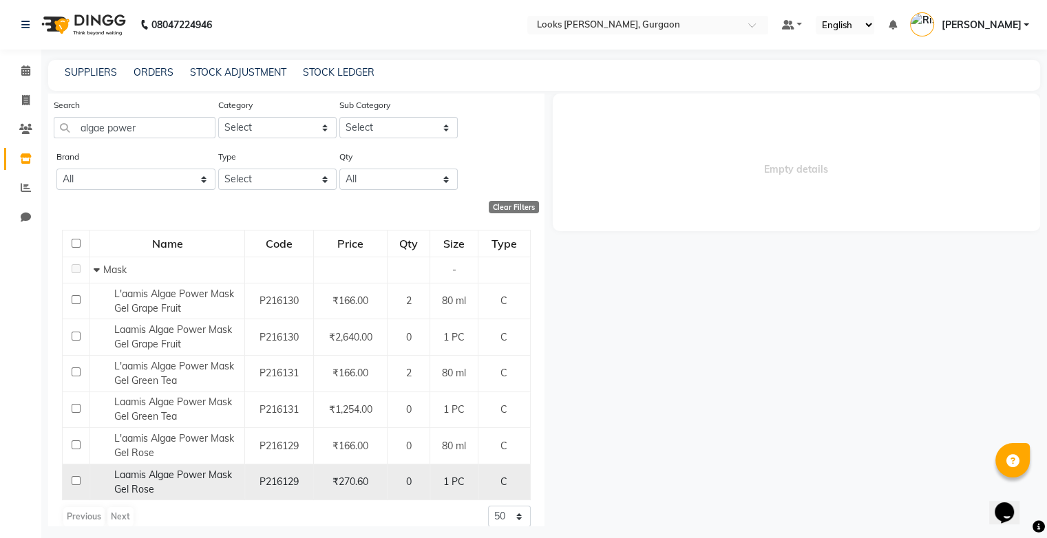
select select "all"
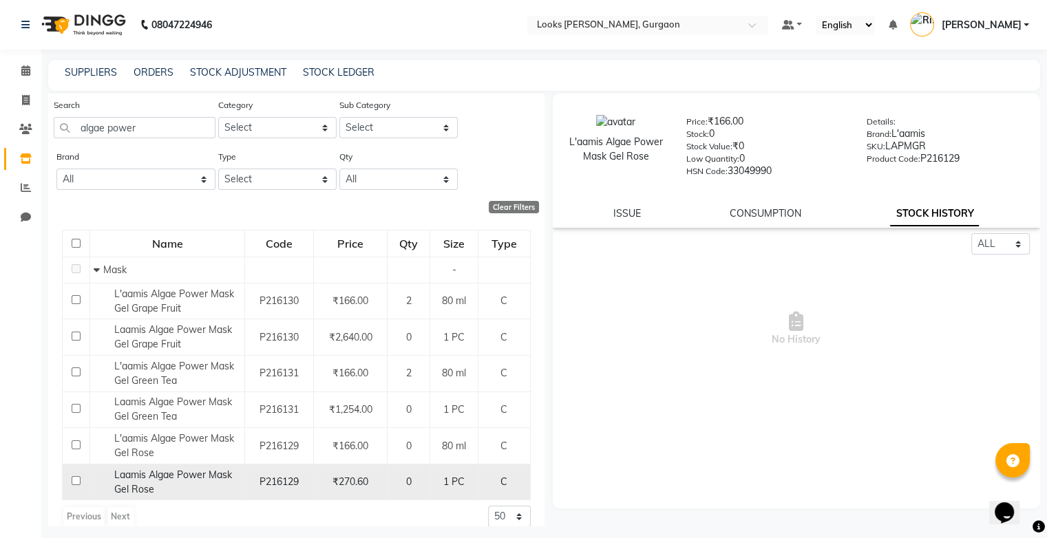
click at [196, 488] on div "Laamis Algae Power Mask Gel Rose" at bounding box center [167, 482] width 147 height 29
select select "all"
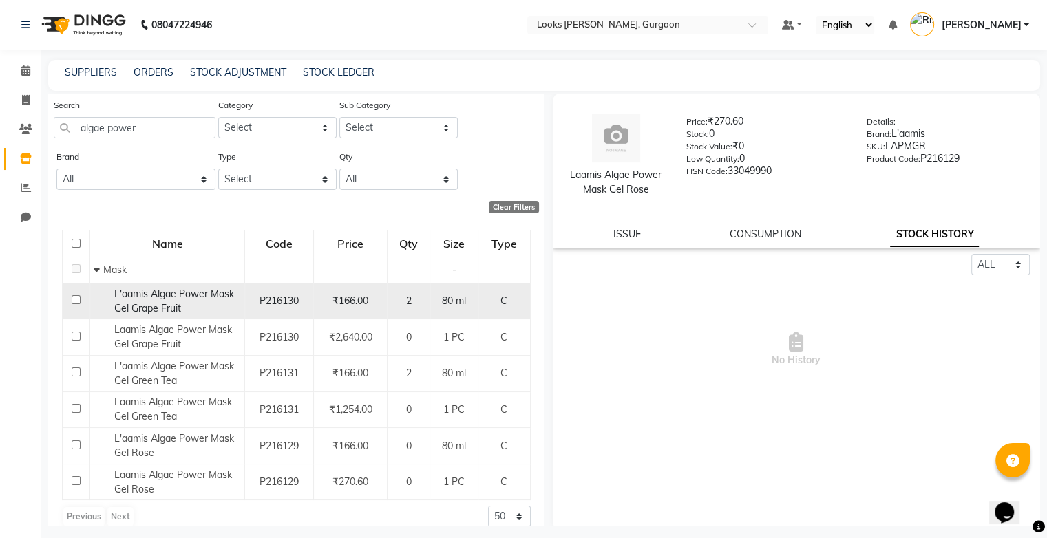
click at [191, 302] on div "L'aamis Algae Power Mask Gel Grape Fruit" at bounding box center [167, 301] width 147 height 29
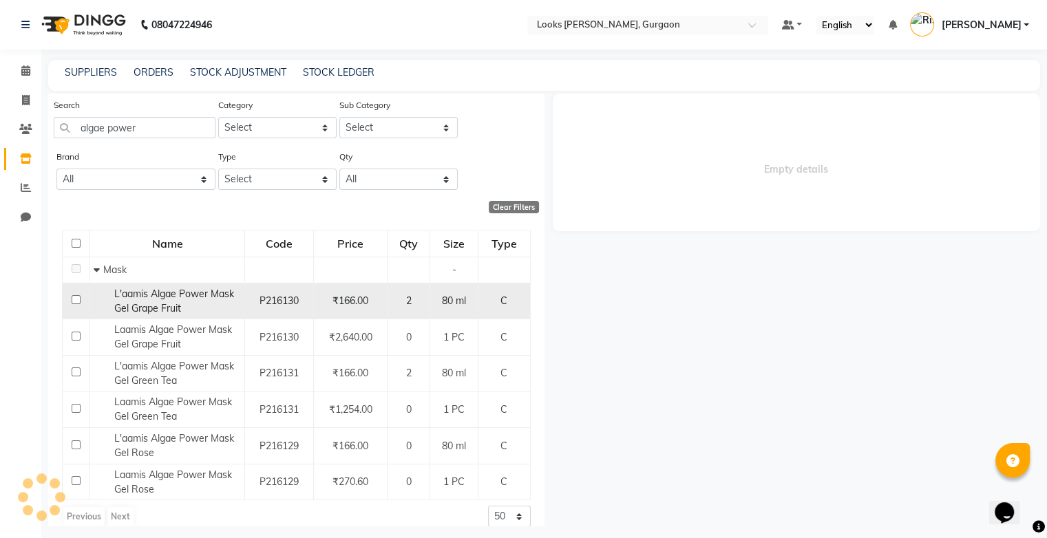
select select "all"
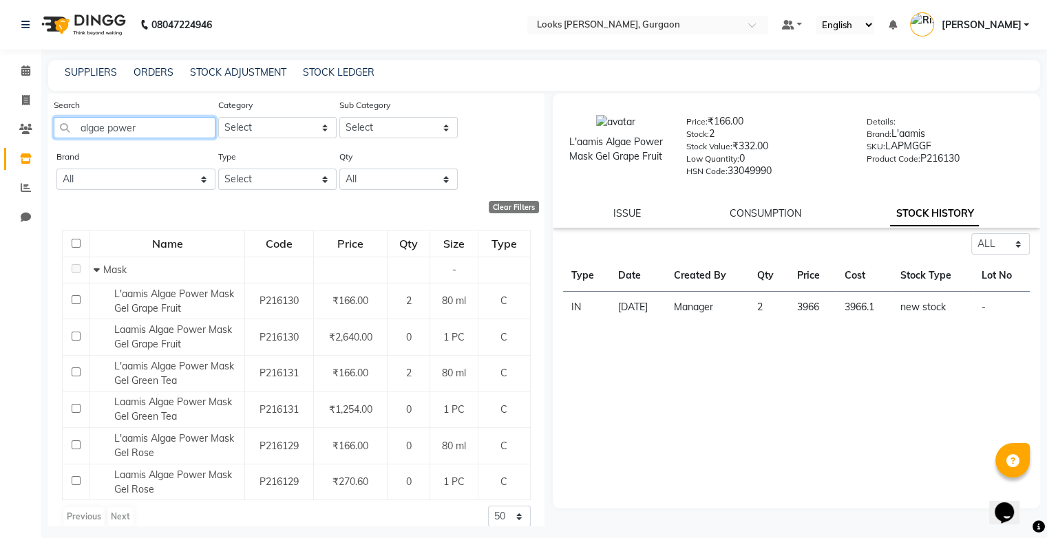
click at [149, 129] on input "algae power" at bounding box center [135, 127] width 162 height 21
type input "a"
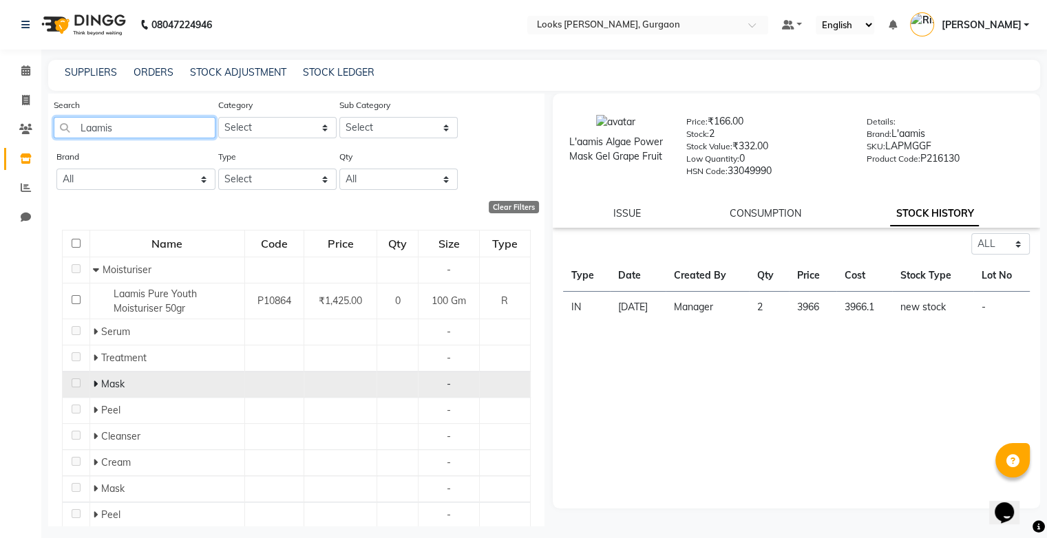
type input "Laamis"
click at [103, 385] on span "Mask" at bounding box center [112, 384] width 23 height 12
click at [96, 384] on icon at bounding box center [95, 384] width 5 height 10
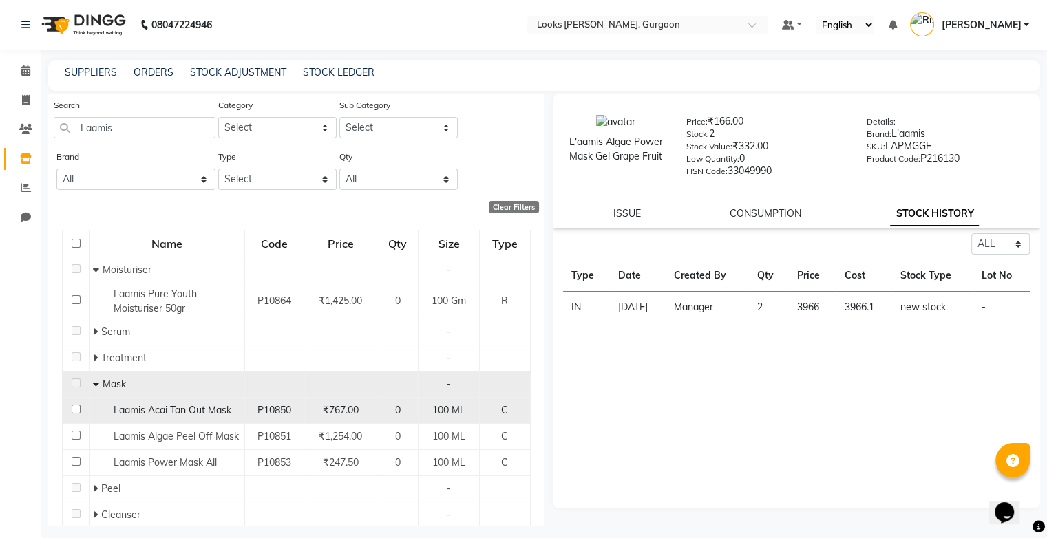
click at [218, 415] on span "Laamis Acai Tan Out Mask" at bounding box center [173, 410] width 118 height 12
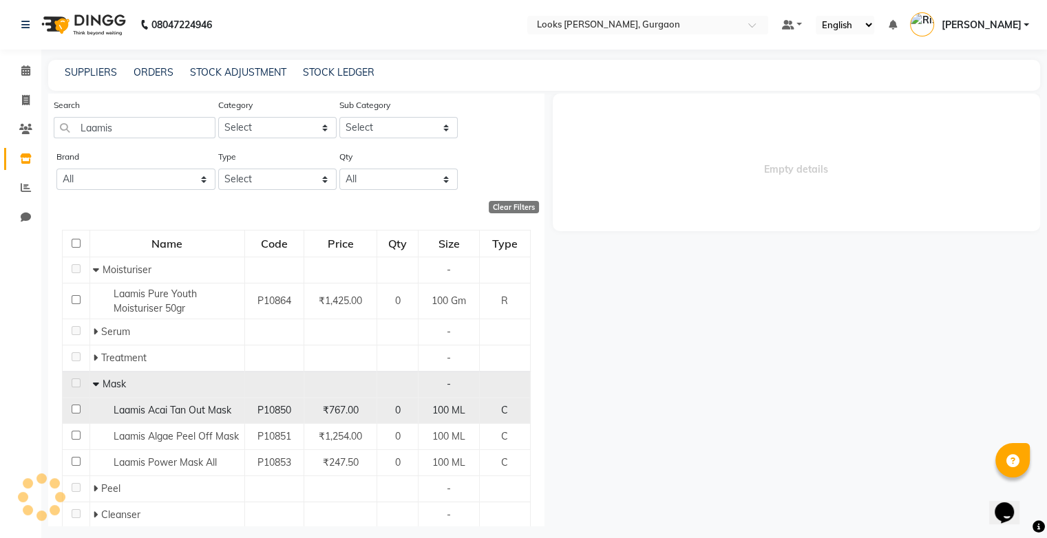
select select "all"
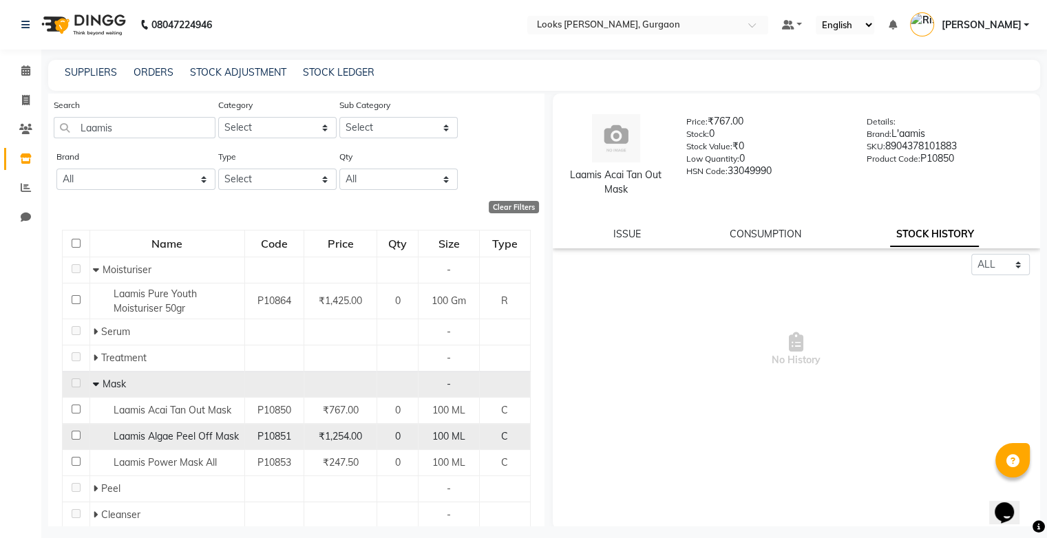
click at [213, 439] on span "Laamis Algae Peel Off Mask" at bounding box center [176, 436] width 125 height 12
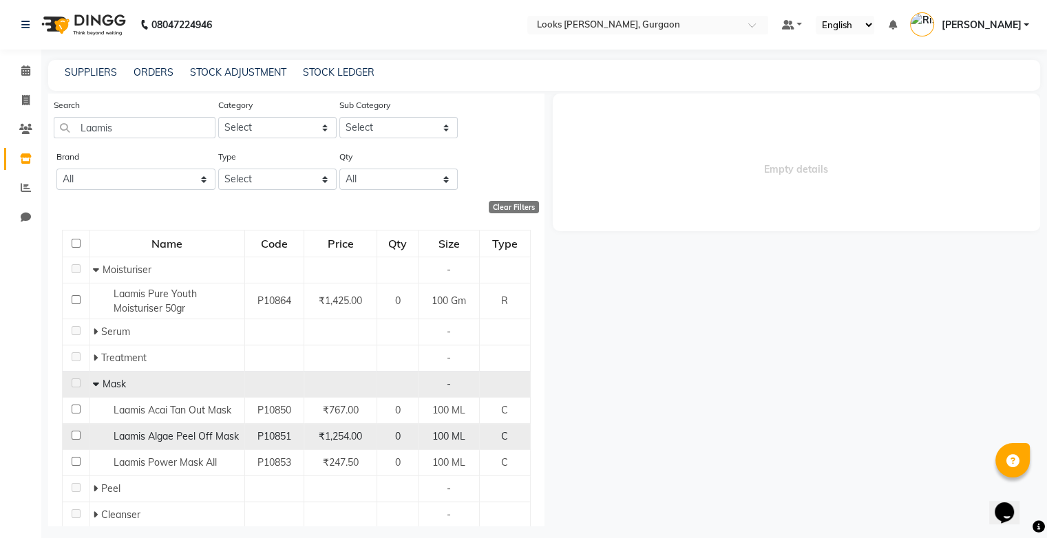
select select "all"
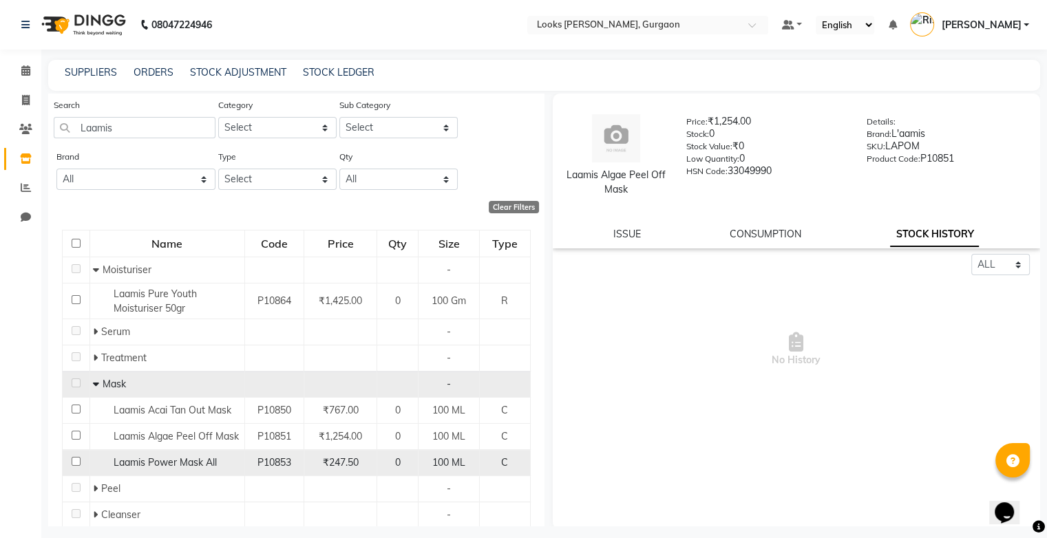
click at [207, 464] on span "Laamis Power Mask All" at bounding box center [165, 462] width 103 height 12
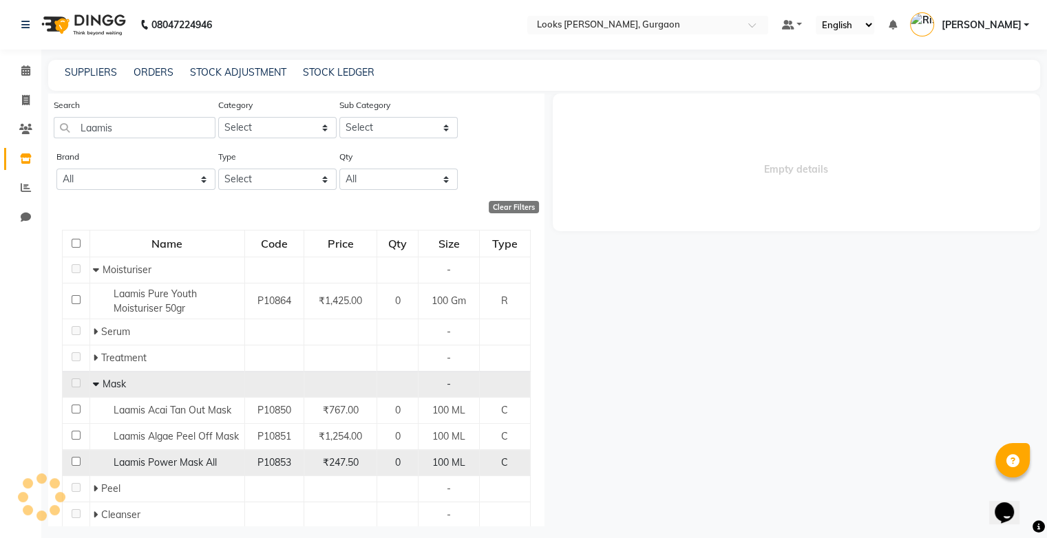
select select "all"
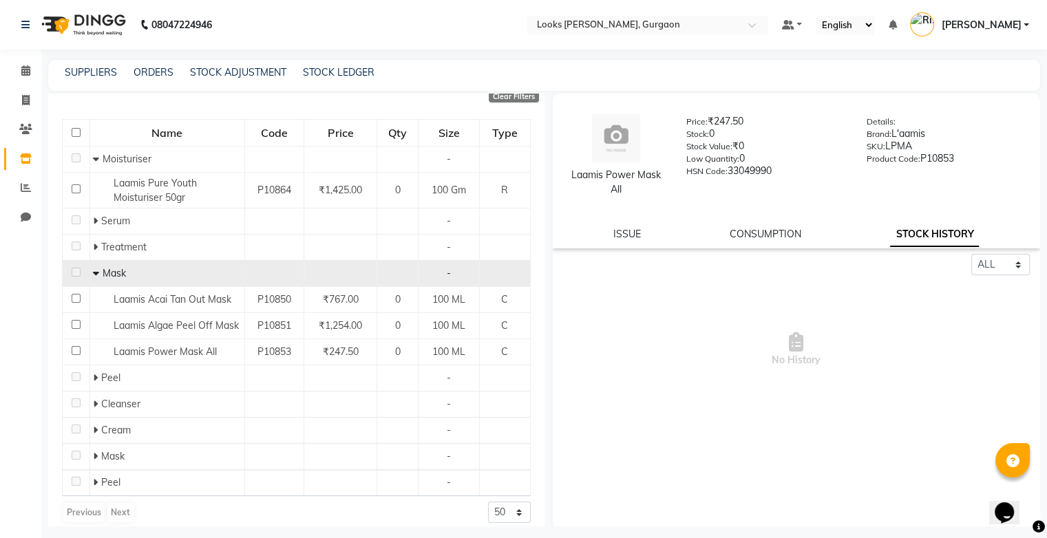
scroll to position [136, 0]
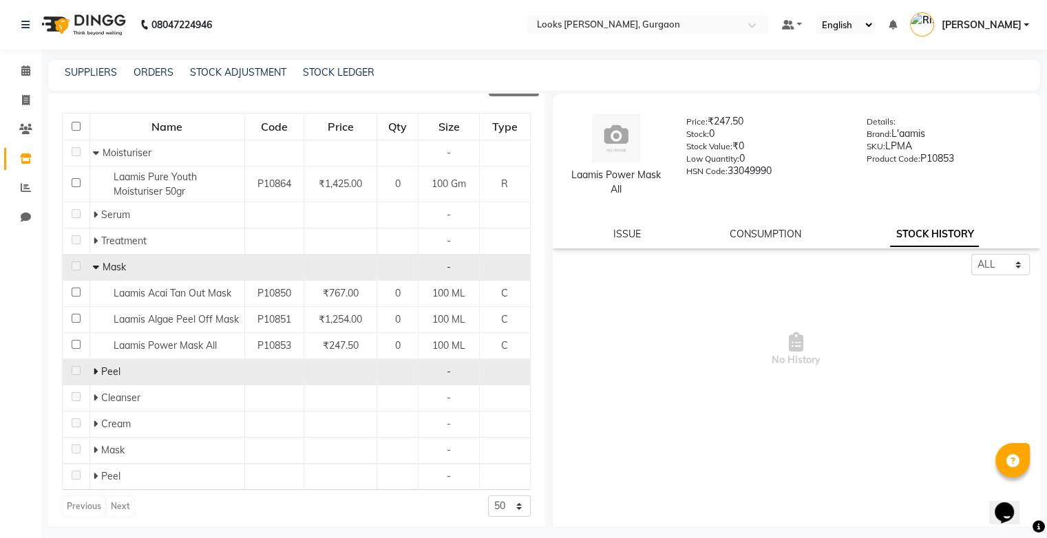
click at [94, 372] on icon at bounding box center [95, 372] width 5 height 10
click at [94, 372] on icon at bounding box center [96, 372] width 6 height 10
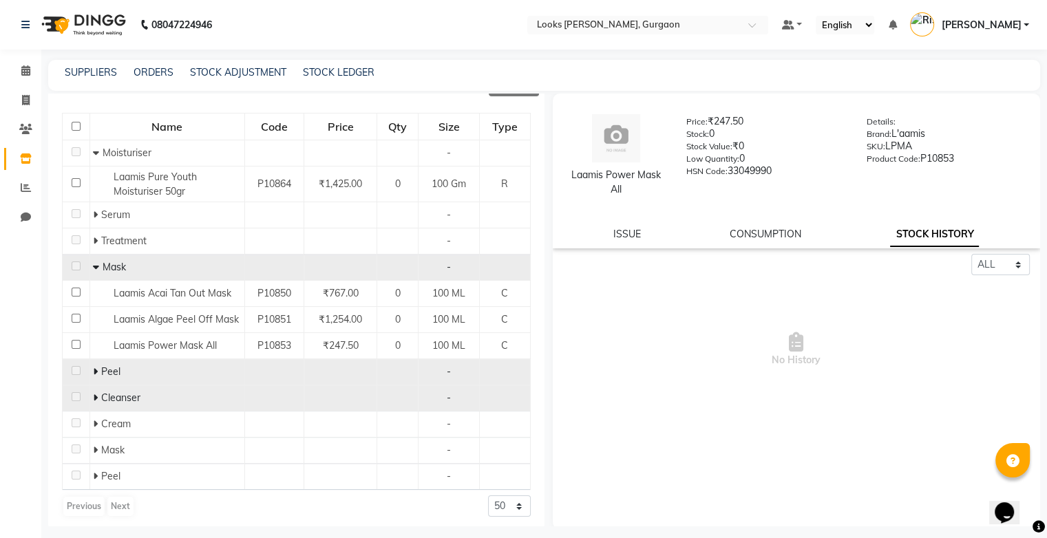
click at [99, 398] on span at bounding box center [97, 398] width 8 height 12
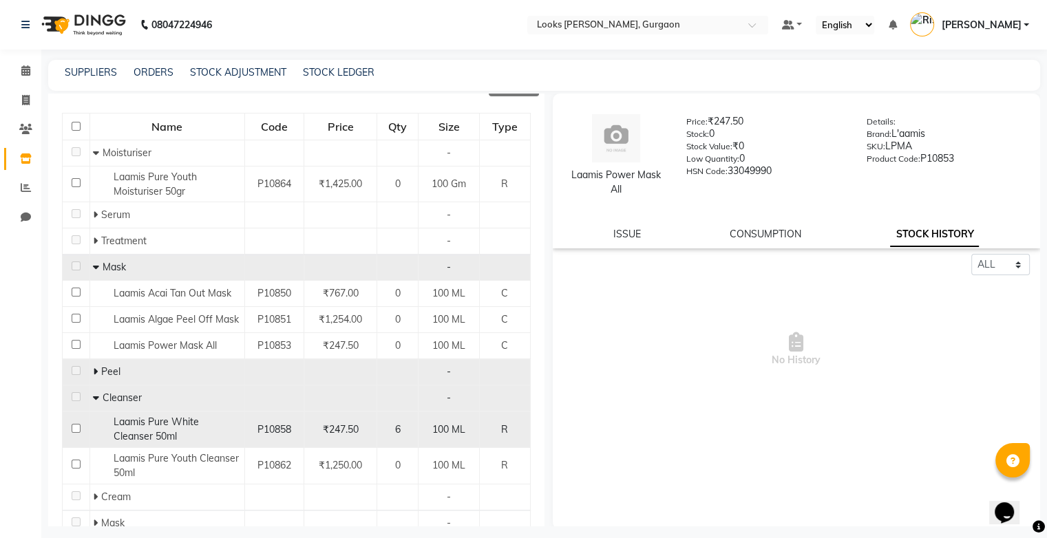
click at [161, 442] on div "Laamis Pure White Cleanser 50ml" at bounding box center [166, 429] width 147 height 29
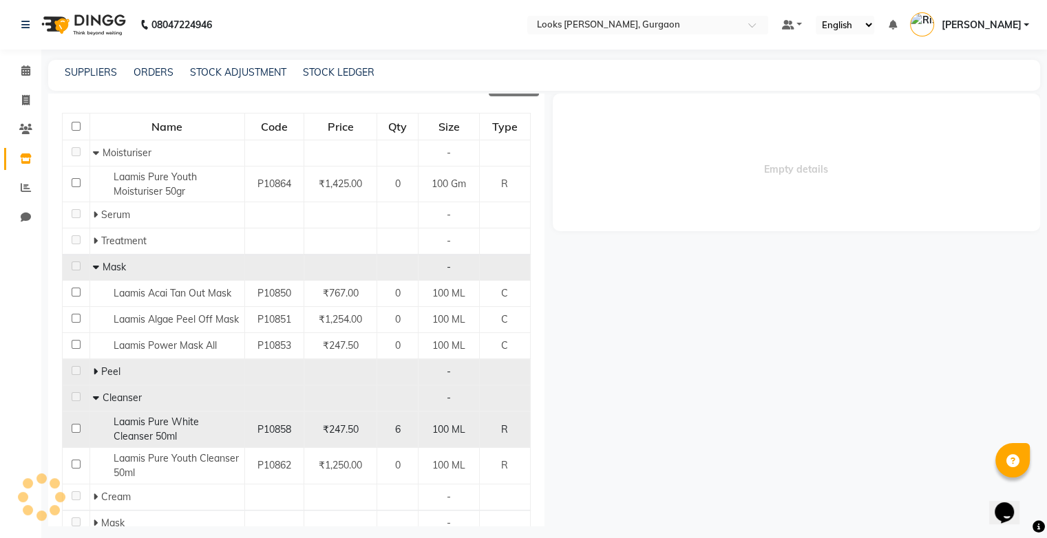
select select "all"
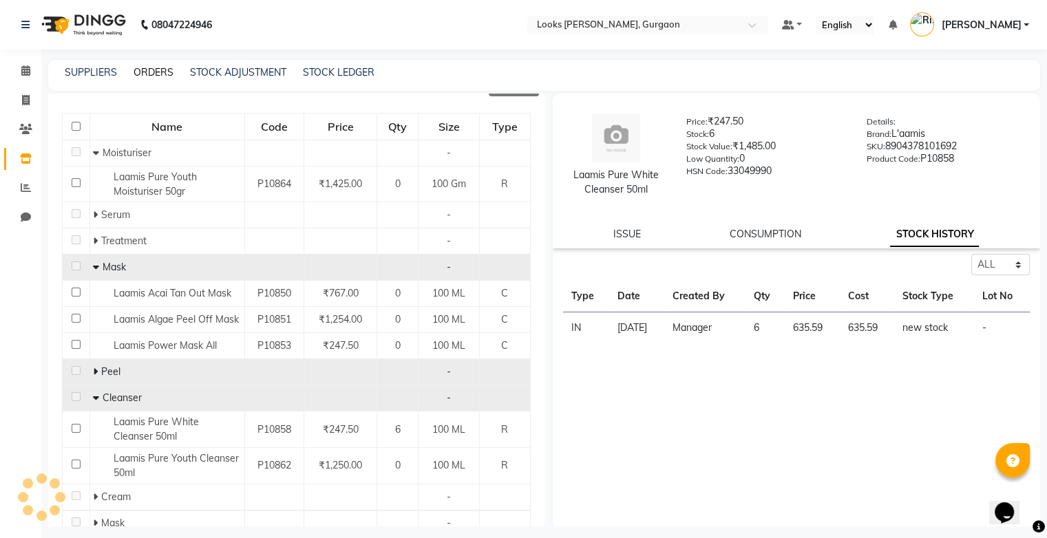
click at [149, 71] on link "ORDERS" at bounding box center [154, 72] width 40 height 12
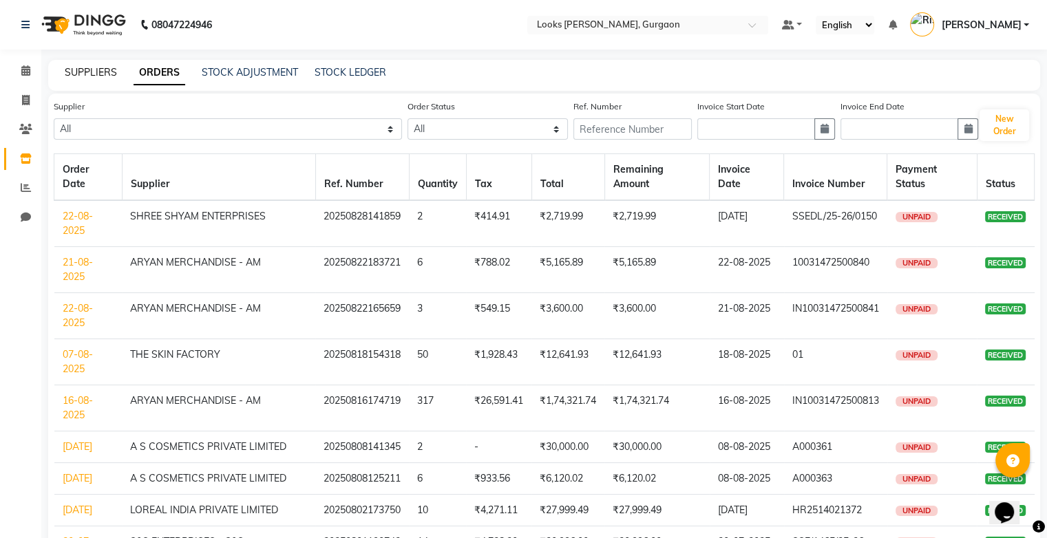
click at [91, 67] on link "SUPPLIERS" at bounding box center [91, 72] width 52 height 12
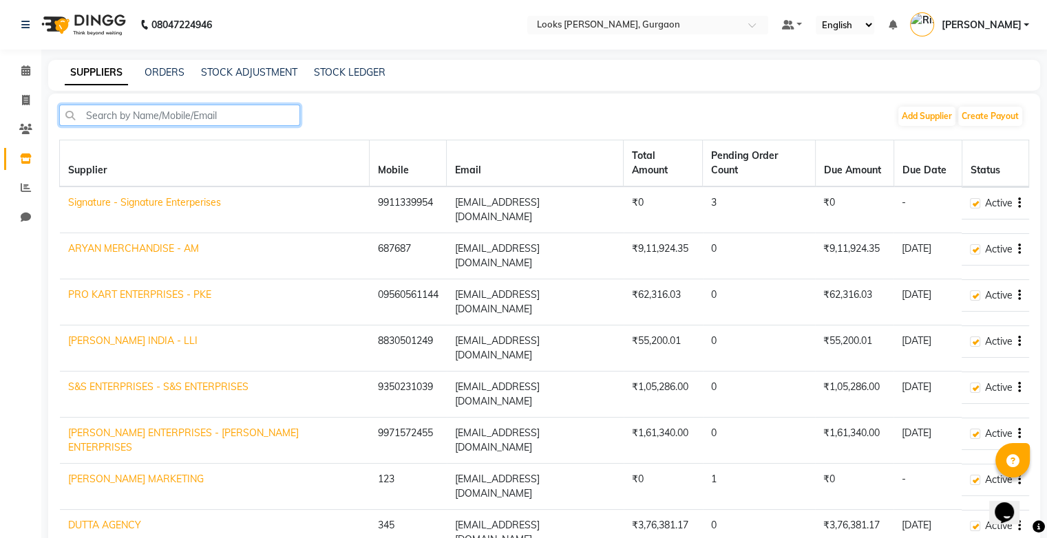
click at [140, 114] on input "text" at bounding box center [179, 115] width 241 height 21
click at [163, 79] on div "ORDERS" at bounding box center [165, 72] width 40 height 14
click at [160, 70] on link "ORDERS" at bounding box center [165, 72] width 40 height 12
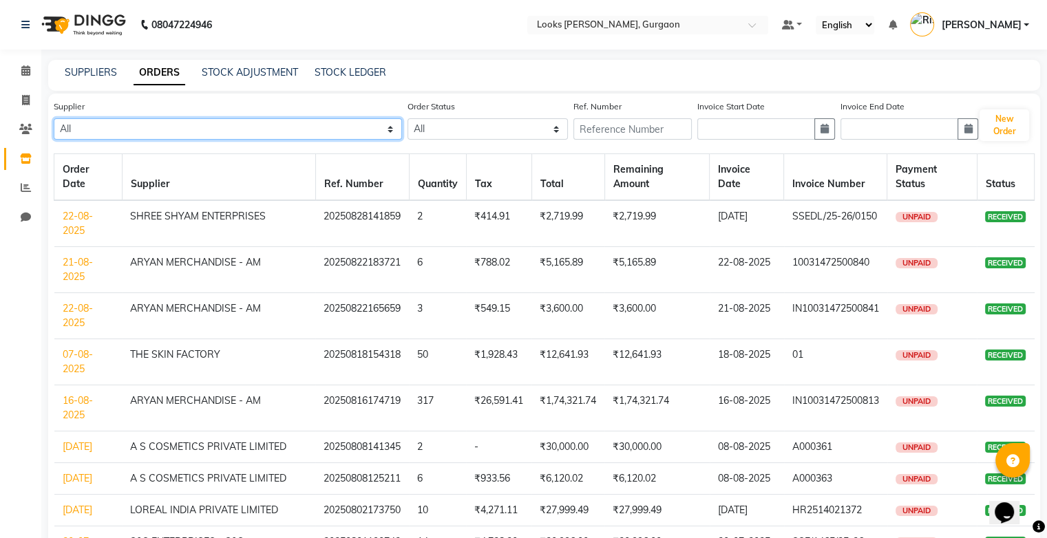
click at [164, 125] on select "All Signature - Signature Enterperises ARYAN MERCHANDISE - AM PRO KART ENTERPRI…" at bounding box center [228, 128] width 348 height 21
select select "5158"
click at [54, 119] on select "All Signature - Signature Enterperises ARYAN MERCHANDISE - AM PRO KART ENTERPRI…" at bounding box center [228, 128] width 348 height 21
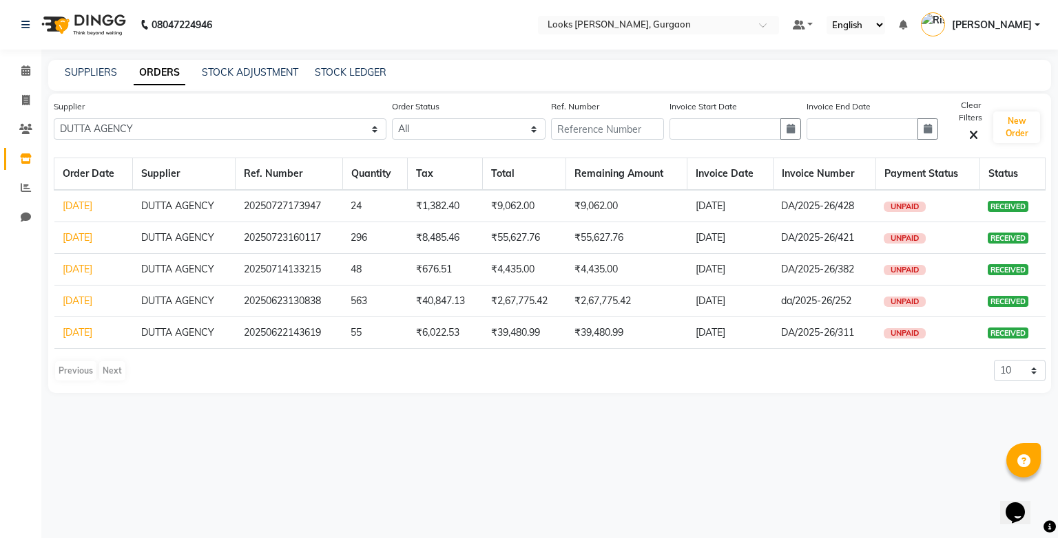
click at [92, 328] on link "[DATE]" at bounding box center [78, 332] width 30 height 12
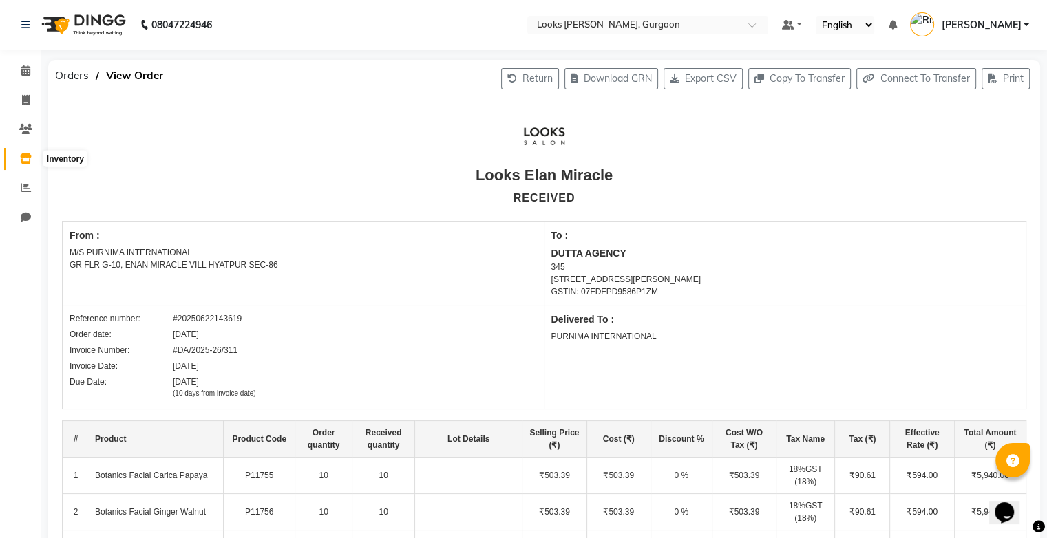
click at [30, 156] on icon at bounding box center [26, 159] width 12 height 10
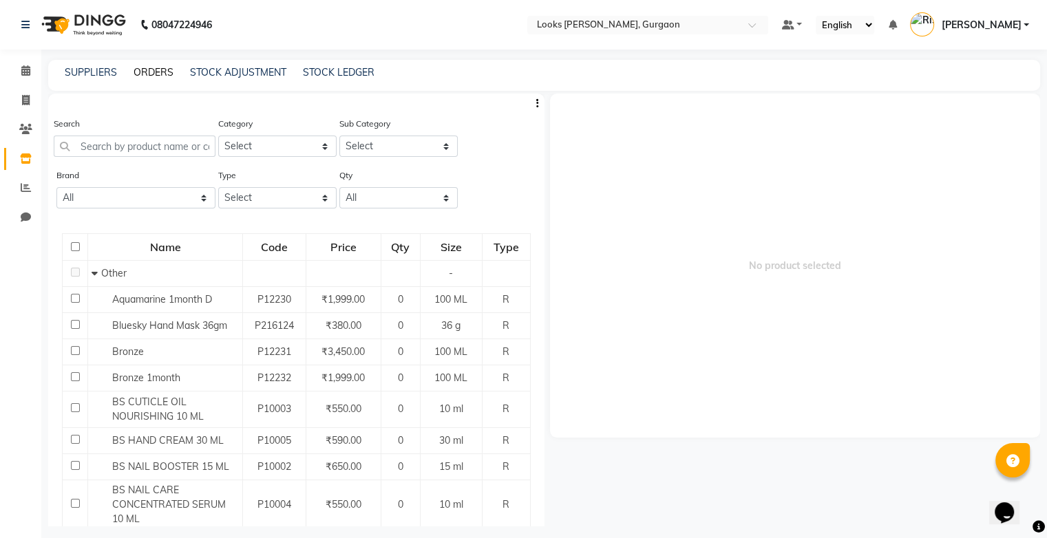
click at [154, 72] on link "ORDERS" at bounding box center [154, 72] width 40 height 12
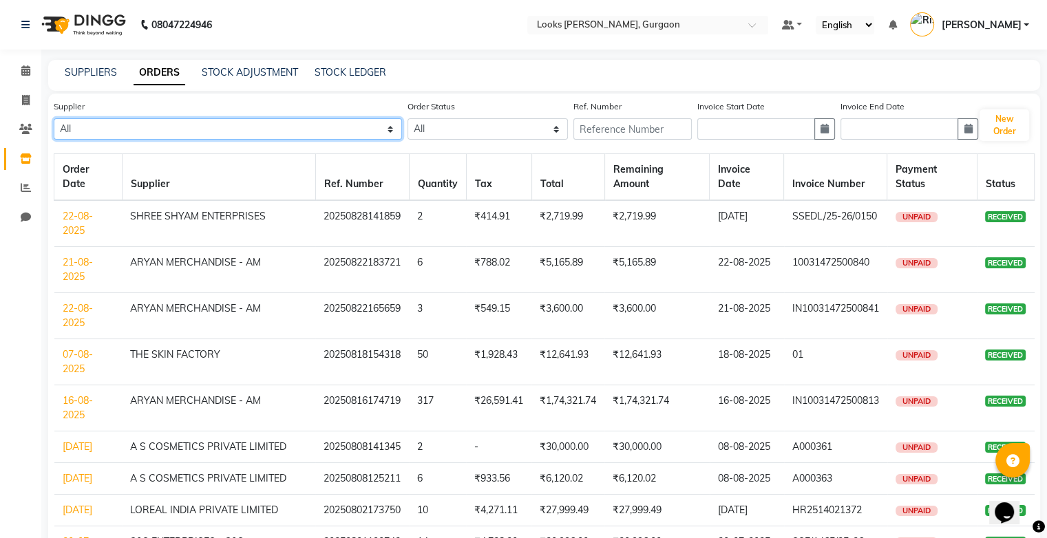
click at [165, 135] on select "All Signature - Signature Enterperises ARYAN MERCHANDISE - AM PRO KART ENTERPRI…" at bounding box center [228, 128] width 348 height 21
select select "5158"
click at [54, 119] on select "All Signature - Signature Enterperises ARYAN MERCHANDISE - AM PRO KART ENTERPRI…" at bounding box center [228, 128] width 348 height 21
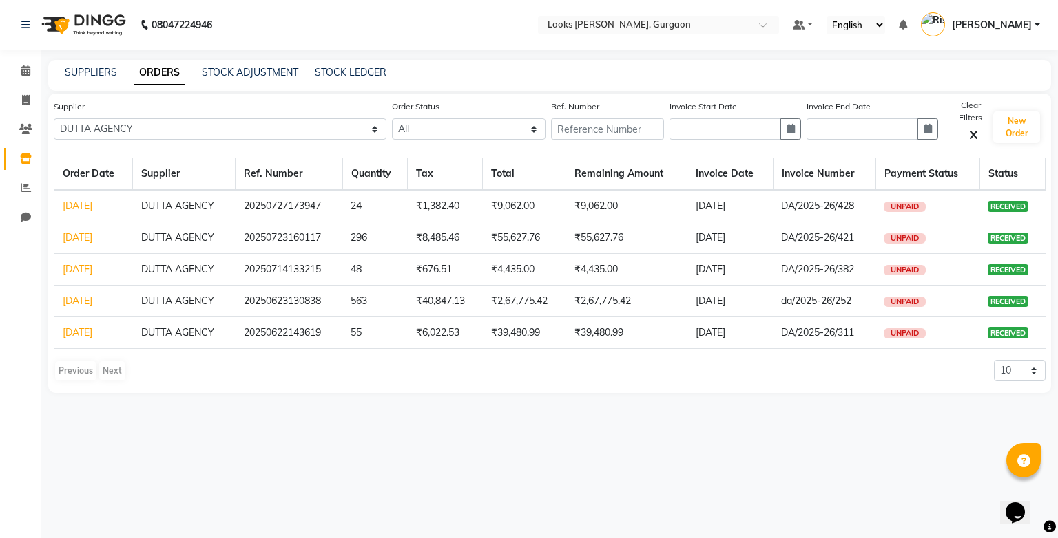
click at [92, 267] on link "[DATE]" at bounding box center [78, 269] width 30 height 12
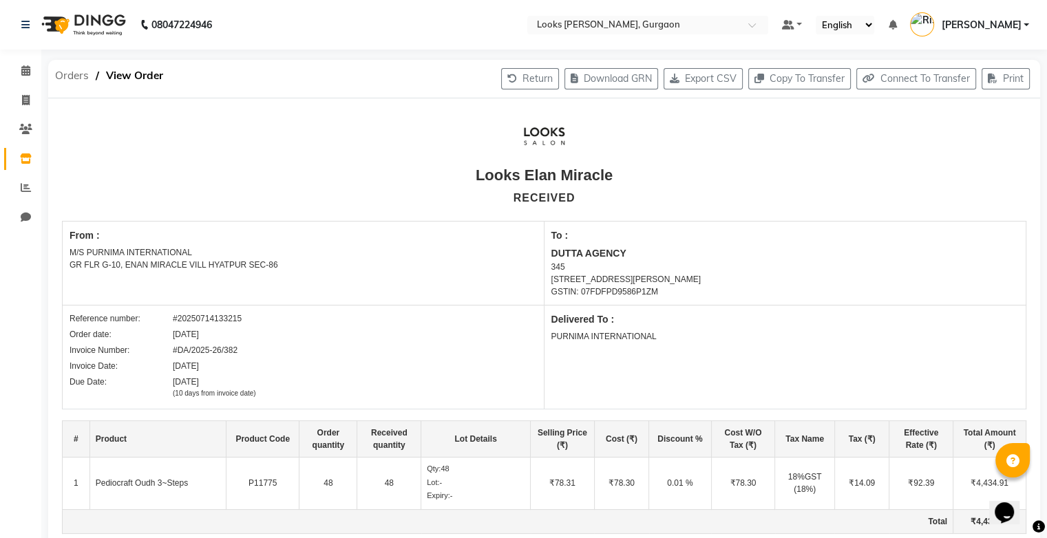
click at [78, 73] on span "Orders" at bounding box center [72, 75] width 48 height 25
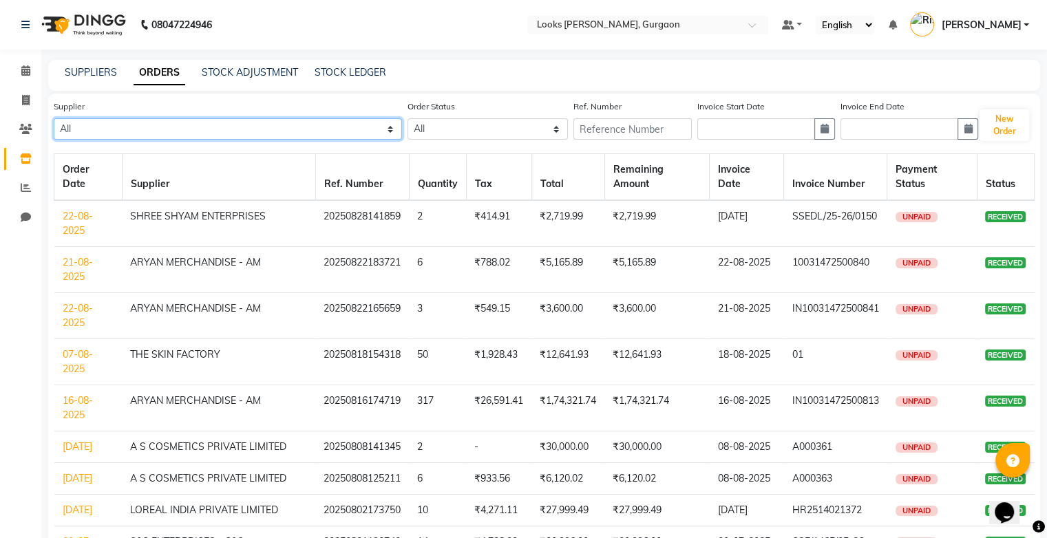
click at [189, 128] on select "All Signature - Signature Enterperises ARYAN MERCHANDISE - AM PRO KART ENTERPRI…" at bounding box center [228, 128] width 348 height 21
select select "5158"
click at [54, 119] on select "All Signature - Signature Enterperises ARYAN MERCHANDISE - AM PRO KART ENTERPRI…" at bounding box center [228, 128] width 348 height 21
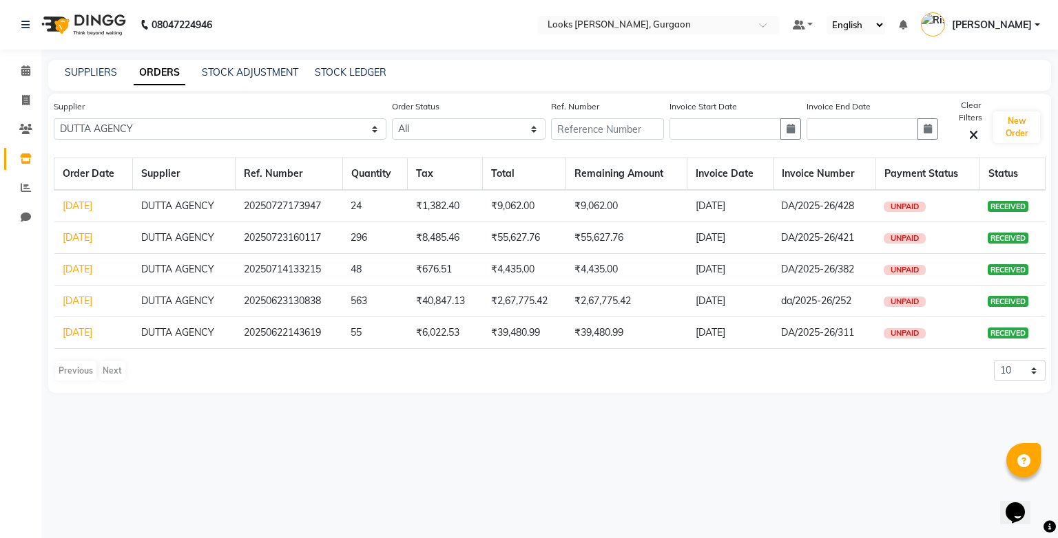
click at [92, 235] on link "[DATE]" at bounding box center [78, 237] width 30 height 12
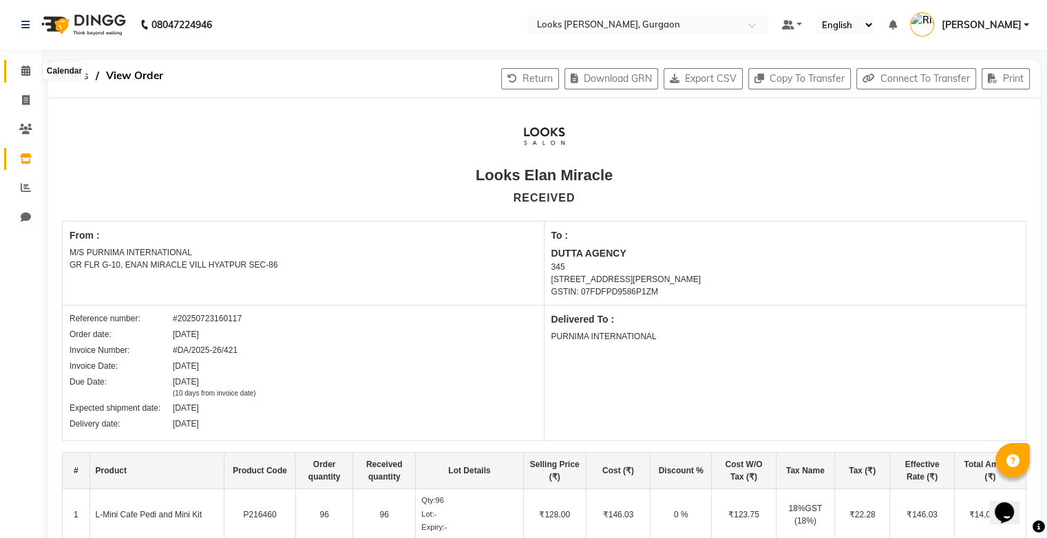
click at [31, 76] on span at bounding box center [26, 71] width 24 height 16
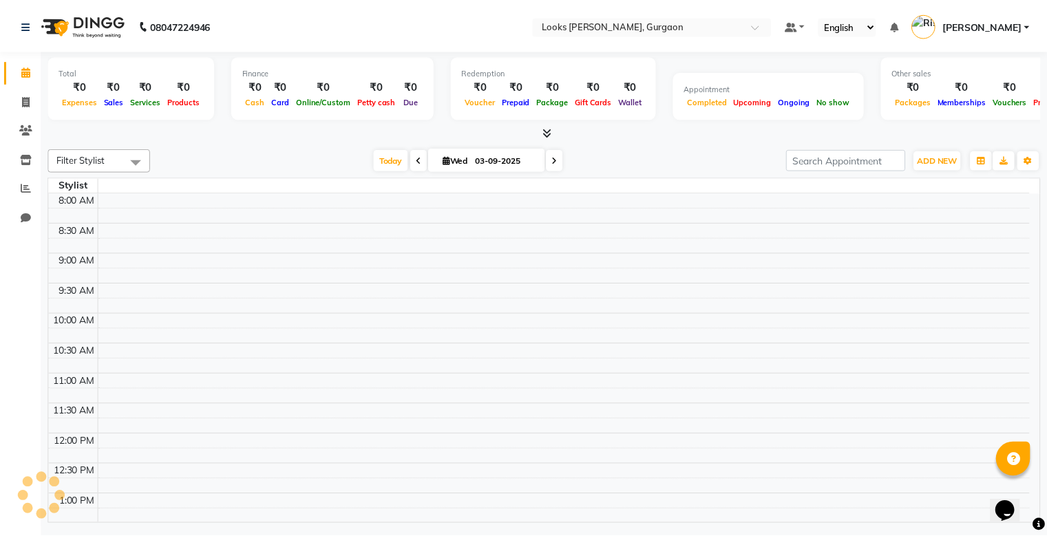
scroll to position [421, 0]
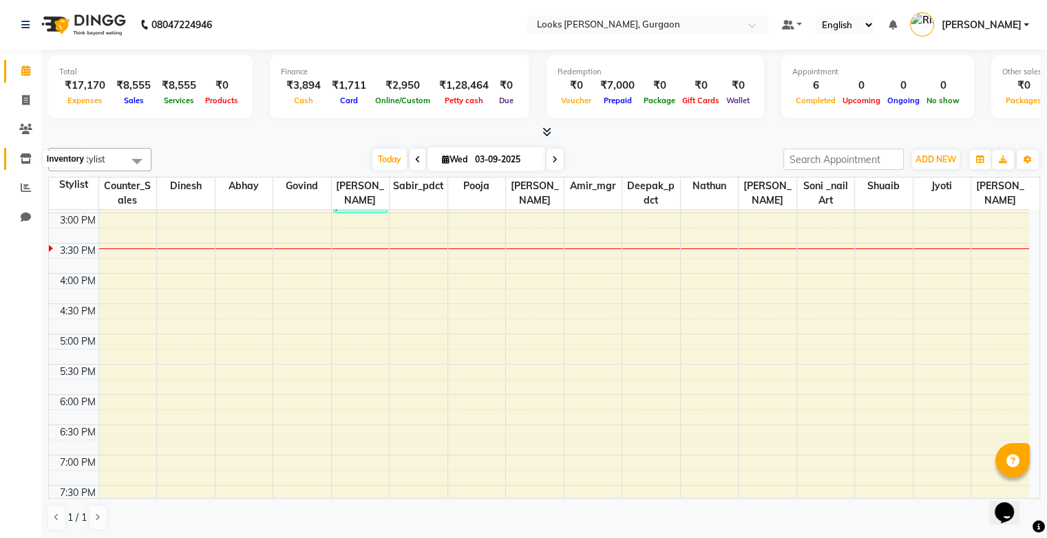
click at [27, 166] on span at bounding box center [26, 159] width 24 height 16
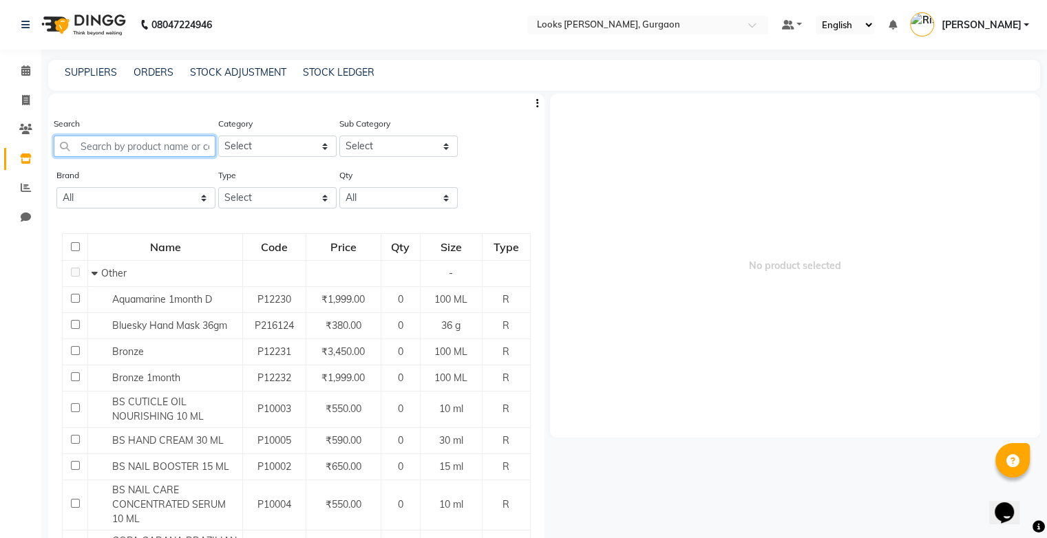
click at [137, 148] on input "text" at bounding box center [135, 146] width 162 height 21
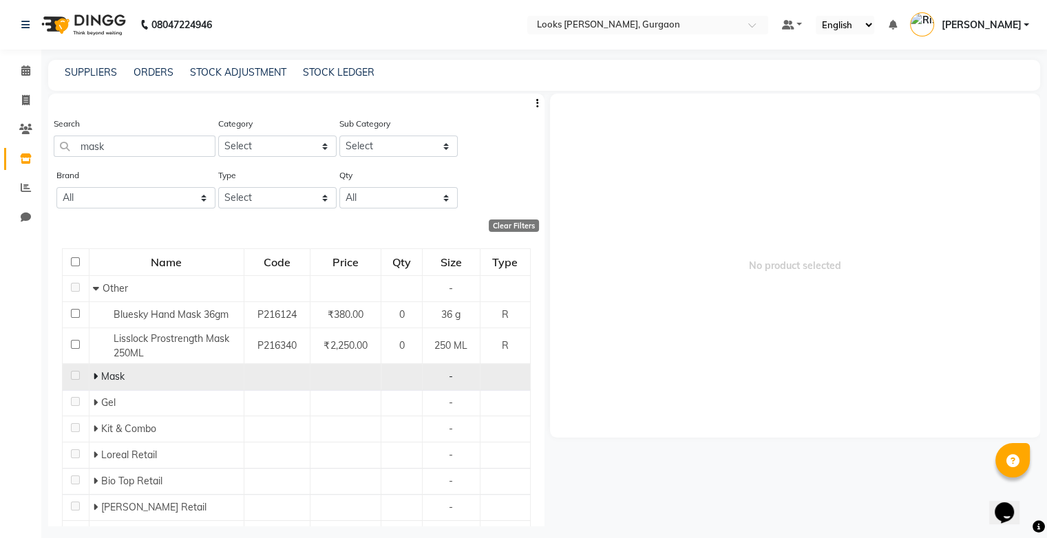
click at [110, 380] on span "Mask" at bounding box center [112, 376] width 23 height 12
click at [96, 377] on icon at bounding box center [95, 377] width 5 height 10
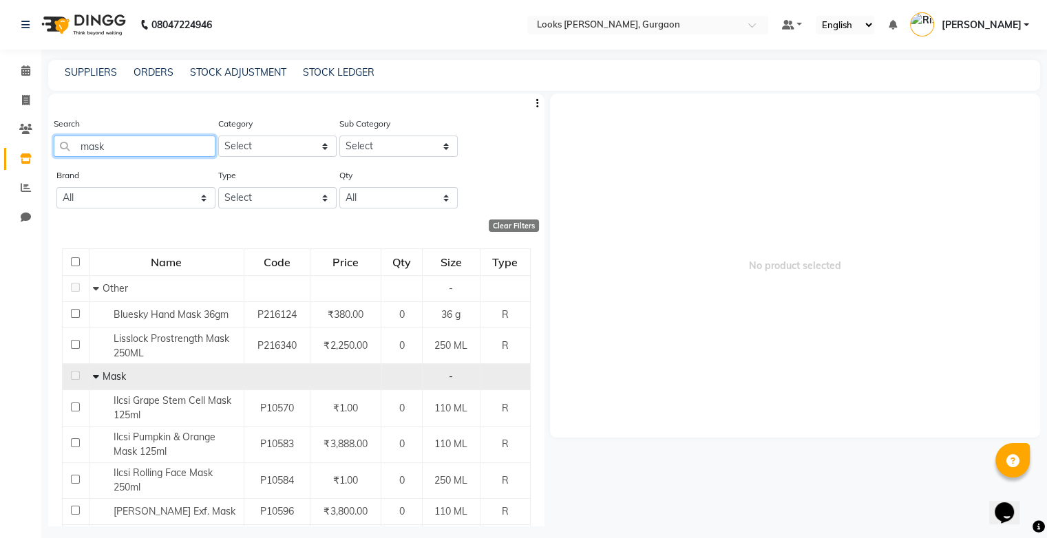
click at [80, 150] on input "mask" at bounding box center [135, 146] width 162 height 21
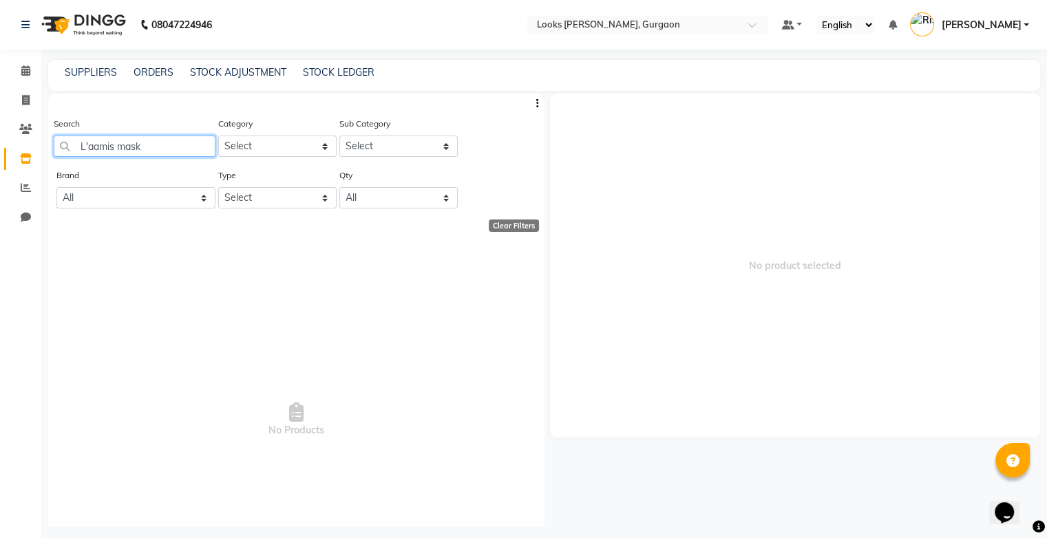
click at [155, 147] on input "L'aamis mask" at bounding box center [135, 146] width 162 height 21
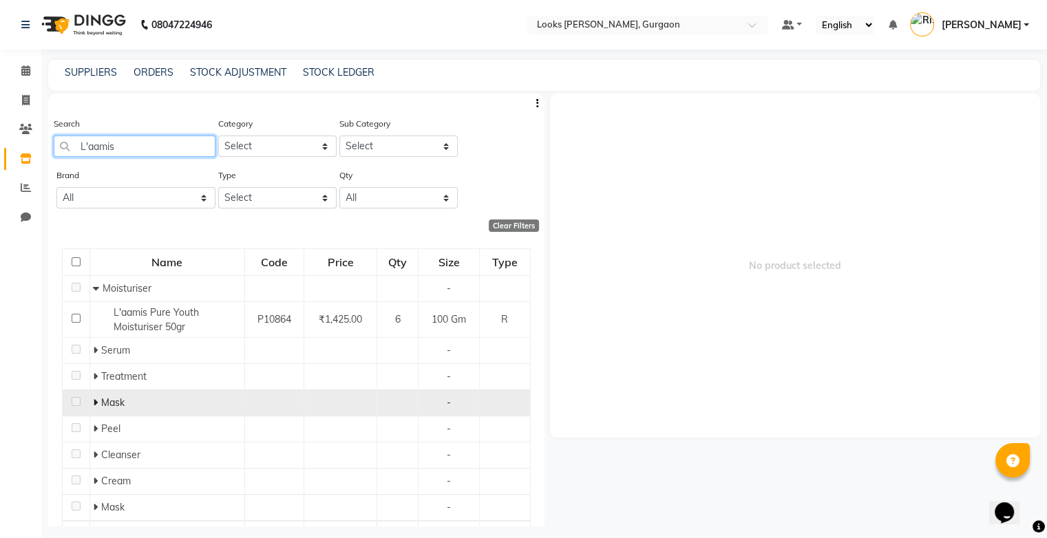
type input "L'aamis"
click at [91, 403] on td "Mask" at bounding box center [167, 403] width 155 height 26
click at [98, 398] on span at bounding box center [97, 403] width 8 height 12
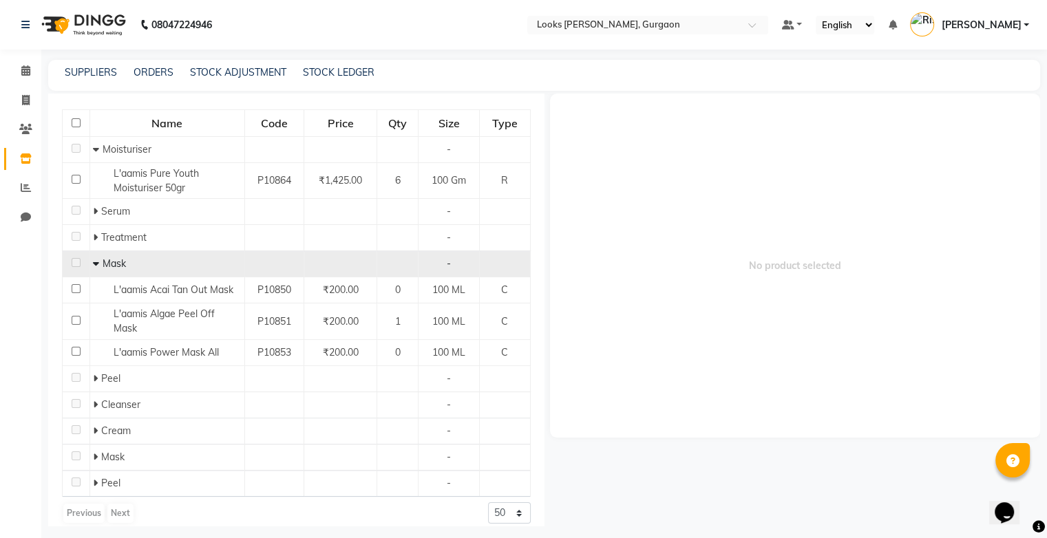
scroll to position [150, 0]
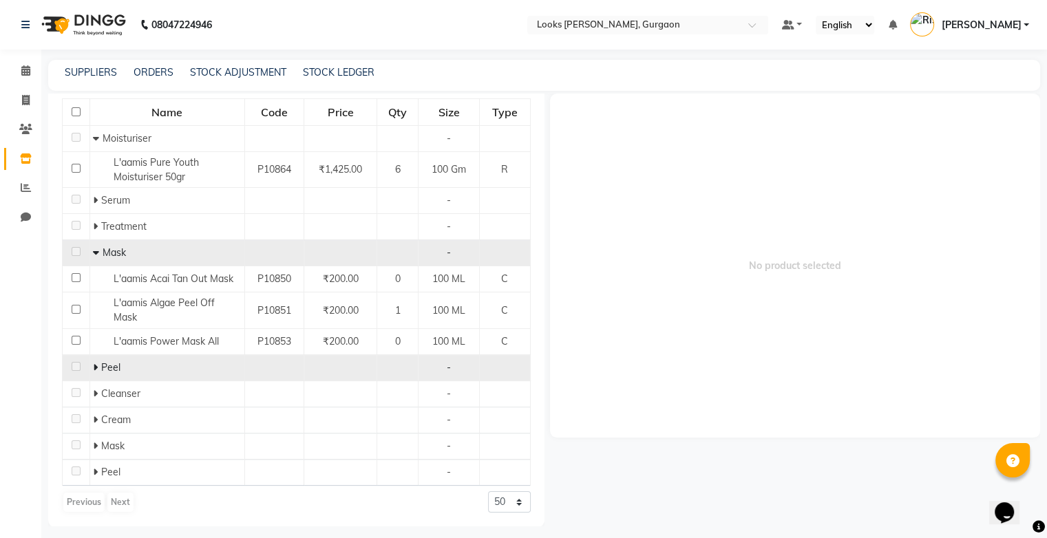
click at [94, 368] on icon at bounding box center [95, 368] width 5 height 10
click at [94, 368] on icon at bounding box center [96, 368] width 6 height 10
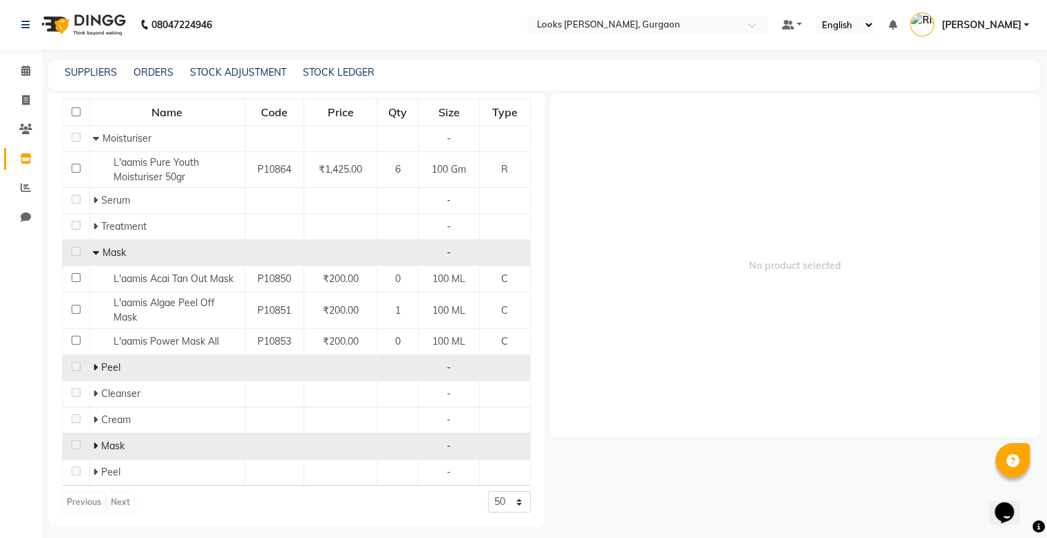
click at [93, 445] on icon at bounding box center [95, 446] width 5 height 10
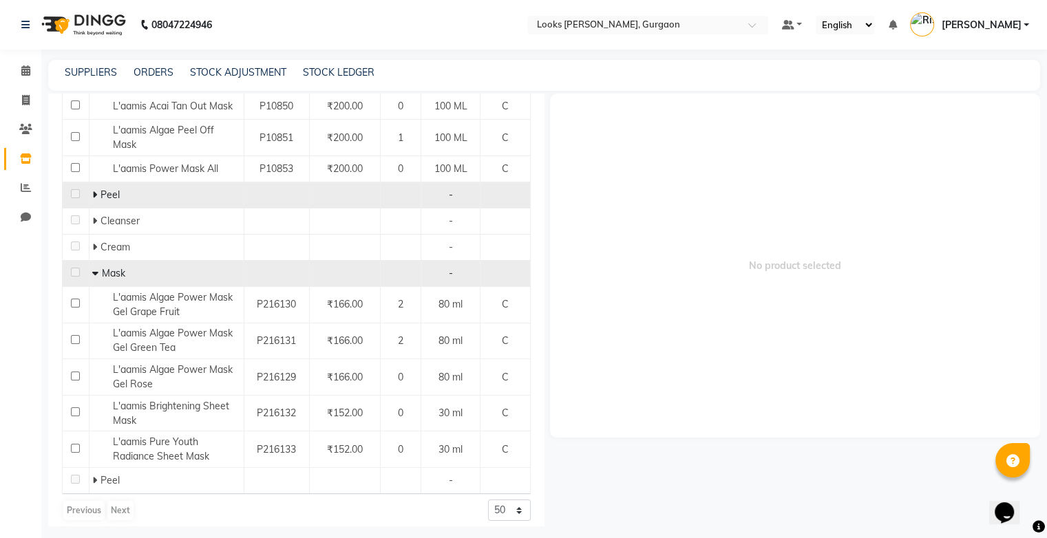
scroll to position [321, 0]
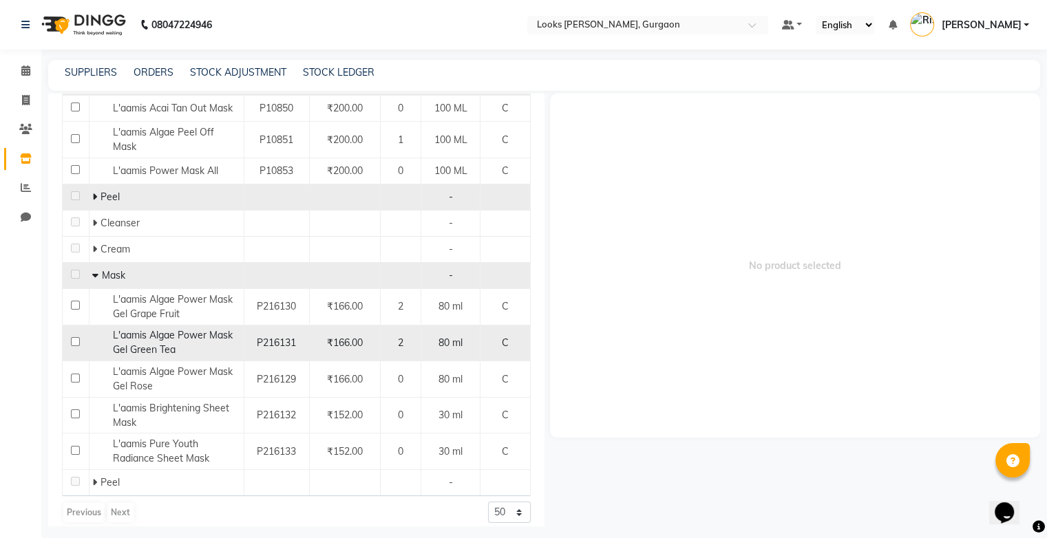
click at [182, 344] on div "L'aamis Algae Power Mask Gel Green Tea" at bounding box center [165, 342] width 147 height 29
select select
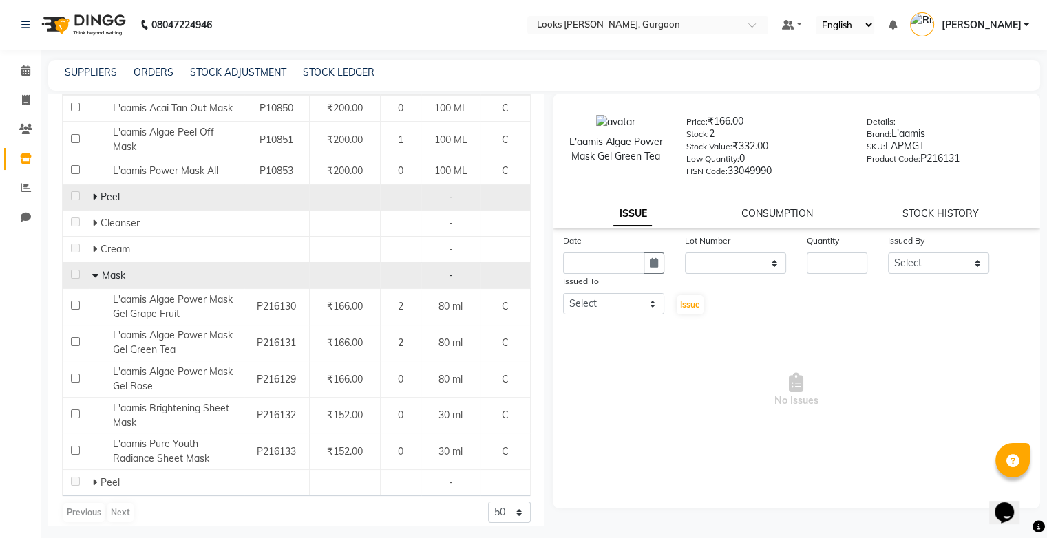
click at [728, 221] on div "ISSUE CONSUMPTION STOCK HISTORY" at bounding box center [796, 214] width 455 height 14
click at [728, 220] on link "STOCK HISTORY" at bounding box center [941, 213] width 76 height 12
select select "all"
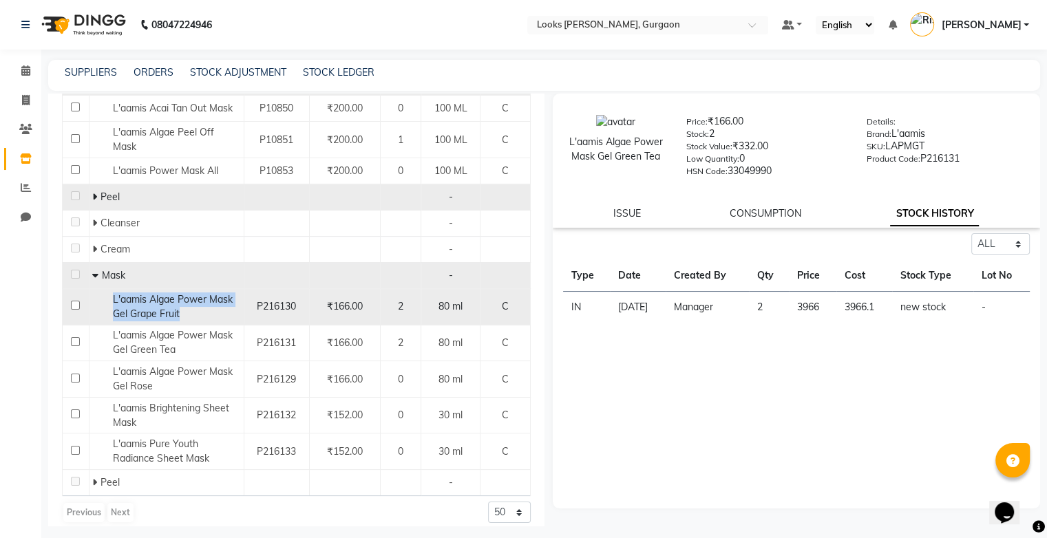
drag, startPoint x: 187, startPoint y: 315, endPoint x: 112, endPoint y: 297, distance: 77.3
click at [112, 297] on div "L'aamis Algae Power Mask Gel Grape Fruit" at bounding box center [165, 307] width 147 height 29
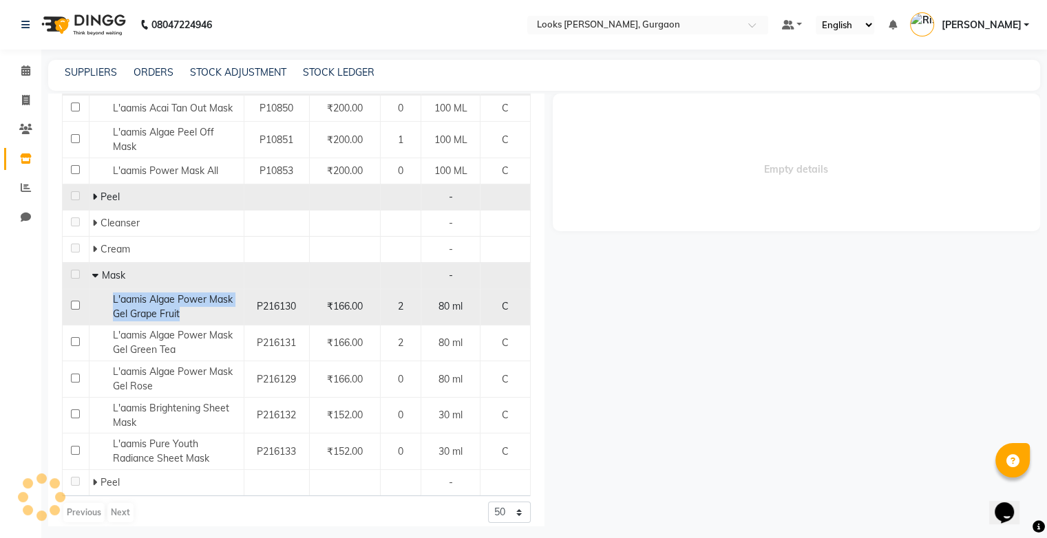
select select "all"
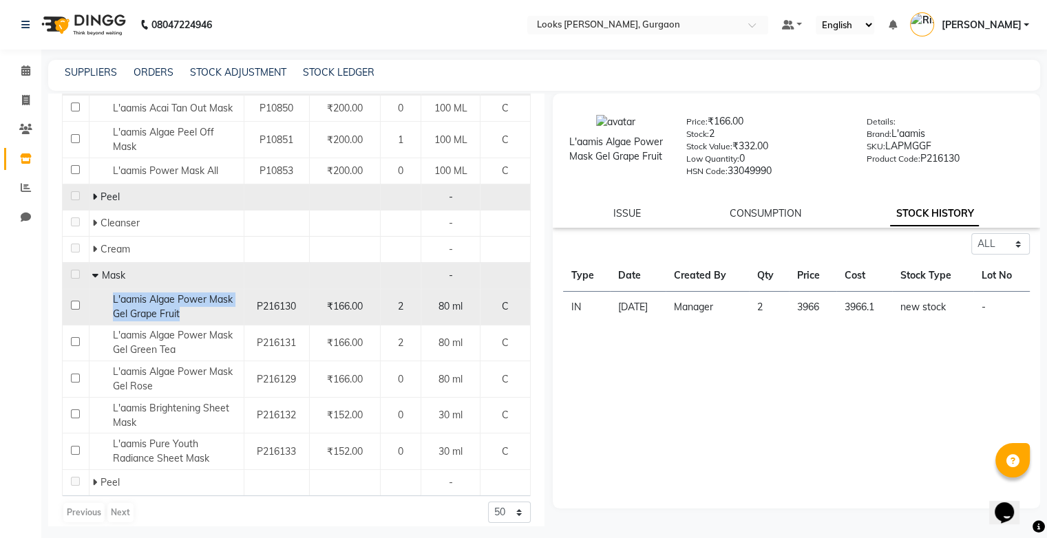
copy span "L'aamis Algae Power Mask Gel Grape Fruit"
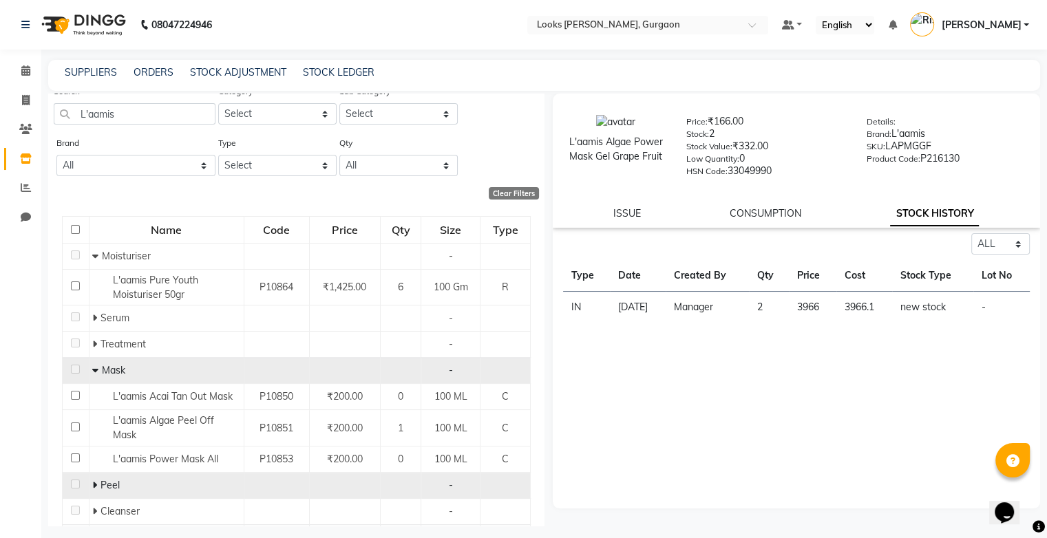
scroll to position [0, 0]
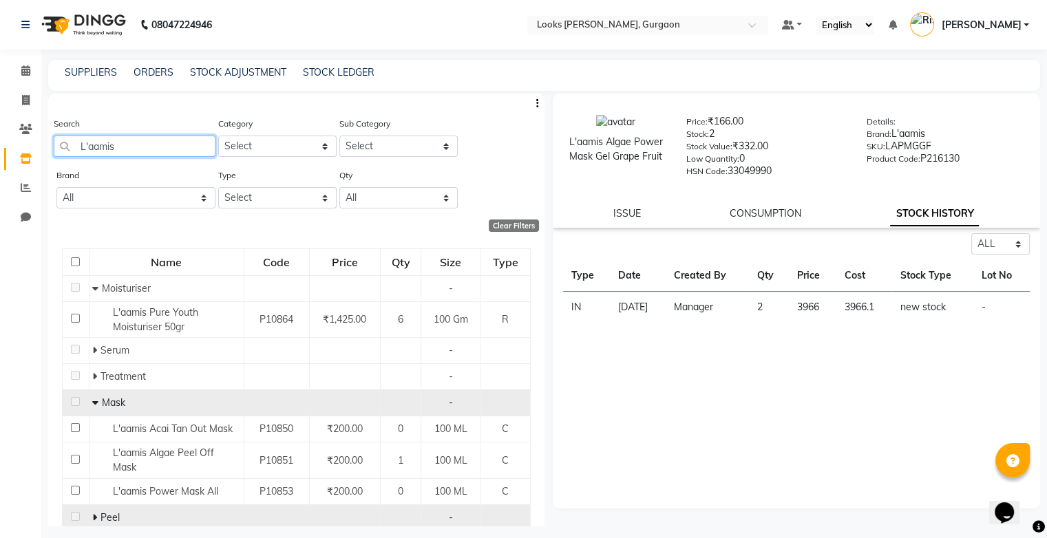
click at [180, 147] on input "L'aamis" at bounding box center [135, 146] width 162 height 21
type input "L"
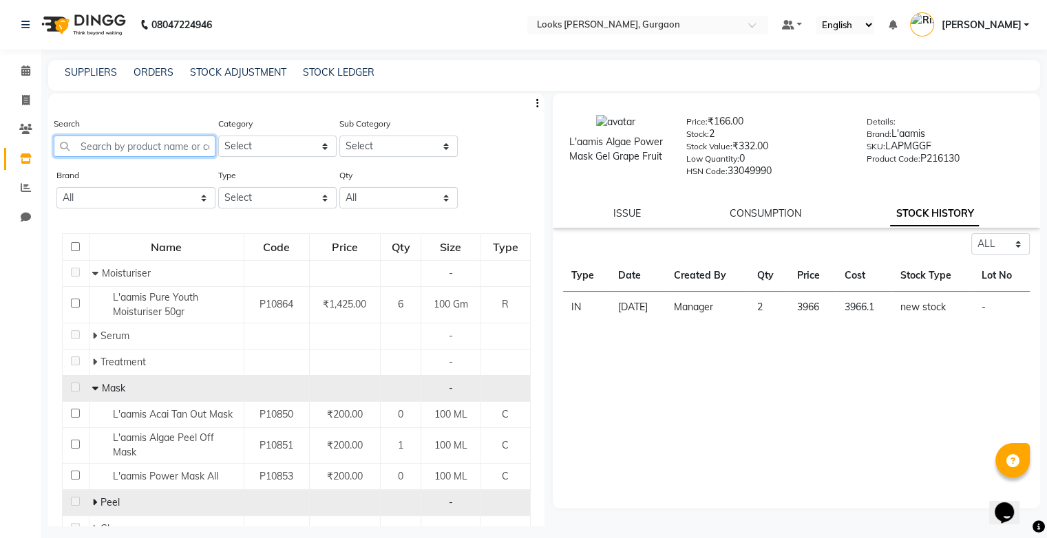
paste input "L'aamis Algae Power Mask Gel Grape Fruit"
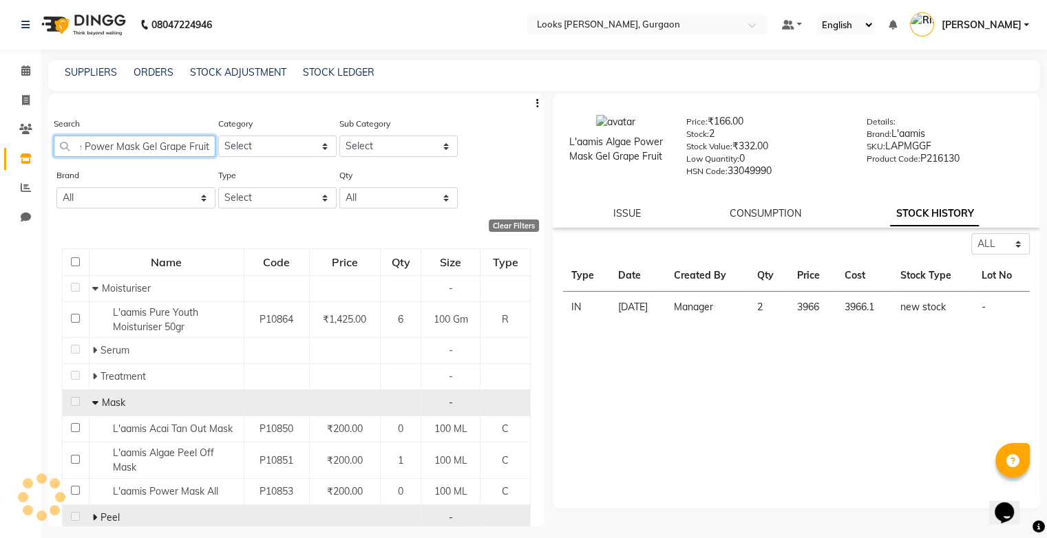
scroll to position [0, 61]
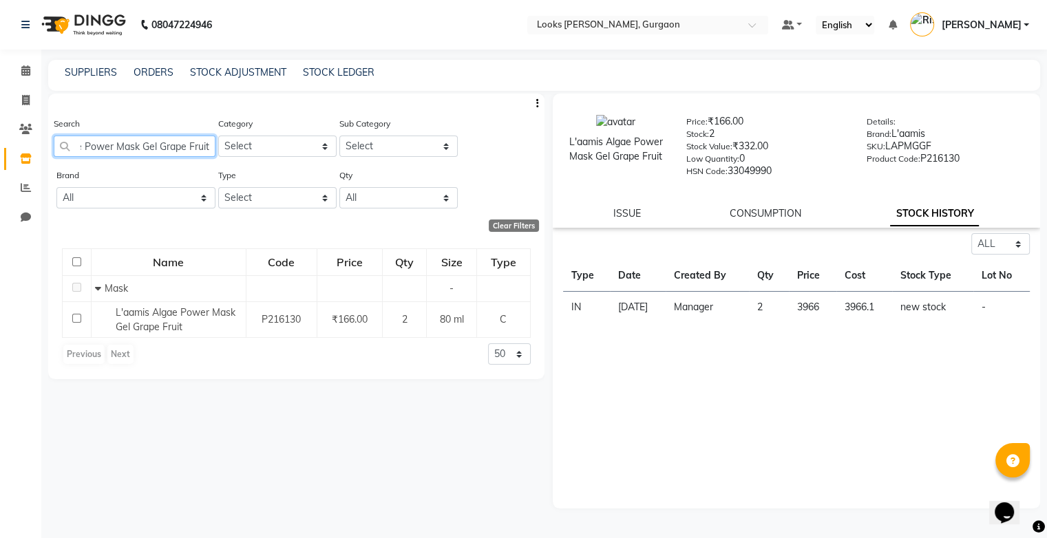
click at [85, 149] on input "L'aamis Algae Power Mask Gel Grape Fruit" at bounding box center [135, 146] width 162 height 21
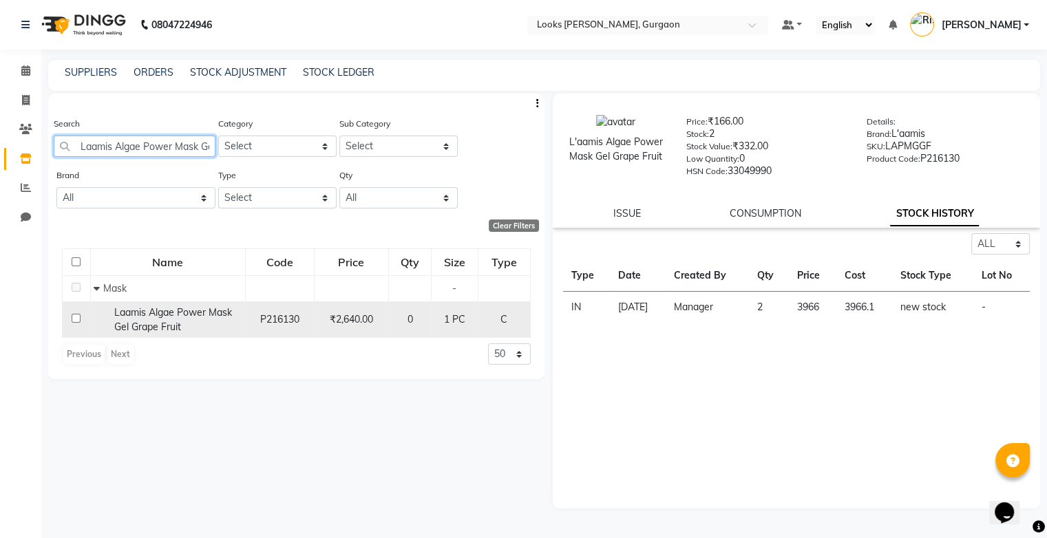
type input "Laamis Algae Power Mask Gel Grape Fruit"
click at [158, 318] on span "Laamis Algae Power Mask Gel Grape Fruit" at bounding box center [173, 319] width 118 height 27
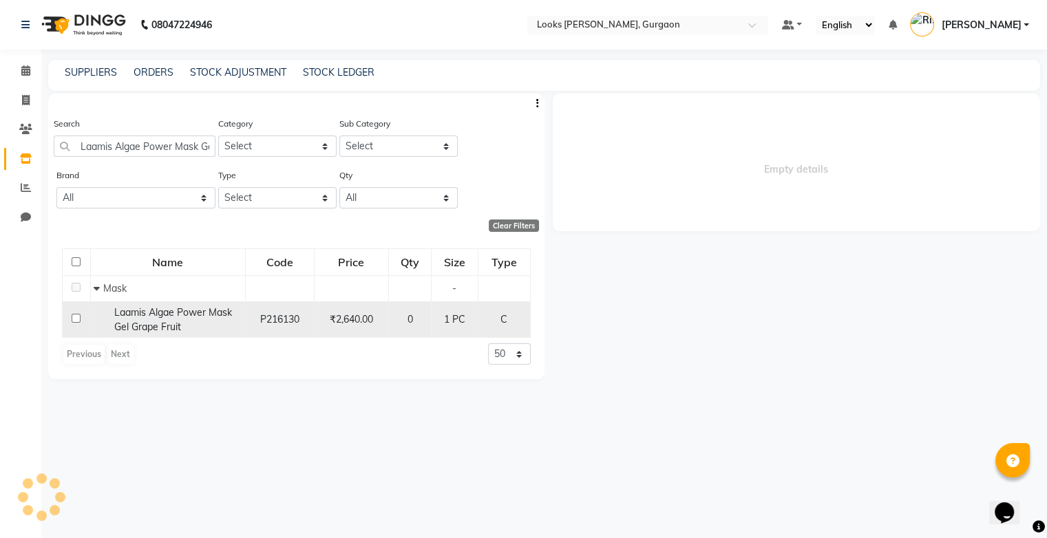
select select "all"
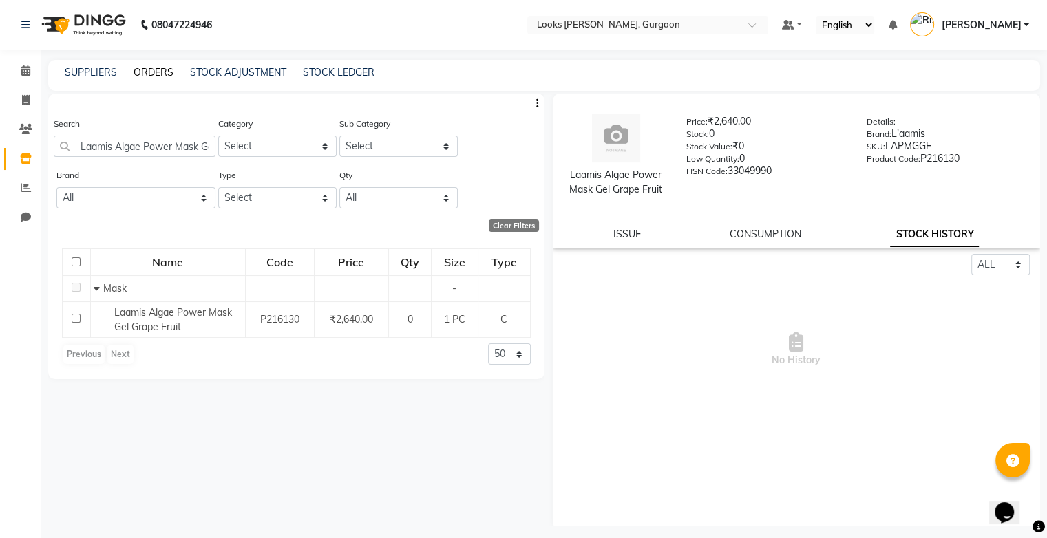
click at [146, 67] on link "ORDERS" at bounding box center [154, 72] width 40 height 12
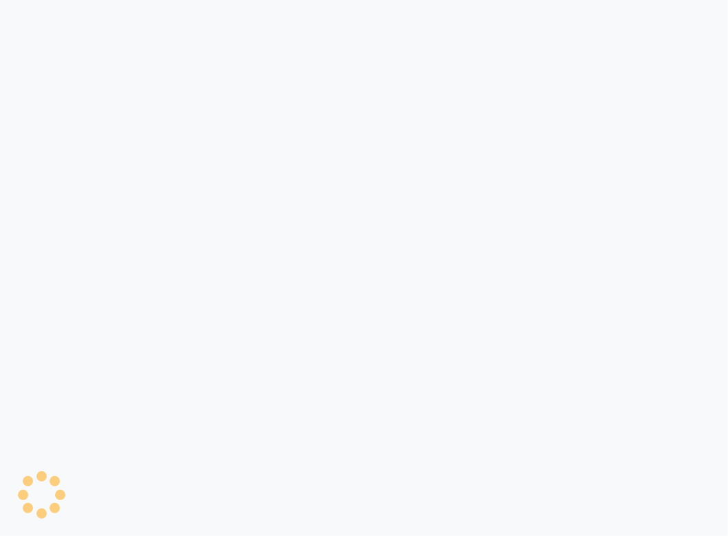
select select "service"
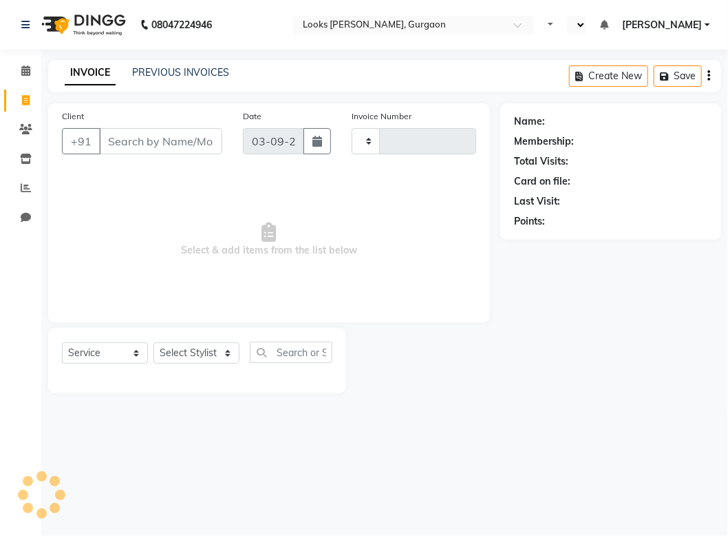
type input "1472"
select select "en"
select select "8452"
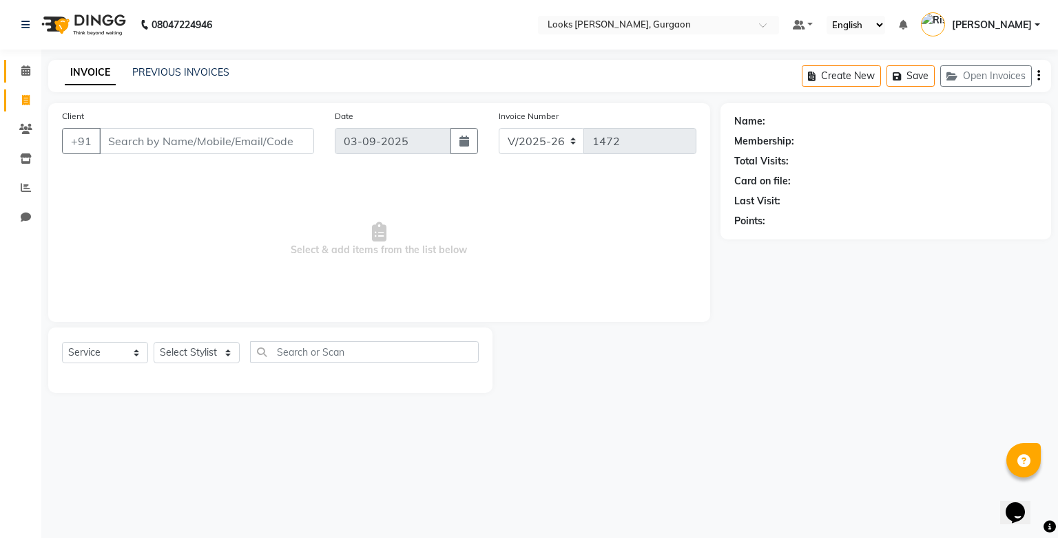
click at [33, 76] on span at bounding box center [26, 71] width 24 height 16
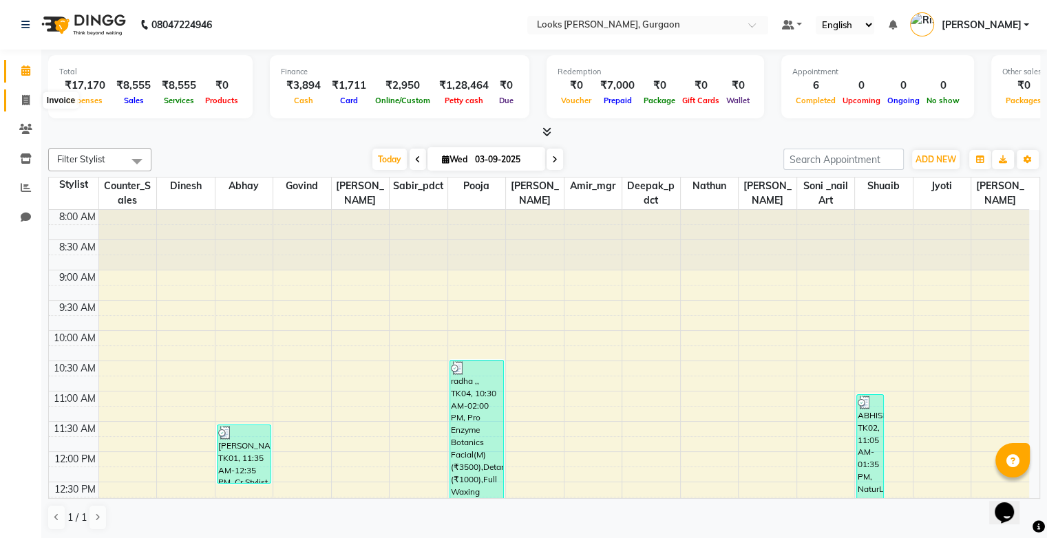
click at [27, 103] on icon at bounding box center [26, 100] width 8 height 10
select select "service"
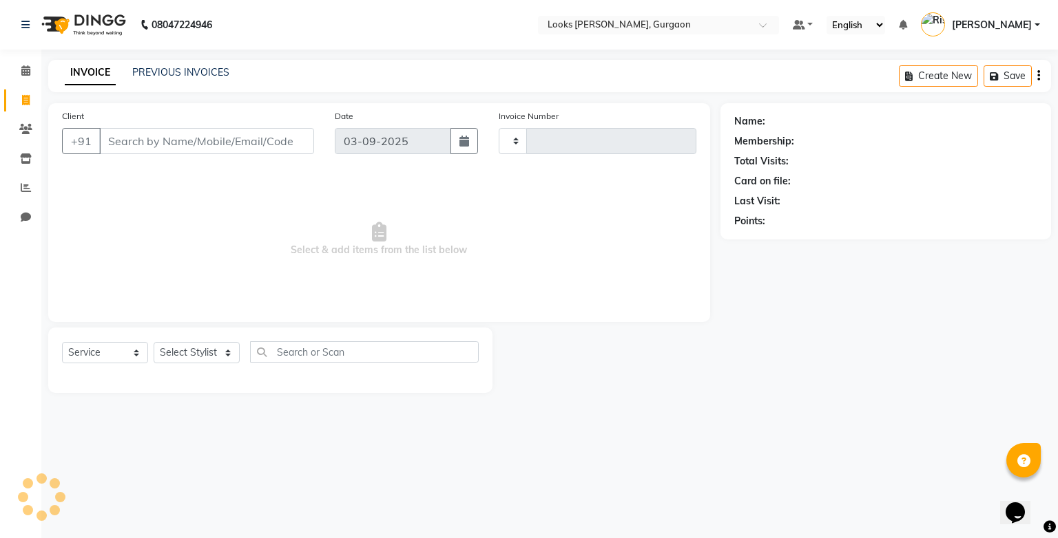
type input "1472"
select select "8452"
click at [30, 120] on link "Clients" at bounding box center [20, 129] width 33 height 23
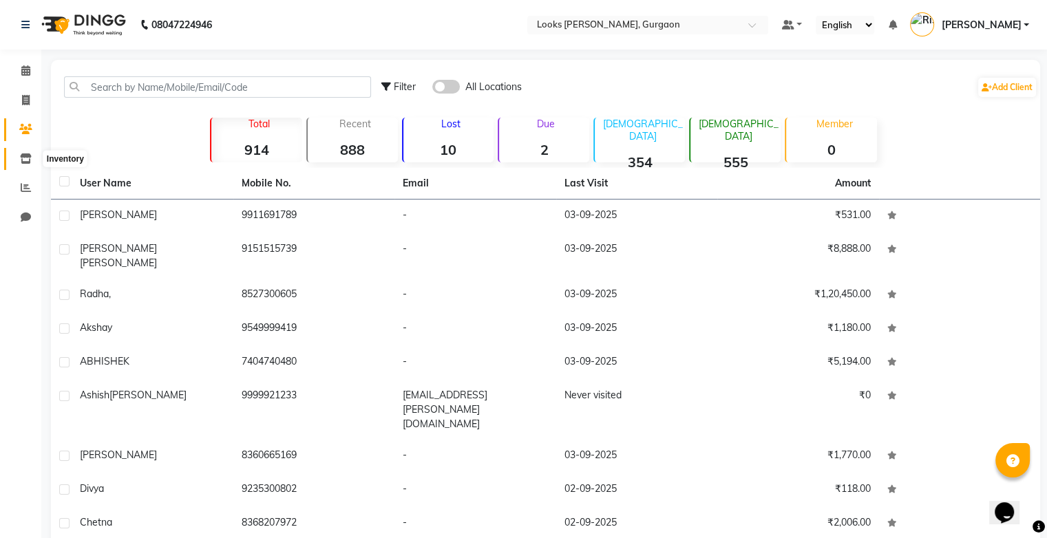
click at [30, 158] on icon at bounding box center [26, 159] width 12 height 10
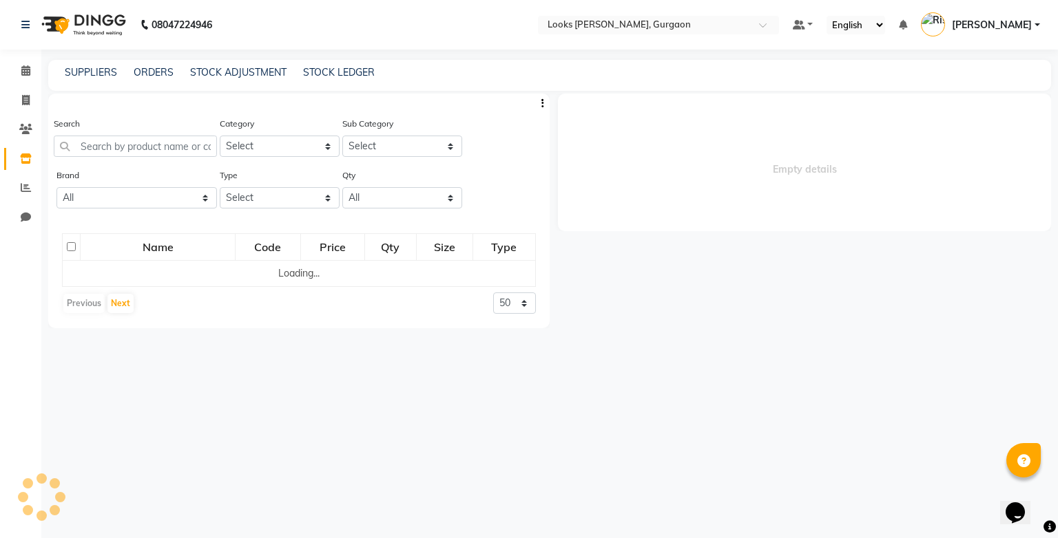
select select
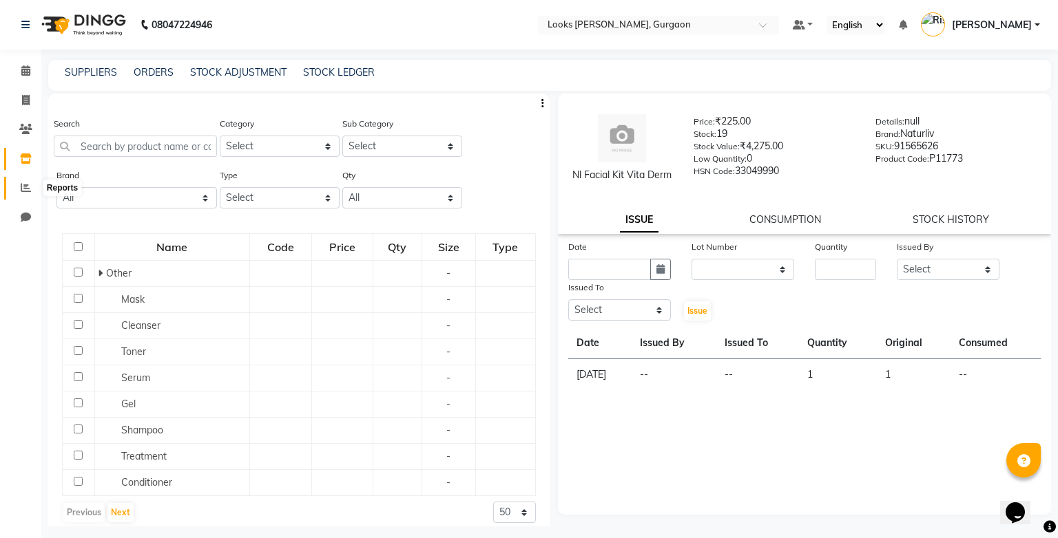
click at [28, 183] on icon at bounding box center [26, 187] width 10 height 10
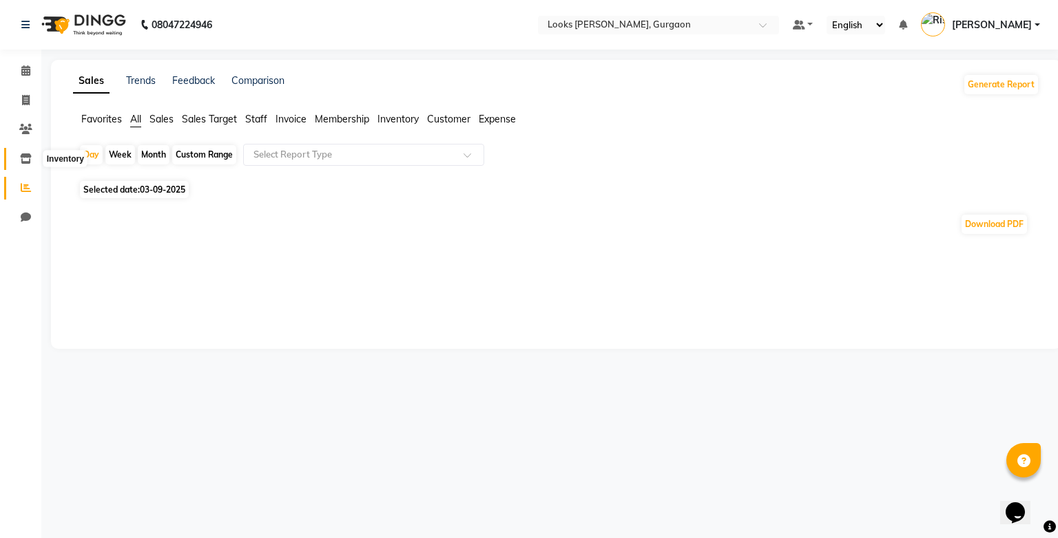
click at [27, 164] on span at bounding box center [26, 159] width 24 height 16
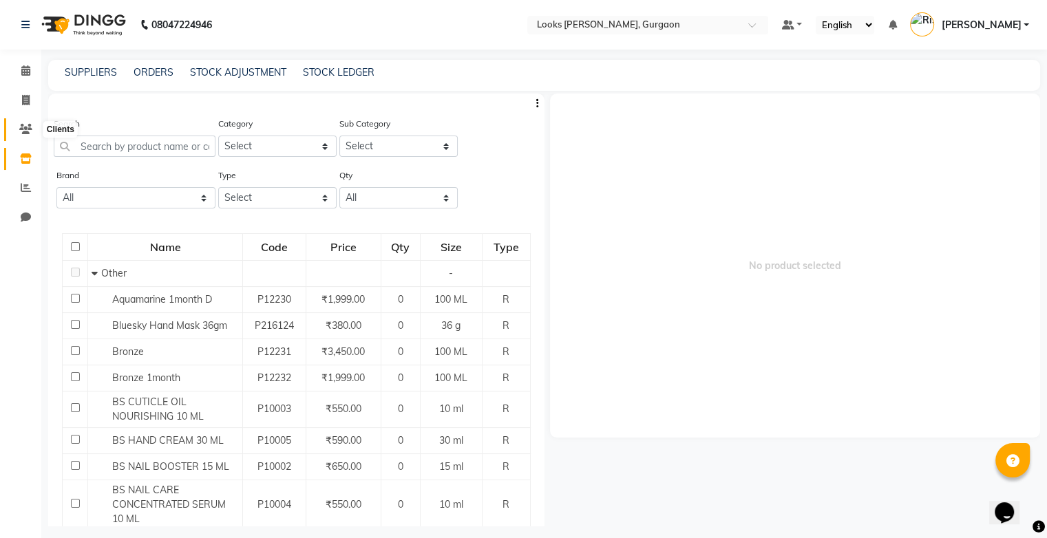
click at [23, 129] on icon at bounding box center [25, 129] width 13 height 10
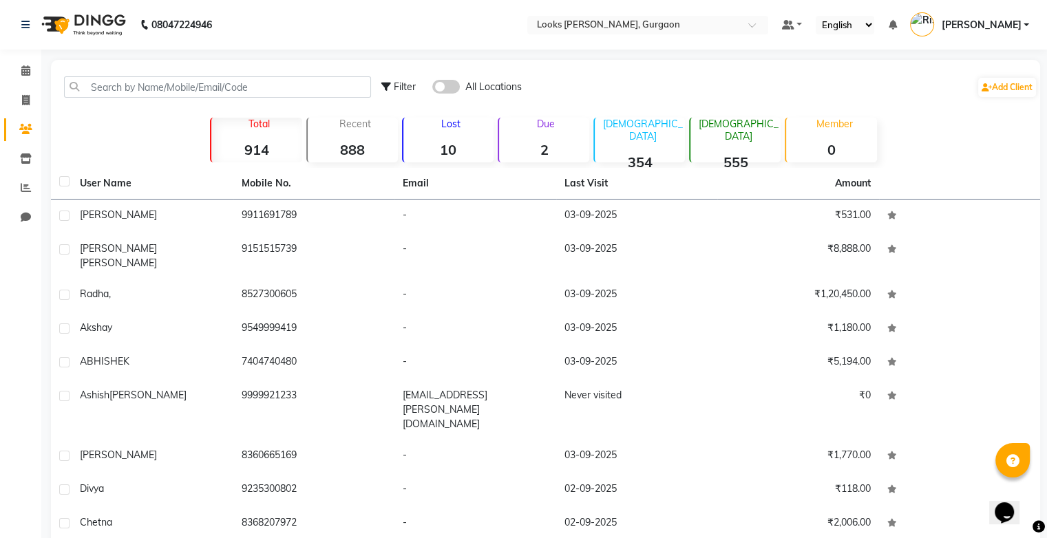
click at [450, 136] on div "Lost 10" at bounding box center [448, 140] width 92 height 45
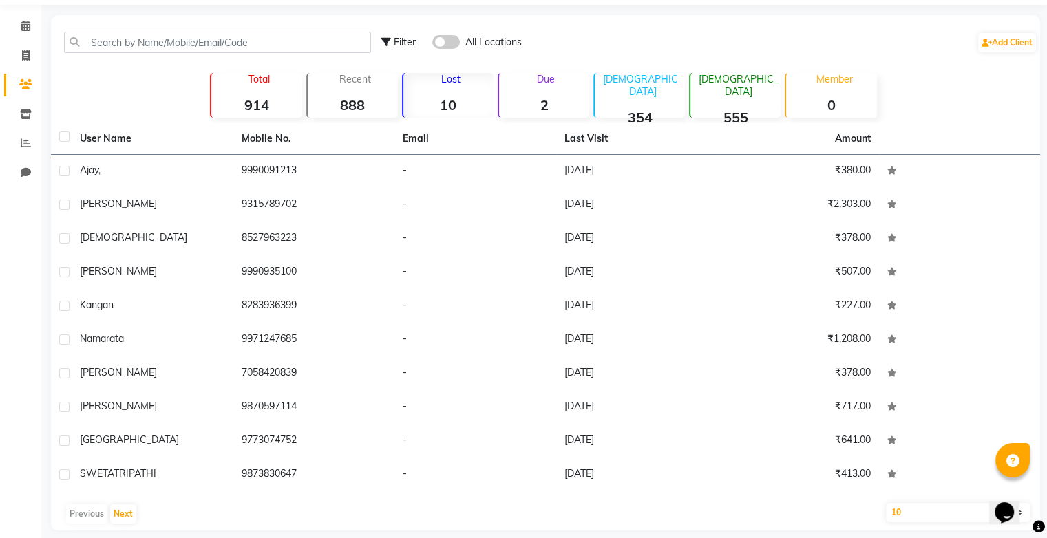
scroll to position [57, 0]
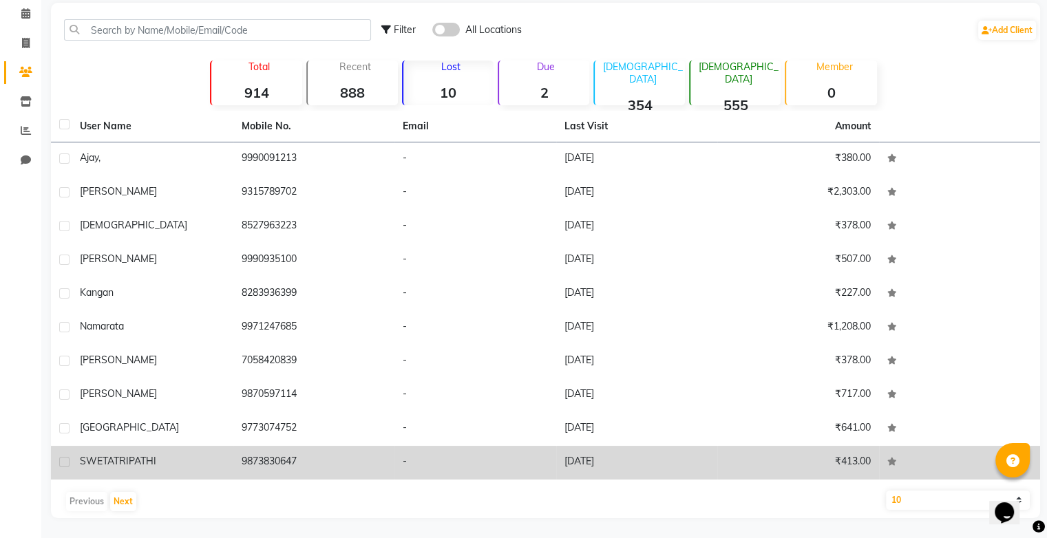
click at [237, 470] on td "9873830647" at bounding box center [314, 463] width 162 height 34
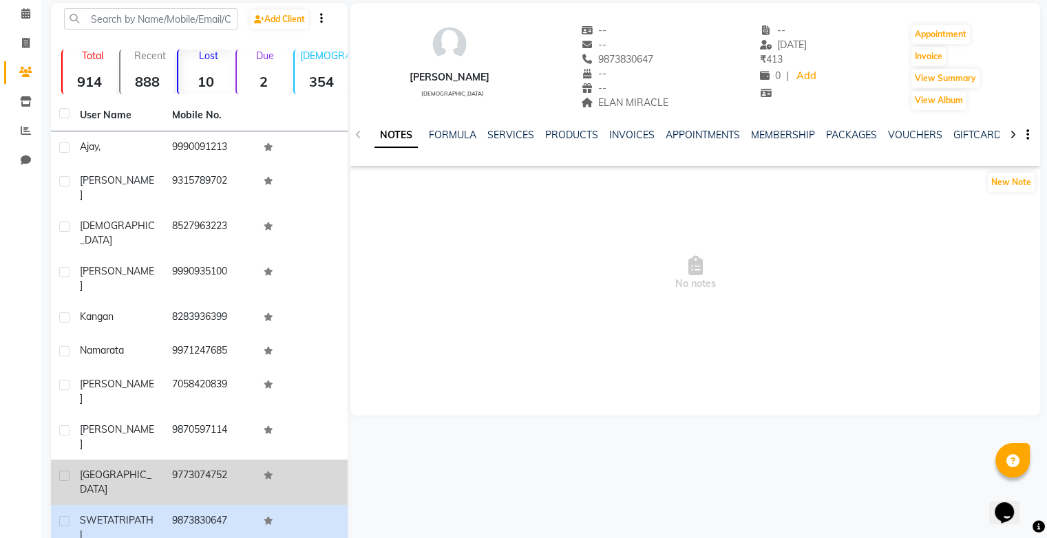
click at [231, 460] on td "9773074752" at bounding box center [210, 482] width 92 height 45
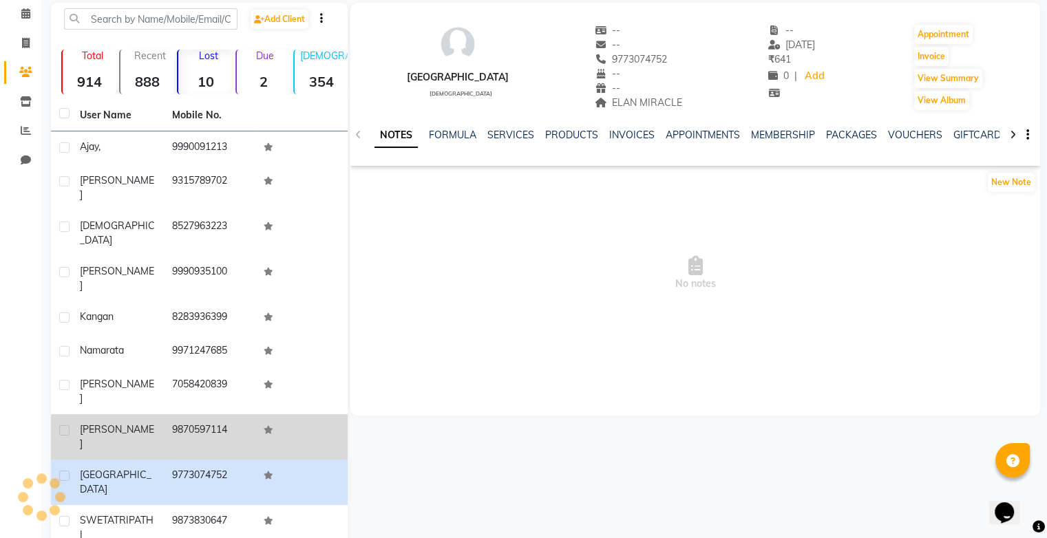
click at [224, 414] on td "9870597114" at bounding box center [210, 436] width 92 height 45
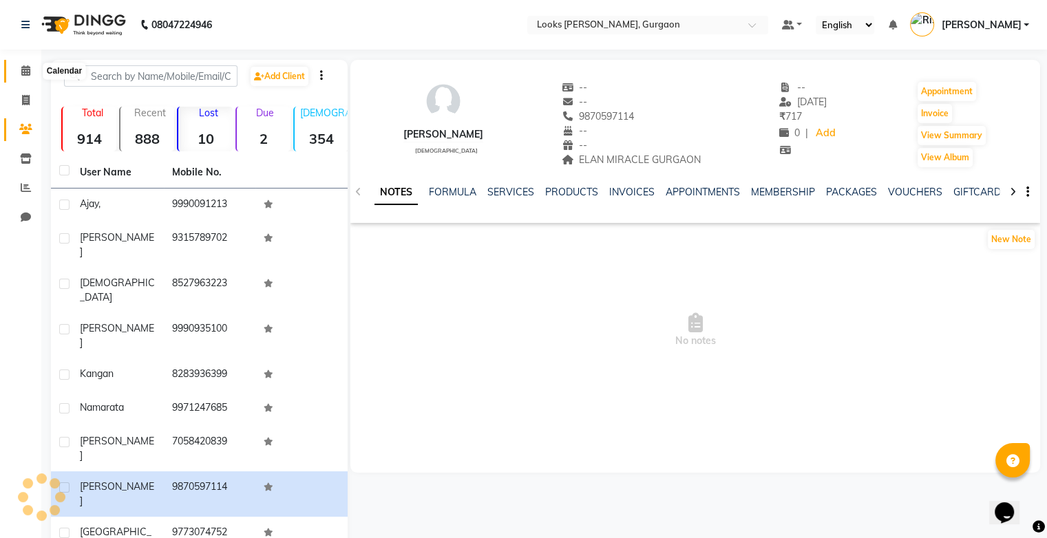
click at [25, 76] on icon at bounding box center [25, 70] width 9 height 10
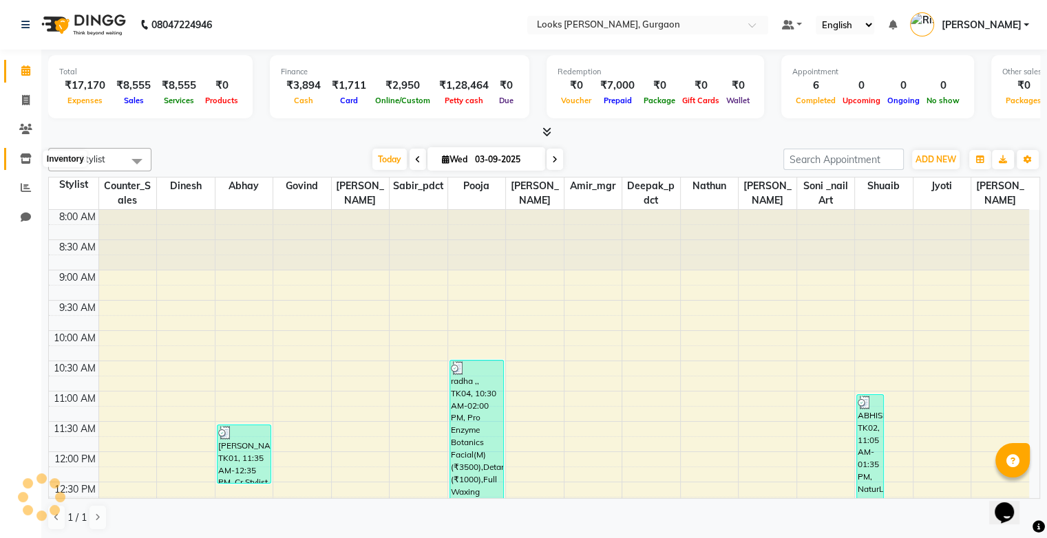
click at [28, 162] on icon at bounding box center [26, 159] width 12 height 10
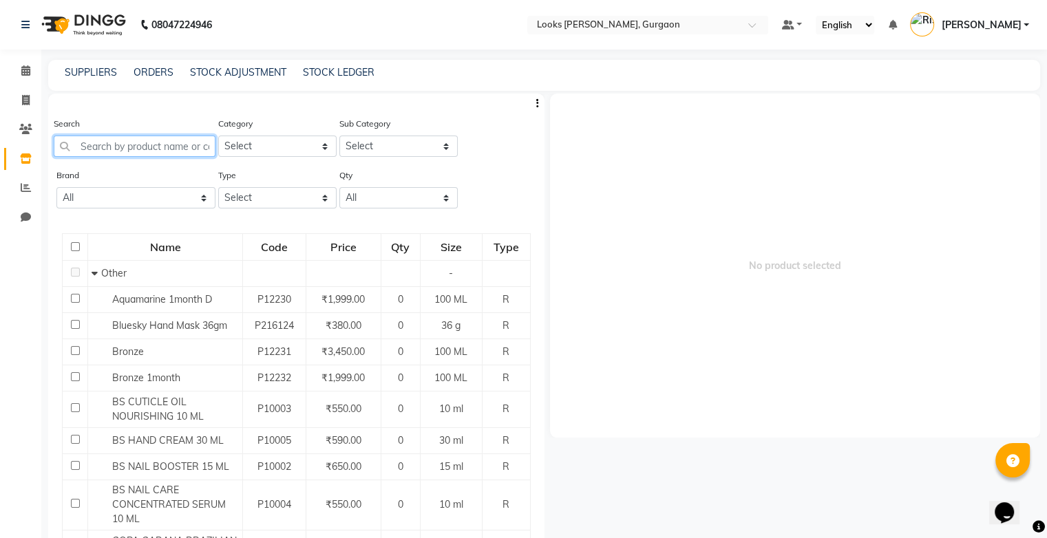
click at [151, 147] on input "text" at bounding box center [135, 146] width 162 height 21
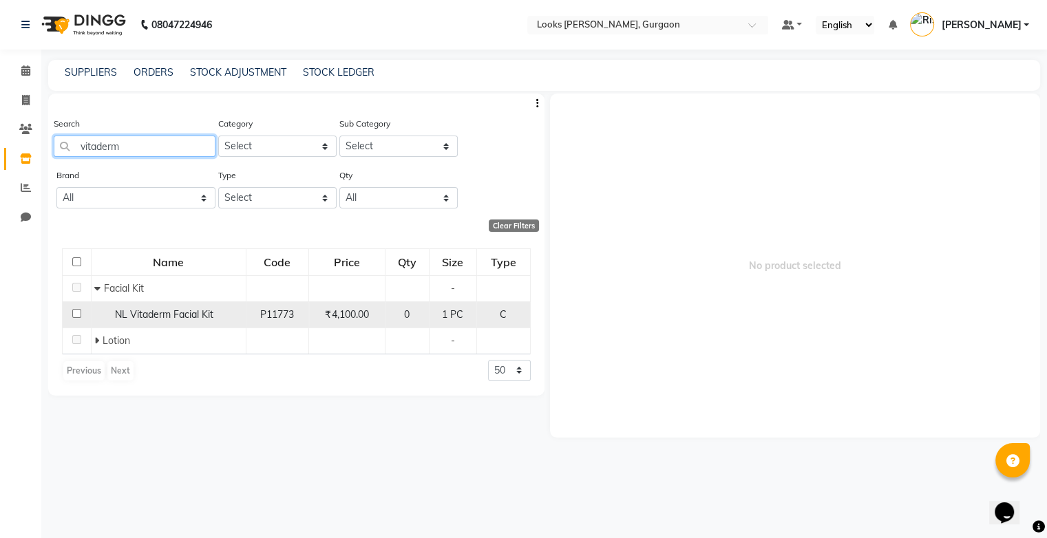
type input "vitaderm"
click at [202, 317] on span "NL Vitaderm Facial Kit" at bounding box center [164, 314] width 98 height 12
select select
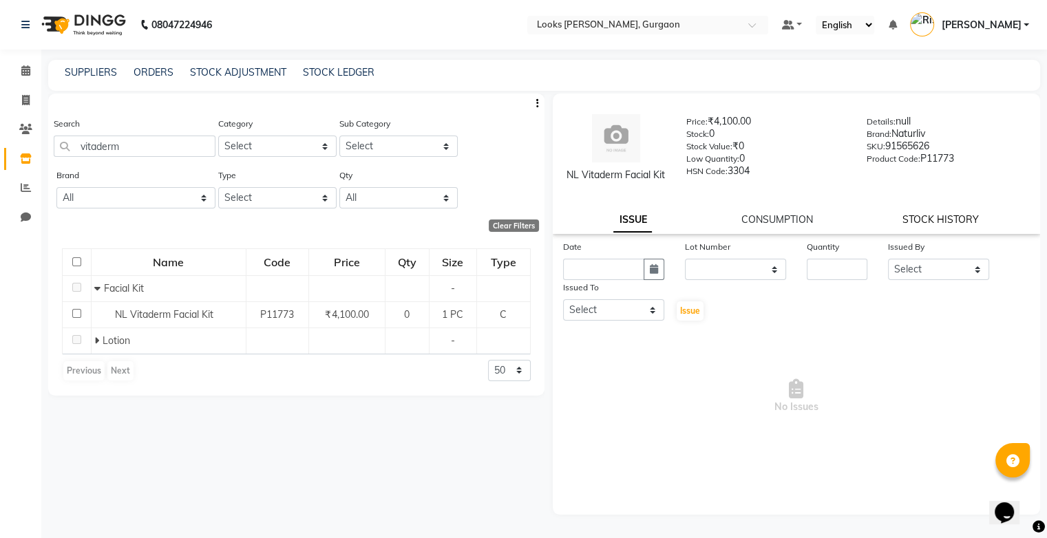
click at [728, 224] on link "STOCK HISTORY" at bounding box center [941, 219] width 76 height 12
select select "all"
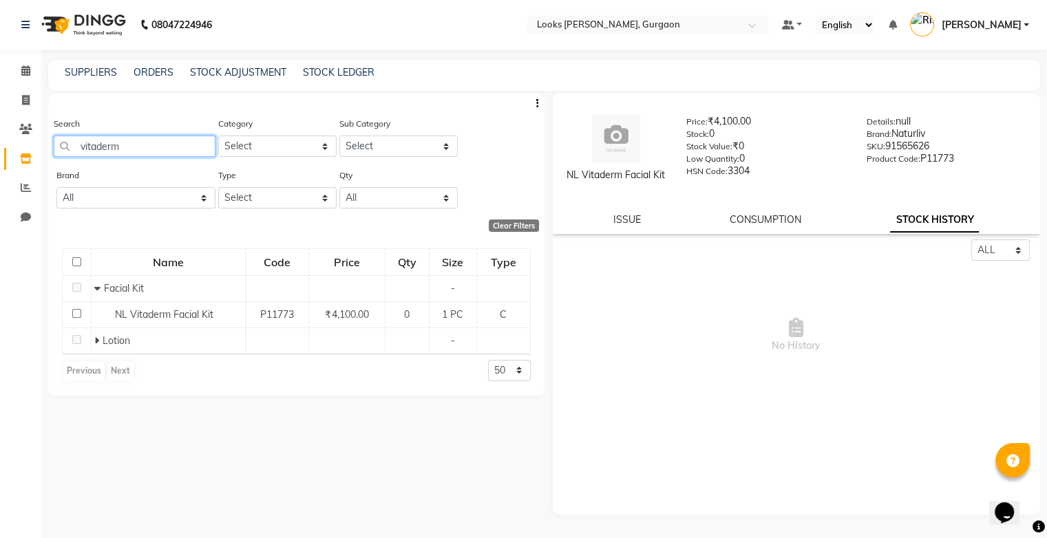
click at [141, 155] on input "vitaderm" at bounding box center [135, 146] width 162 height 21
type input "v"
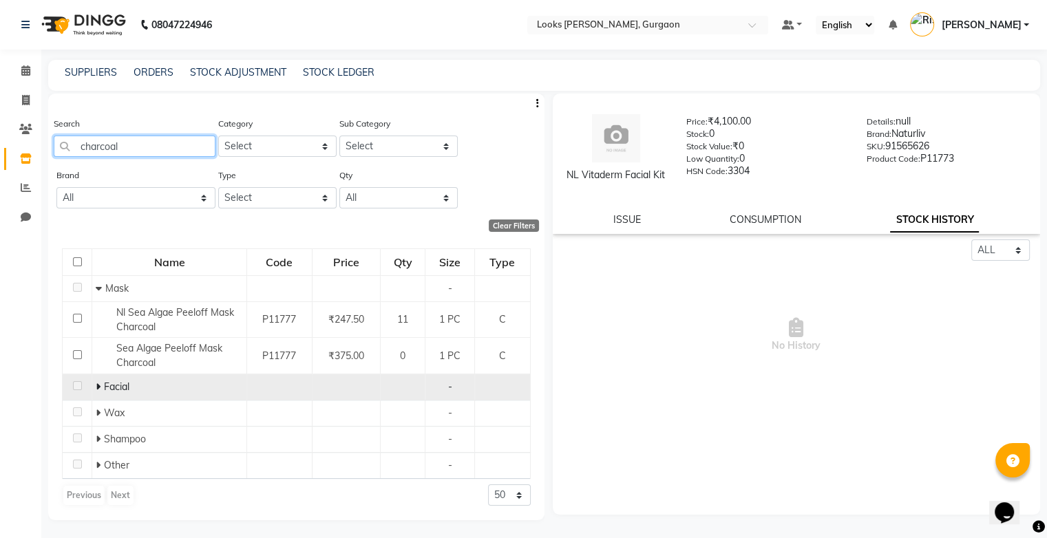
type input "charcoal"
click at [128, 390] on span "Facial" at bounding box center [116, 387] width 25 height 12
click at [99, 390] on icon at bounding box center [98, 387] width 5 height 10
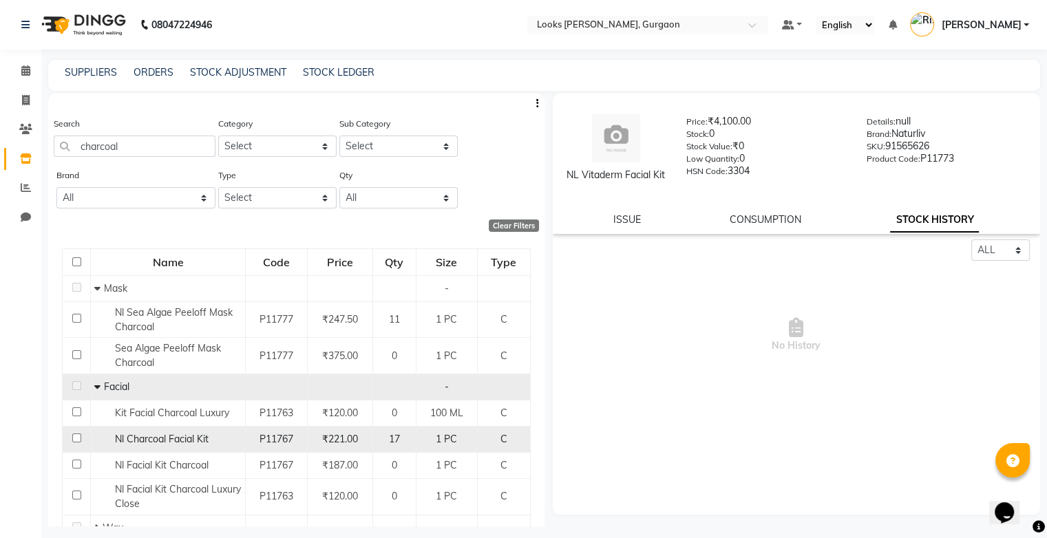
click at [176, 439] on span "Nl Charcoal Facial Kit" at bounding box center [162, 439] width 94 height 12
select select "all"
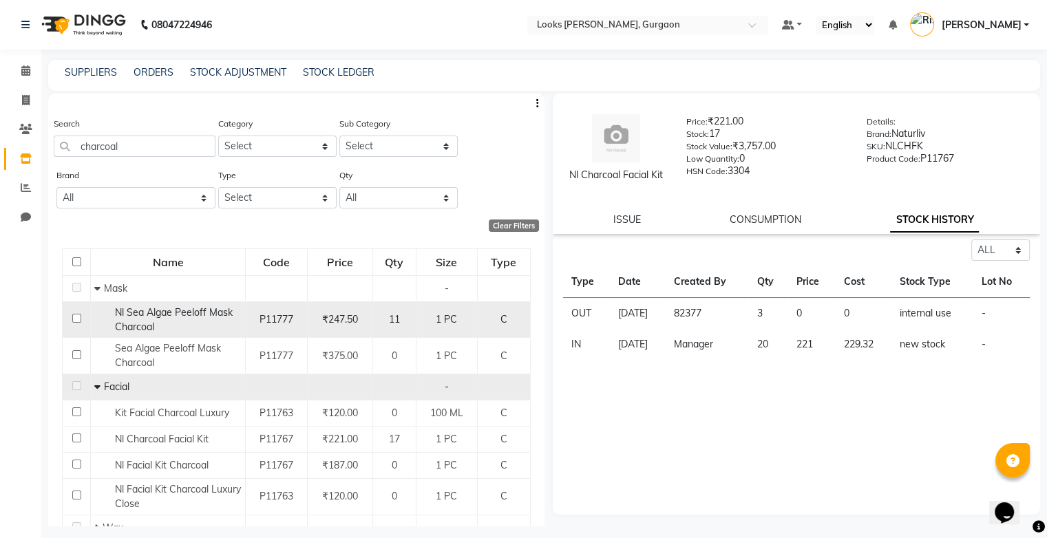
click at [225, 320] on div "Nl Sea Algae Peeloff Mask Charcoal" at bounding box center [167, 320] width 147 height 29
select select "all"
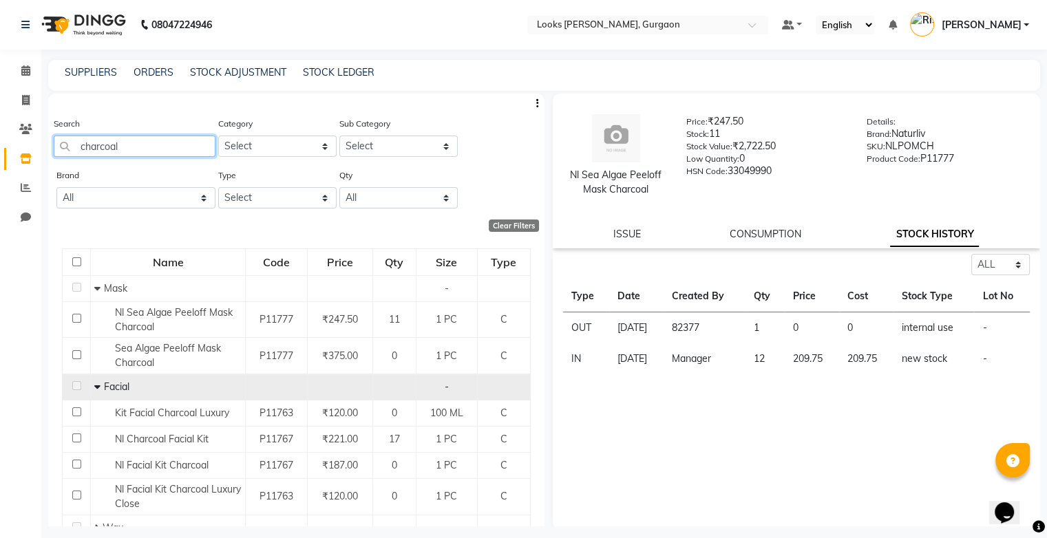
click at [143, 149] on input "charcoal" at bounding box center [135, 146] width 162 height 21
type input "c"
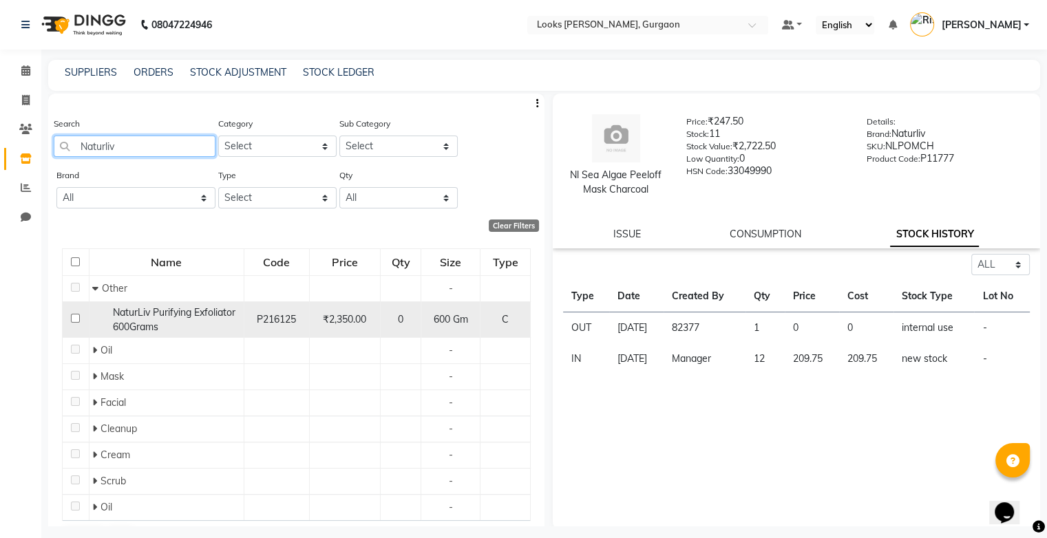
type input "Naturliv"
click at [162, 324] on div "NaturLiv Purifying Exfoliator 600Grams" at bounding box center [165, 320] width 147 height 29
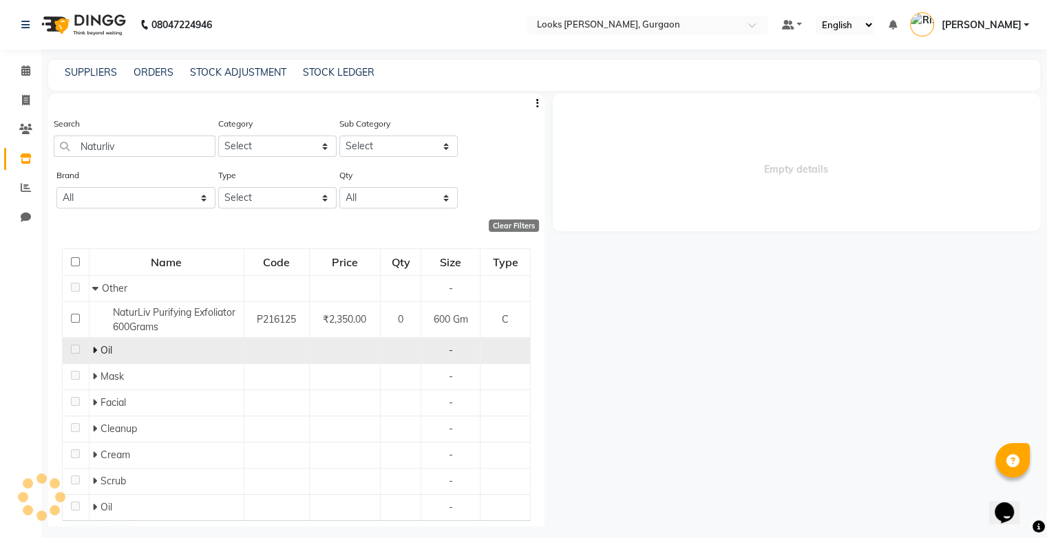
select select "all"
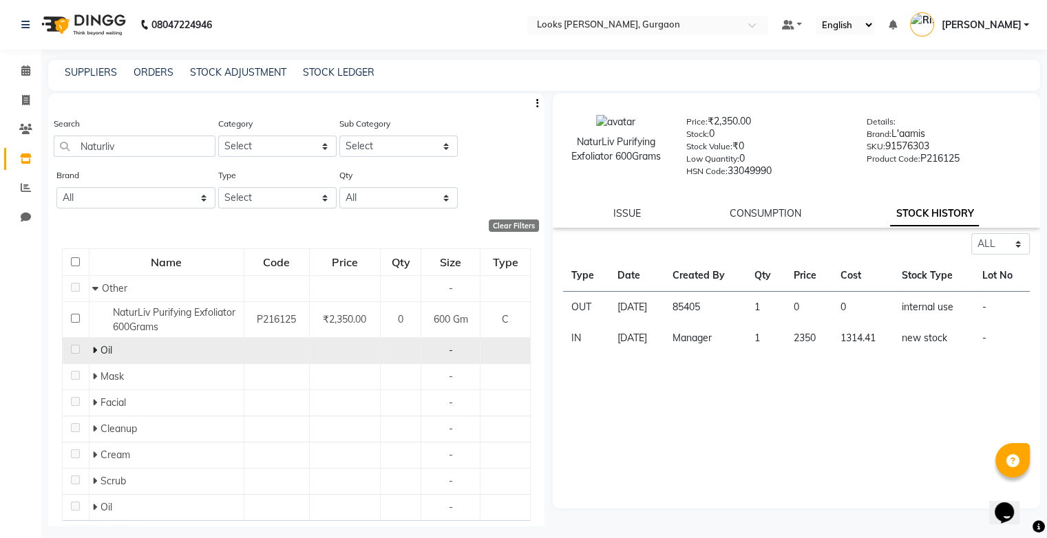
click at [94, 346] on icon at bounding box center [94, 351] width 5 height 10
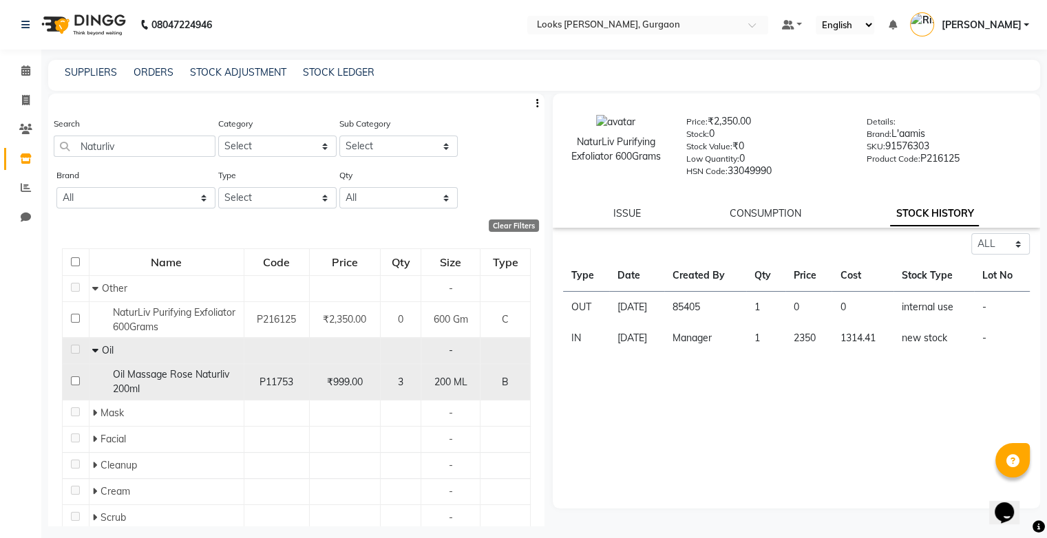
click at [113, 373] on span "Oil Massage Rose Naturliv 200ml" at bounding box center [171, 381] width 116 height 27
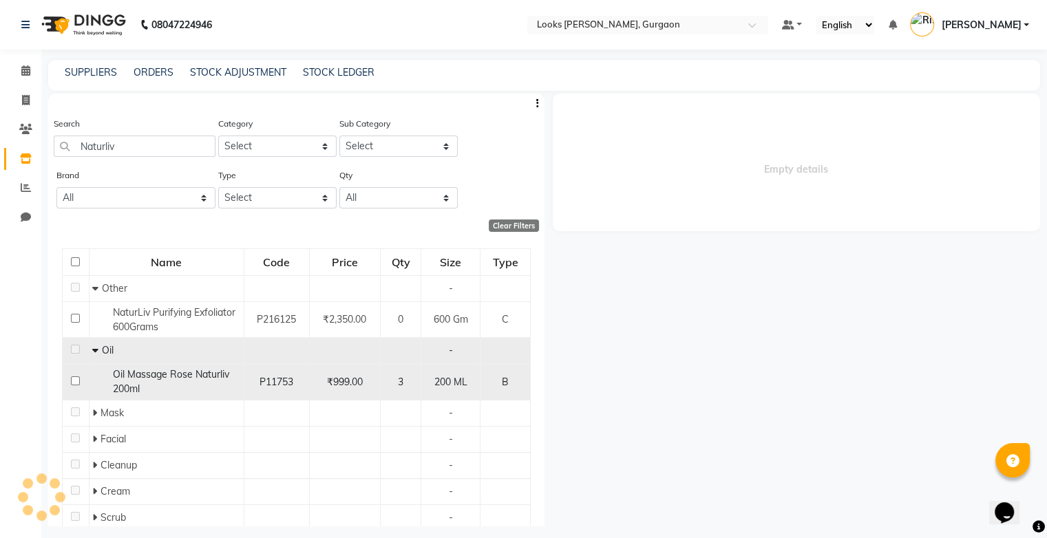
select select "all"
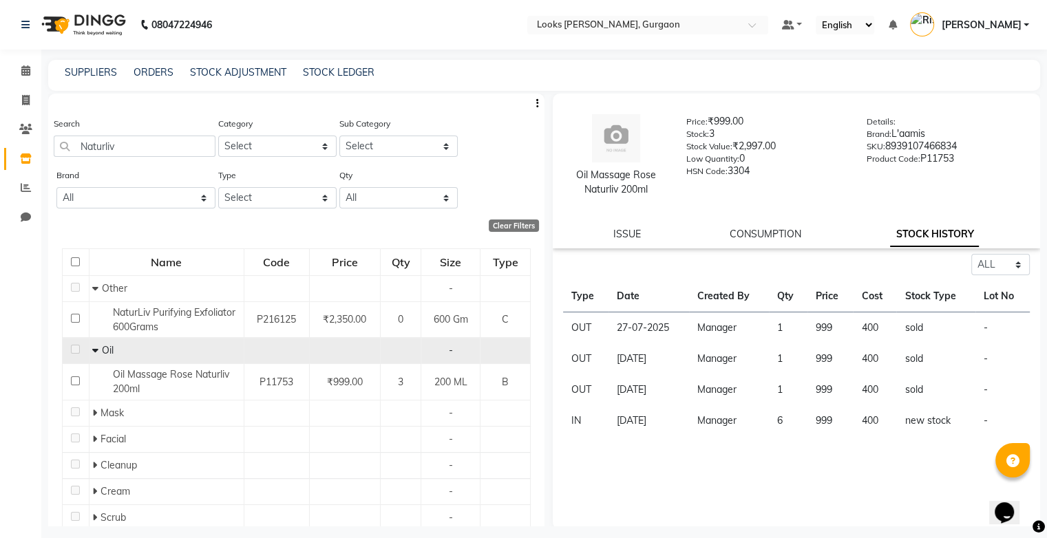
click at [102, 351] on span "Oil" at bounding box center [108, 350] width 12 height 12
click at [92, 352] on icon at bounding box center [95, 351] width 6 height 10
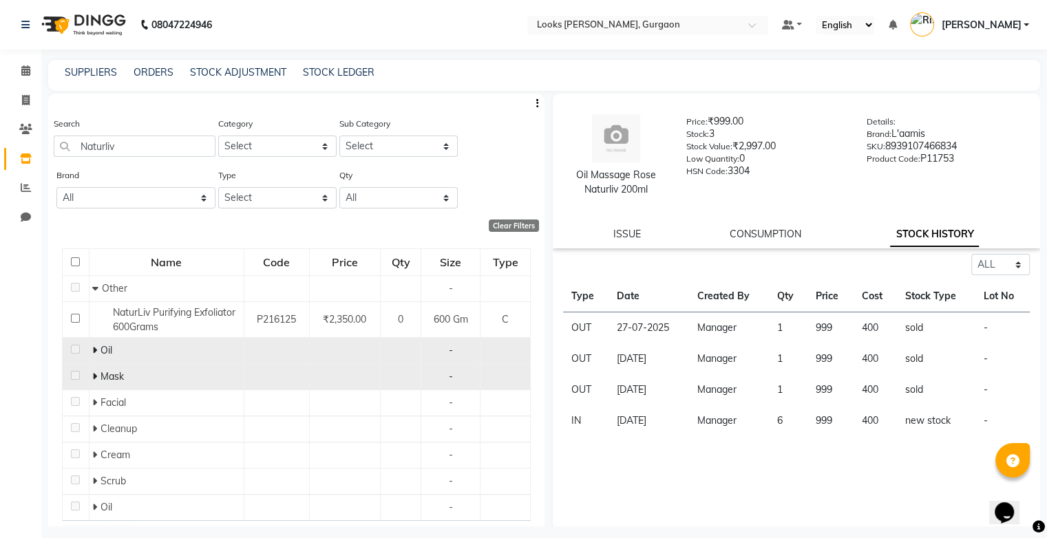
click at [110, 374] on span "Mask" at bounding box center [112, 376] width 23 height 12
click at [96, 378] on icon at bounding box center [94, 377] width 5 height 10
click at [96, 378] on icon at bounding box center [95, 377] width 6 height 10
click at [169, 147] on input "Naturliv" at bounding box center [135, 146] width 162 height 21
click at [94, 377] on icon at bounding box center [94, 377] width 5 height 10
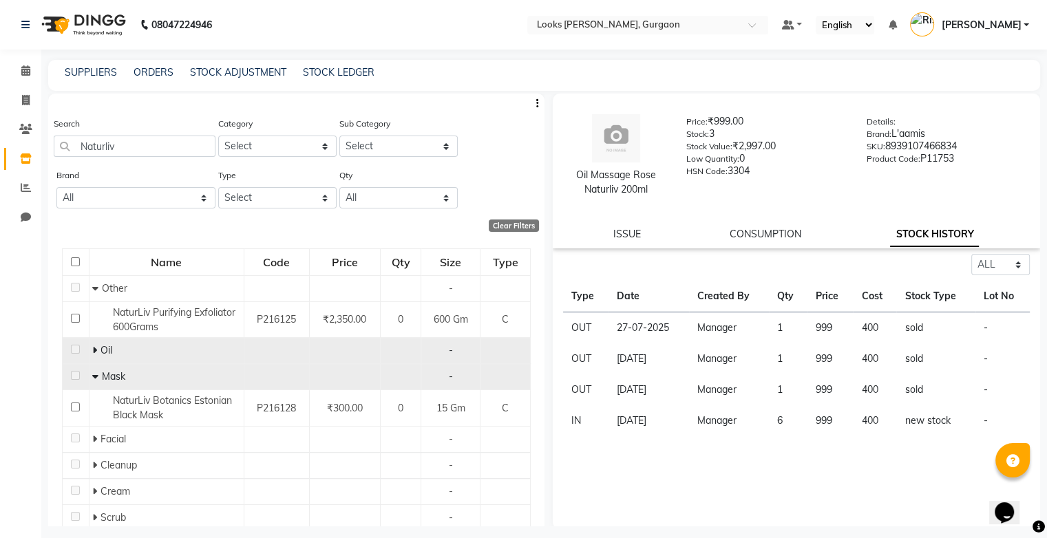
click at [94, 377] on icon at bounding box center [95, 377] width 6 height 10
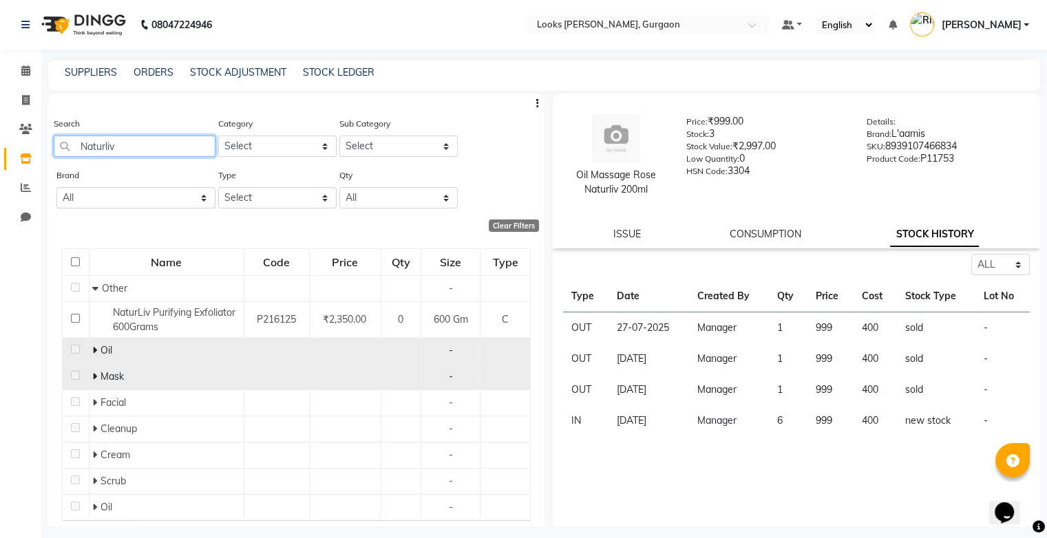
click at [154, 147] on input "Naturliv" at bounding box center [135, 146] width 162 height 21
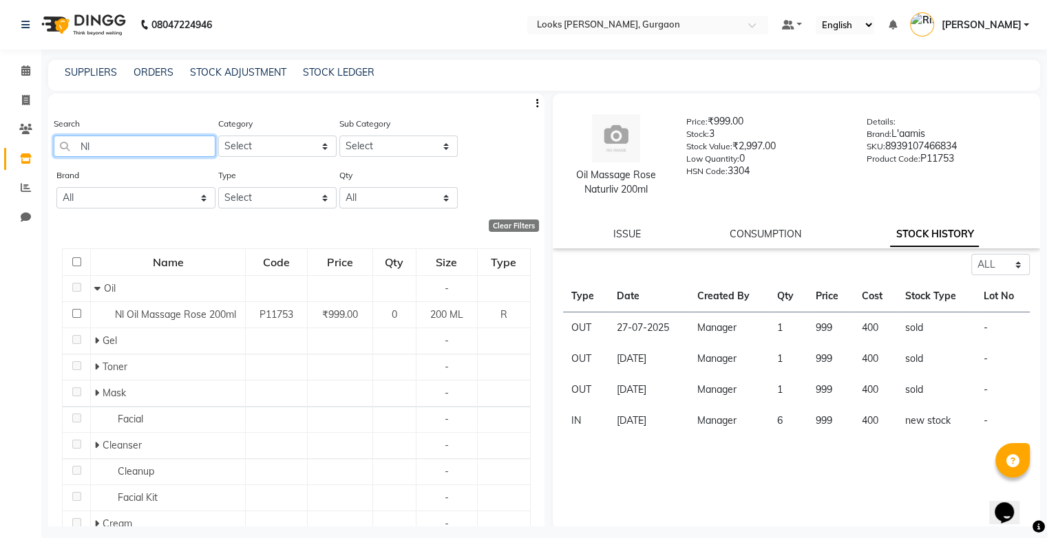
type input "N"
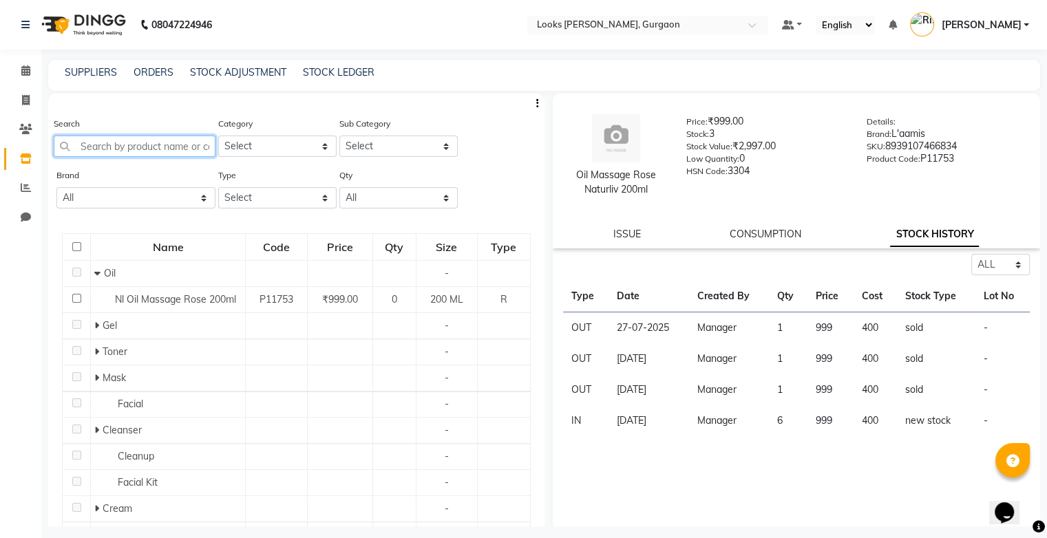
paste input "Nl Sea Algae Peeloff Mask Gojiberry"
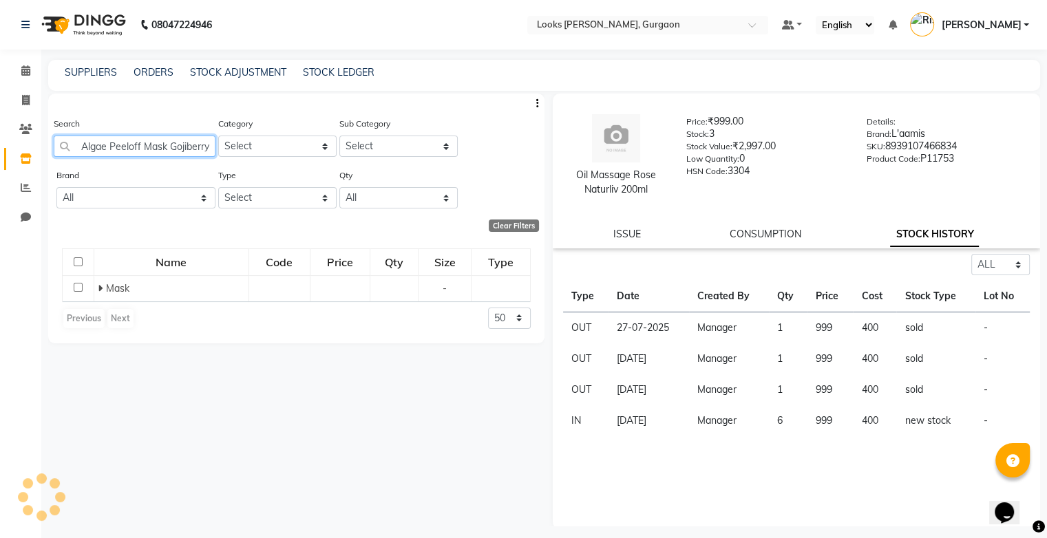
scroll to position [0, 31]
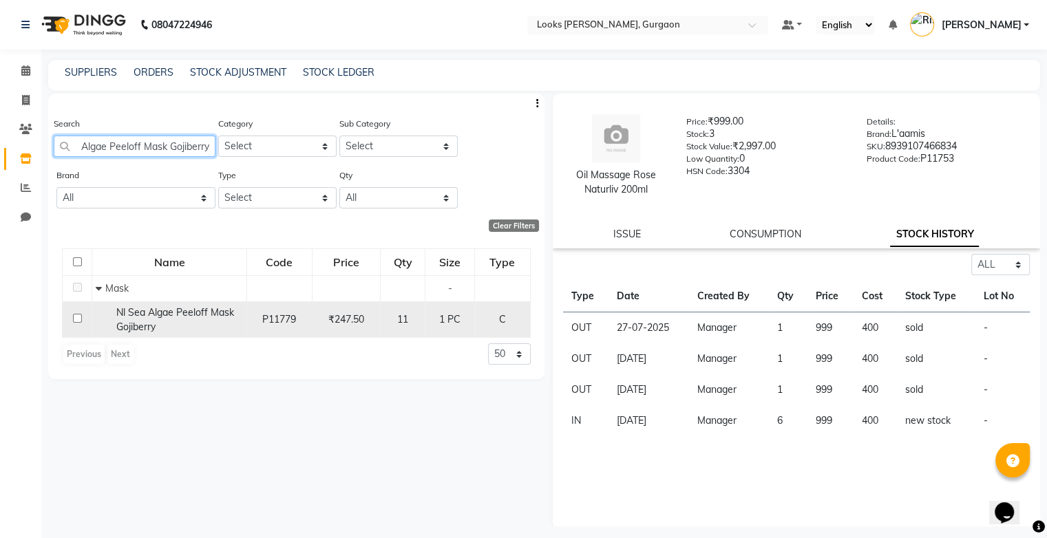
type input "Nl Sea Algae Peeloff Mask Gojiberry"
click at [162, 329] on div "Nl Sea Algae Peeloff Mask Gojiberry" at bounding box center [169, 320] width 147 height 29
select select "all"
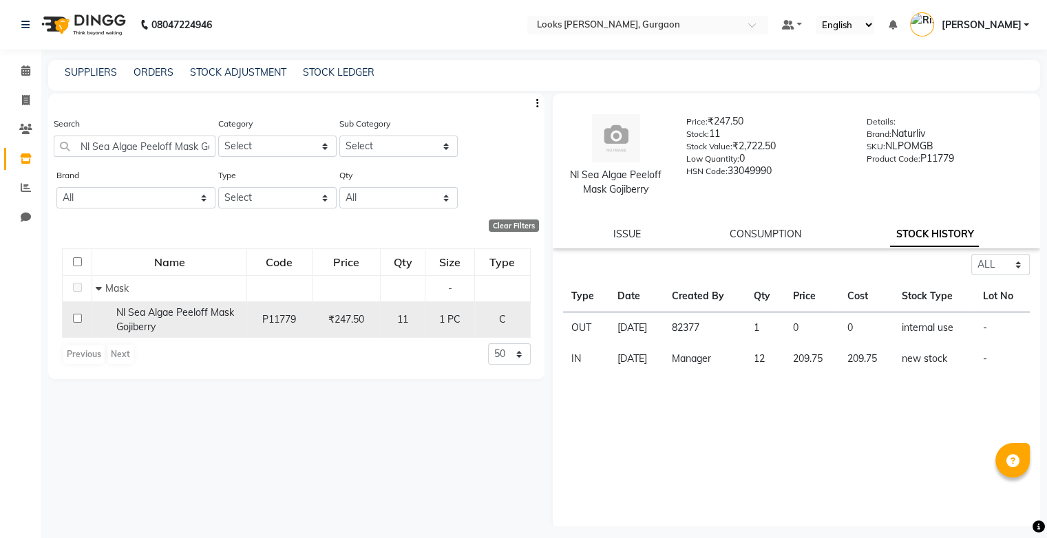
click at [168, 326] on div "Nl Sea Algae Peeloff Mask Gojiberry" at bounding box center [169, 320] width 147 height 29
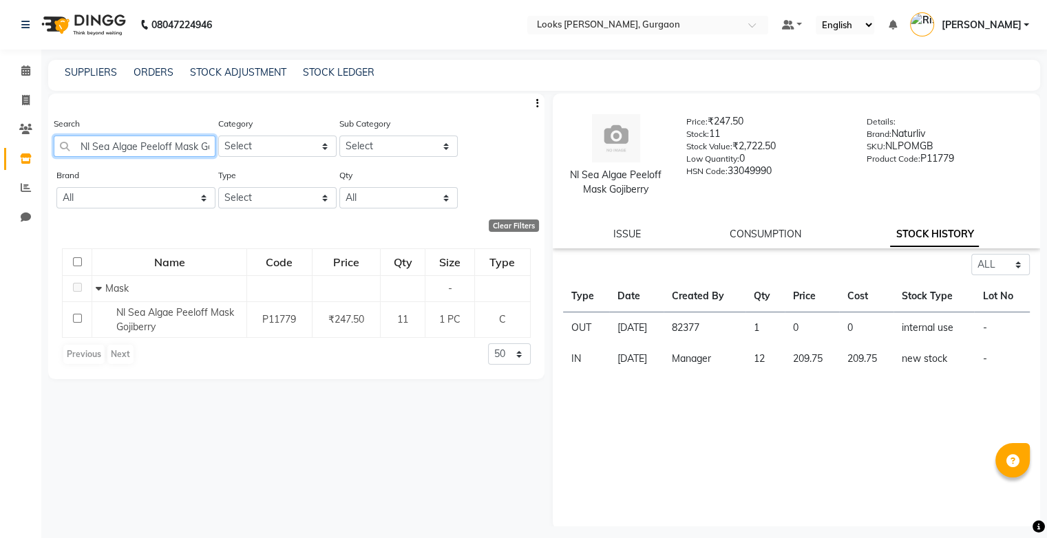
click at [180, 150] on input "Nl Sea Algae Peeloff Mask Gojiberry" at bounding box center [135, 146] width 162 height 21
click at [207, 146] on input "ojiberry" at bounding box center [135, 146] width 162 height 21
type input "o"
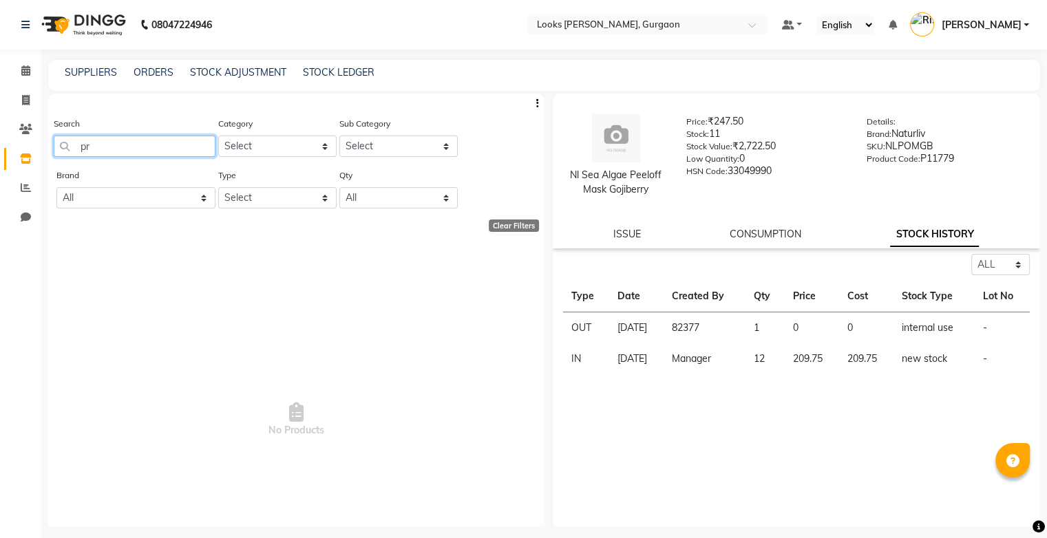
type input "p"
click at [65, 147] on input "Laamis" at bounding box center [135, 146] width 162 height 21
type input "L"
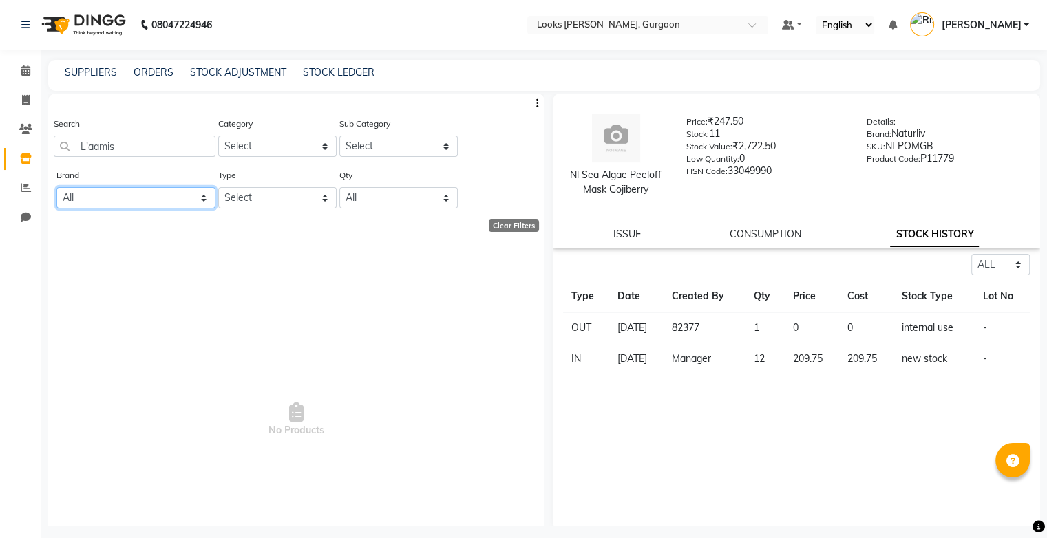
click at [151, 200] on select "All 1821 Aeronot Amazon Series American Crew Aminu Body Oil Asthetic [MEDICAL_D…" at bounding box center [135, 197] width 159 height 21
click at [297, 279] on span "No Products" at bounding box center [296, 421] width 469 height 344
click at [178, 150] on input "L'aamis" at bounding box center [135, 146] width 162 height 21
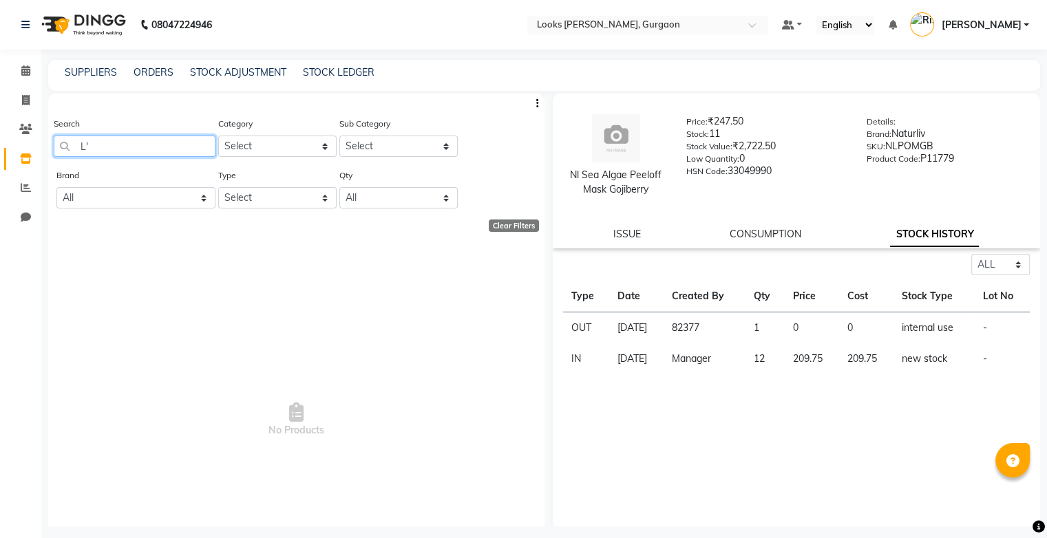
type input "L"
click at [168, 145] on input "mask" at bounding box center [135, 146] width 162 height 21
type input "m"
type input "L'aamis"
click at [452, 316] on span "No Products" at bounding box center [296, 421] width 469 height 344
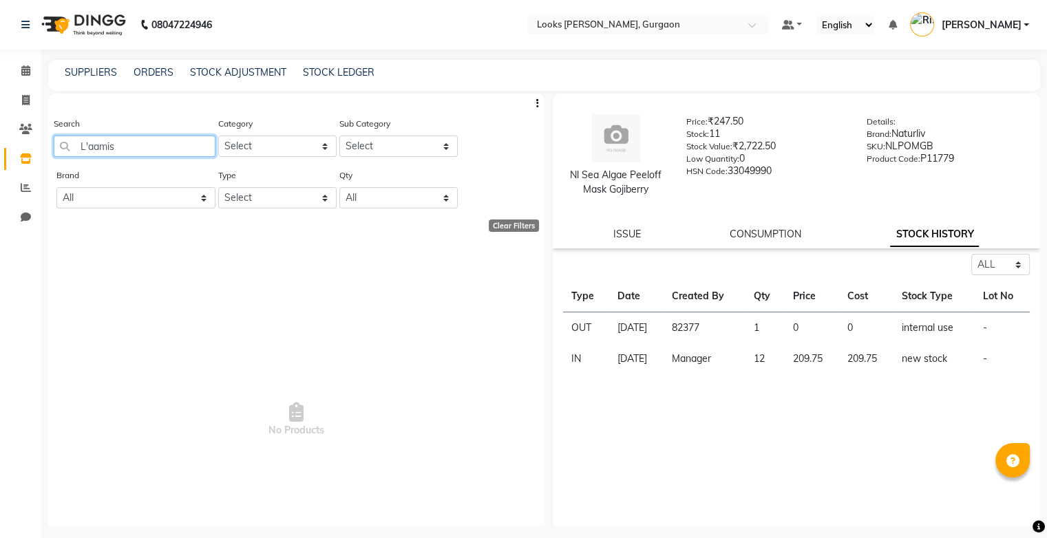
click at [60, 151] on input "L'aamis" at bounding box center [135, 146] width 162 height 21
click at [123, 155] on input "L'aamis" at bounding box center [135, 146] width 162 height 21
click at [22, 73] on icon at bounding box center [25, 70] width 9 height 10
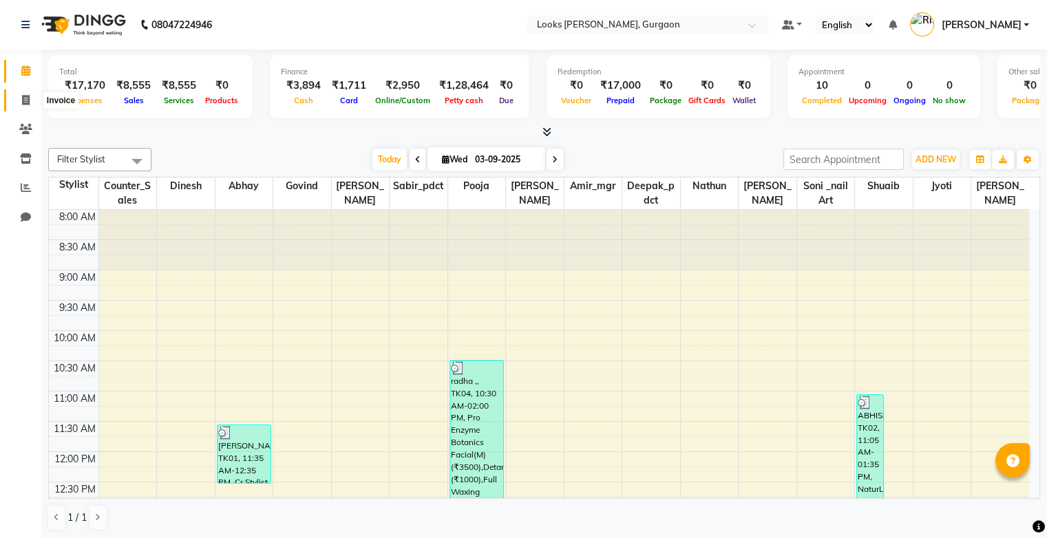
click at [25, 98] on icon at bounding box center [26, 100] width 8 height 10
select select "service"
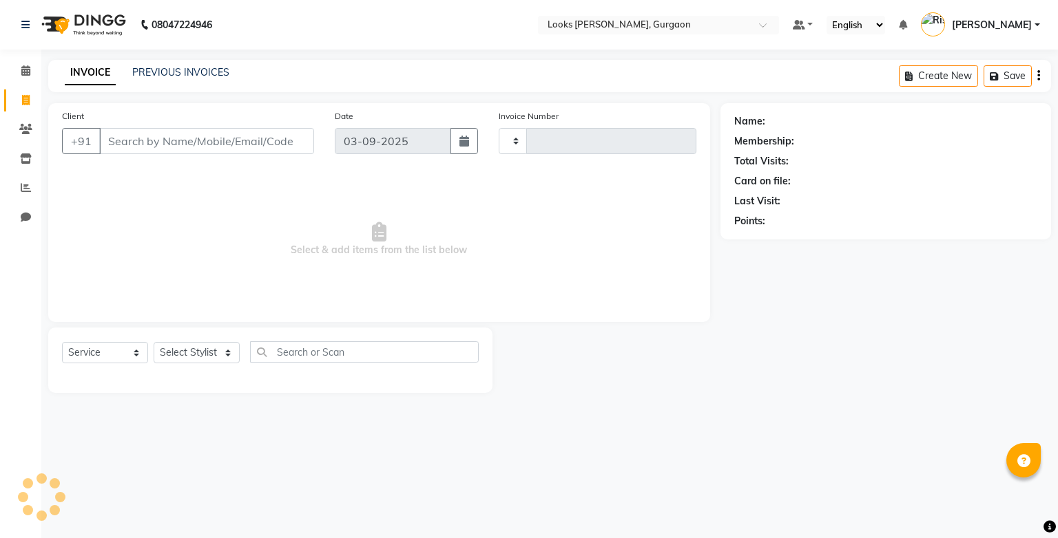
type input "1474"
select select "8452"
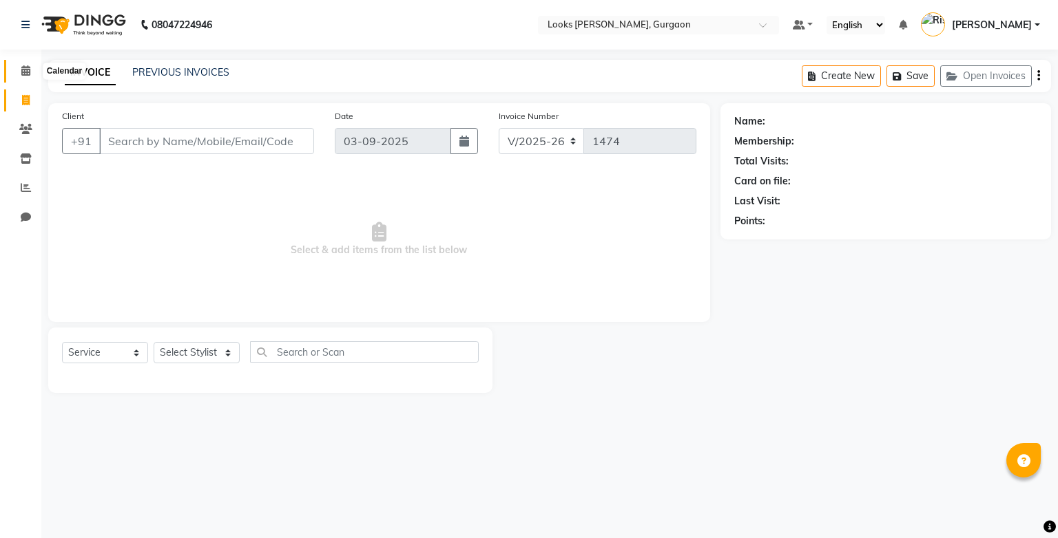
click at [25, 76] on icon at bounding box center [25, 70] width 9 height 10
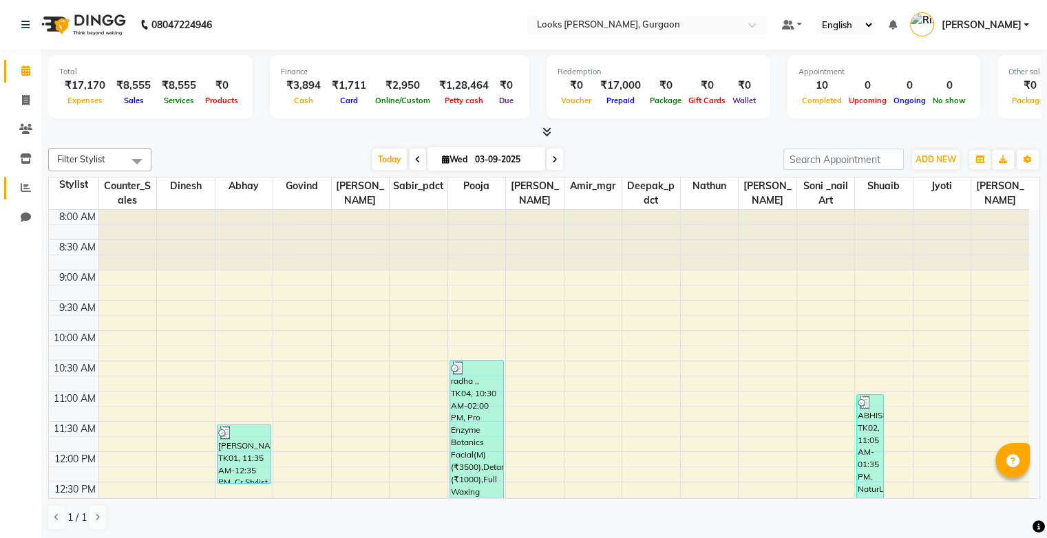
click at [28, 193] on icon at bounding box center [26, 187] width 10 height 10
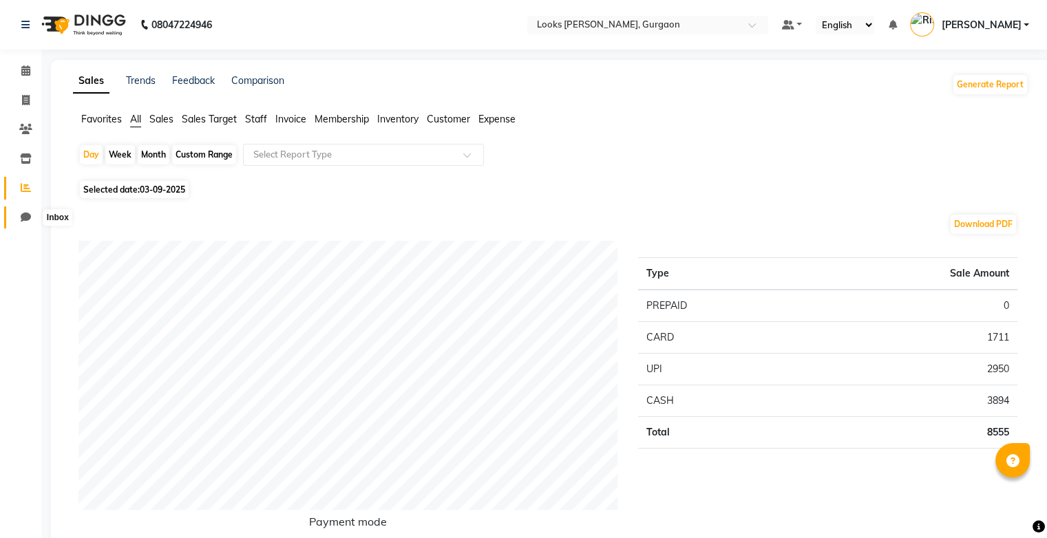
click at [31, 220] on span at bounding box center [26, 218] width 24 height 16
select select "100"
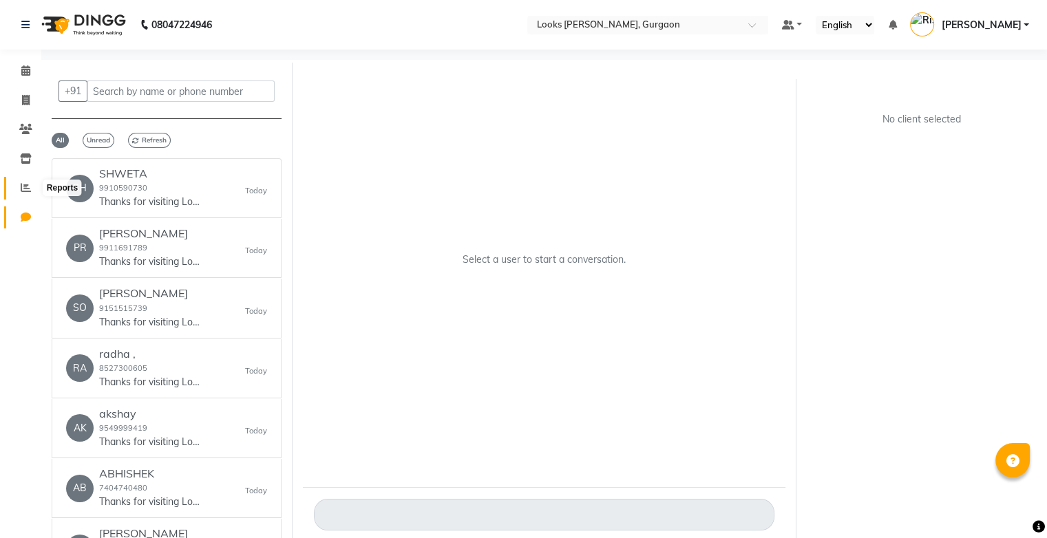
click at [25, 183] on icon at bounding box center [26, 187] width 10 height 10
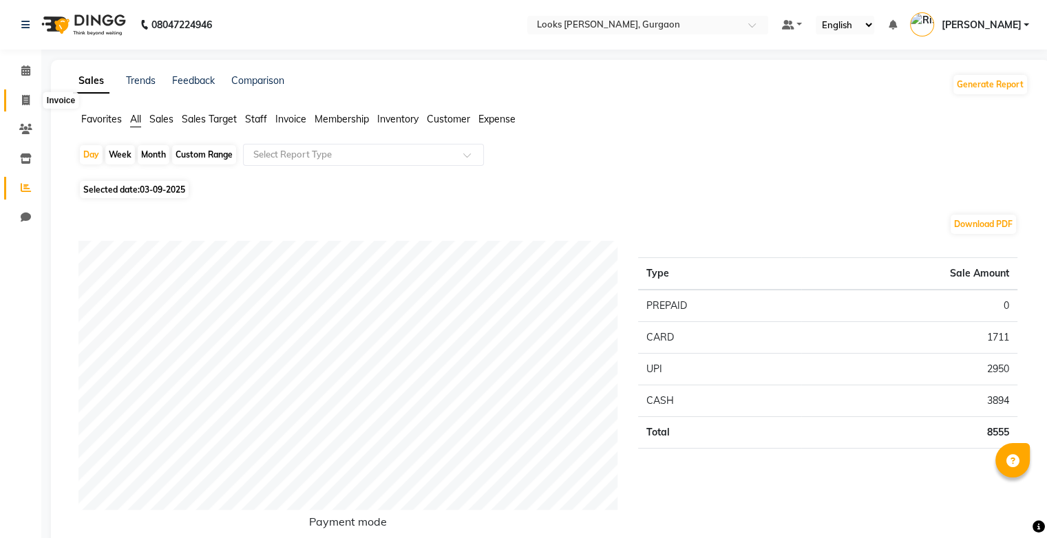
click at [32, 98] on span at bounding box center [26, 101] width 24 height 16
select select "8452"
select select "service"
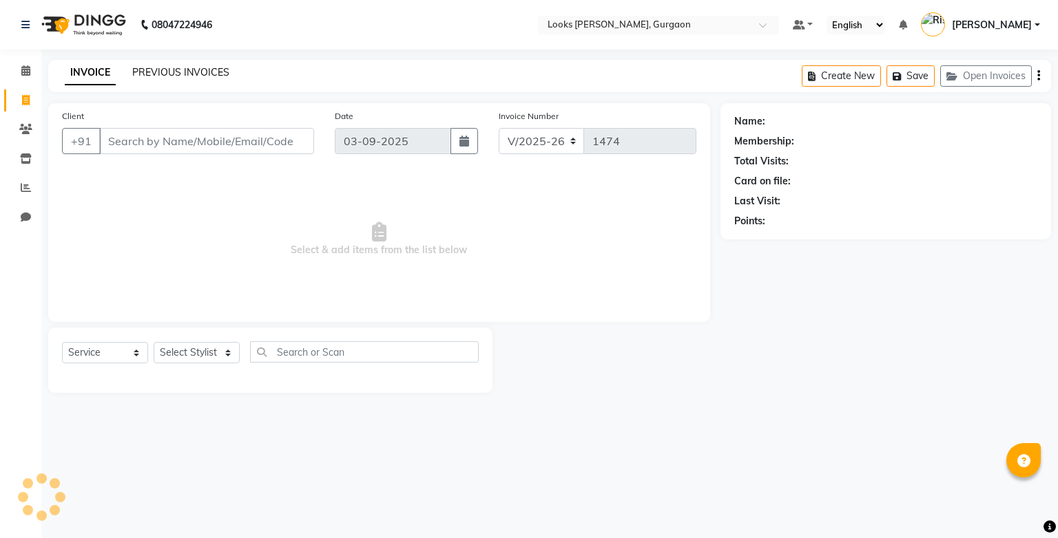
click at [159, 74] on link "PREVIOUS INVOICES" at bounding box center [180, 72] width 97 height 12
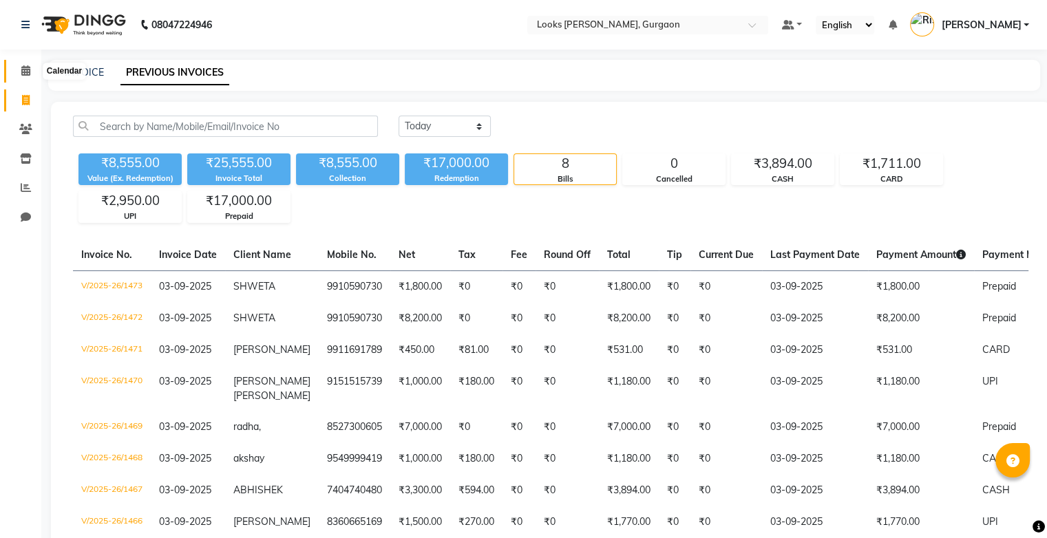
click at [25, 69] on icon at bounding box center [25, 70] width 9 height 10
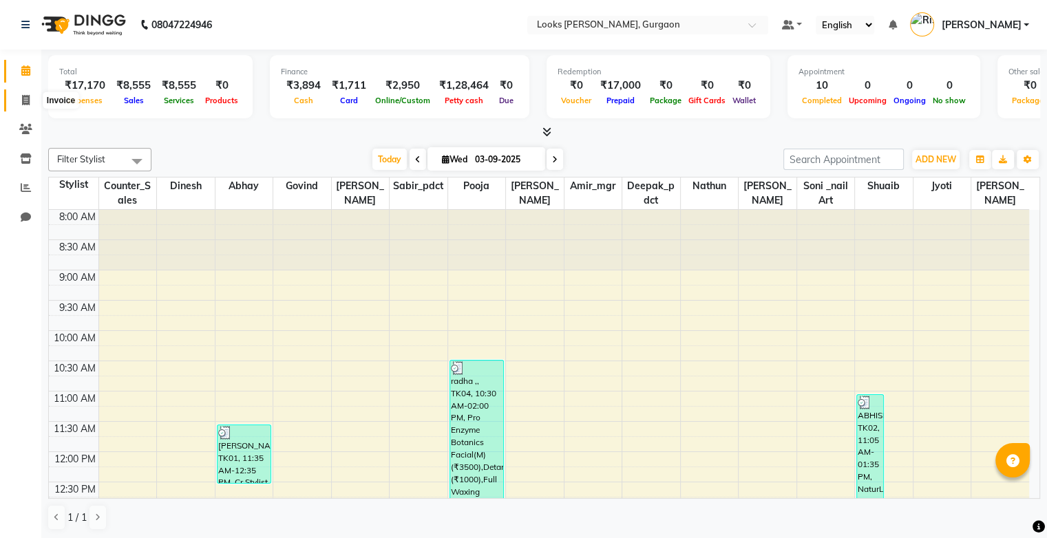
click at [32, 107] on span at bounding box center [26, 101] width 24 height 16
select select "service"
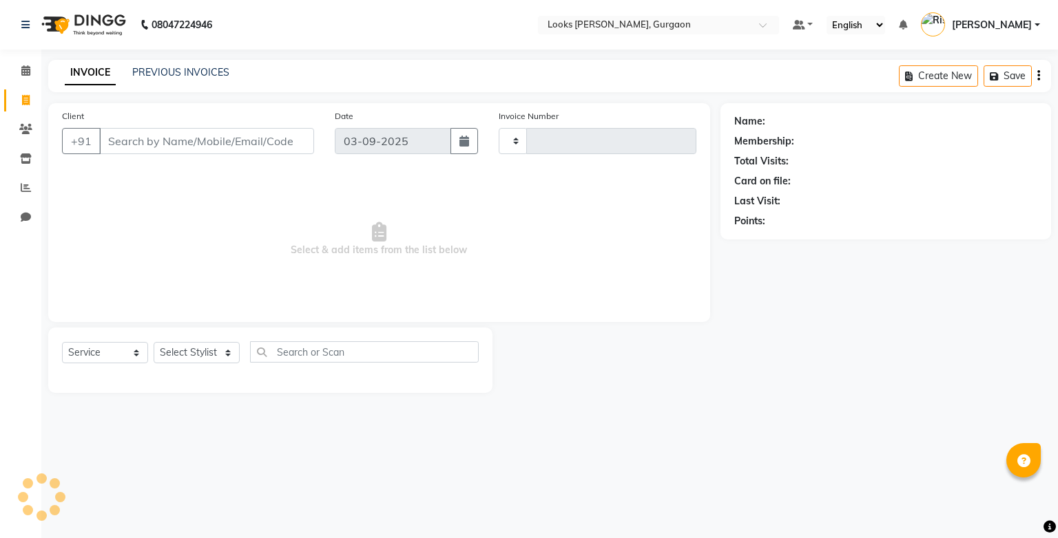
type input "1474"
select select "8452"
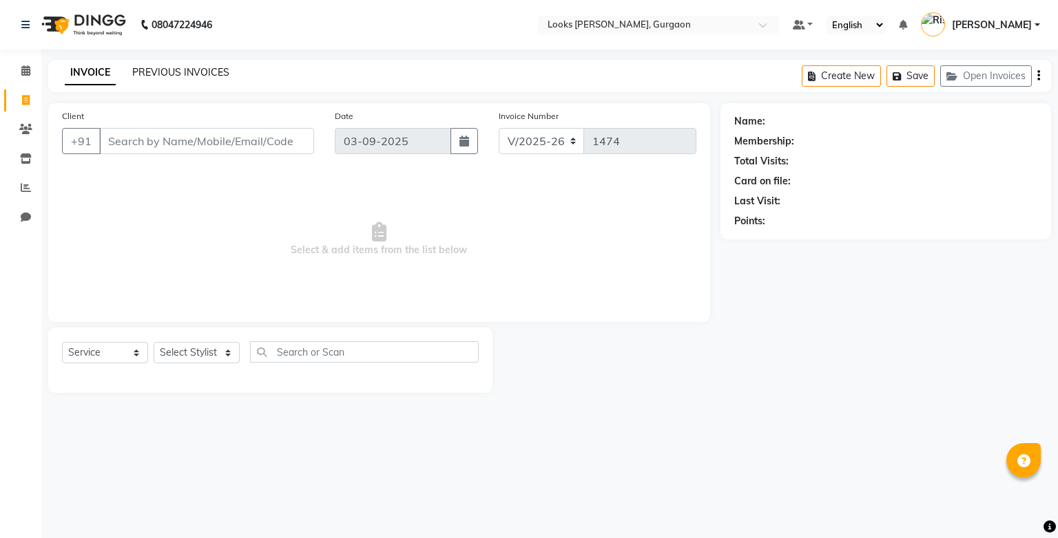
click at [168, 77] on link "PREVIOUS INVOICES" at bounding box center [180, 72] width 97 height 12
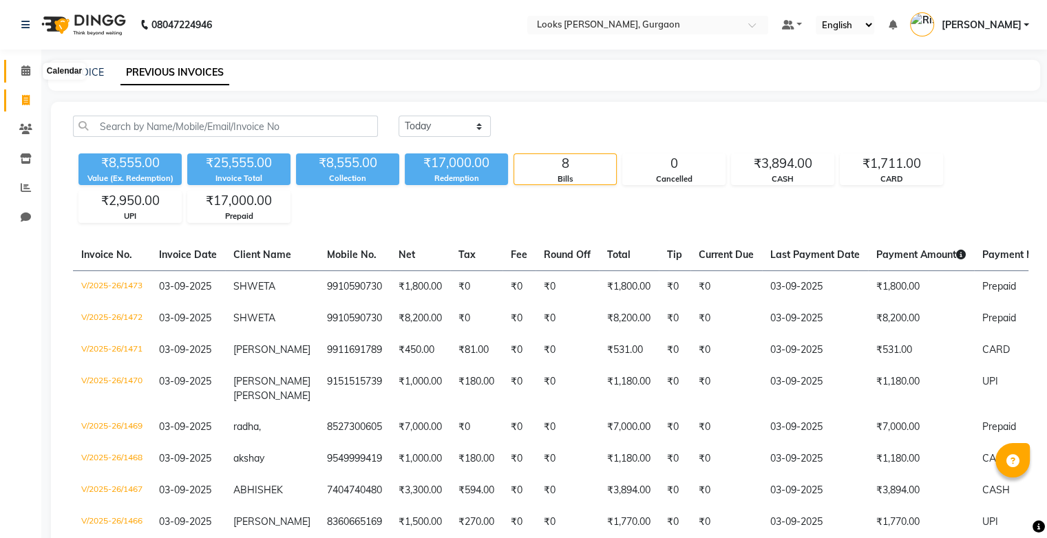
click at [23, 71] on icon at bounding box center [25, 70] width 9 height 10
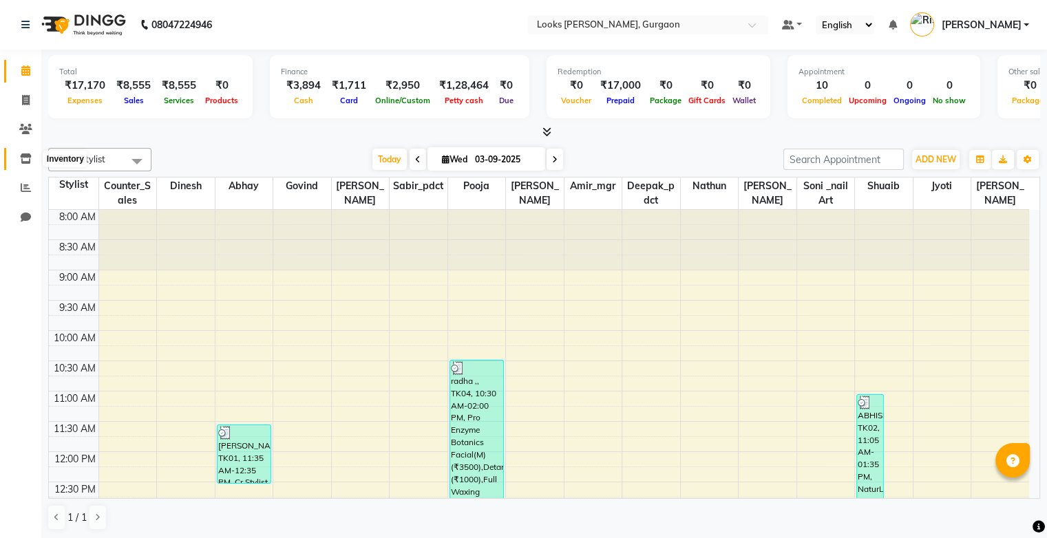
click at [28, 163] on icon at bounding box center [26, 159] width 12 height 10
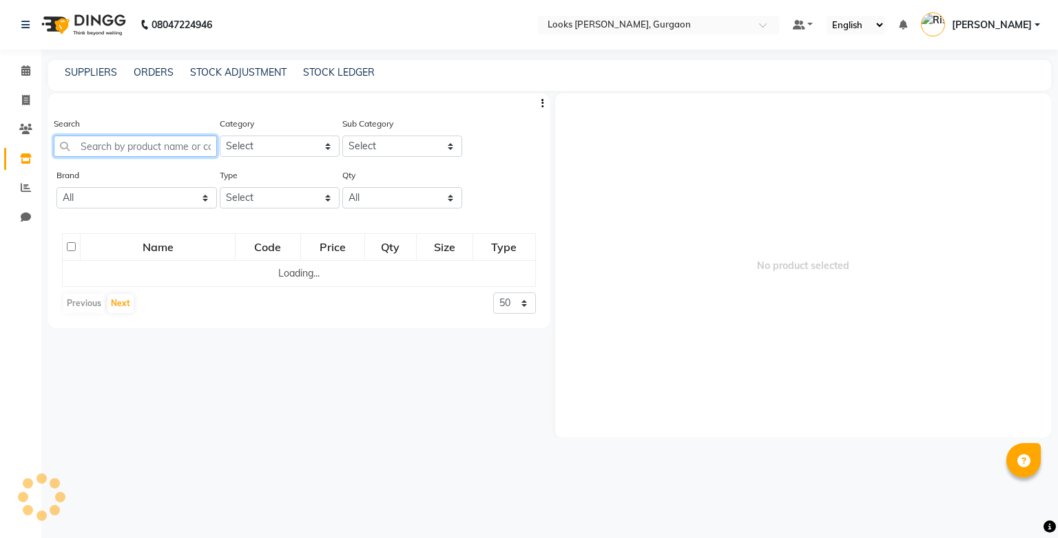
click at [127, 149] on input "text" at bounding box center [135, 146] width 163 height 21
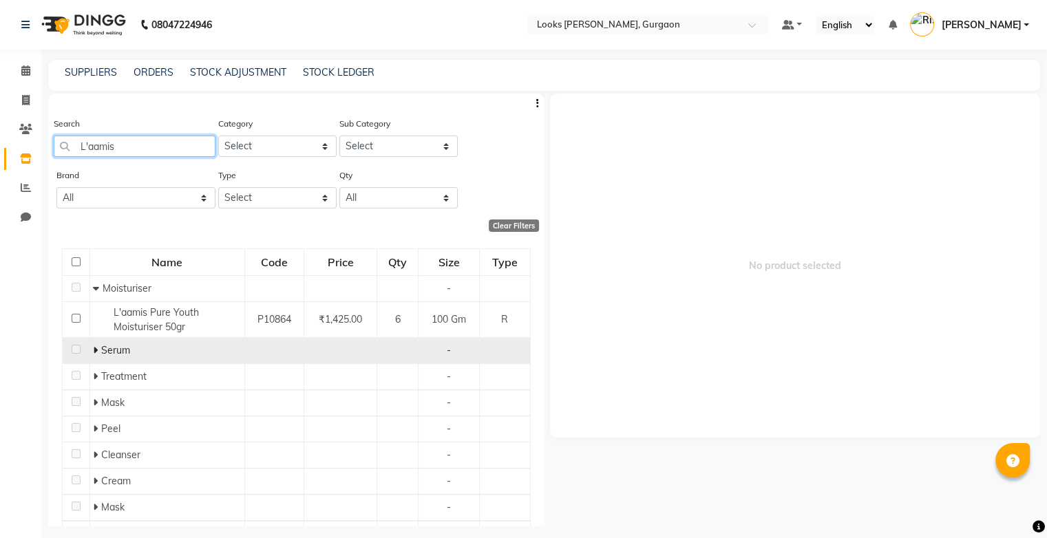
type input "L'aamis"
click at [120, 356] on span "Serum" at bounding box center [115, 350] width 29 height 12
click at [94, 355] on icon at bounding box center [95, 351] width 5 height 10
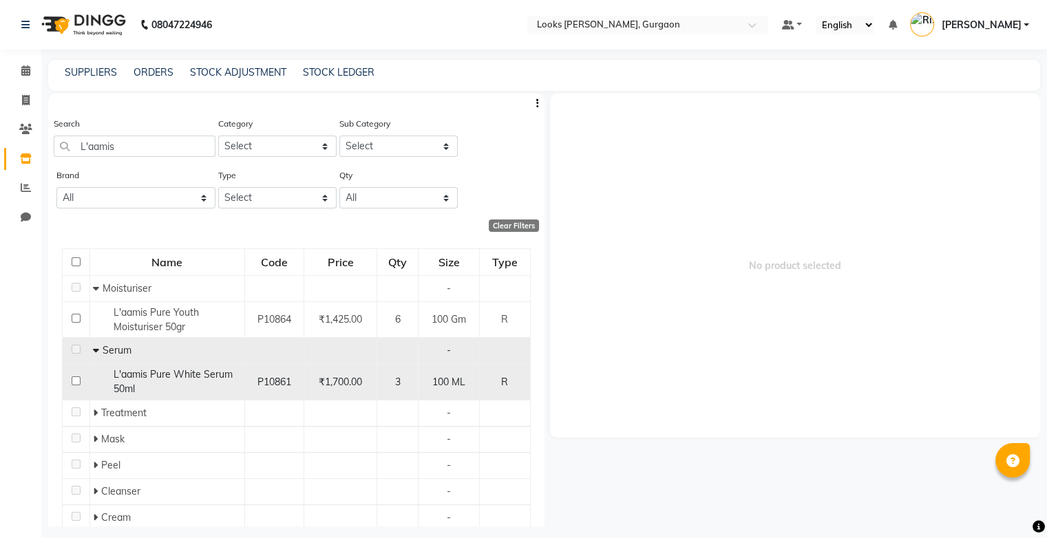
click at [193, 379] on span "L'aamis Pure White Serum 50ml" at bounding box center [173, 381] width 119 height 27
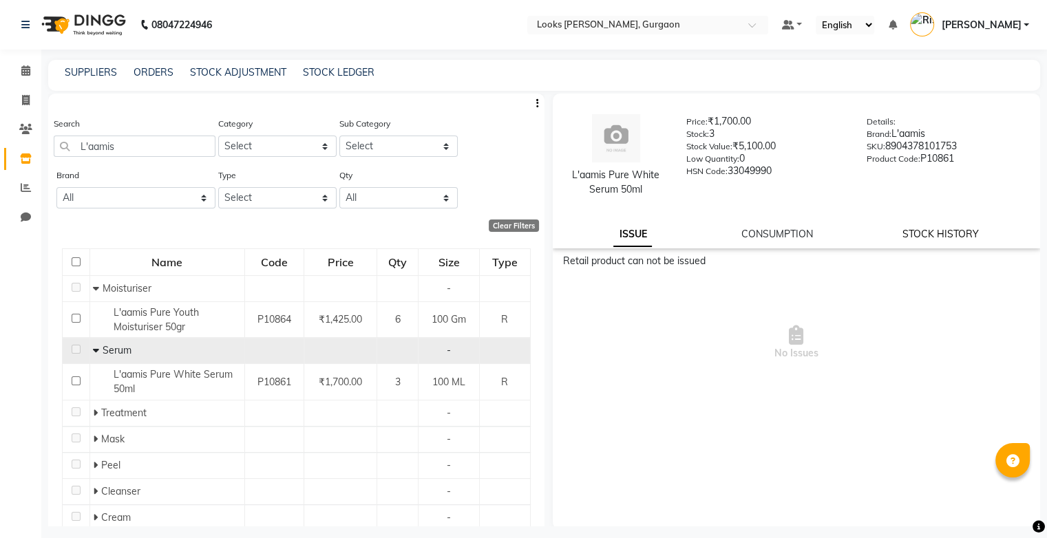
click at [728, 235] on link "STOCK HISTORY" at bounding box center [941, 234] width 76 height 12
select select "all"
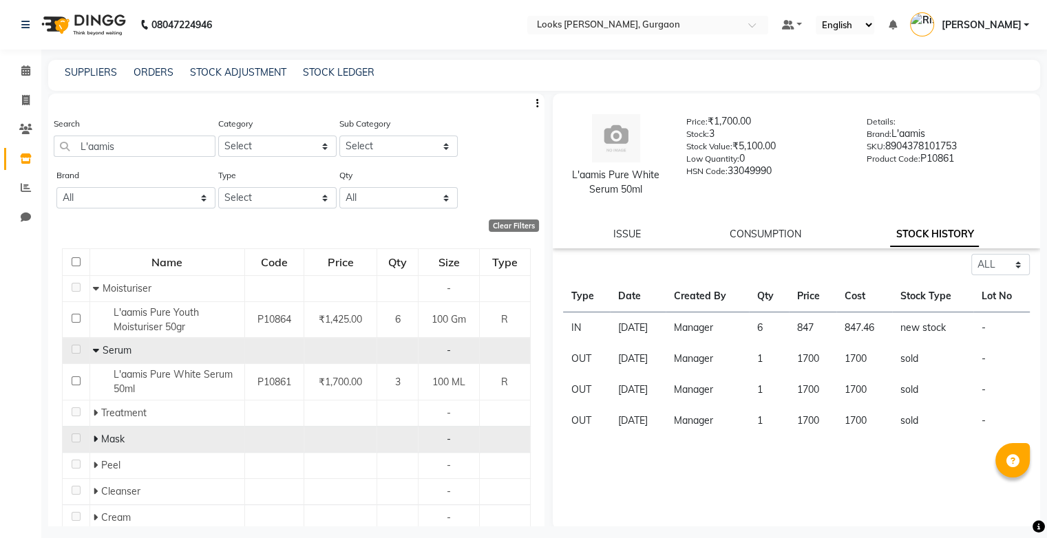
click at [96, 439] on icon at bounding box center [95, 439] width 5 height 10
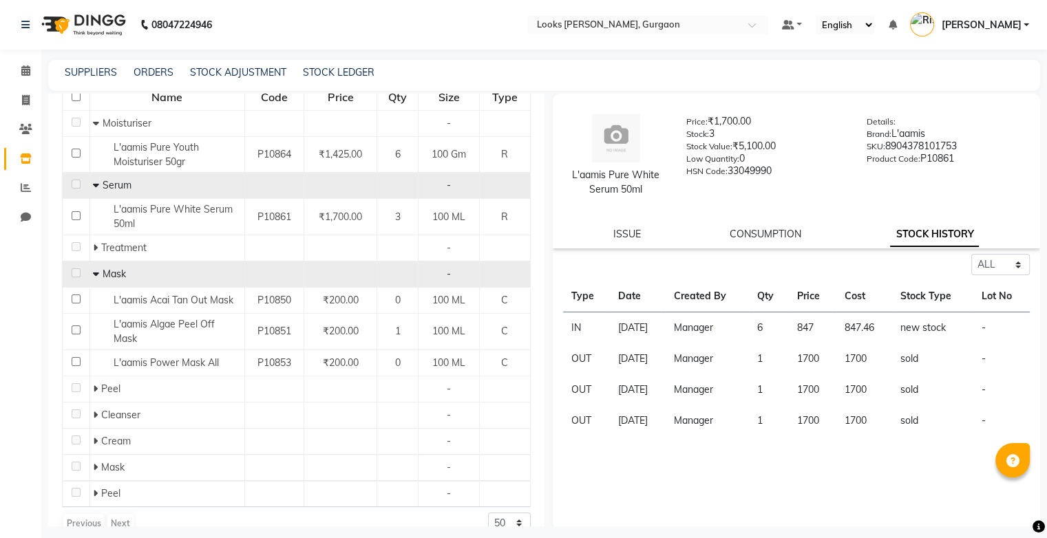
scroll to position [168, 0]
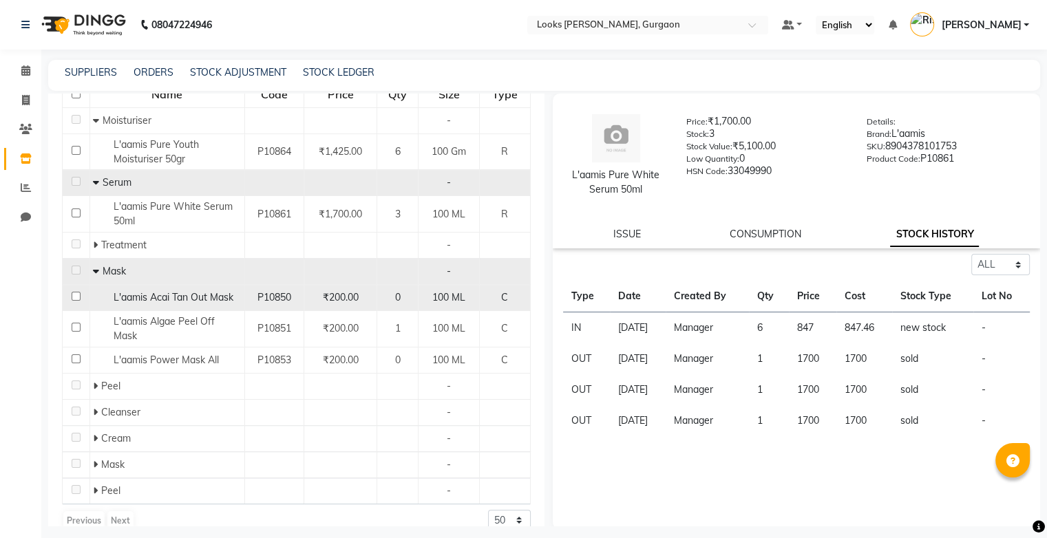
click at [171, 299] on span "L'aamis Acai Tan Out Mask" at bounding box center [174, 297] width 120 height 12
select select "all"
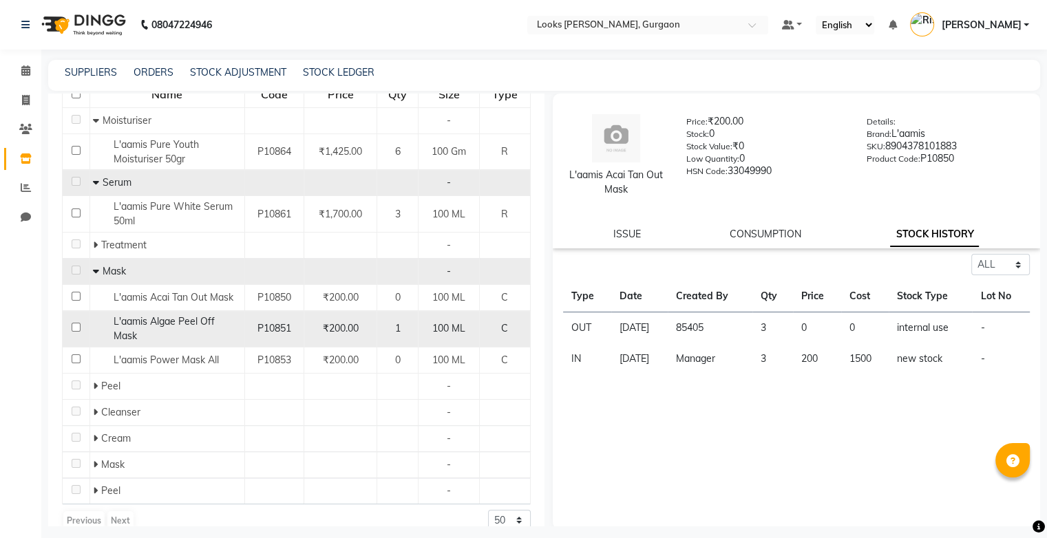
click at [178, 321] on span "L'aamis Algae Peel Off Mask" at bounding box center [164, 328] width 101 height 27
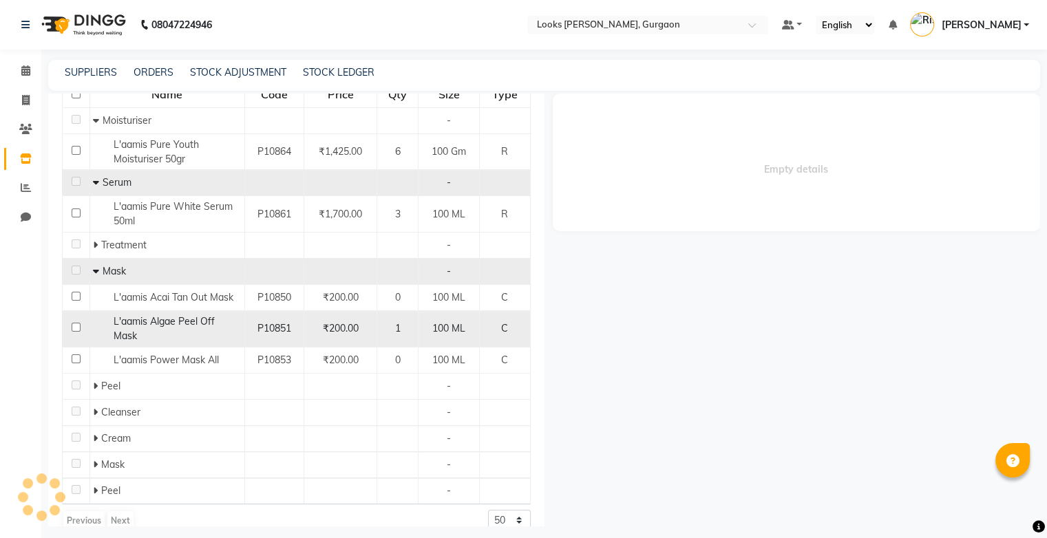
select select "all"
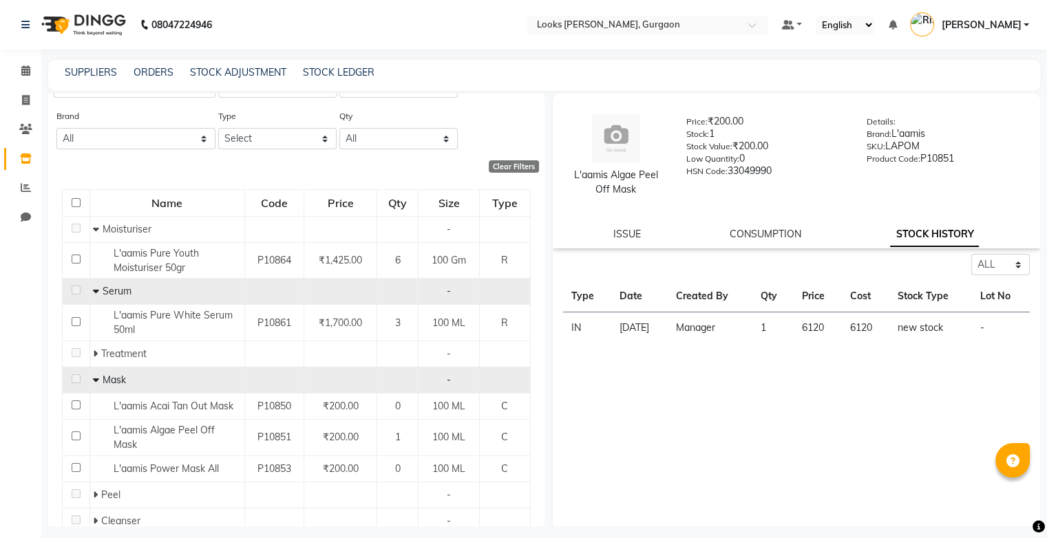
scroll to position [0, 0]
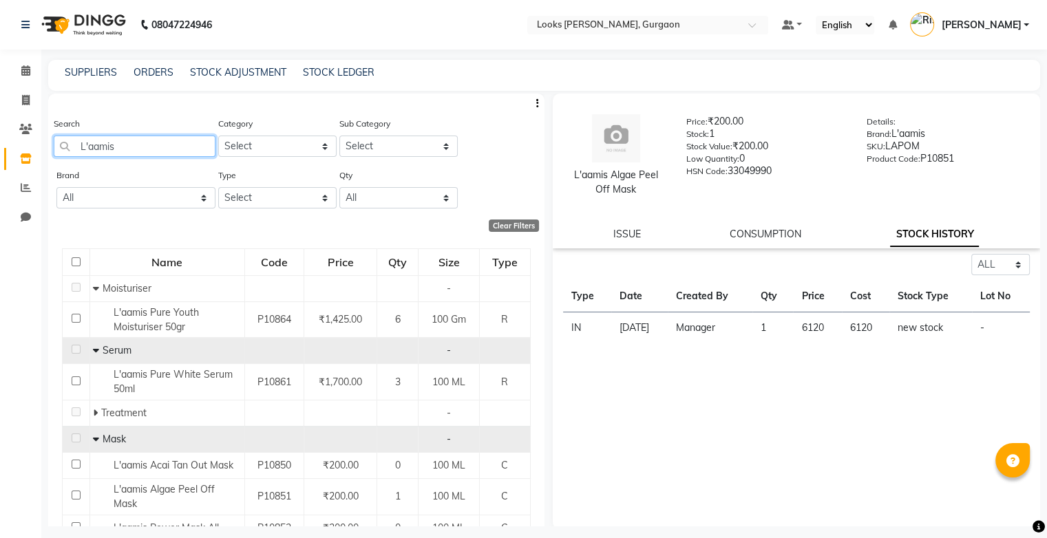
click at [161, 143] on input "L'aamis" at bounding box center [135, 146] width 162 height 21
type input "L"
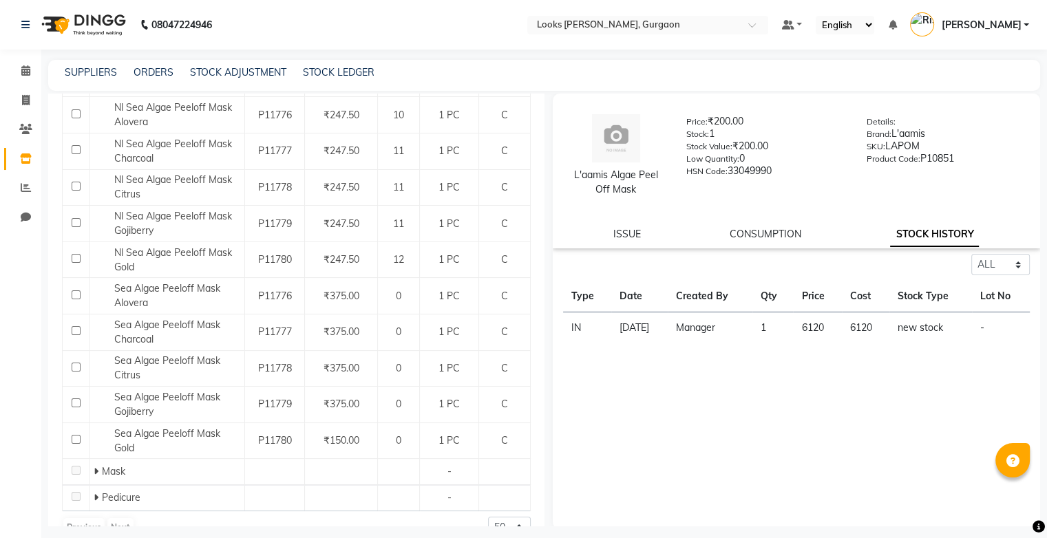
scroll to position [293, 0]
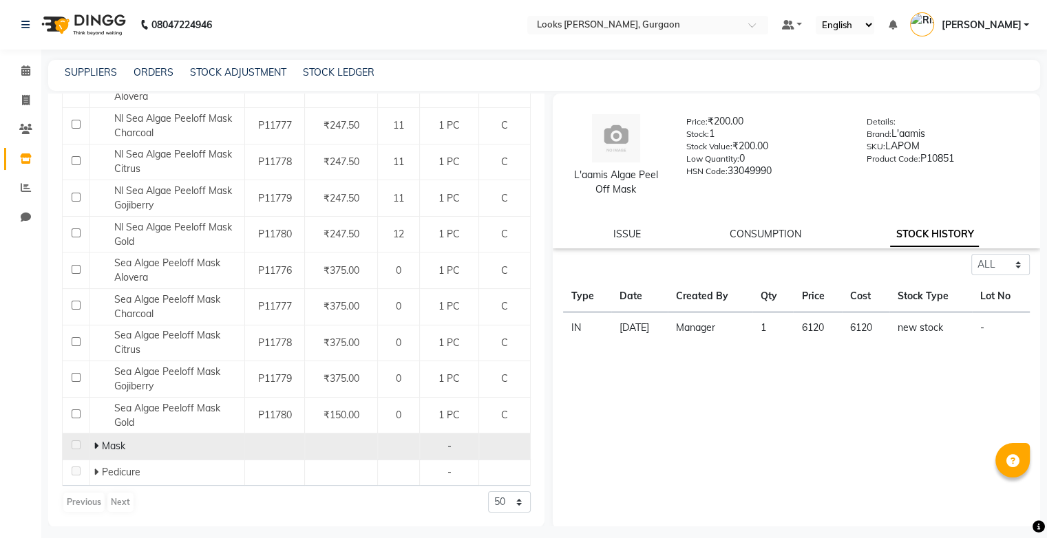
type input "Algae"
click at [96, 448] on icon at bounding box center [96, 446] width 5 height 10
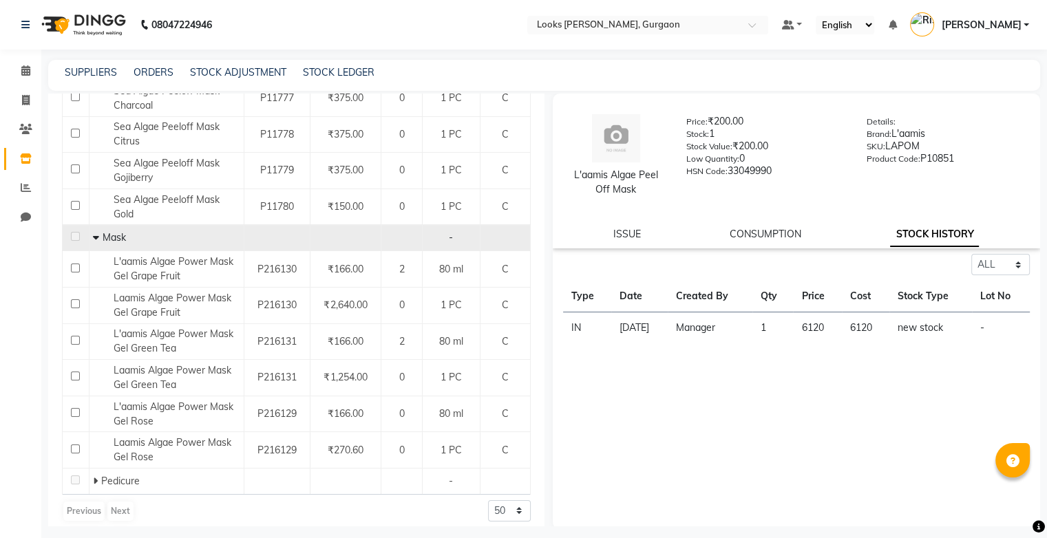
scroll to position [509, 0]
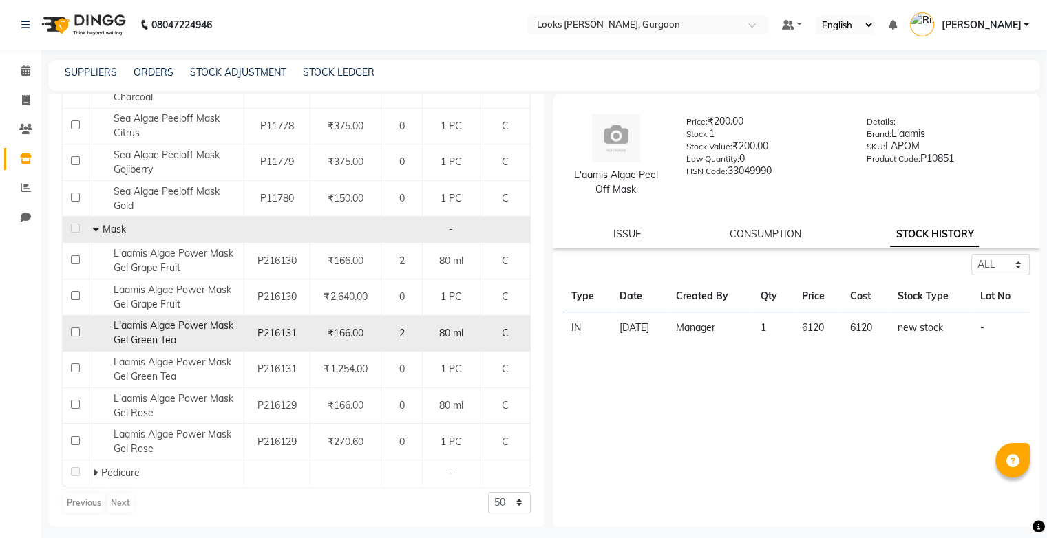
click at [190, 339] on div "L'aamis Algae Power Mask Gel Green Tea" at bounding box center [166, 333] width 147 height 29
select select "all"
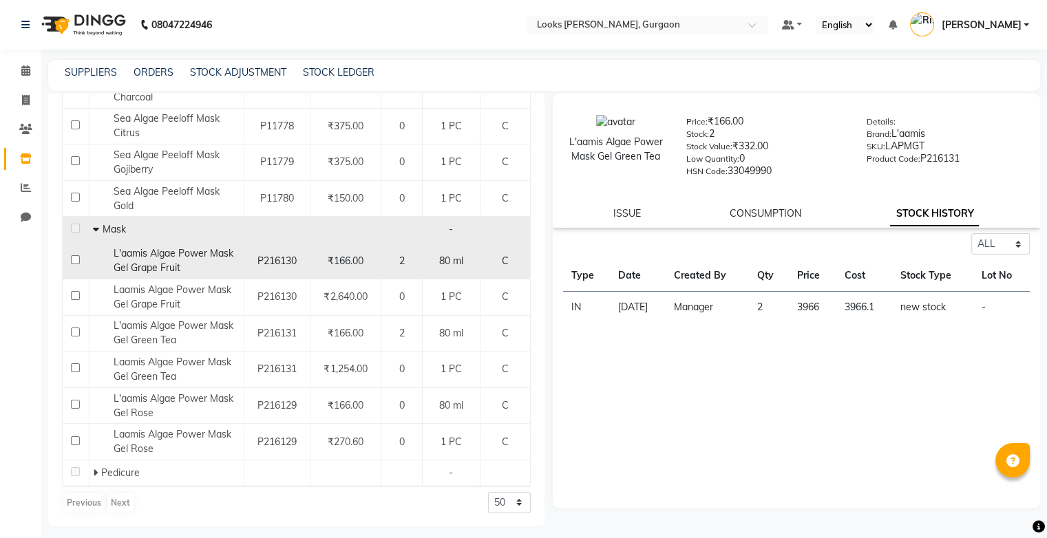
click at [200, 257] on span "L'aamis Algae Power Mask Gel Grape Fruit" at bounding box center [174, 260] width 120 height 27
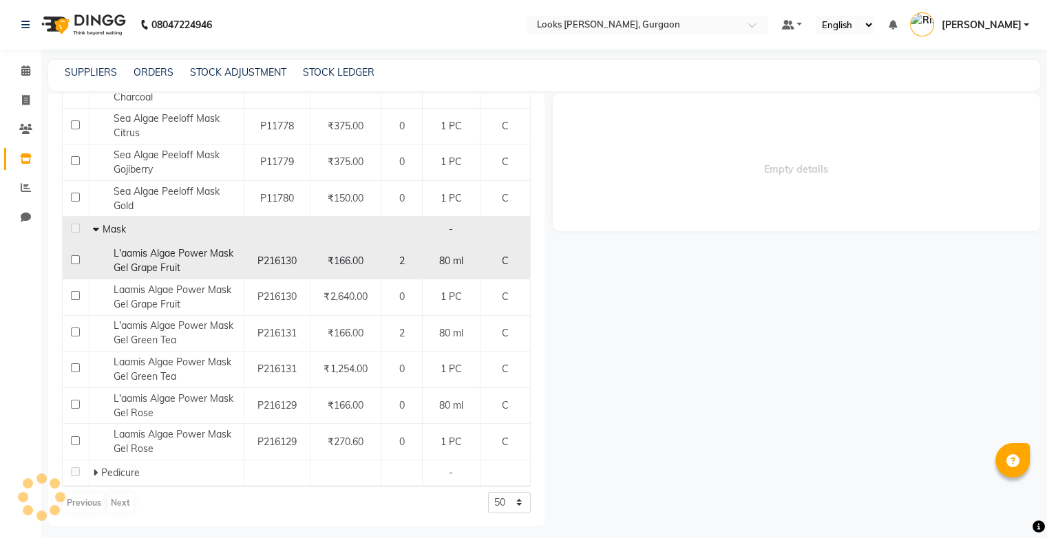
select select "all"
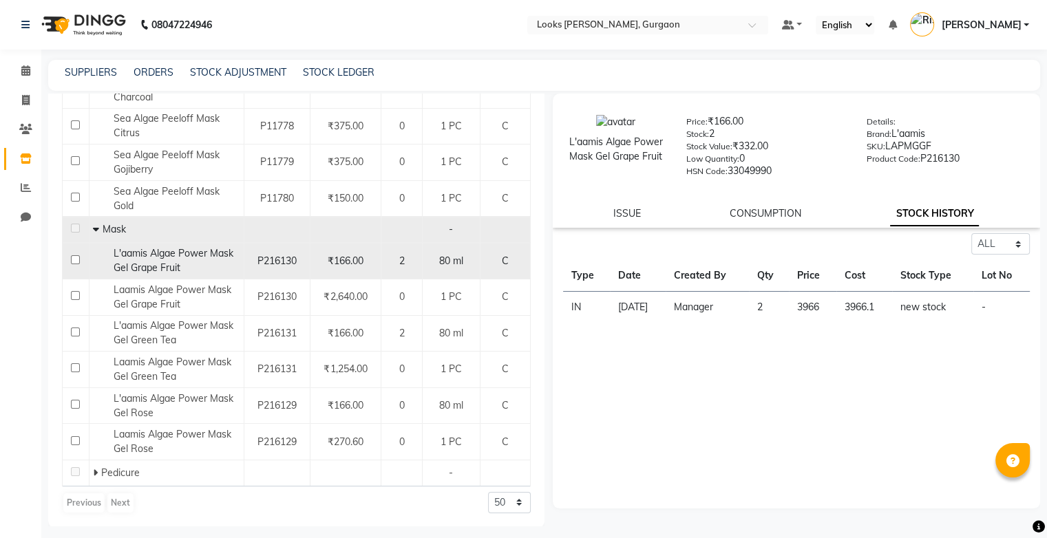
click at [177, 266] on span "L'aamis Algae Power Mask Gel Grape Fruit" at bounding box center [174, 260] width 120 height 27
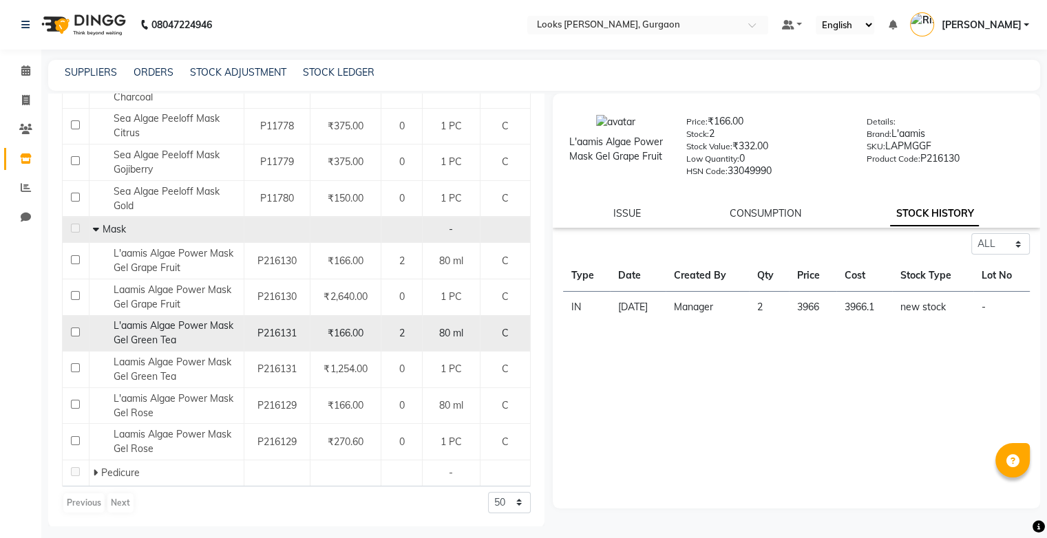
click at [182, 333] on div "L'aamis Algae Power Mask Gel Green Tea" at bounding box center [166, 333] width 147 height 29
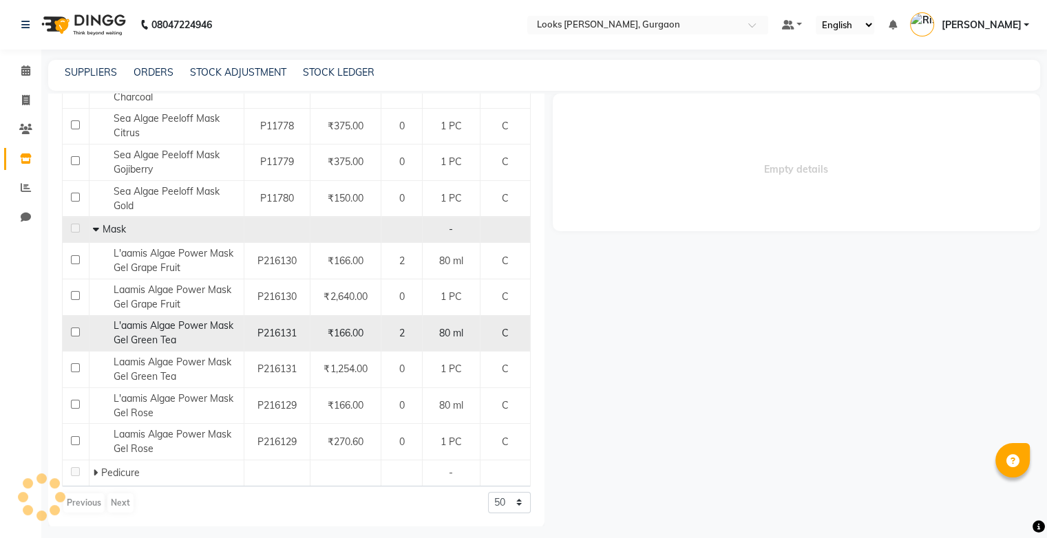
select select "all"
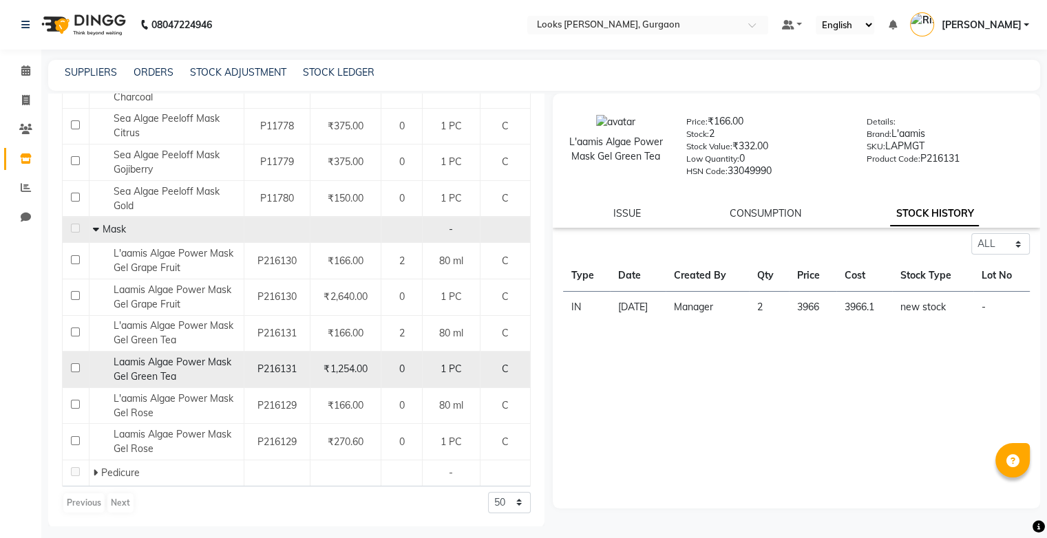
click at [165, 363] on span "Laamis Algae Power Mask Gel Green Tea" at bounding box center [173, 369] width 118 height 27
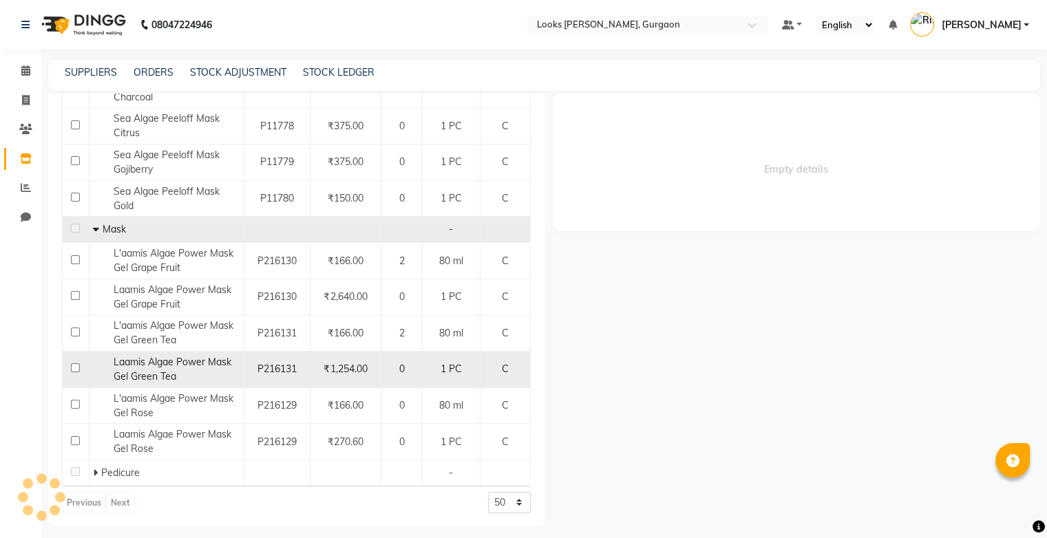
select select "all"
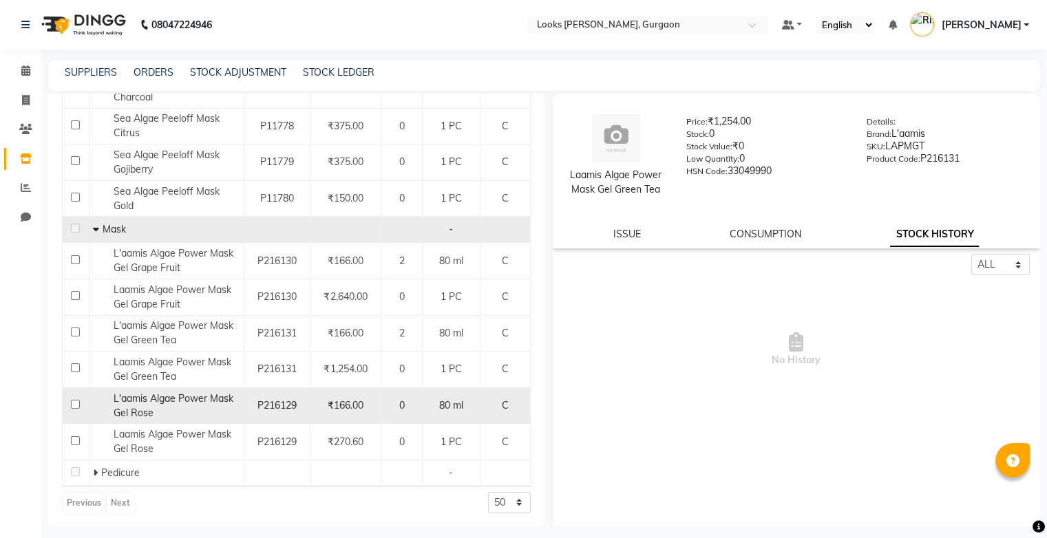
click at [163, 402] on span "L'aamis Algae Power Mask Gel Rose" at bounding box center [174, 405] width 120 height 27
select select "all"
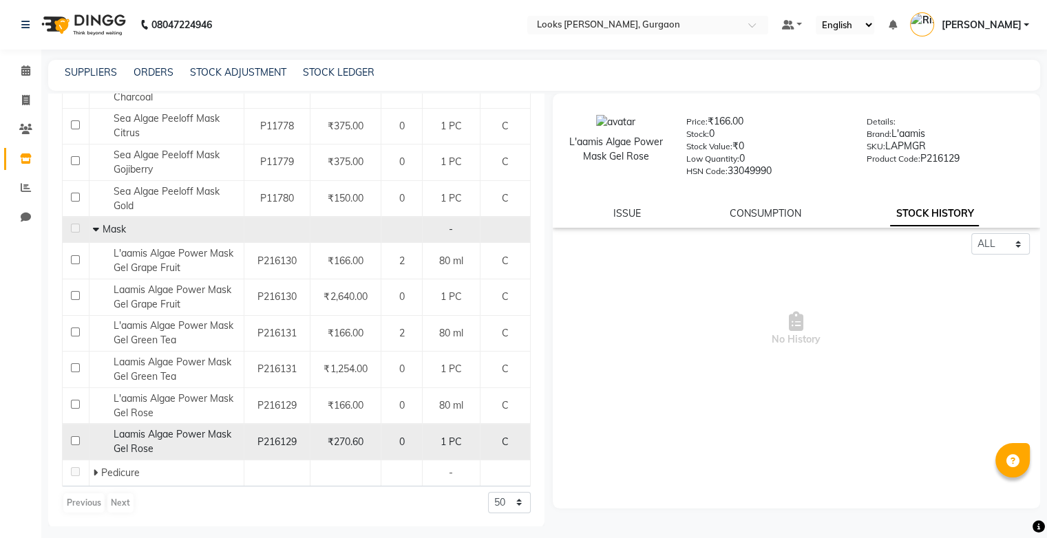
click at [169, 437] on span "Laamis Algae Power Mask Gel Rose" at bounding box center [173, 441] width 118 height 27
select select "all"
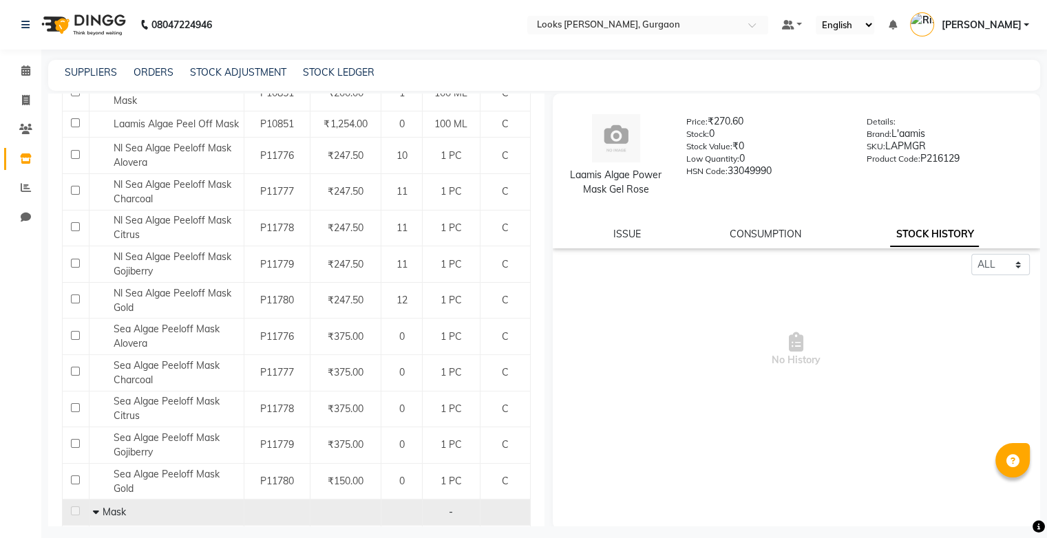
scroll to position [231, 0]
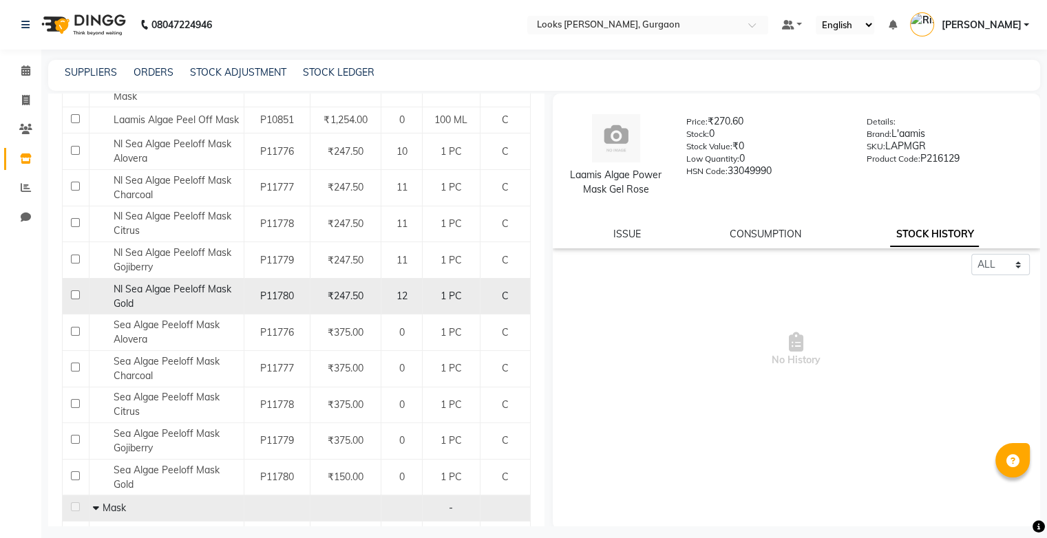
click at [204, 291] on span "Nl Sea Algae Peeloff Mask Gold" at bounding box center [173, 296] width 118 height 27
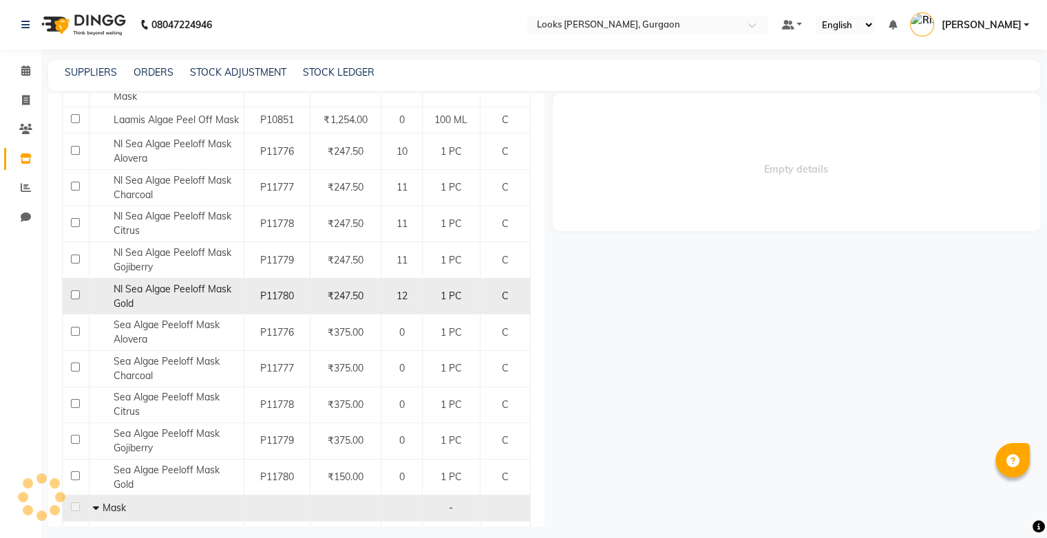
select select "all"
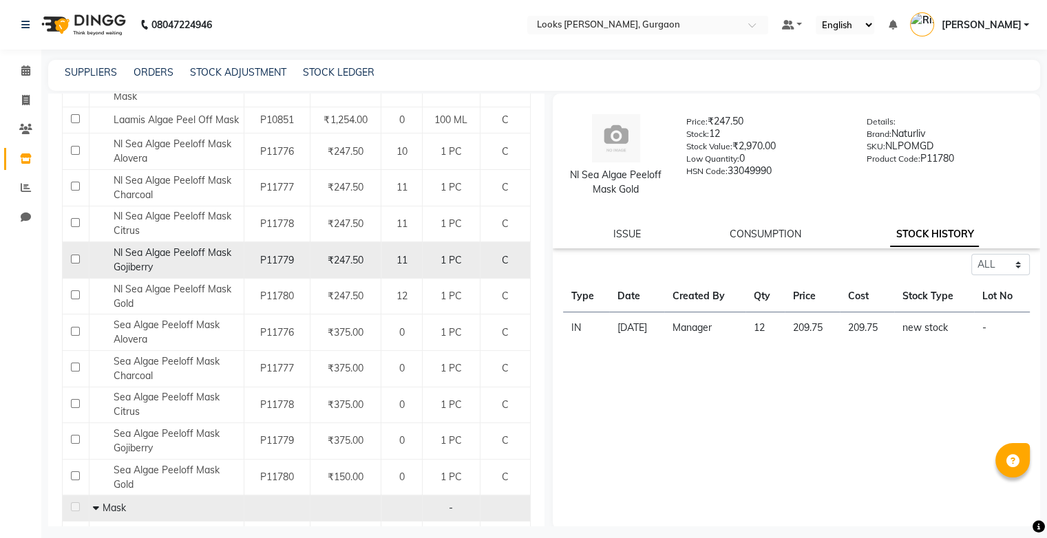
click at [189, 259] on span "Nl Sea Algae Peeloff Mask Gojiberry" at bounding box center [173, 259] width 118 height 27
select select "all"
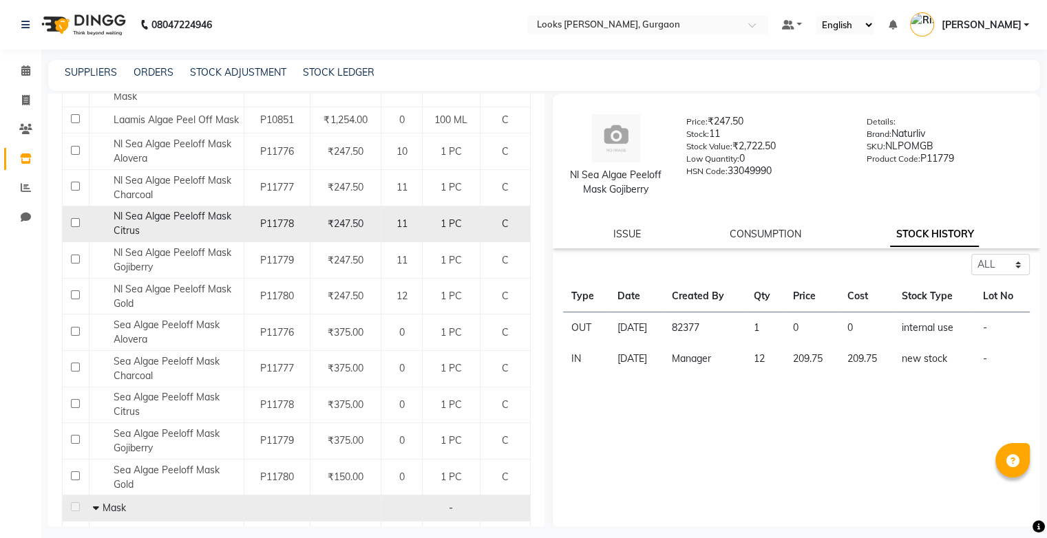
click at [190, 224] on div "Nl Sea Algae Peeloff Mask Citrus" at bounding box center [166, 223] width 147 height 29
select select "all"
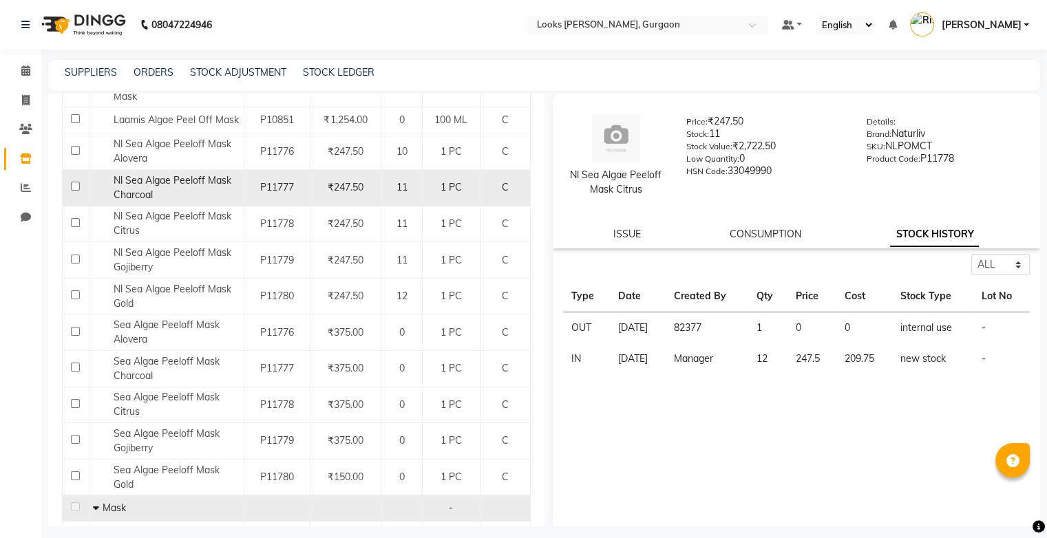
click at [185, 191] on div "Nl Sea Algae Peeloff Mask Charcoal" at bounding box center [166, 188] width 147 height 29
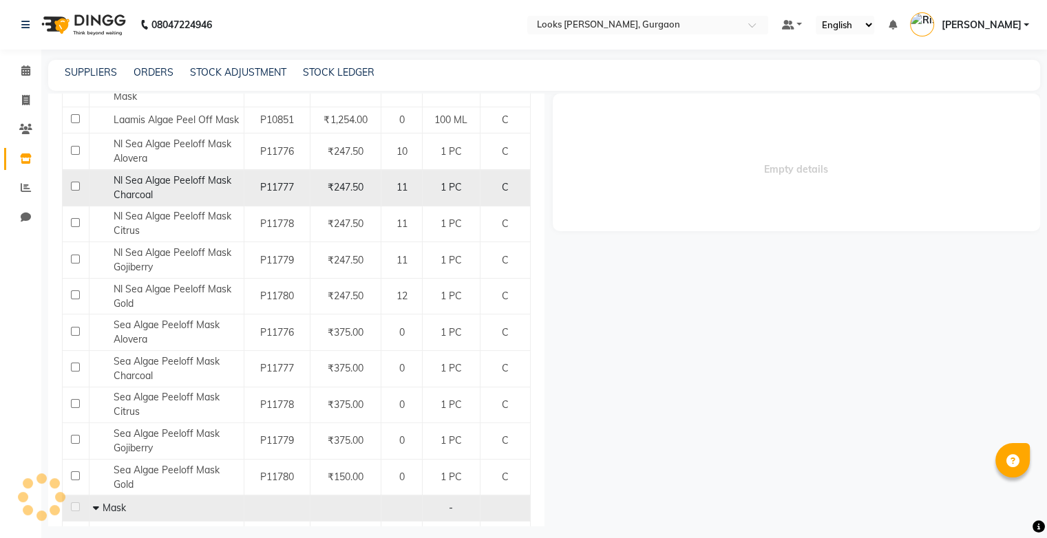
select select "all"
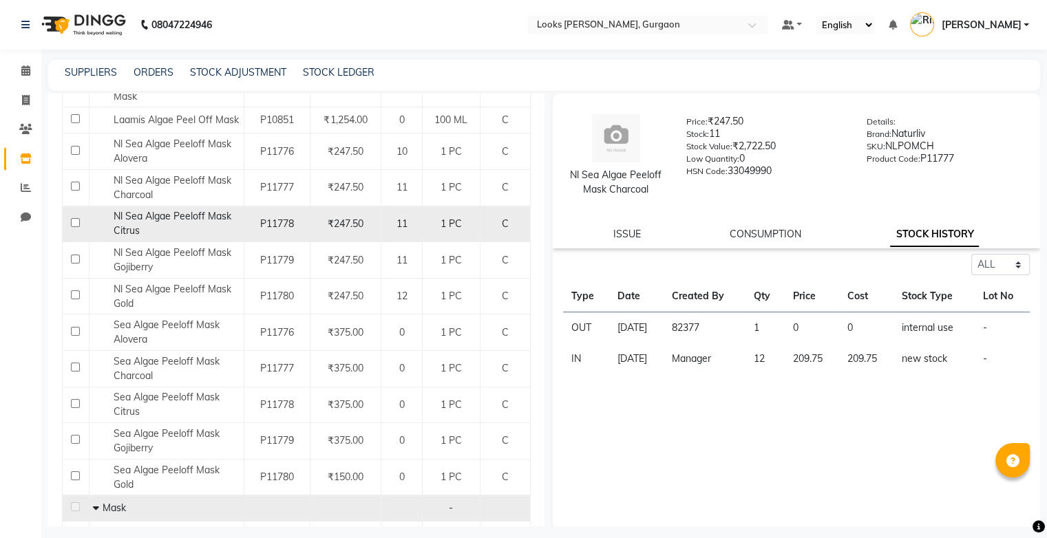
click at [189, 210] on div "Nl Sea Algae Peeloff Mask Citrus" at bounding box center [166, 223] width 147 height 29
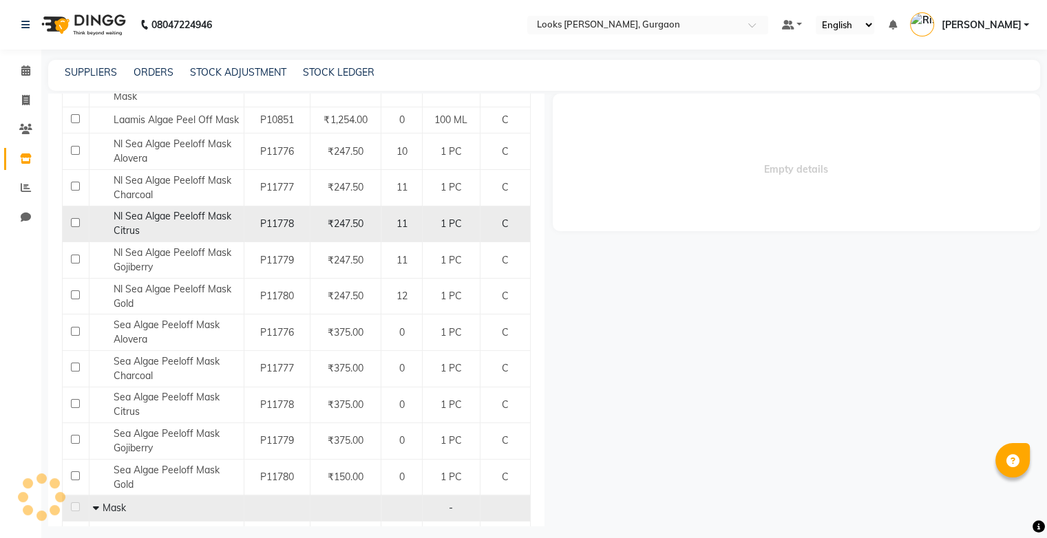
select select "all"
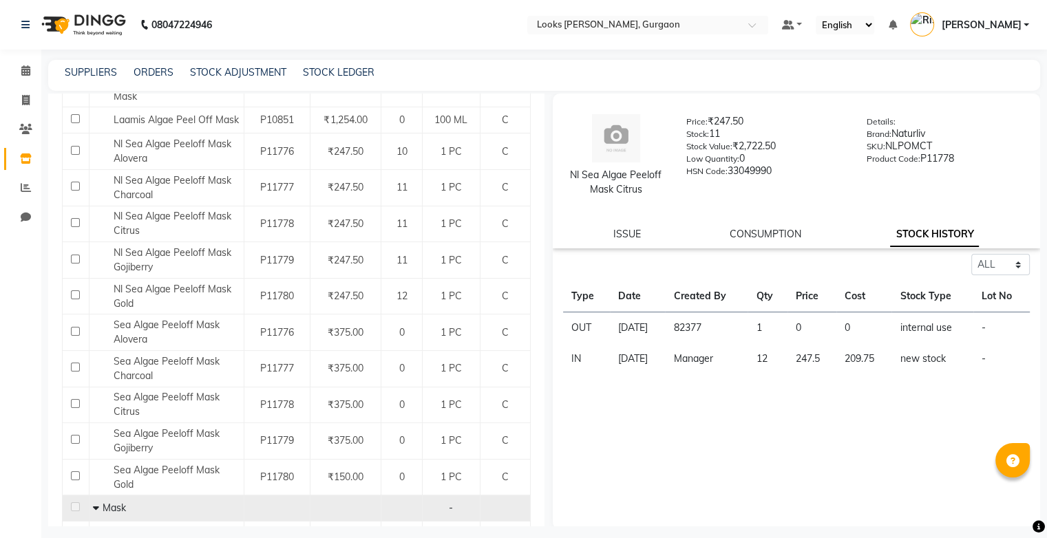
drag, startPoint x: 187, startPoint y: 208, endPoint x: 716, endPoint y: 414, distance: 568.1
click at [716, 414] on div "Select ALL IN OUT Type Date Created By Qty Price Cost Stock Type Lot No OUT 16-…" at bounding box center [797, 391] width 488 height 275
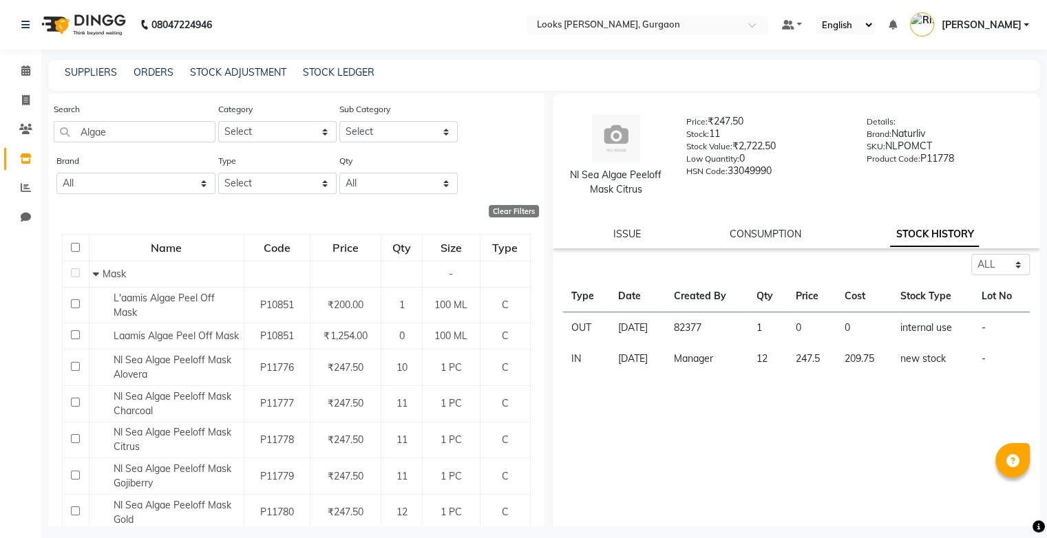
scroll to position [0, 0]
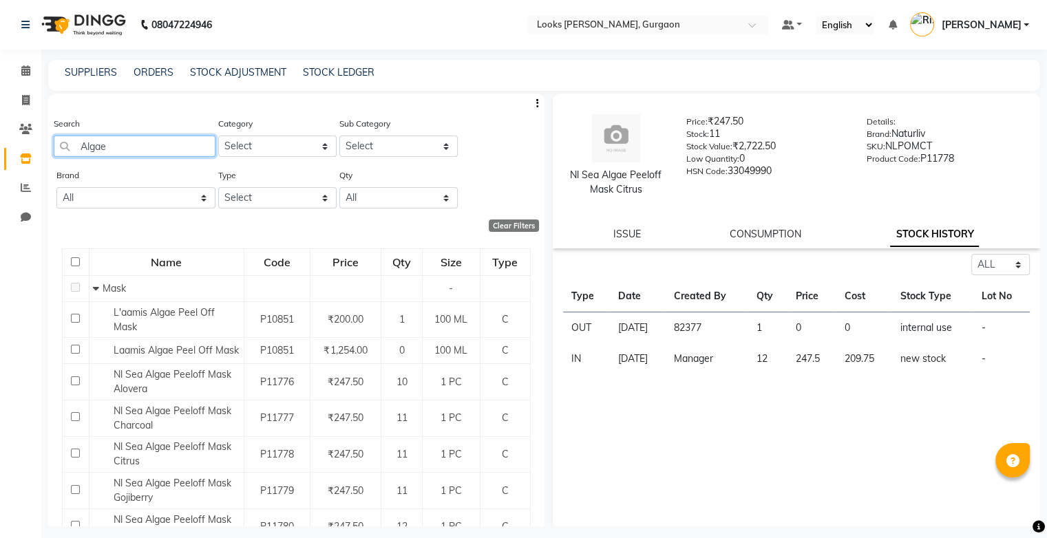
click at [116, 156] on input "Algae" at bounding box center [135, 146] width 162 height 21
type input "A"
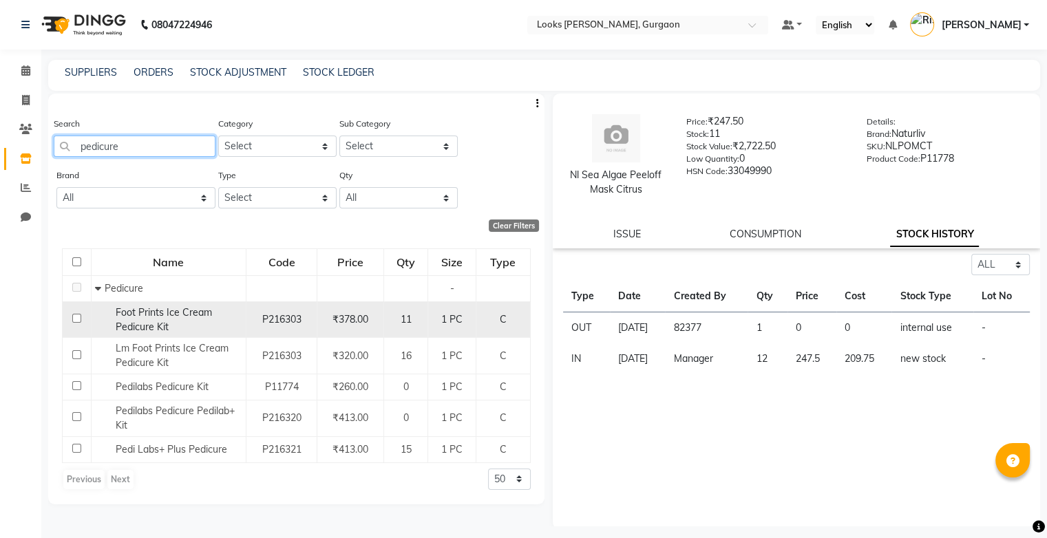
type input "pedicure"
click at [154, 322] on span "Foot Prints Ice Cream Pedicure Kit" at bounding box center [164, 319] width 96 height 27
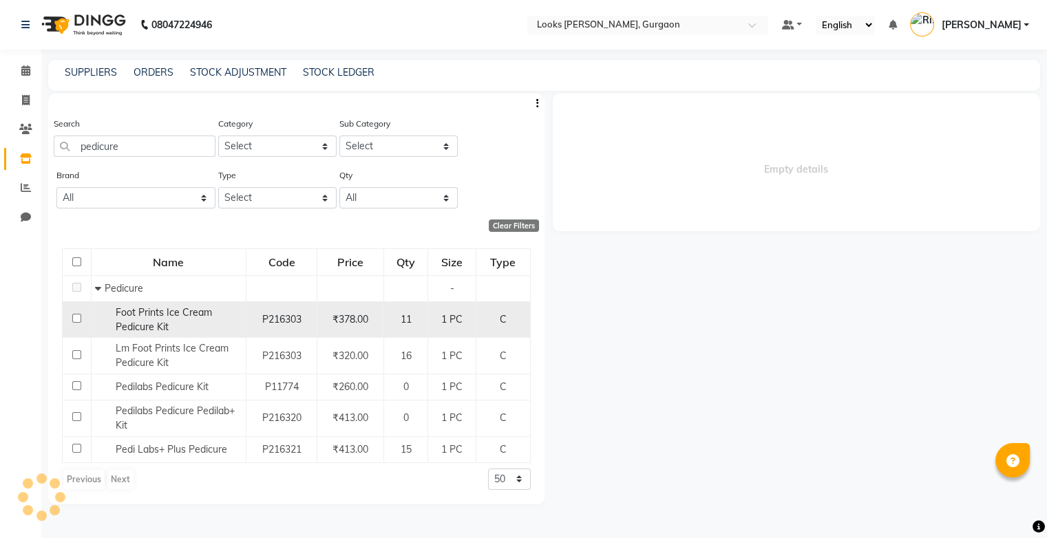
select select "all"
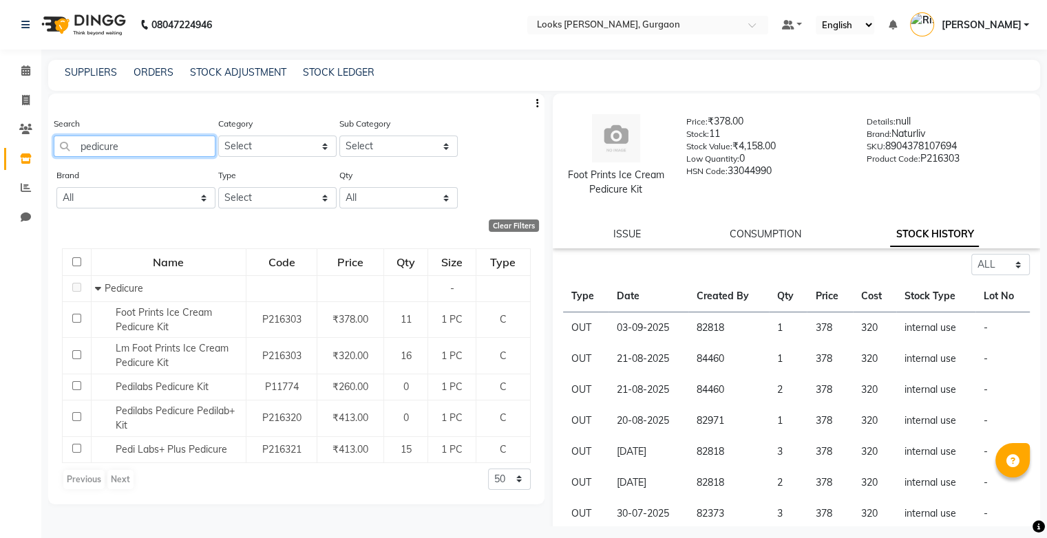
click at [135, 149] on input "pedicure" at bounding box center [135, 146] width 162 height 21
type input "p"
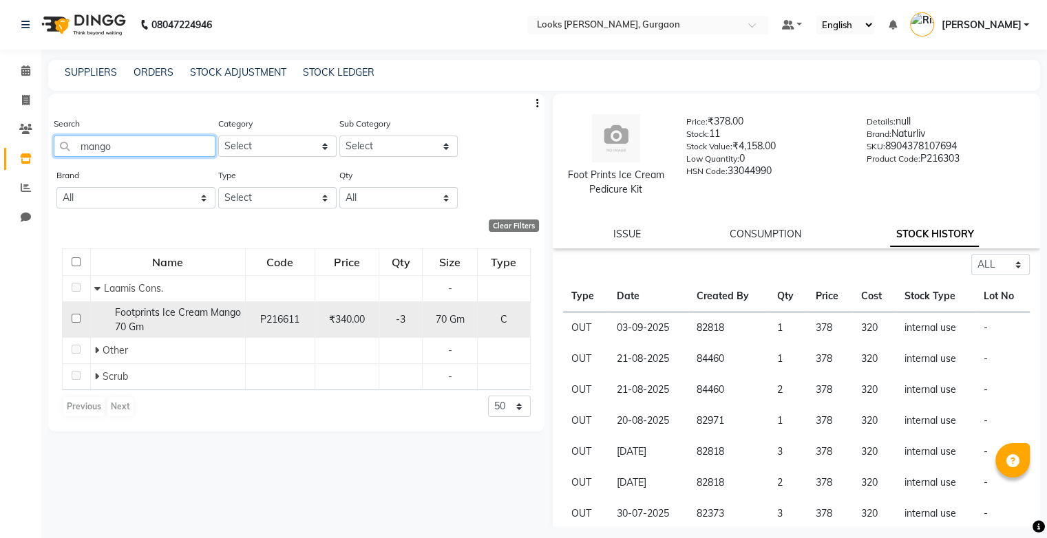
type input "mango"
click at [185, 321] on div "Footprints Ice Cream Mango 70 Gm" at bounding box center [167, 320] width 147 height 29
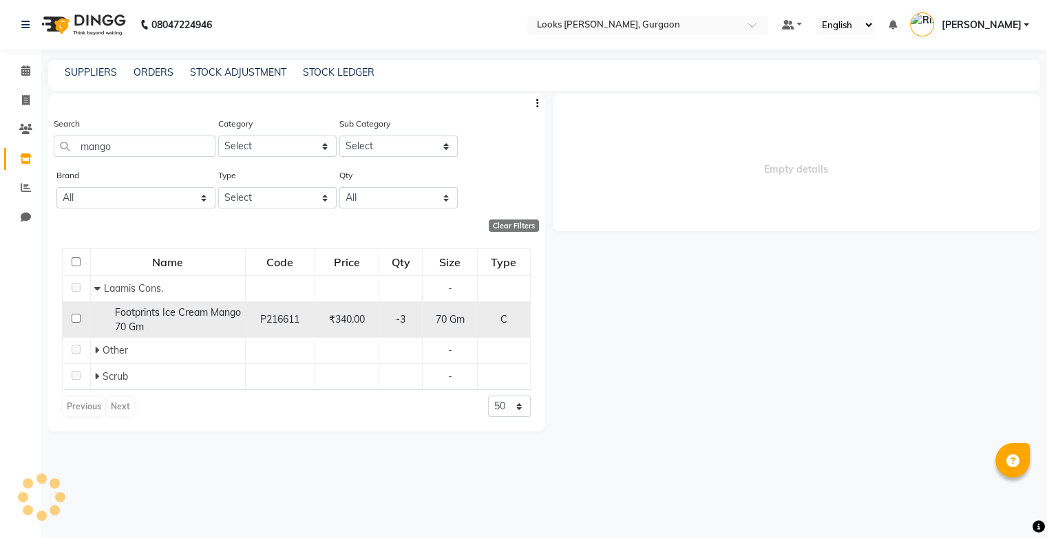
select select "all"
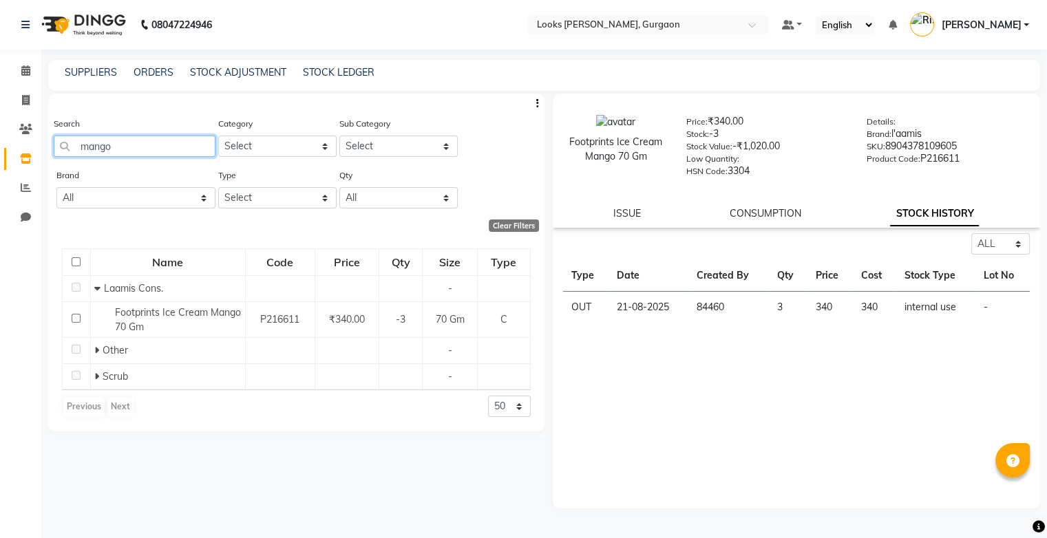
click at [129, 156] on input "mango" at bounding box center [135, 146] width 162 height 21
type input "m"
type input "l"
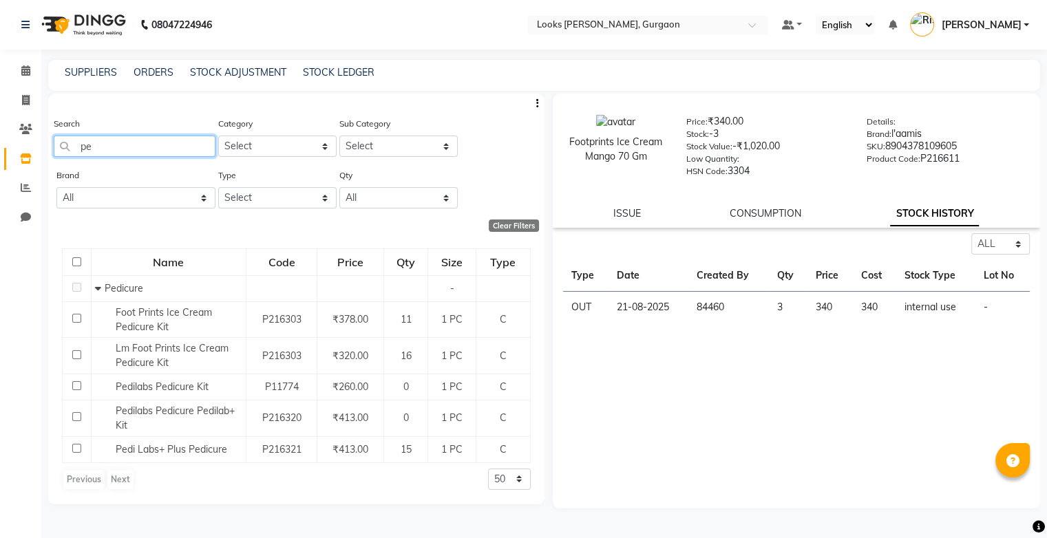
type input "p"
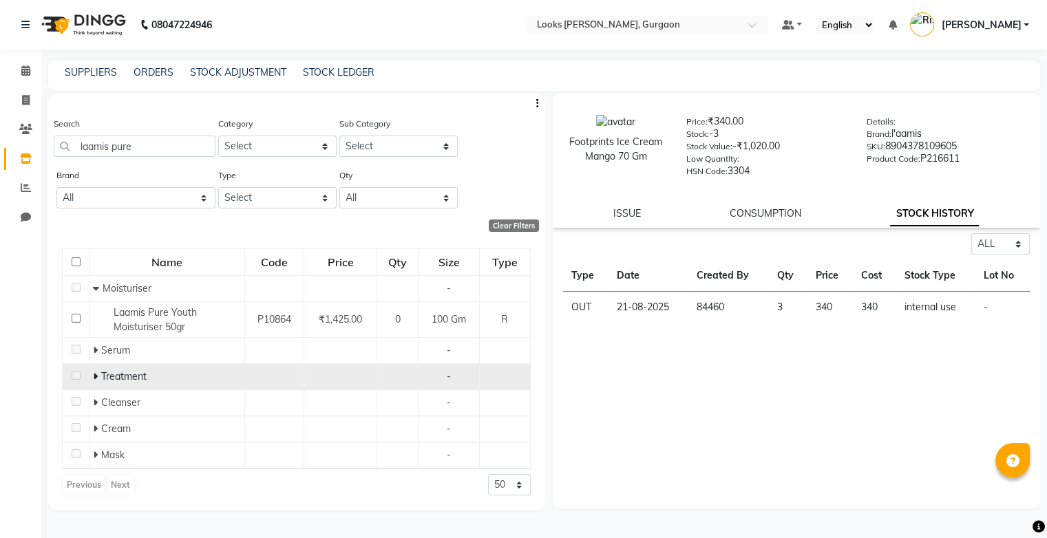
click at [95, 379] on icon at bounding box center [95, 377] width 5 height 10
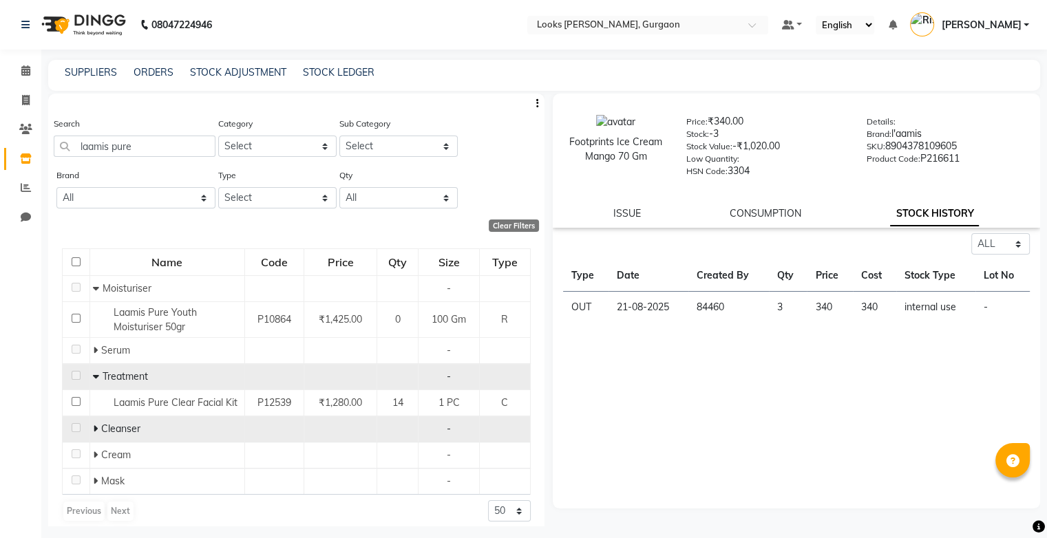
click at [94, 429] on icon at bounding box center [95, 429] width 5 height 10
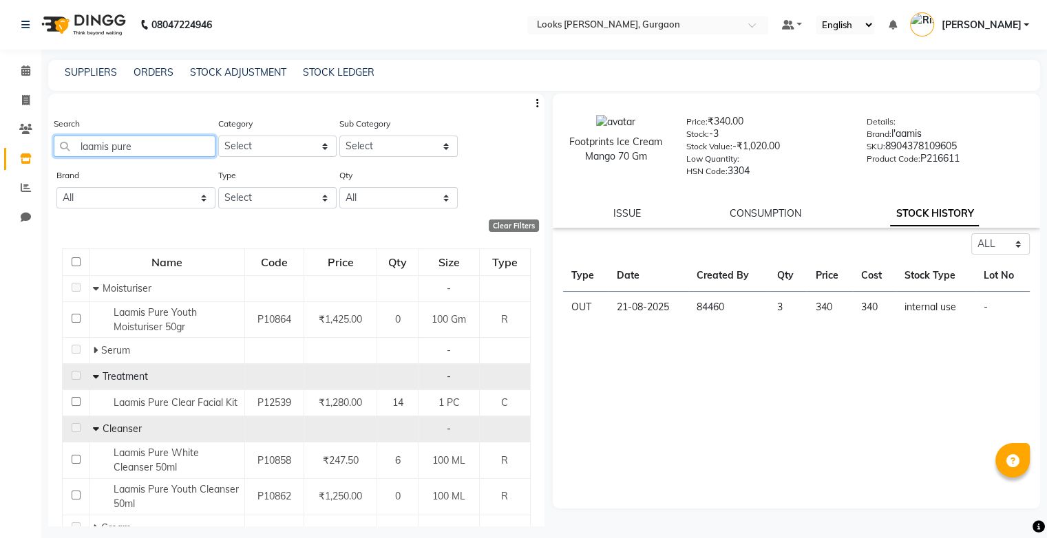
click at [169, 145] on input "laamis pure" at bounding box center [135, 146] width 162 height 21
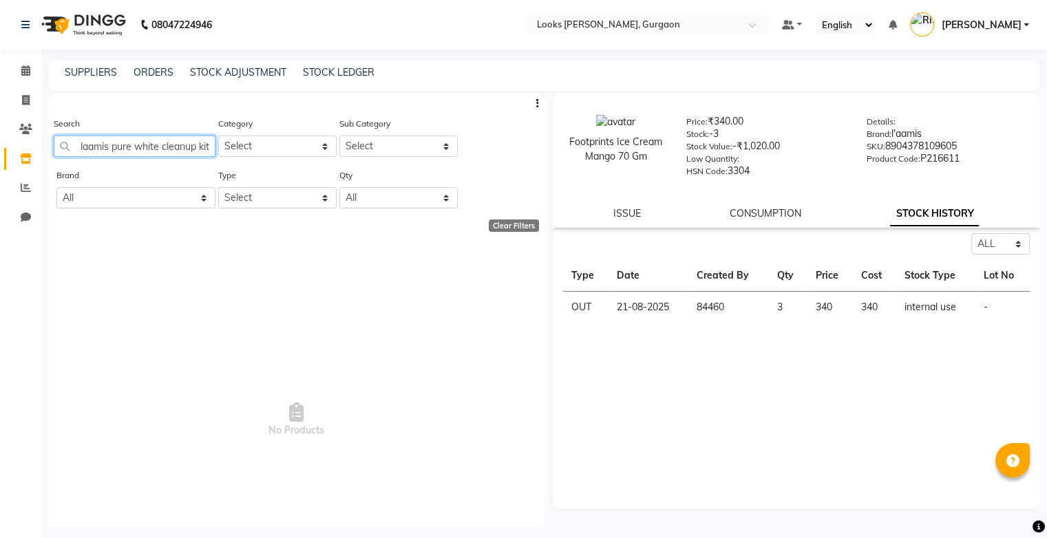
scroll to position [0, 1]
click at [214, 289] on span "No Products" at bounding box center [296, 421] width 469 height 344
click at [204, 153] on input "laamis pure white cleanup kit" at bounding box center [135, 146] width 162 height 21
click at [204, 153] on input "it" at bounding box center [135, 146] width 162 height 21
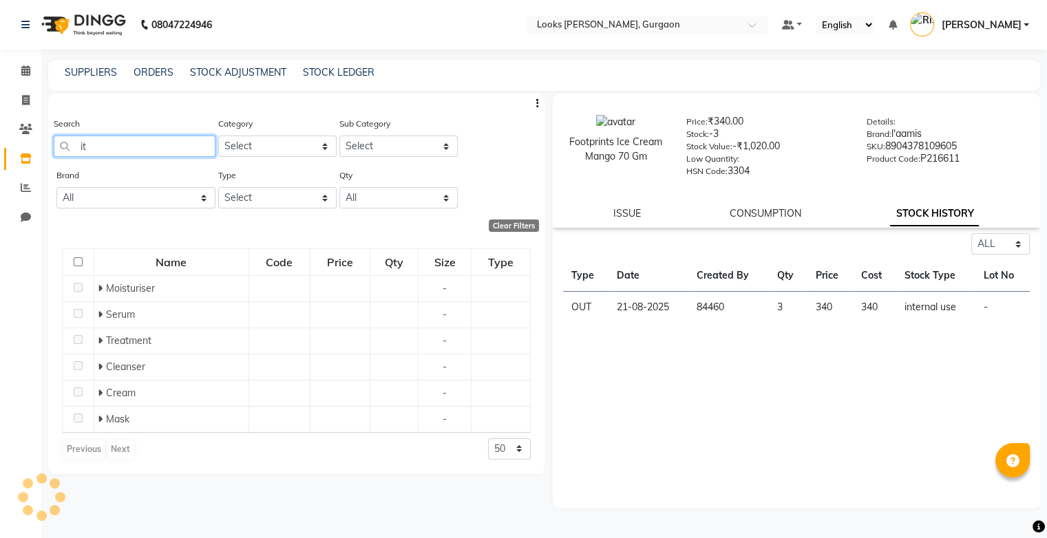
type input "i"
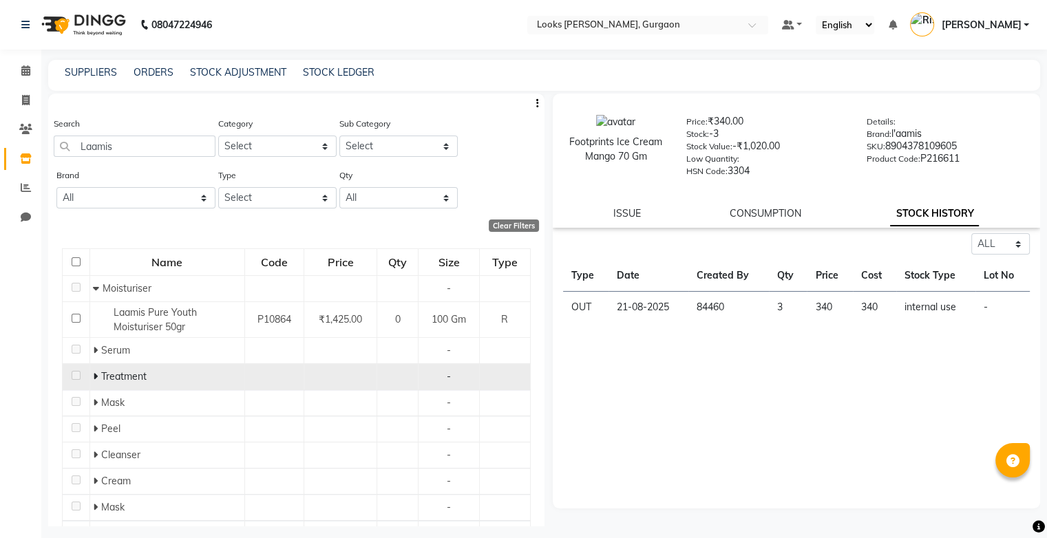
click at [96, 376] on span at bounding box center [97, 376] width 8 height 12
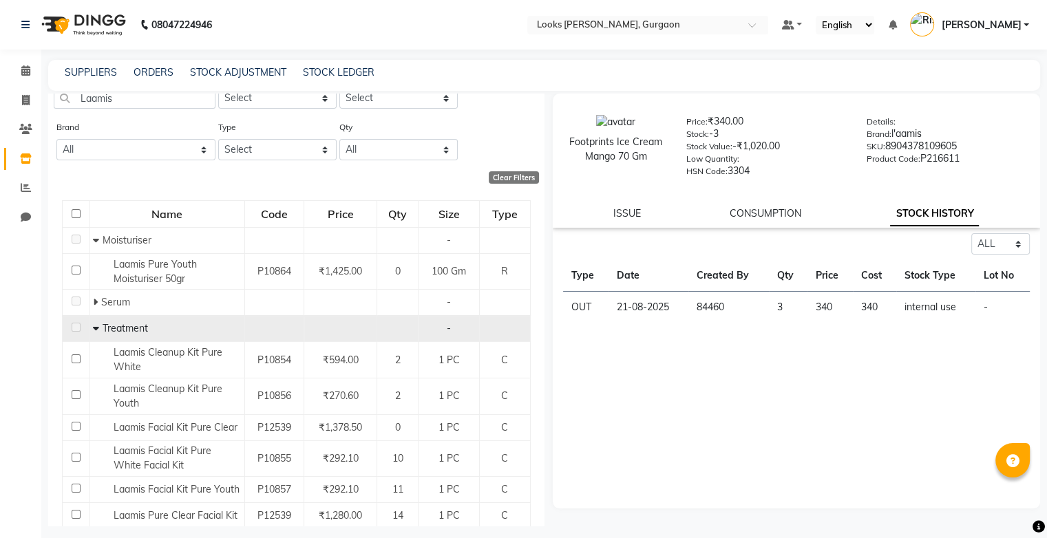
scroll to position [58, 0]
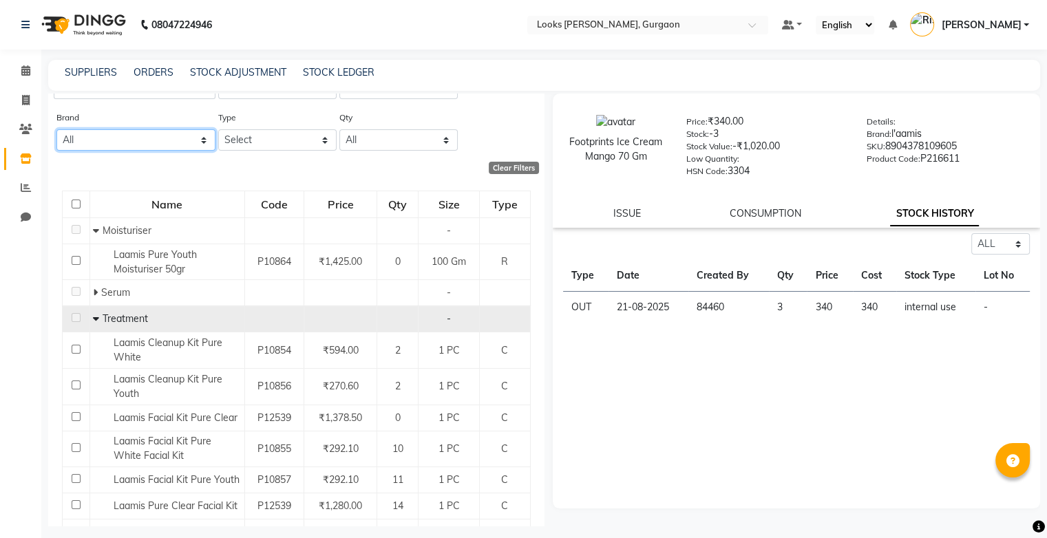
click at [125, 142] on select "All 1821 Aeronot Amazon Series American Crew Aminu Body Oil Asthetic [MEDICAL_D…" at bounding box center [135, 139] width 159 height 21
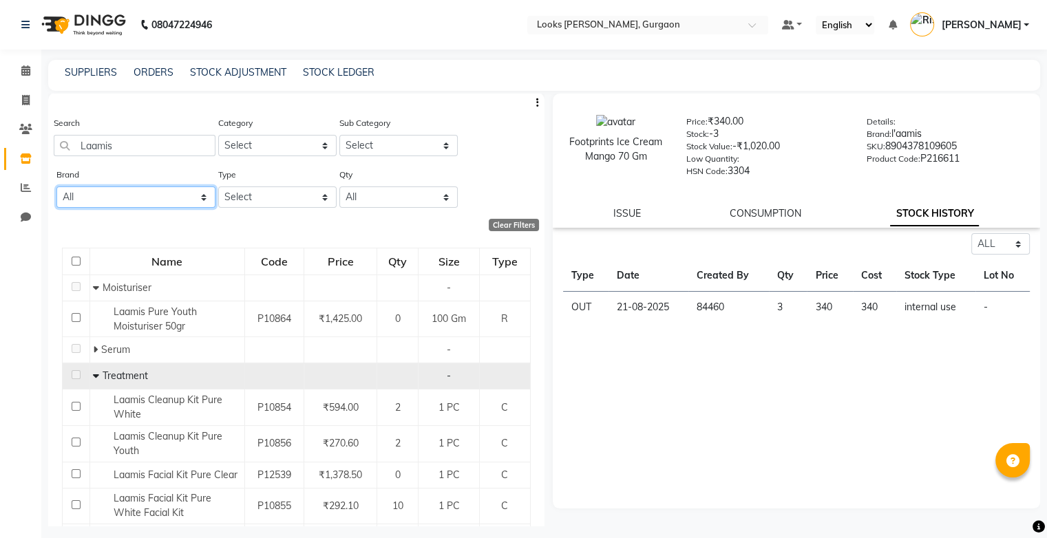
scroll to position [0, 0]
click at [131, 153] on input "Laamis" at bounding box center [135, 146] width 162 height 21
type input "L"
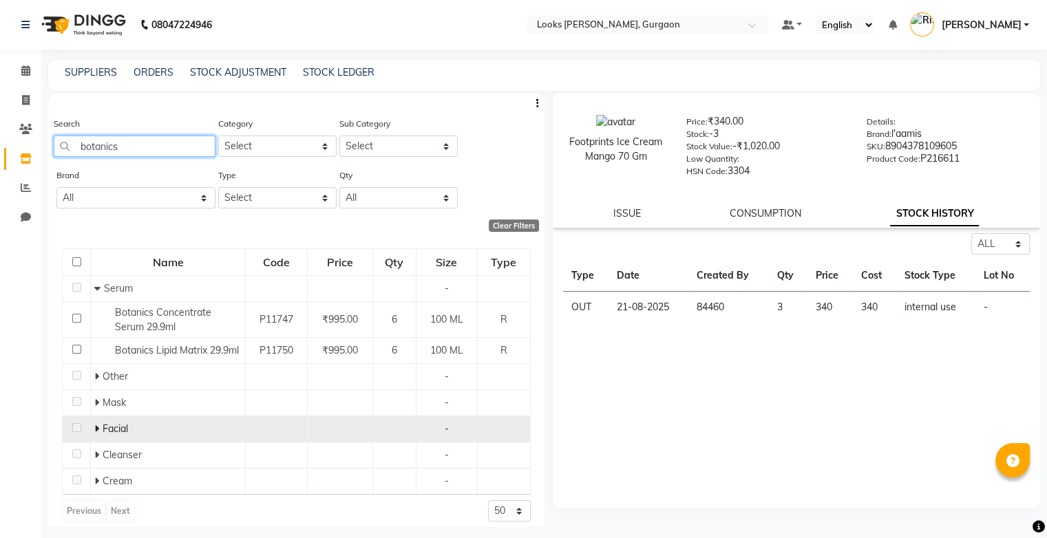
type input "botanics"
click at [96, 429] on icon at bounding box center [96, 429] width 5 height 10
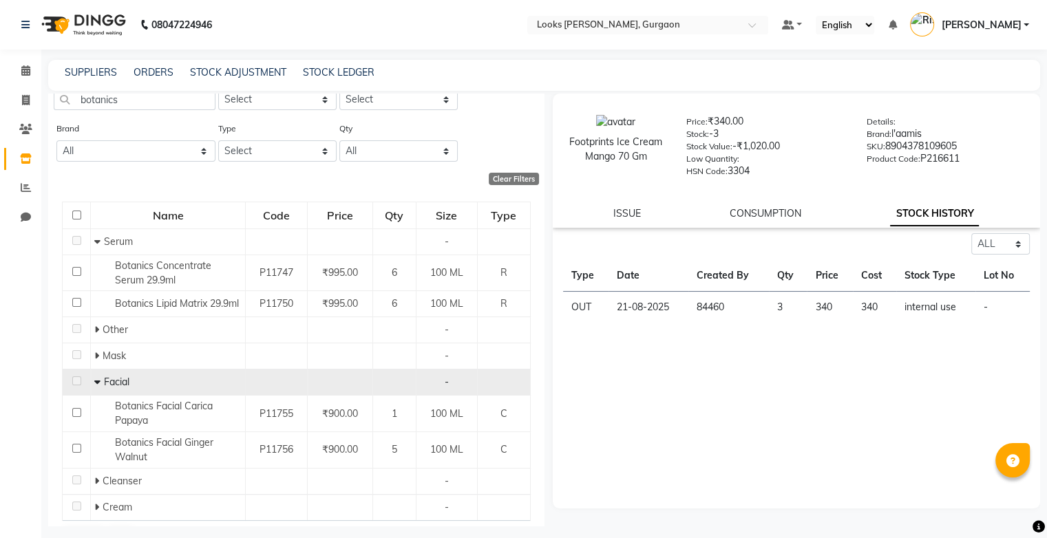
scroll to position [83, 0]
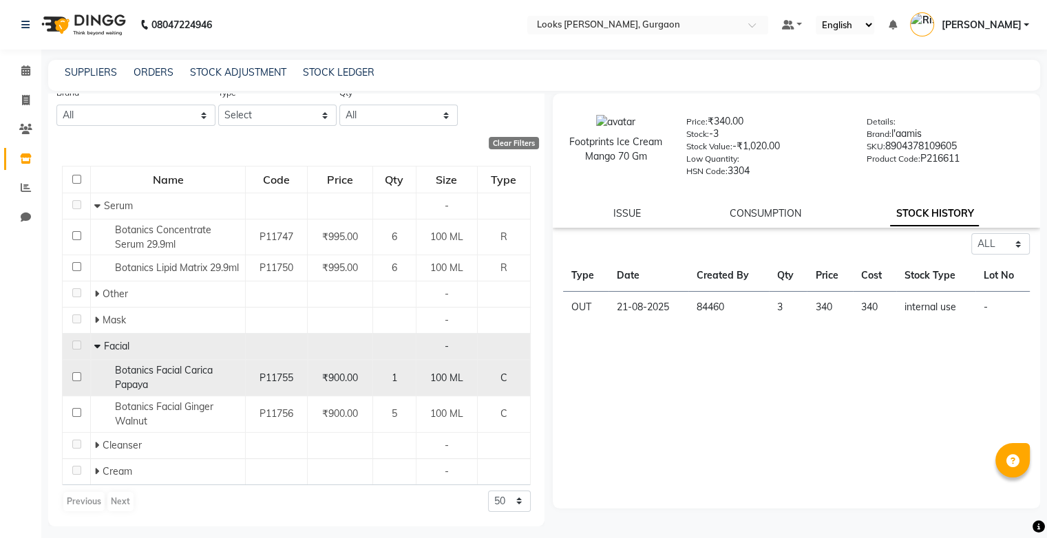
click at [129, 381] on span "Botanics Facial Carica Papaya" at bounding box center [164, 377] width 98 height 27
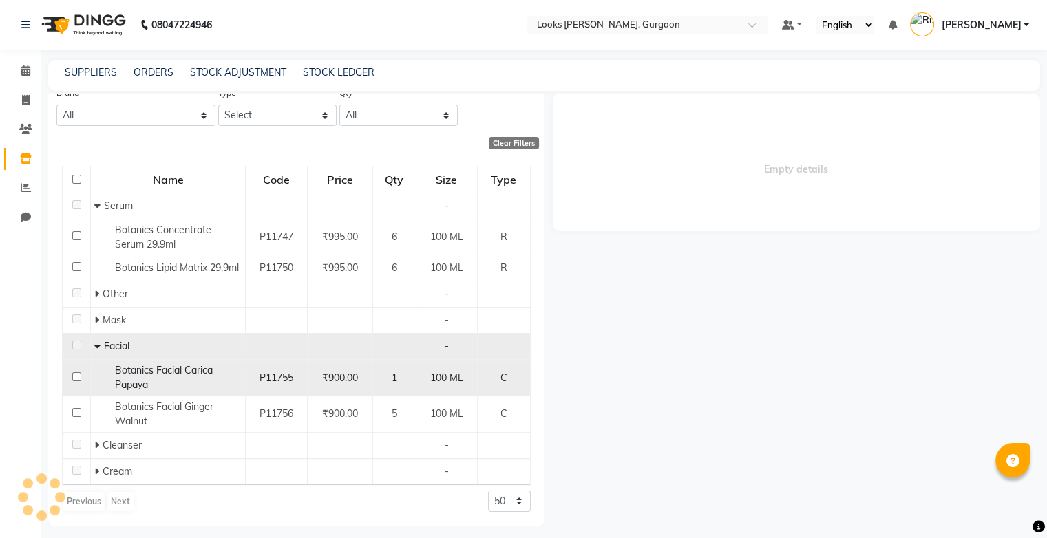
select select "all"
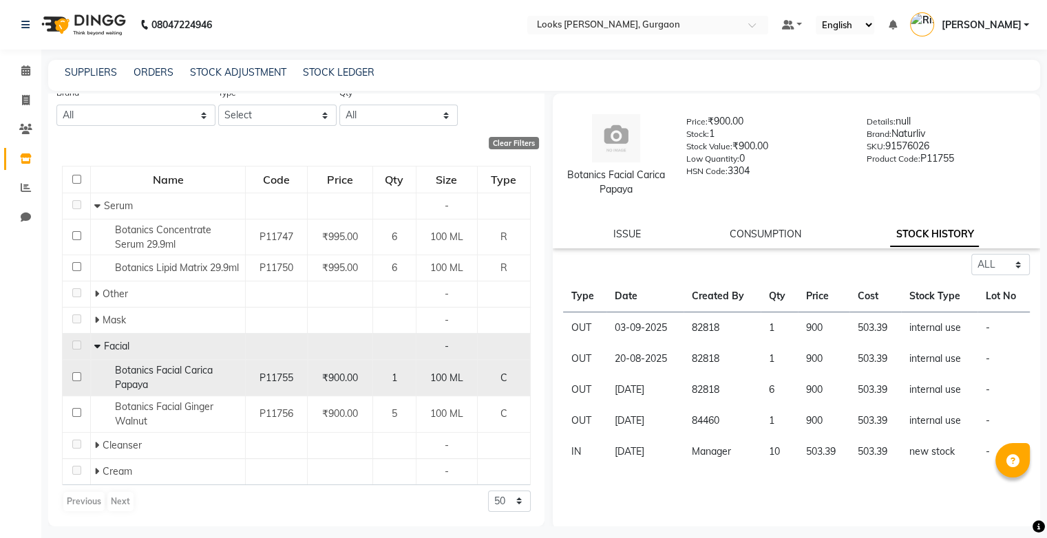
click at [129, 381] on span "Botanics Facial Carica Papaya" at bounding box center [164, 377] width 98 height 27
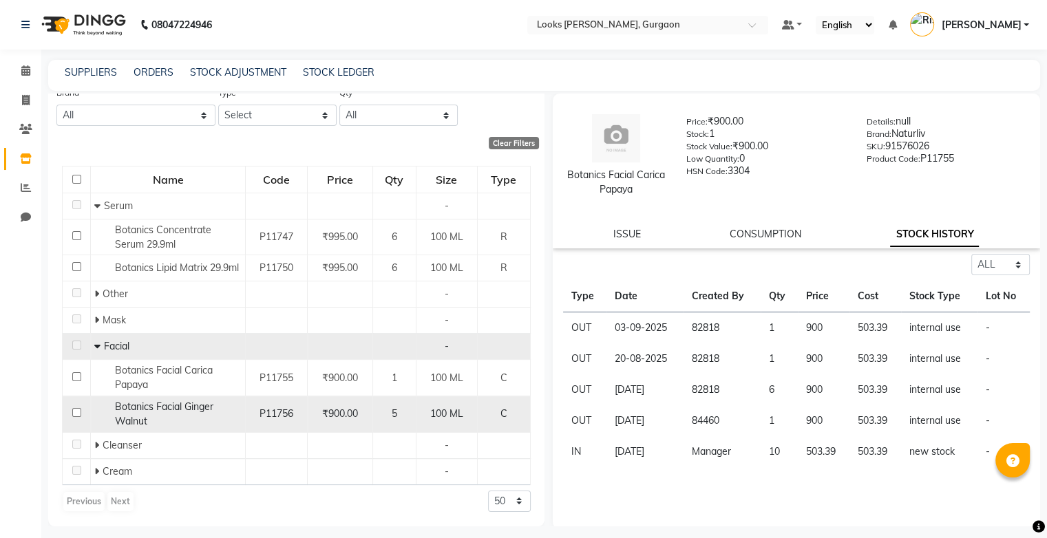
click at [136, 418] on span "Botanics Facial Ginger Walnut" at bounding box center [164, 414] width 98 height 27
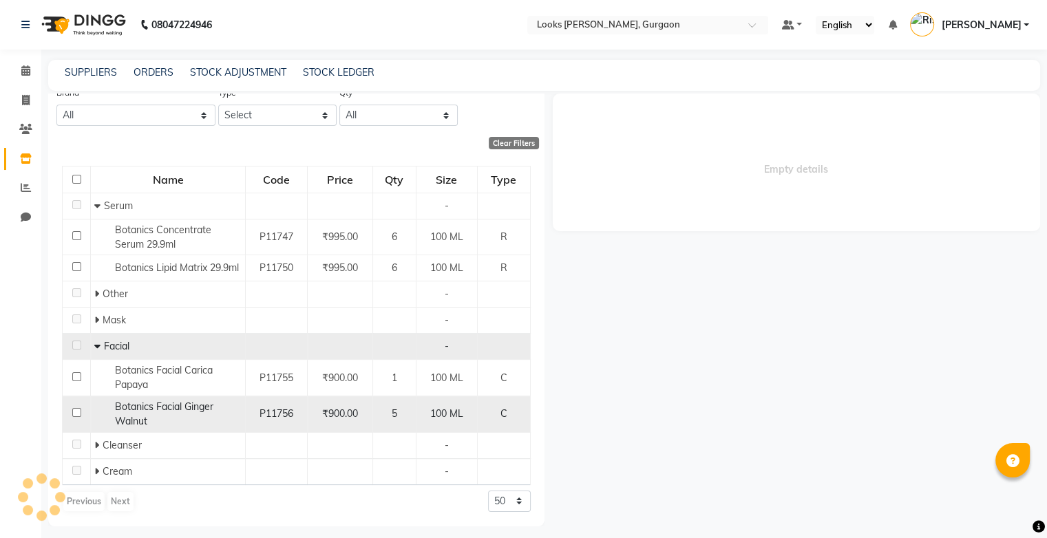
select select "all"
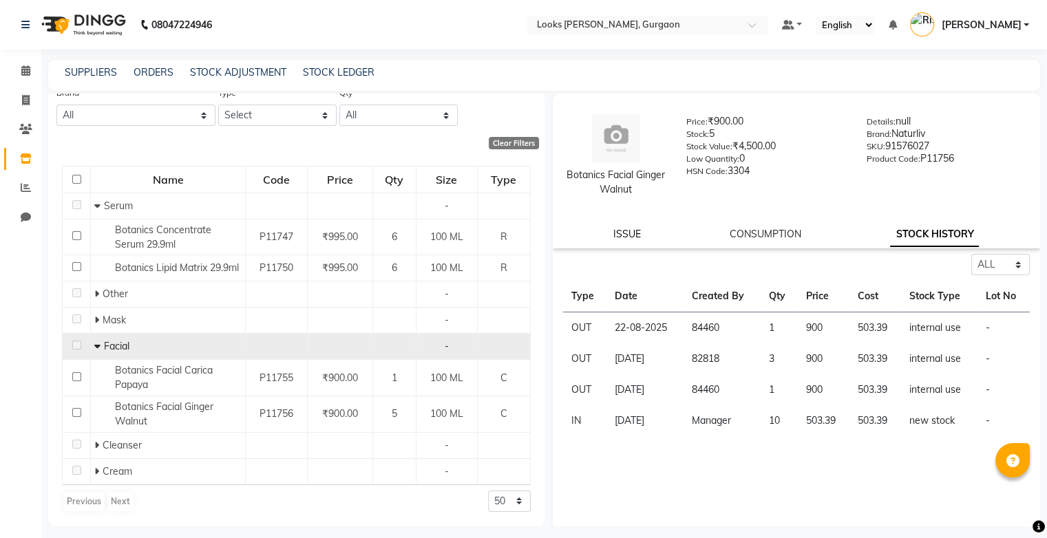
click at [624, 240] on link "ISSUE" at bounding box center [627, 234] width 28 height 12
select select
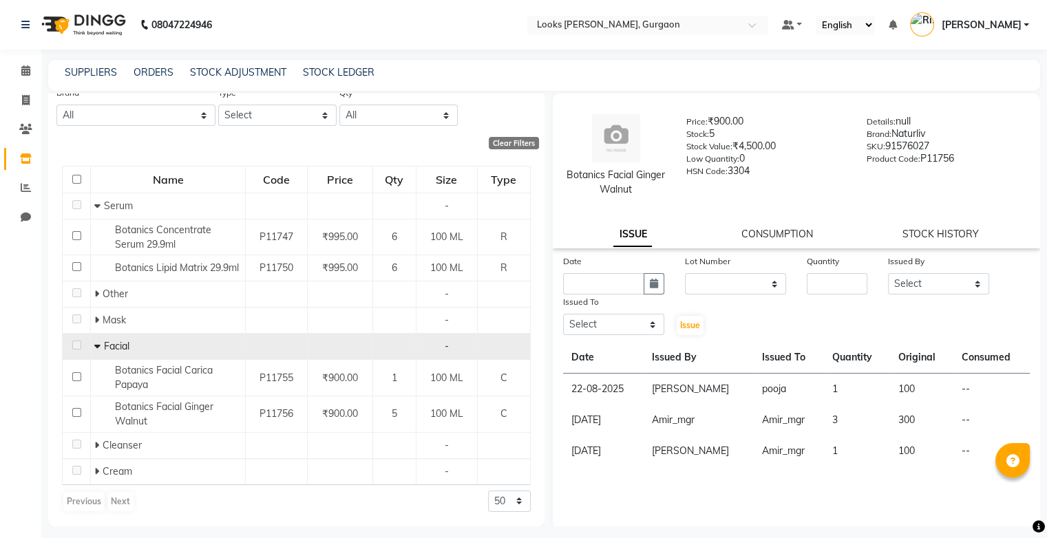
scroll to position [0, 0]
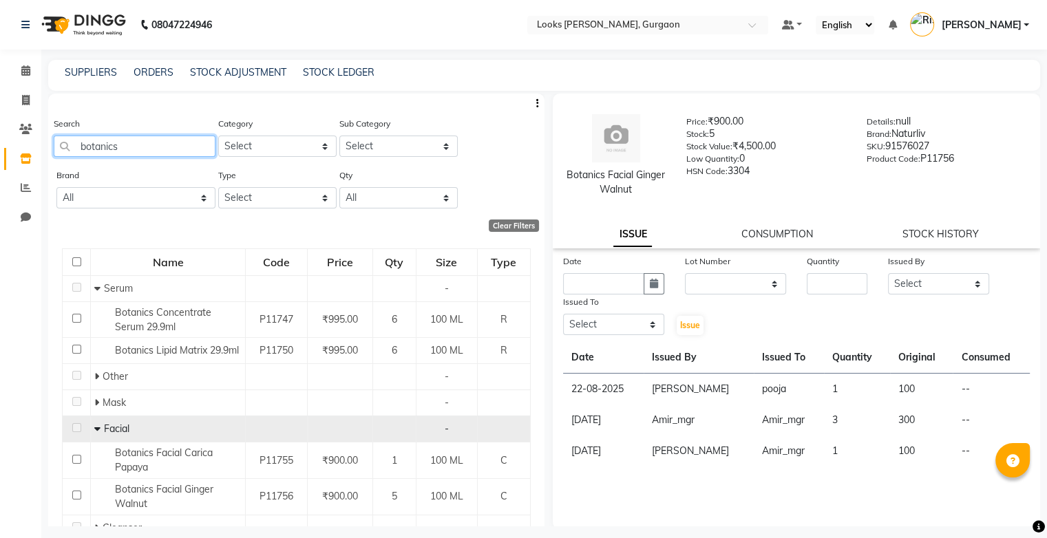
click at [178, 145] on input "botanics" at bounding box center [135, 146] width 162 height 21
type input "b"
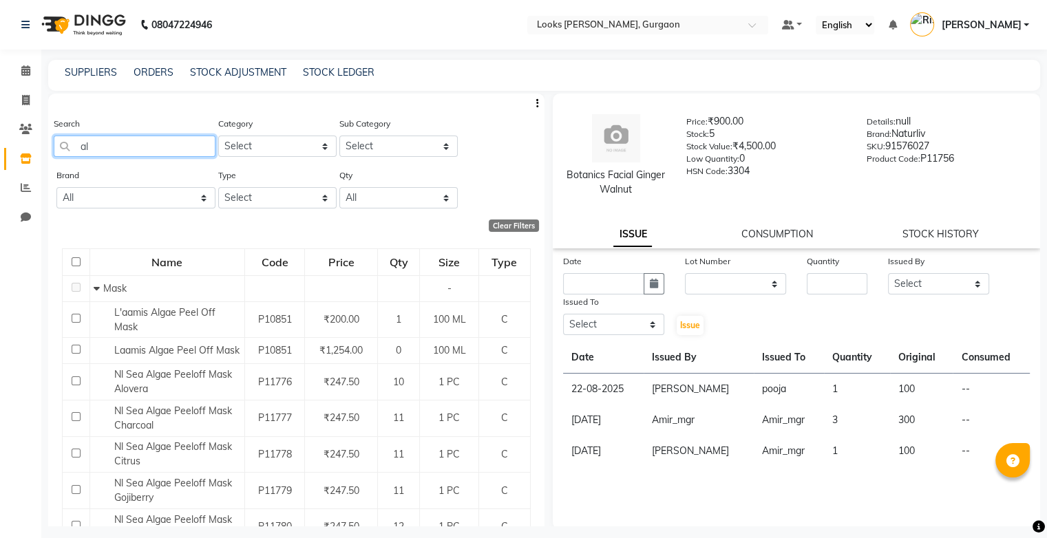
type input "a"
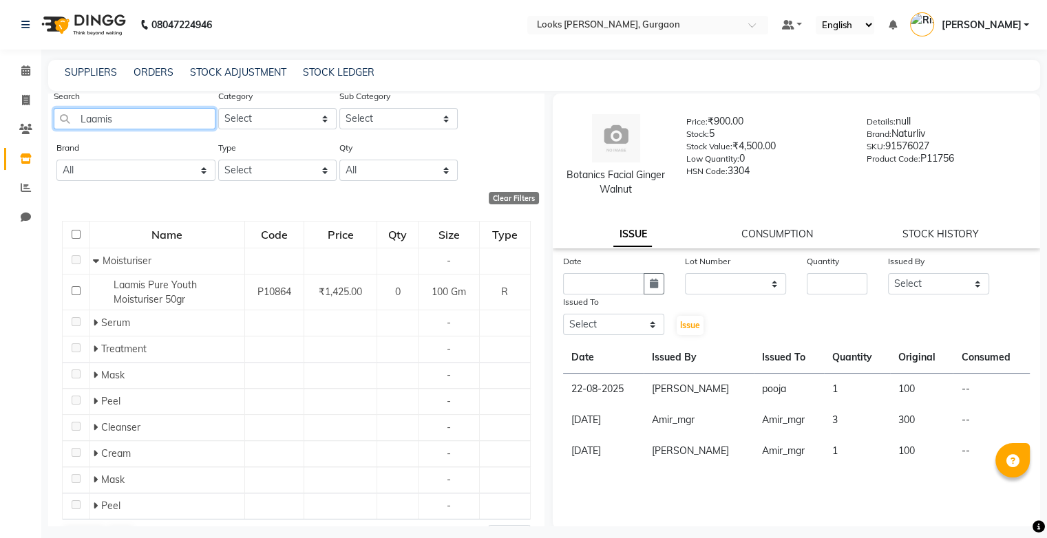
scroll to position [62, 0]
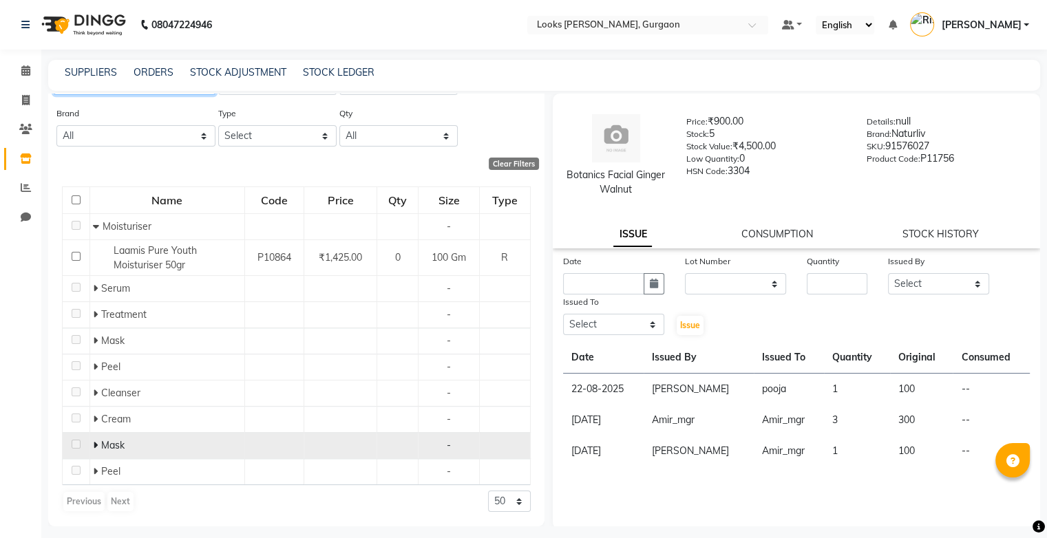
type input "Laamis"
click at [110, 450] on span "Mask" at bounding box center [112, 445] width 23 height 12
click at [101, 450] on span "Mask" at bounding box center [112, 445] width 23 height 12
click at [94, 445] on icon at bounding box center [95, 446] width 5 height 10
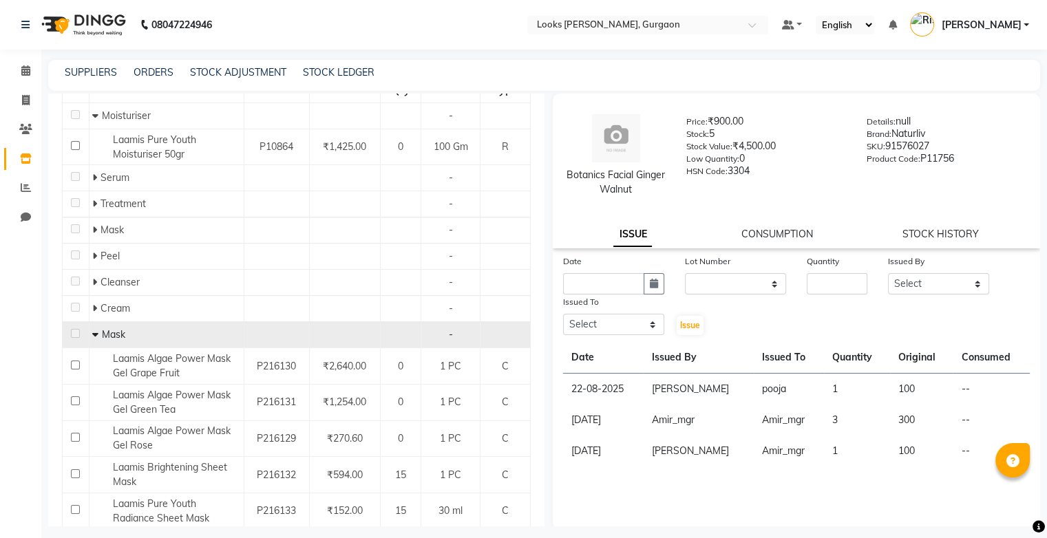
scroll to position [179, 0]
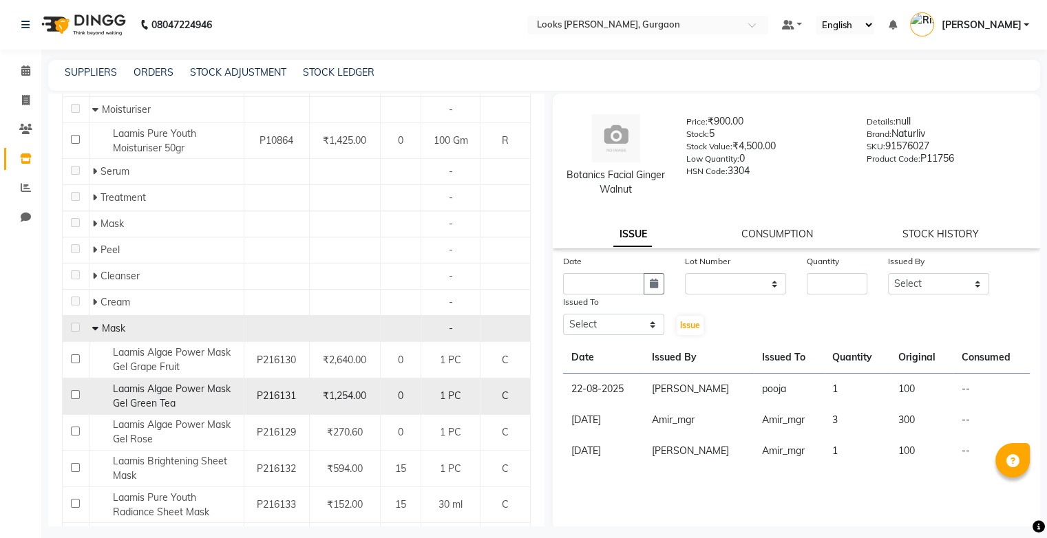
click at [142, 390] on span "Laamis Algae Power Mask Gel Green Tea" at bounding box center [172, 396] width 118 height 27
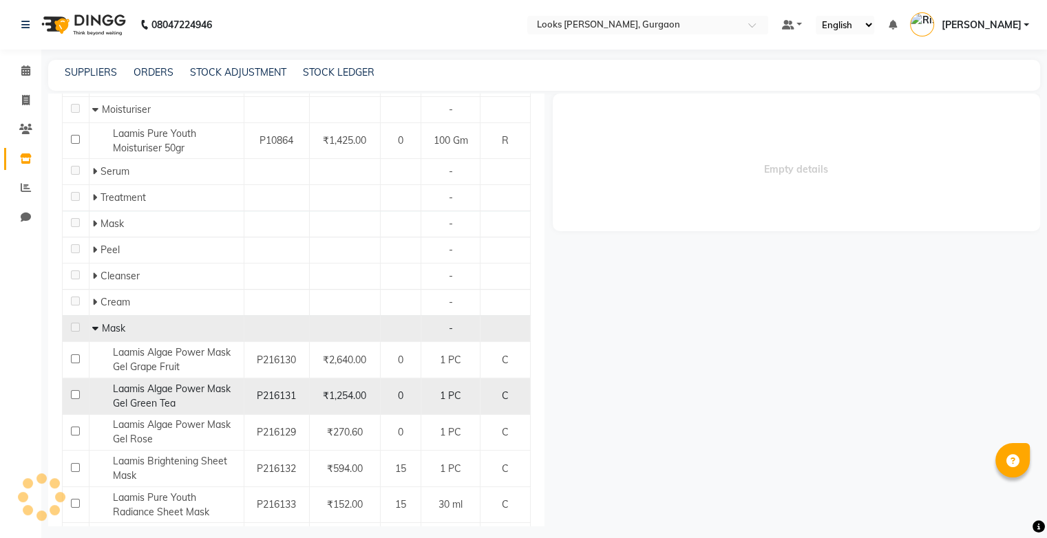
select select
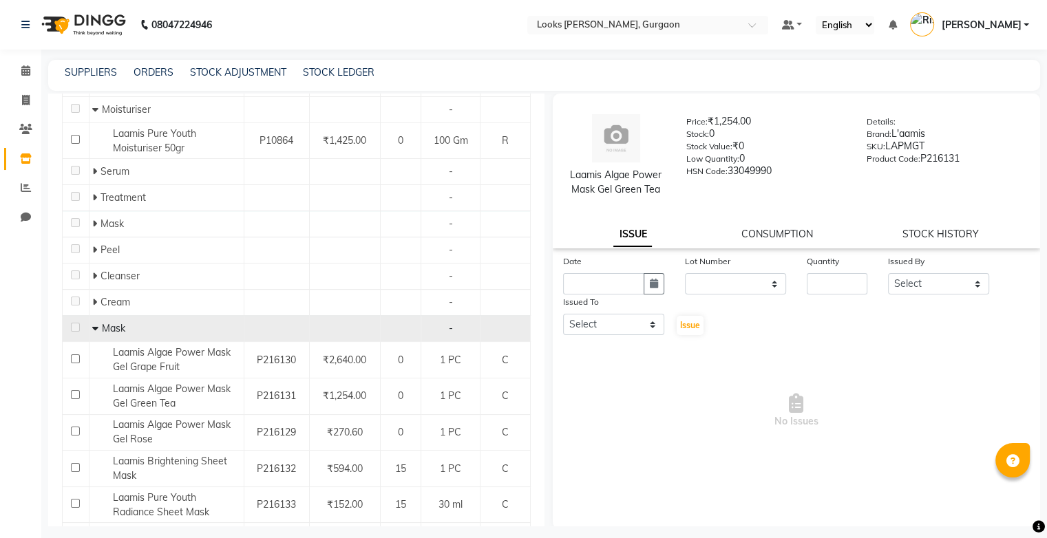
click at [728, 241] on div "STOCK HISTORY" at bounding box center [941, 234] width 76 height 14
drag, startPoint x: 949, startPoint y: 241, endPoint x: 901, endPoint y: 235, distance: 49.2
click at [728, 235] on link "STOCK HISTORY" at bounding box center [941, 234] width 76 height 12
select select "all"
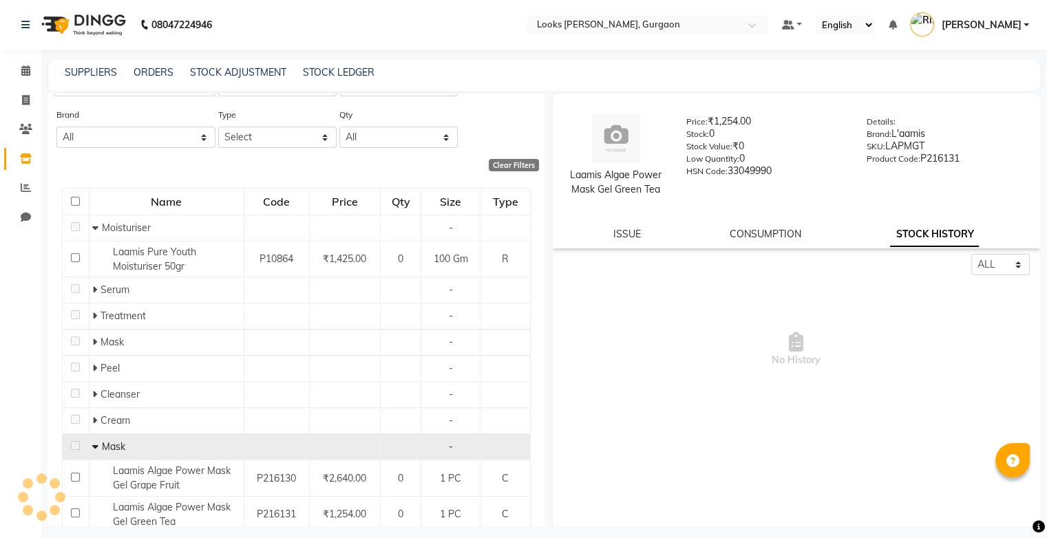
scroll to position [0, 0]
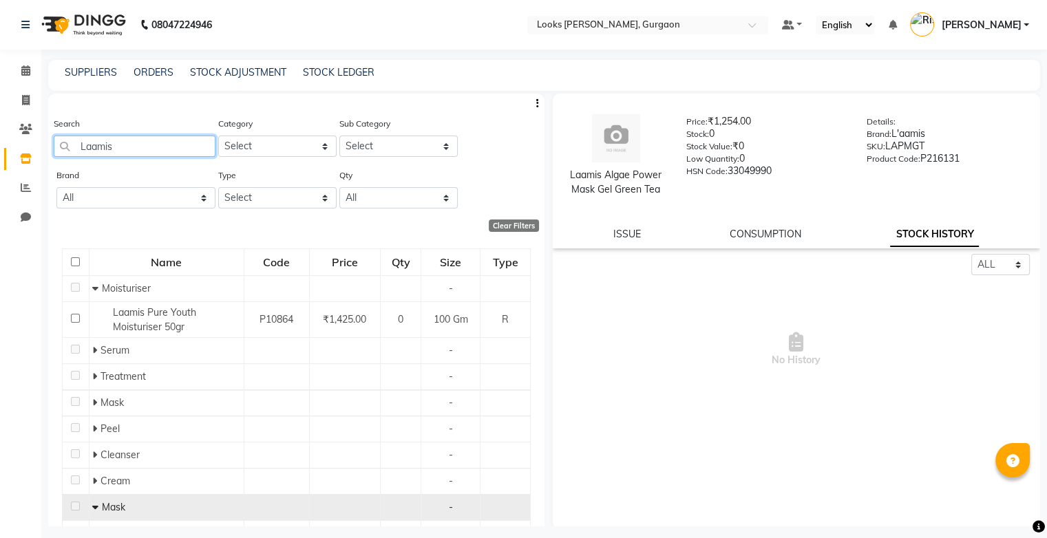
click at [146, 154] on input "Laamis" at bounding box center [135, 146] width 162 height 21
type input "L'aamis"
click at [93, 507] on icon at bounding box center [95, 508] width 5 height 10
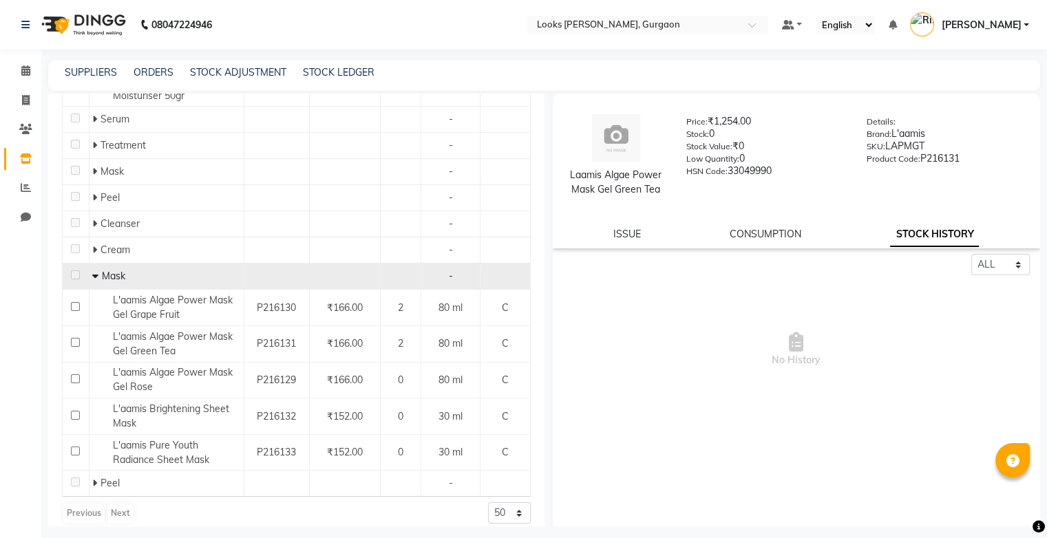
scroll to position [234, 0]
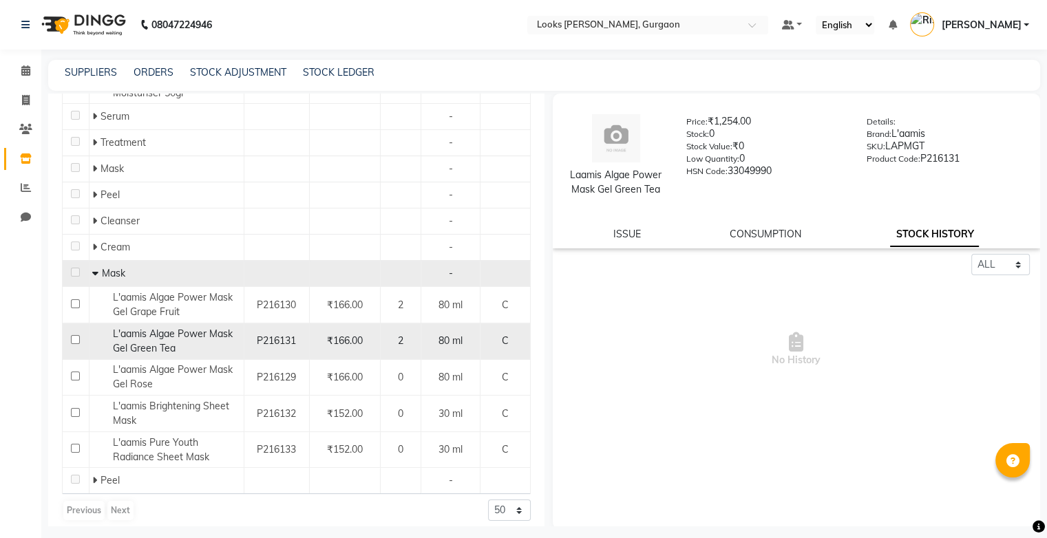
click at [165, 333] on span "L'aamis Algae Power Mask Gel Green Tea" at bounding box center [173, 341] width 120 height 27
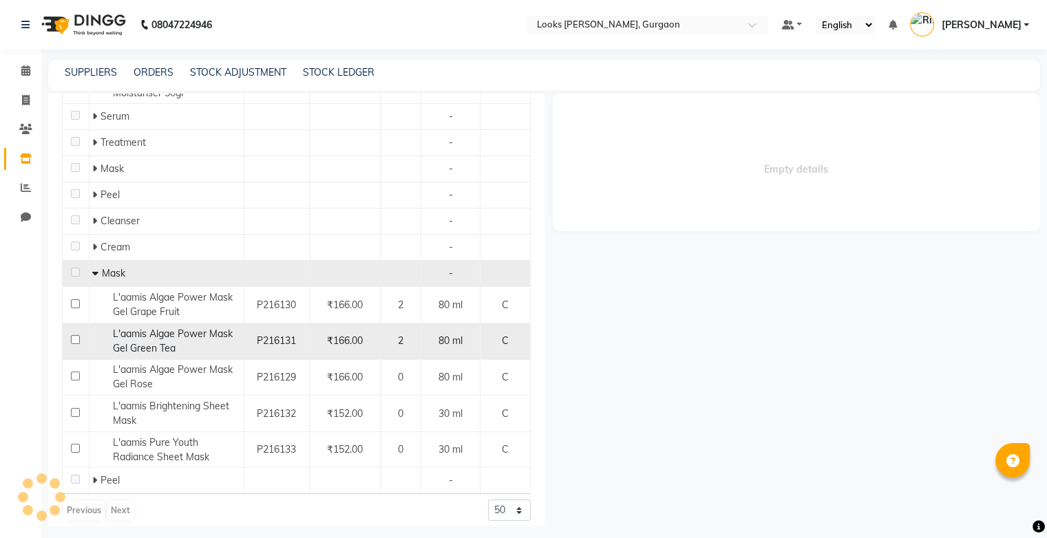
select select "all"
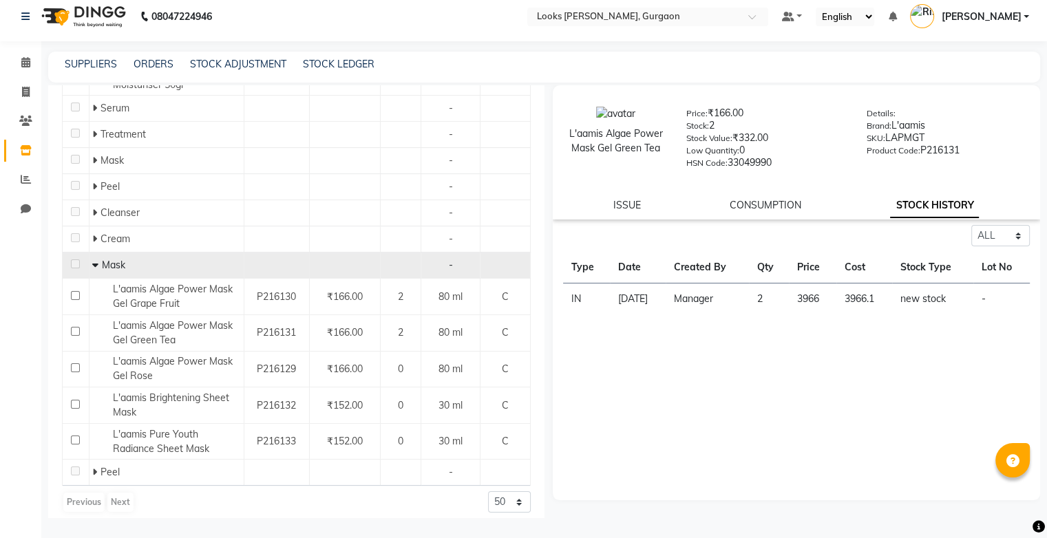
scroll to position [0, 0]
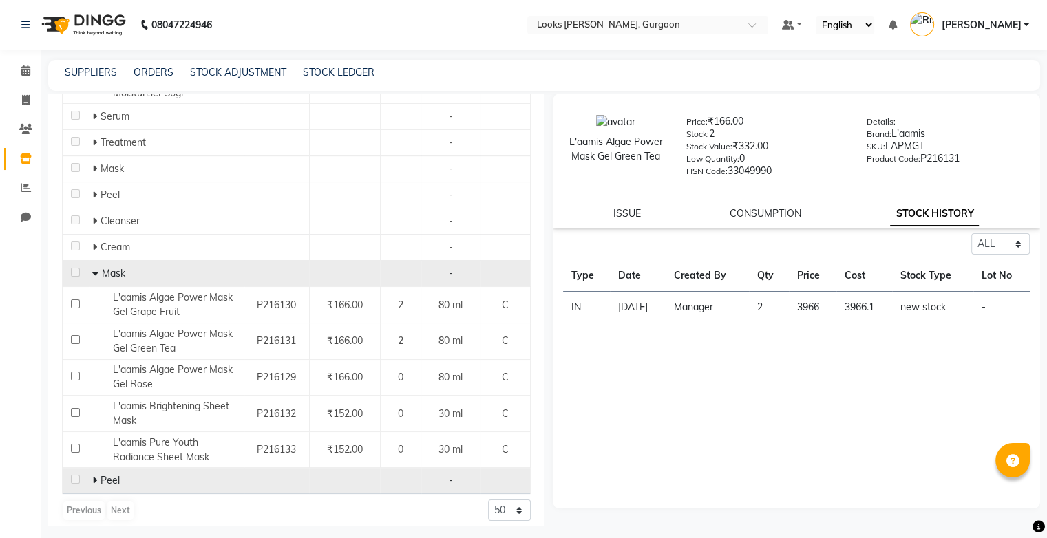
click at [96, 483] on span at bounding box center [96, 480] width 8 height 12
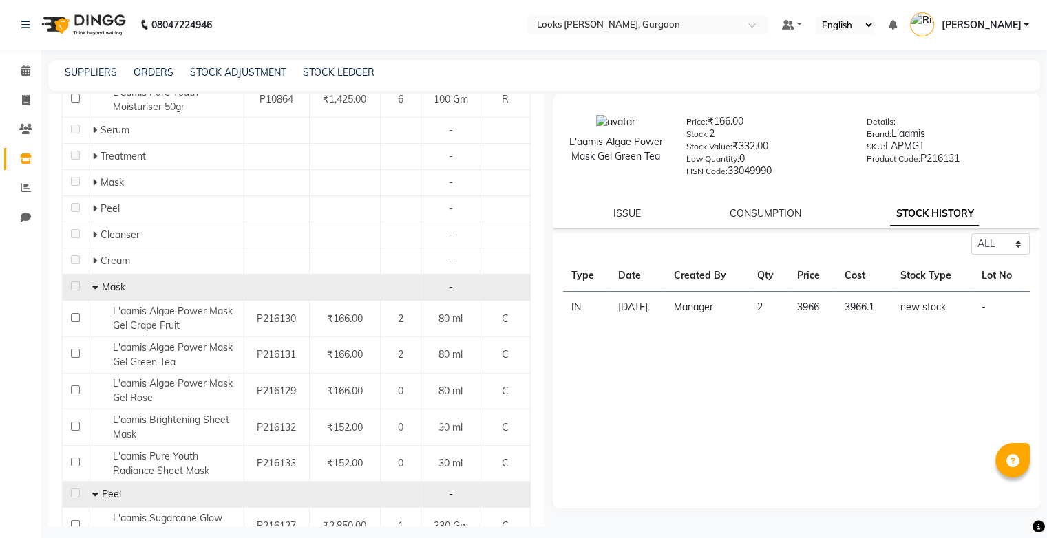
scroll to position [218, 0]
